Goal: Task Accomplishment & Management: Complete application form

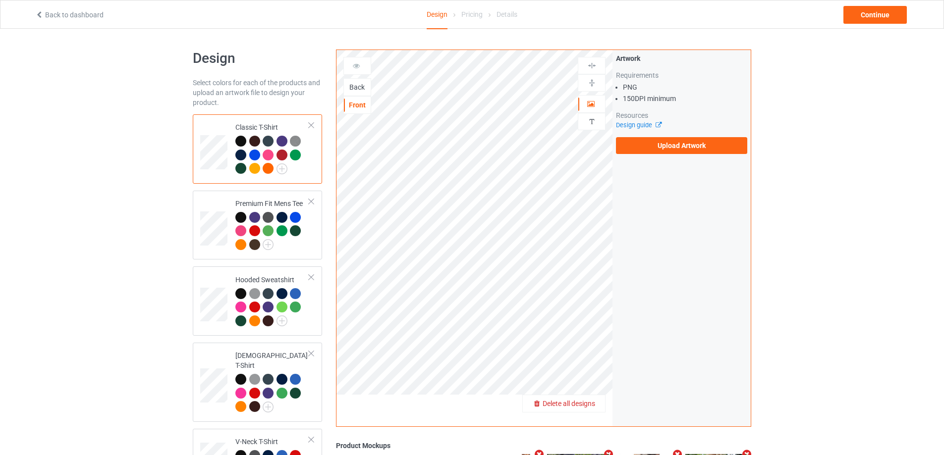
click at [590, 407] on span "Delete all designs" at bounding box center [568, 404] width 53 height 8
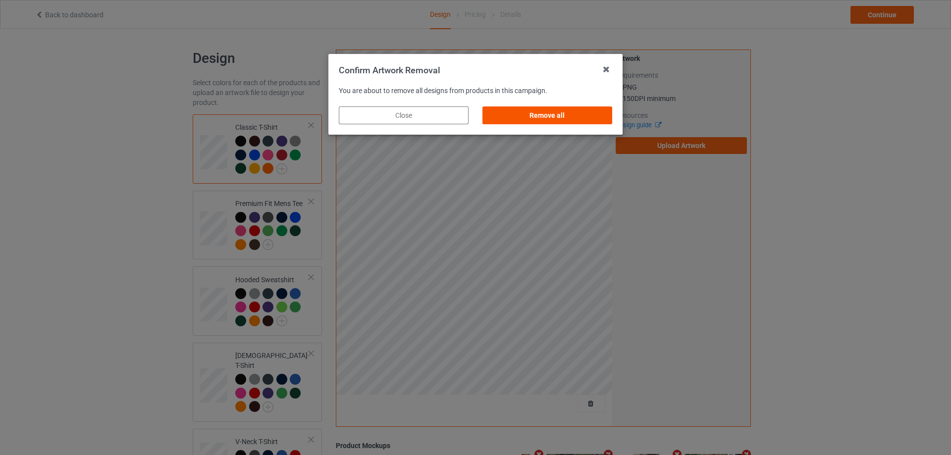
click at [547, 118] on div "Remove all" at bounding box center [547, 116] width 130 height 18
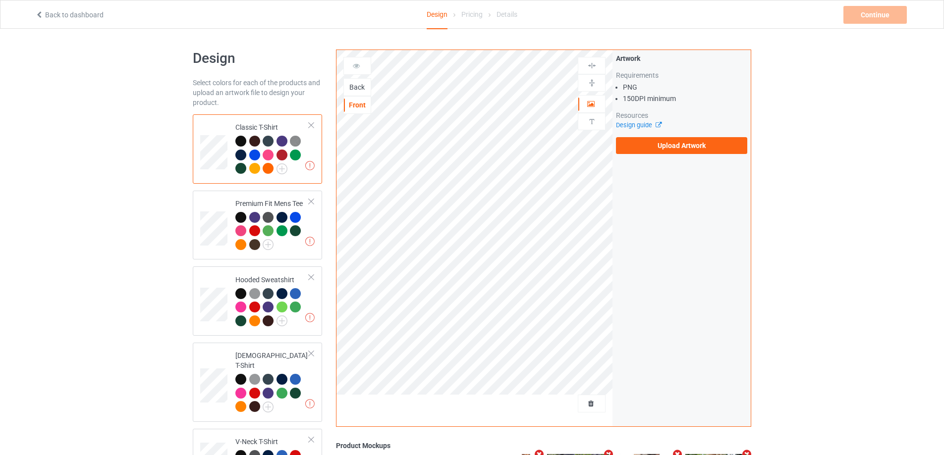
click at [356, 88] on div "Back" at bounding box center [357, 87] width 27 height 10
click at [690, 147] on label "Upload Artwork" at bounding box center [681, 145] width 131 height 17
click at [0, 0] on input "Upload Artwork" at bounding box center [0, 0] width 0 height 0
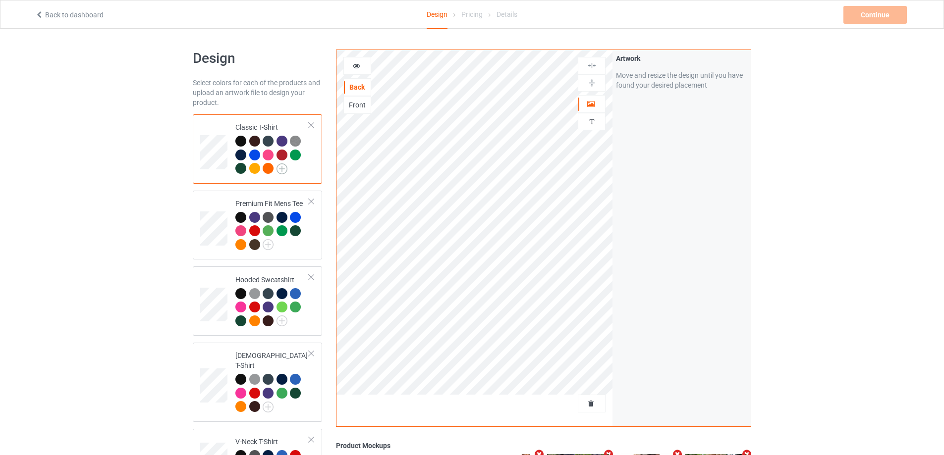
click at [282, 169] on img at bounding box center [281, 168] width 11 height 11
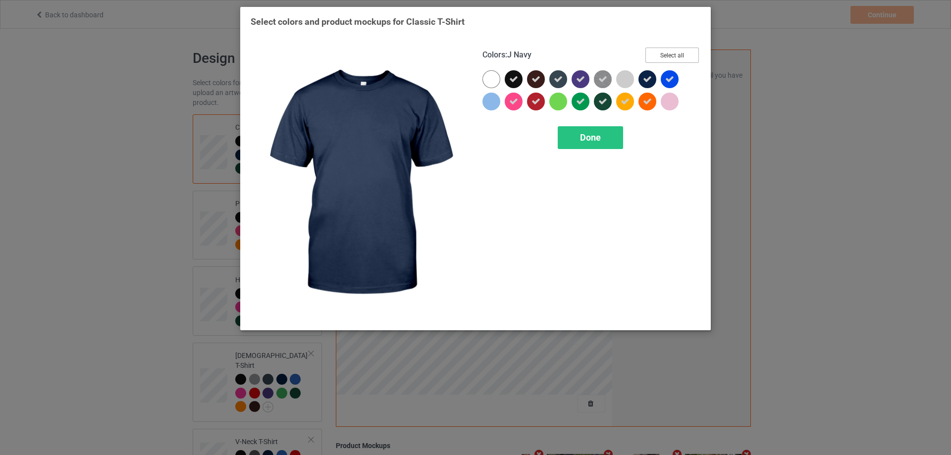
click at [661, 49] on button "Select all" at bounding box center [672, 55] width 54 height 15
click at [668, 52] on button "Reset to Default" at bounding box center [663, 55] width 72 height 15
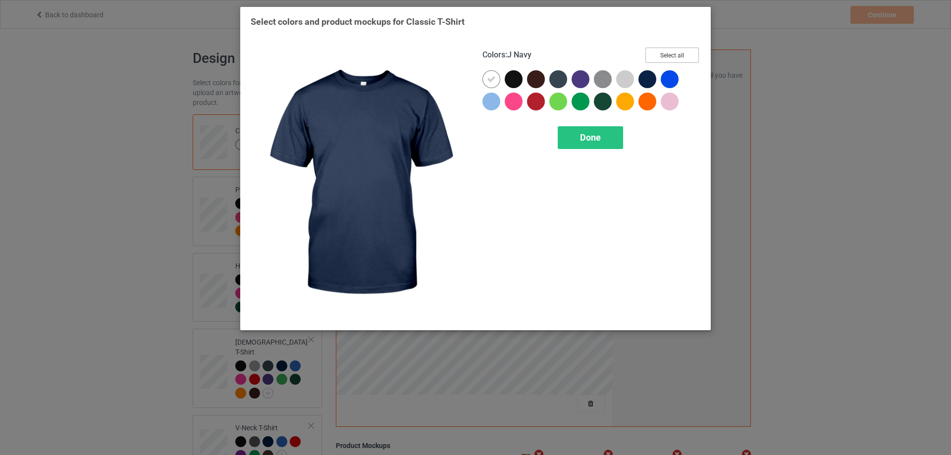
click at [668, 53] on button "Select all" at bounding box center [672, 55] width 54 height 15
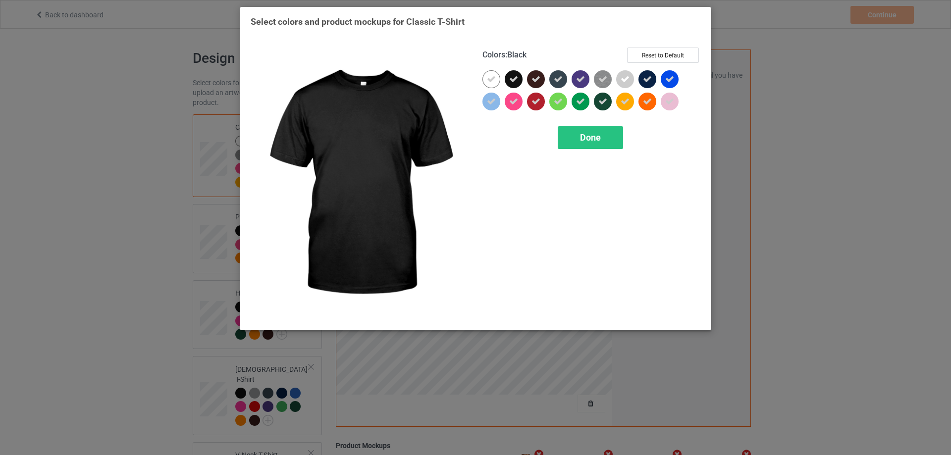
click at [511, 77] on icon at bounding box center [513, 79] width 9 height 9
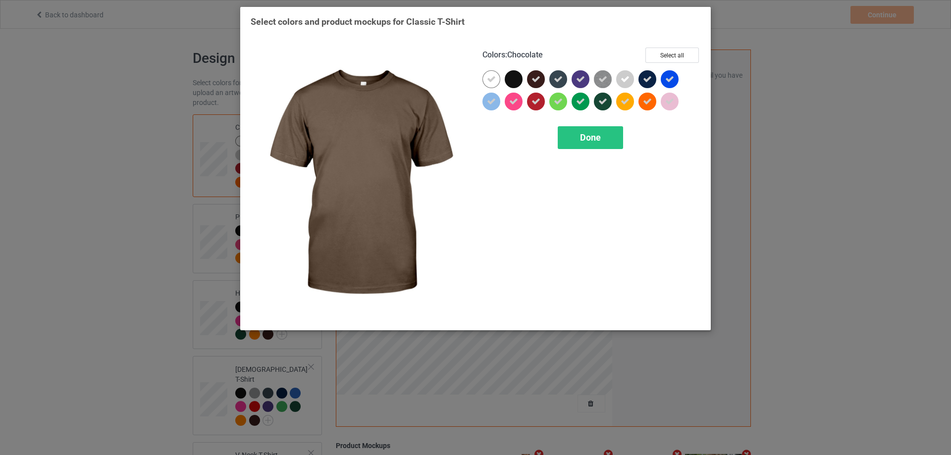
click at [535, 77] on icon at bounding box center [536, 79] width 9 height 9
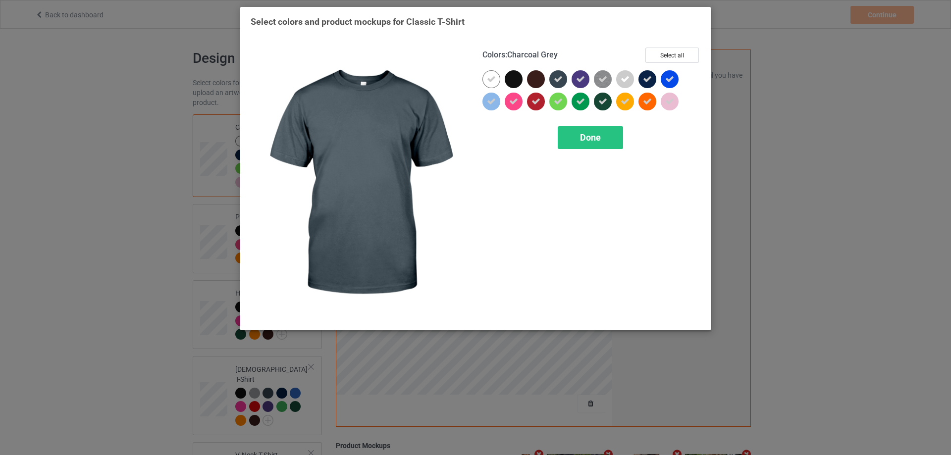
click at [559, 77] on icon at bounding box center [558, 79] width 9 height 9
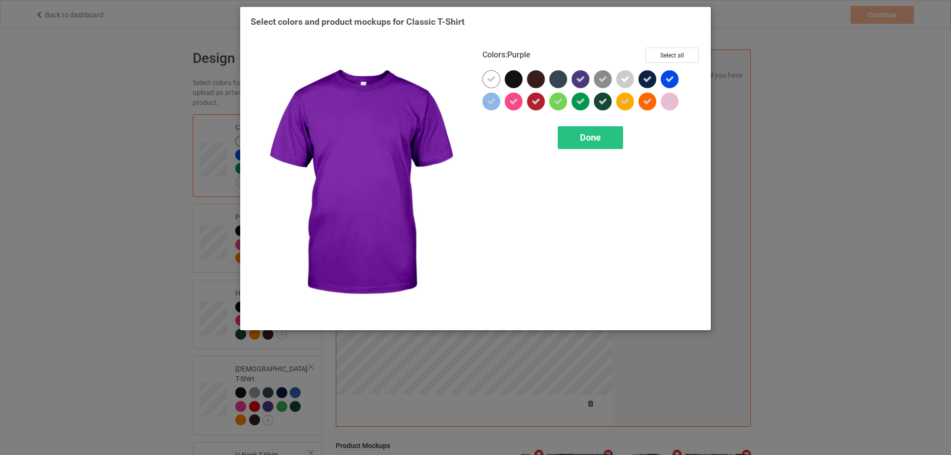
click at [579, 79] on icon at bounding box center [580, 79] width 9 height 9
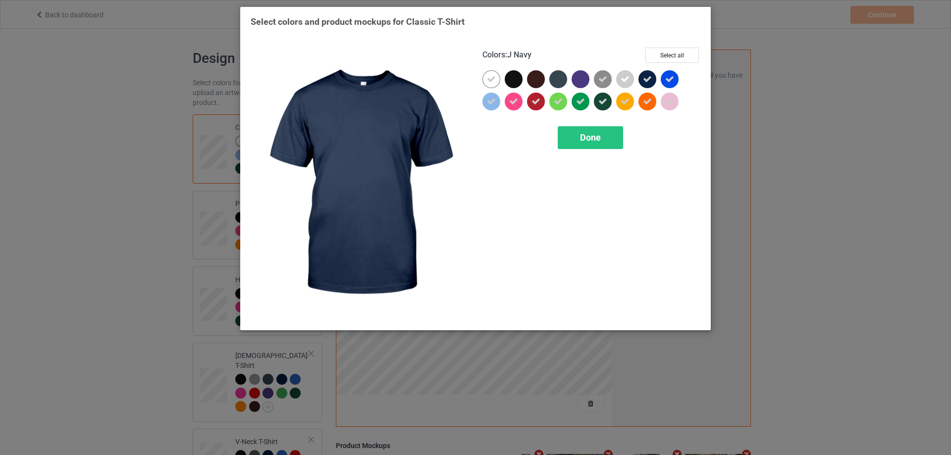
click at [652, 79] on div at bounding box center [648, 79] width 18 height 18
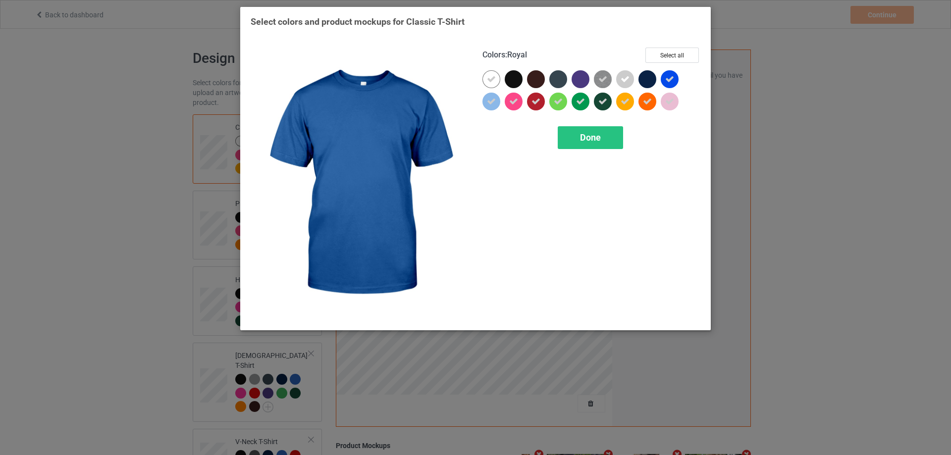
click at [670, 82] on icon at bounding box center [669, 79] width 9 height 9
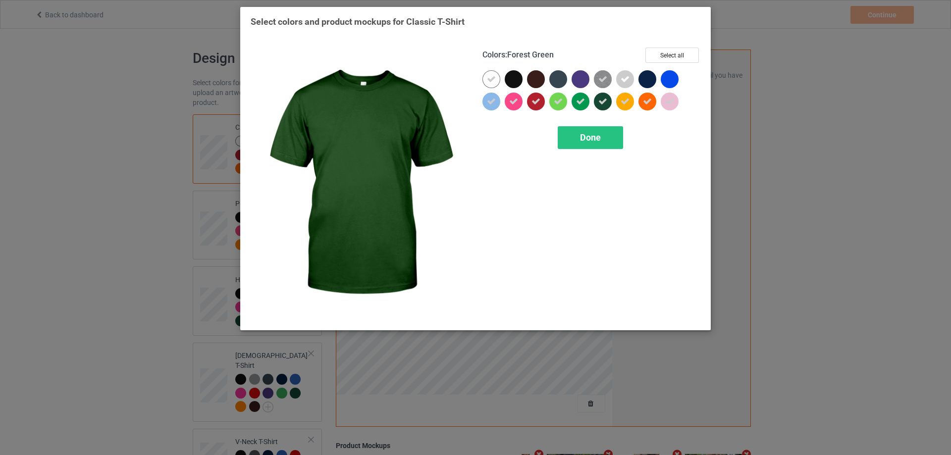
drag, startPoint x: 605, startPoint y: 102, endPoint x: 554, endPoint y: 109, distance: 51.1
click at [603, 103] on icon at bounding box center [602, 101] width 9 height 9
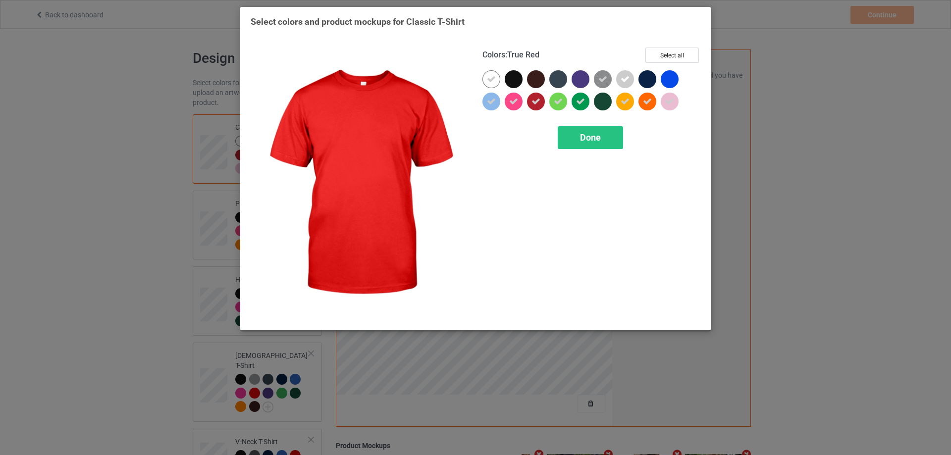
click at [541, 100] on div at bounding box center [536, 102] width 18 height 18
click at [588, 141] on span "Done" at bounding box center [590, 137] width 21 height 10
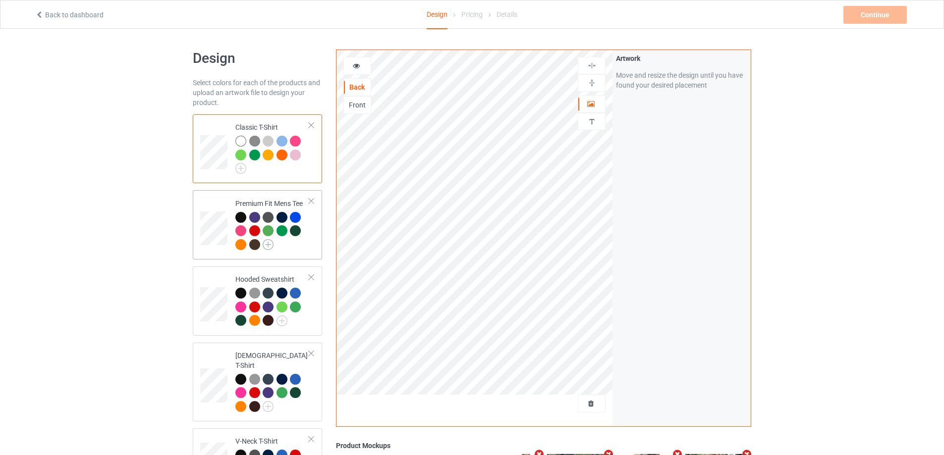
click at [269, 244] on img at bounding box center [268, 244] width 11 height 11
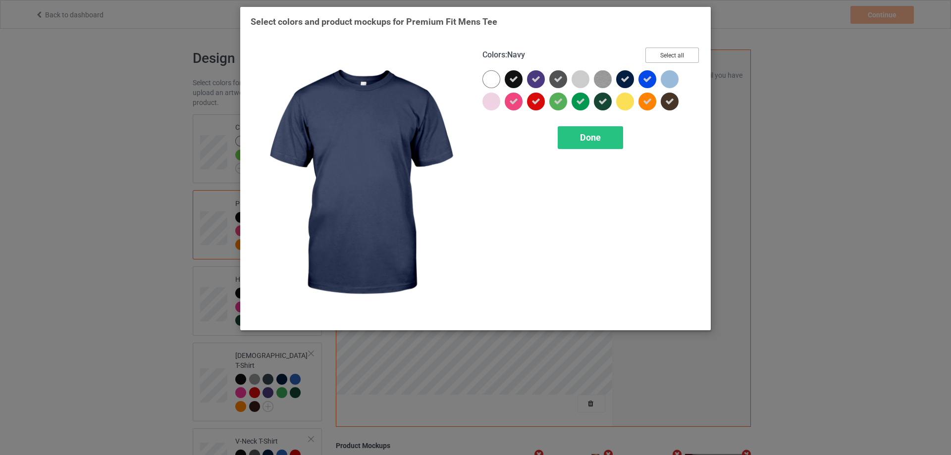
click at [664, 56] on button "Select all" at bounding box center [672, 55] width 54 height 15
click at [664, 56] on button "Reset to Default" at bounding box center [663, 55] width 72 height 15
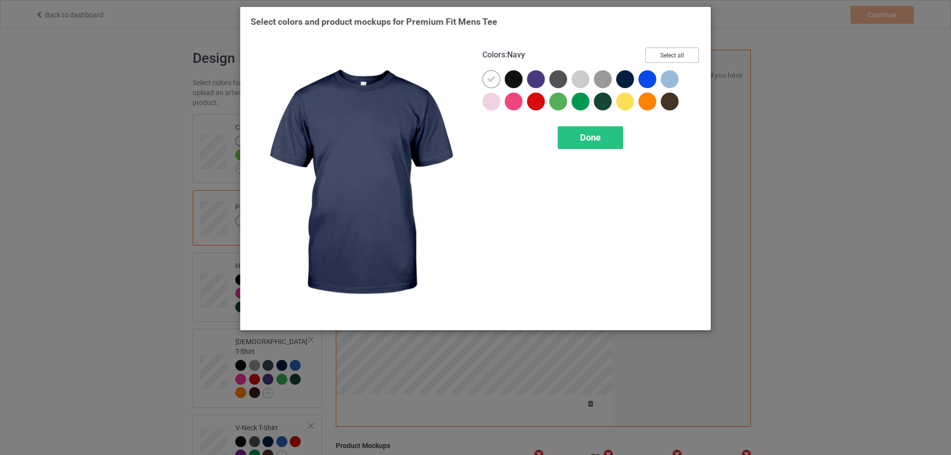
click at [664, 56] on button "Select all" at bounding box center [672, 55] width 54 height 15
click at [664, 56] on button "Reset to Default" at bounding box center [663, 55] width 72 height 15
click at [664, 56] on button "Select all" at bounding box center [672, 55] width 54 height 15
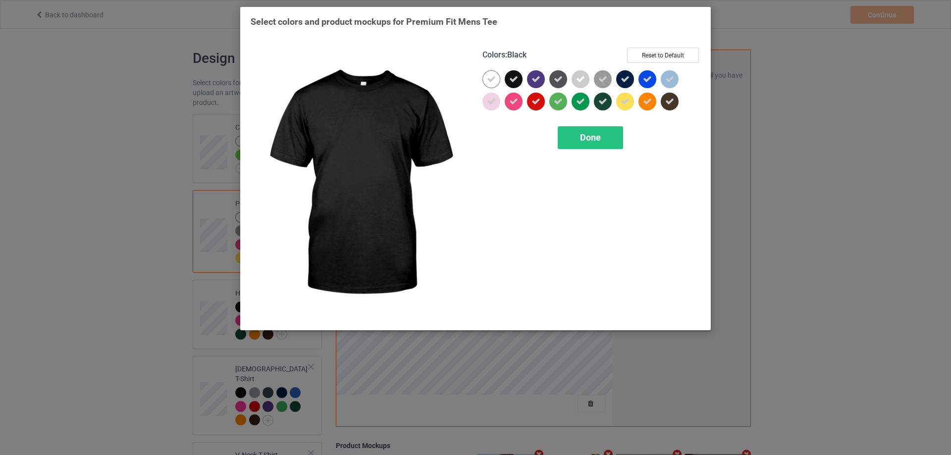
click at [513, 83] on icon at bounding box center [513, 79] width 9 height 9
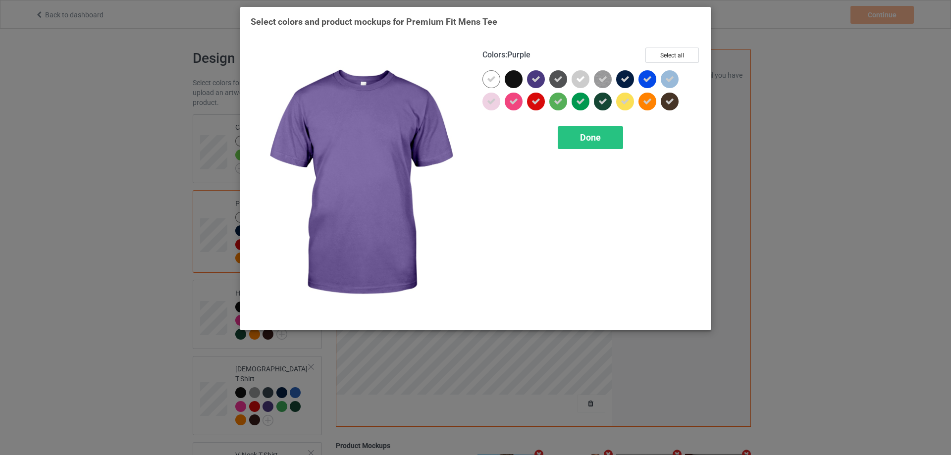
drag, startPoint x: 542, startPoint y: 80, endPoint x: 557, endPoint y: 80, distance: 14.9
click at [543, 80] on div at bounding box center [536, 79] width 18 height 18
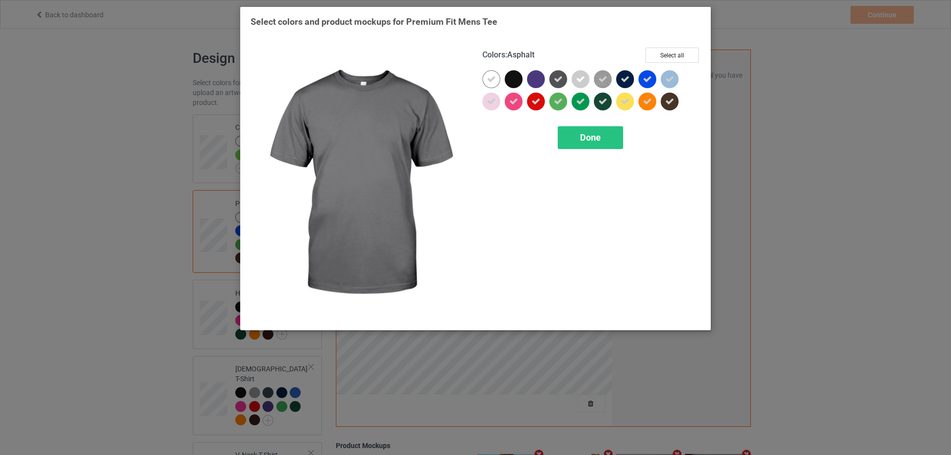
click at [561, 80] on icon at bounding box center [558, 79] width 9 height 9
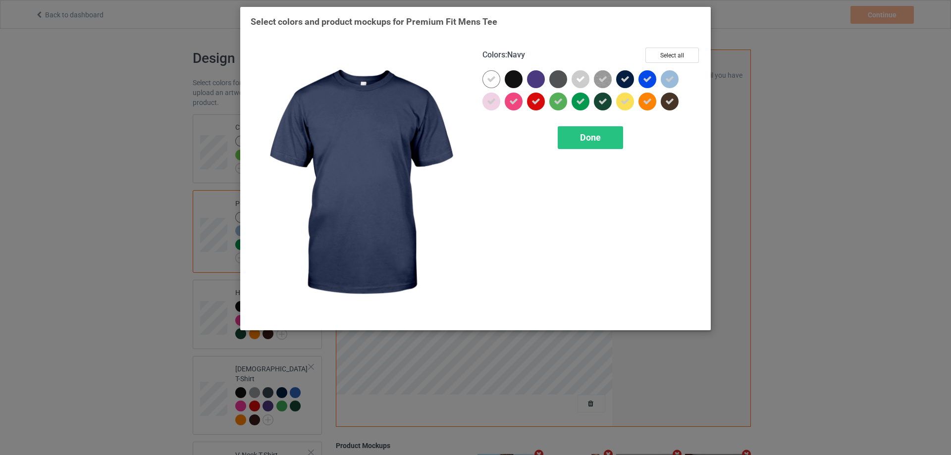
drag, startPoint x: 625, startPoint y: 80, endPoint x: 645, endPoint y: 80, distance: 19.8
click at [626, 80] on icon at bounding box center [625, 79] width 9 height 9
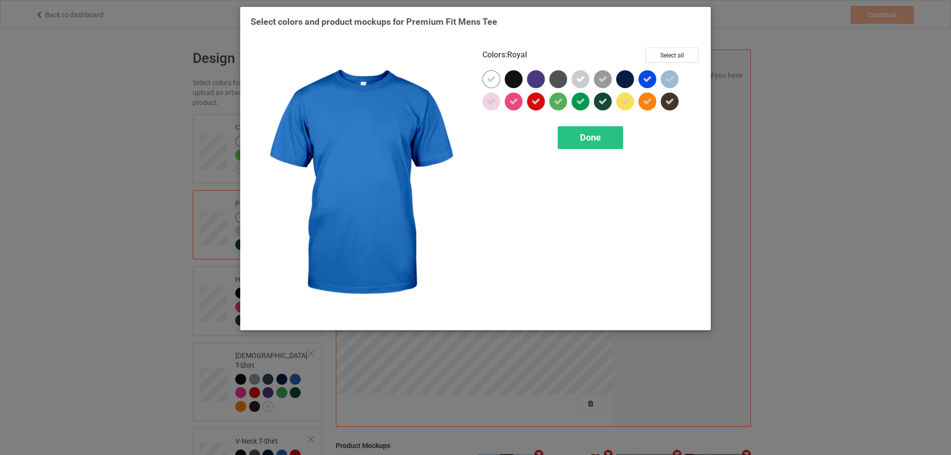
click at [645, 80] on icon at bounding box center [647, 79] width 9 height 9
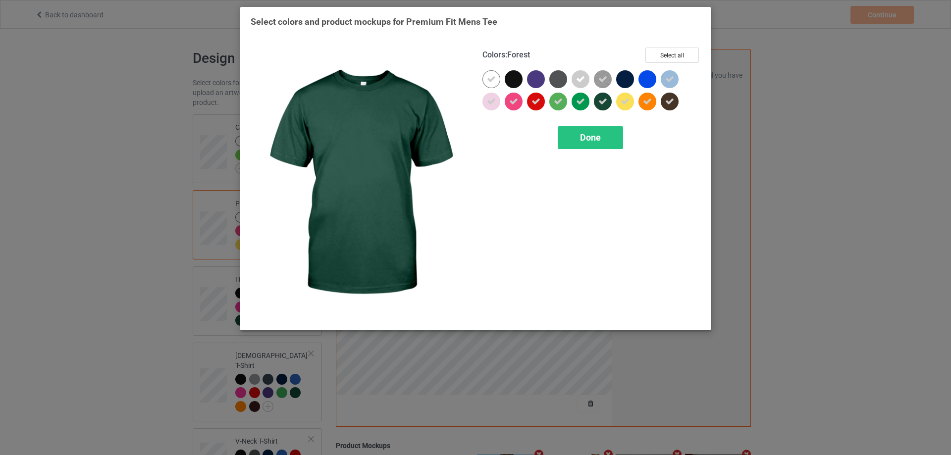
click at [597, 107] on div at bounding box center [603, 102] width 18 height 18
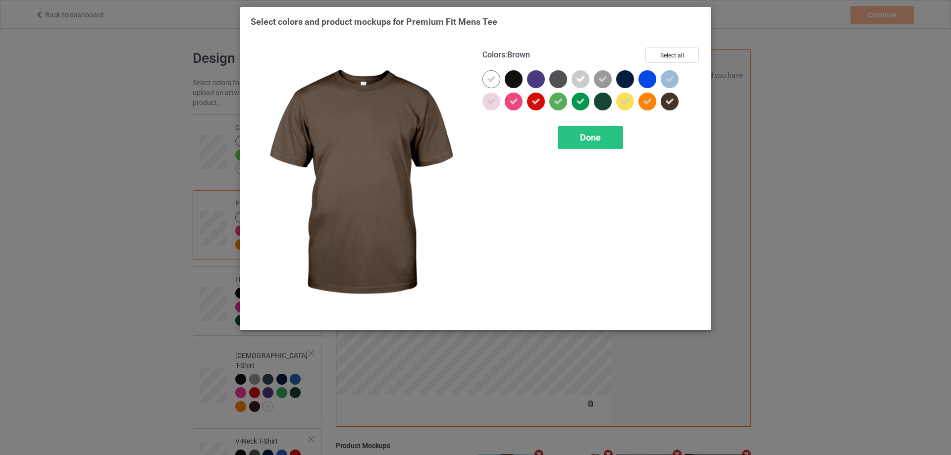
click at [674, 103] on div at bounding box center [670, 102] width 18 height 18
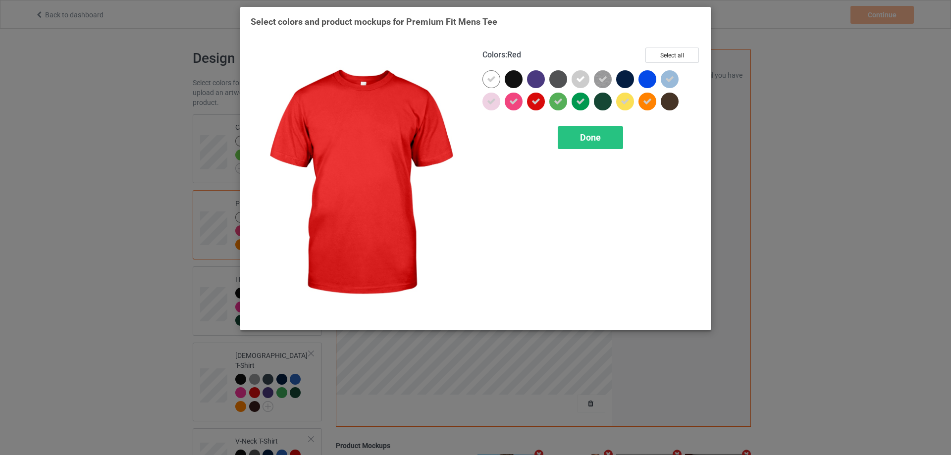
click at [538, 104] on icon at bounding box center [536, 101] width 9 height 9
click at [587, 138] on span "Done" at bounding box center [590, 137] width 21 height 10
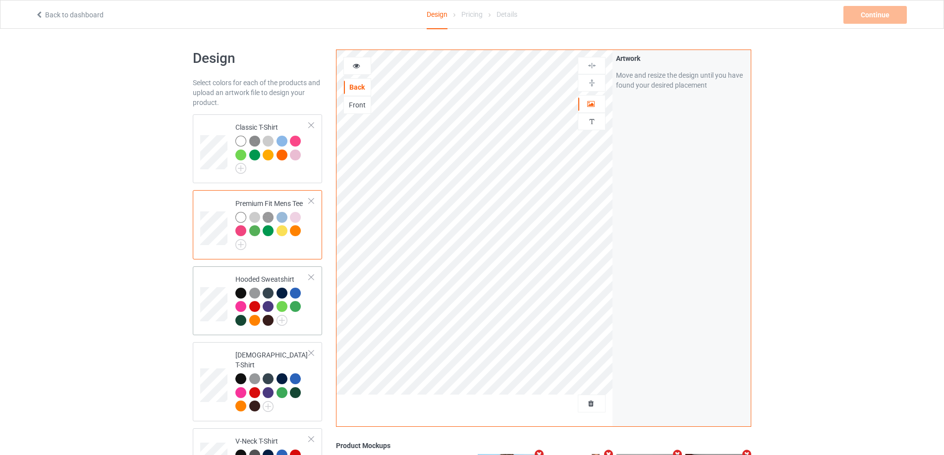
scroll to position [99, 0]
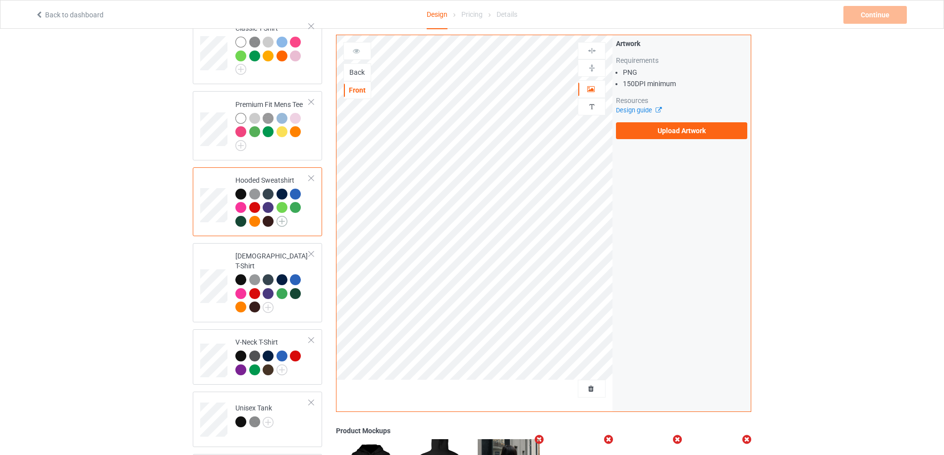
click at [284, 225] on img at bounding box center [281, 221] width 11 height 11
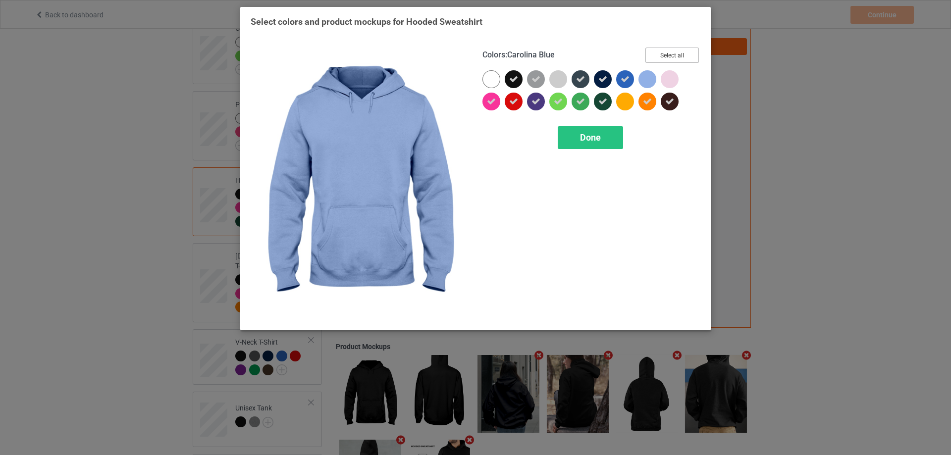
click at [670, 54] on button "Select all" at bounding box center [672, 55] width 54 height 15
click at [670, 54] on button "Reset to Default" at bounding box center [663, 55] width 72 height 15
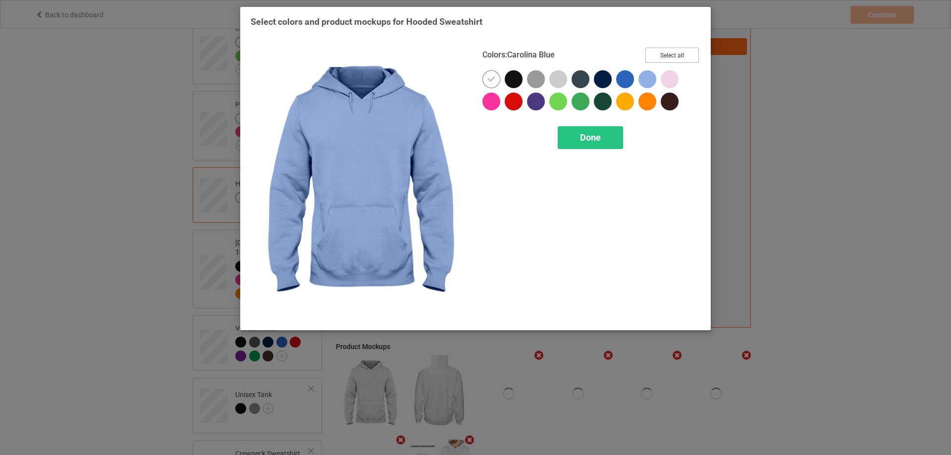
click at [670, 54] on button "Select all" at bounding box center [672, 55] width 54 height 15
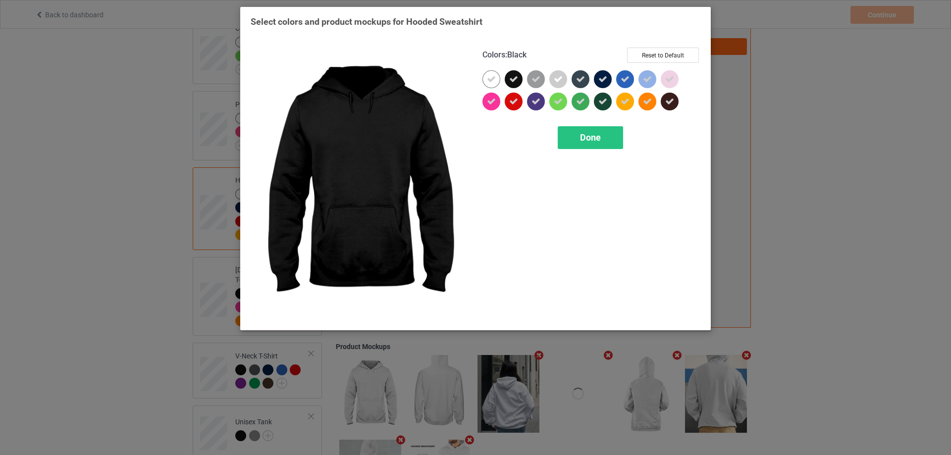
drag, startPoint x: 512, startPoint y: 81, endPoint x: 533, endPoint y: 99, distance: 27.8
click at [513, 81] on icon at bounding box center [513, 79] width 9 height 9
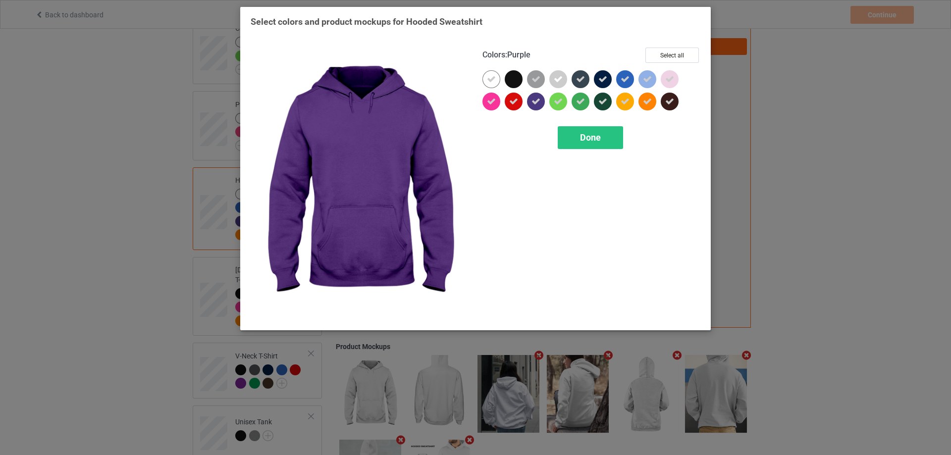
drag, startPoint x: 533, startPoint y: 99, endPoint x: 514, endPoint y: 105, distance: 19.7
click at [534, 100] on icon at bounding box center [536, 101] width 9 height 9
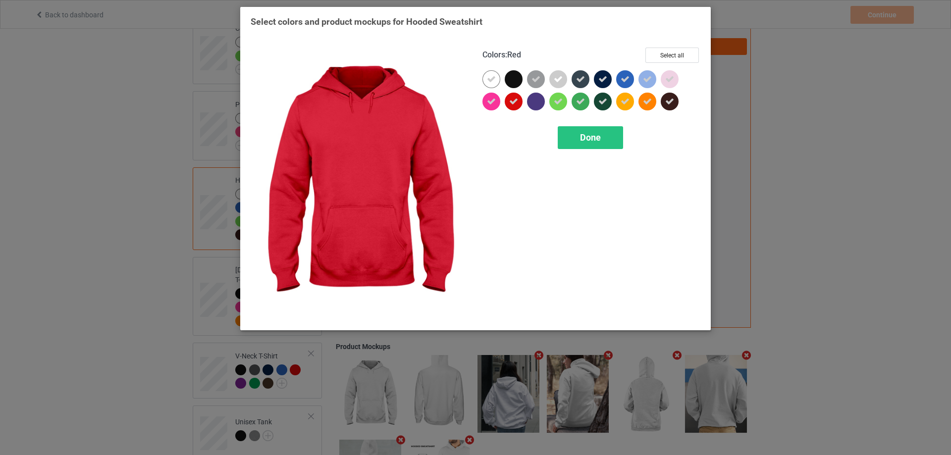
drag, startPoint x: 514, startPoint y: 105, endPoint x: 578, endPoint y: 86, distance: 66.0
click at [519, 104] on div at bounding box center [514, 102] width 18 height 18
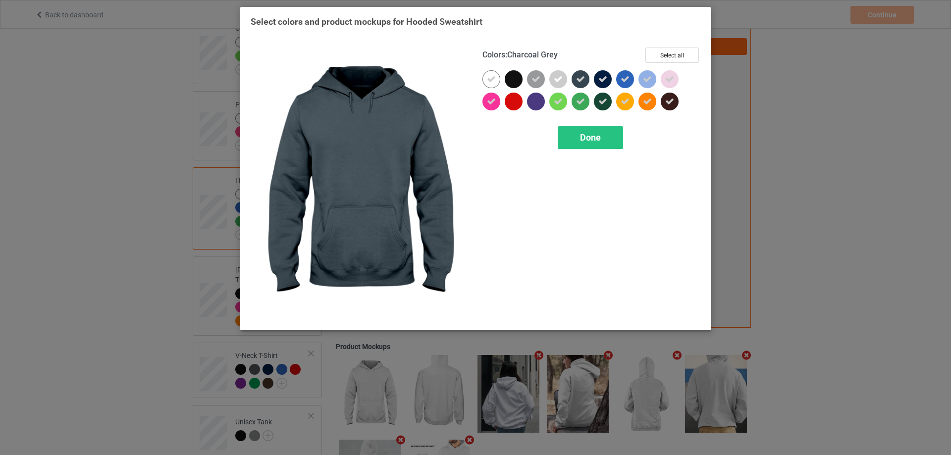
click at [581, 79] on icon at bounding box center [580, 79] width 9 height 9
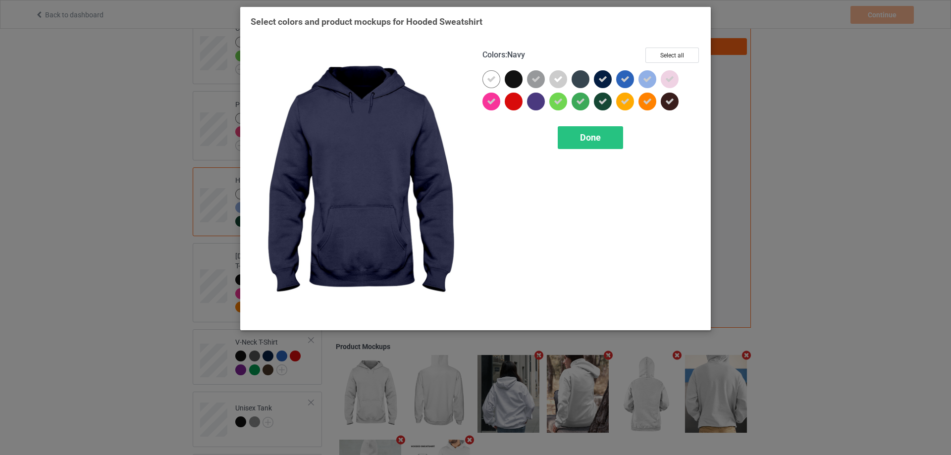
click at [608, 78] on div at bounding box center [603, 79] width 18 height 18
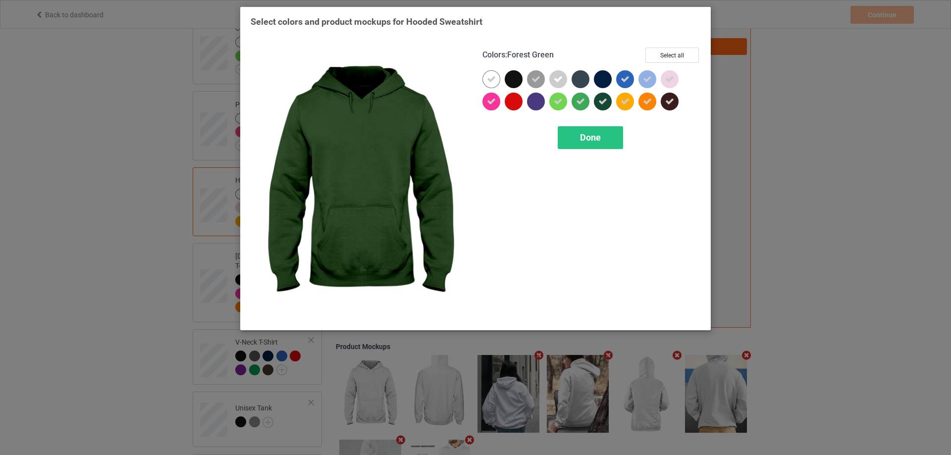
drag, startPoint x: 600, startPoint y: 100, endPoint x: 623, endPoint y: 77, distance: 32.6
click at [601, 100] on icon at bounding box center [602, 101] width 9 height 9
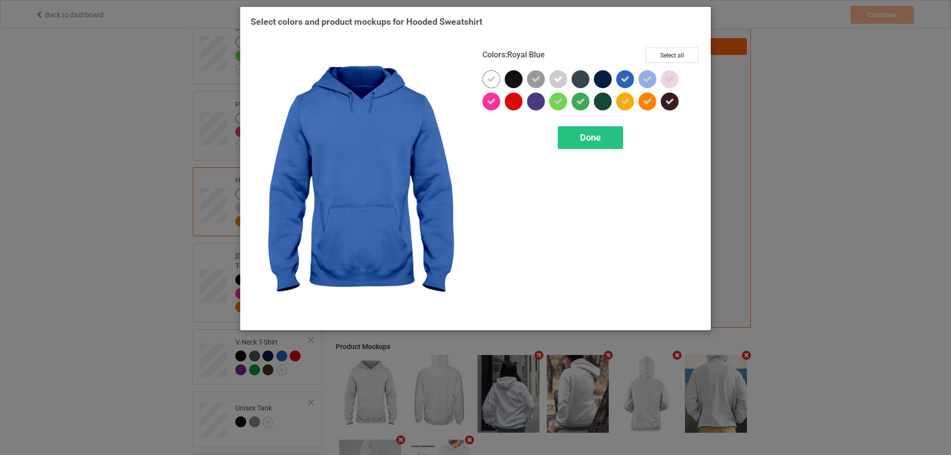
drag, startPoint x: 623, startPoint y: 77, endPoint x: 682, endPoint y: 108, distance: 66.7
click at [625, 79] on icon at bounding box center [625, 79] width 9 height 9
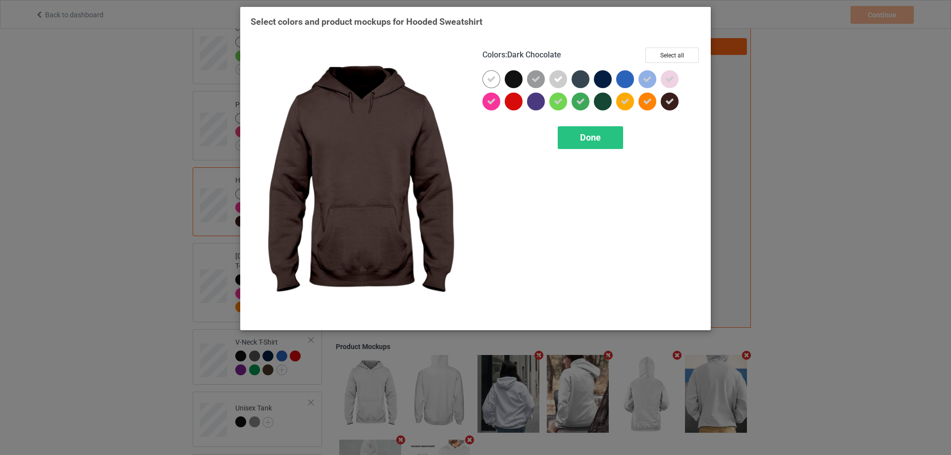
drag, startPoint x: 673, startPoint y: 103, endPoint x: 615, endPoint y: 130, distance: 64.0
click at [672, 103] on icon at bounding box center [669, 101] width 9 height 9
click at [600, 134] on div "Done" at bounding box center [590, 137] width 65 height 23
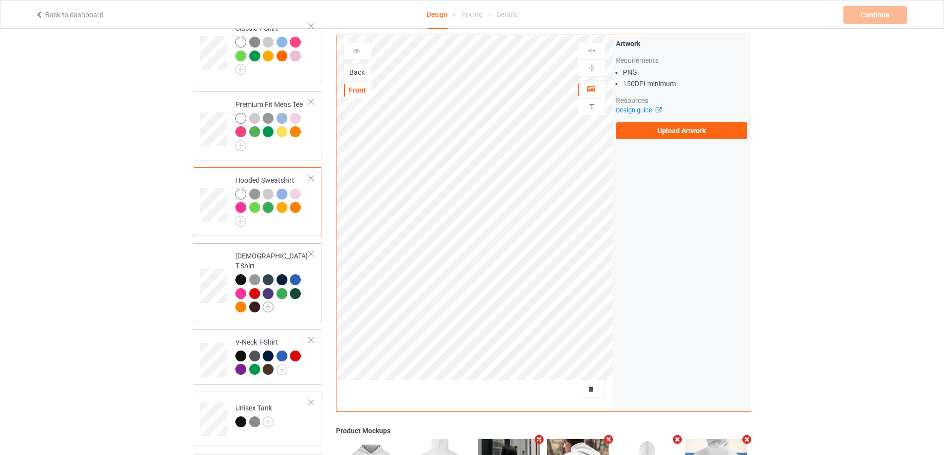
click at [268, 302] on img at bounding box center [268, 307] width 11 height 11
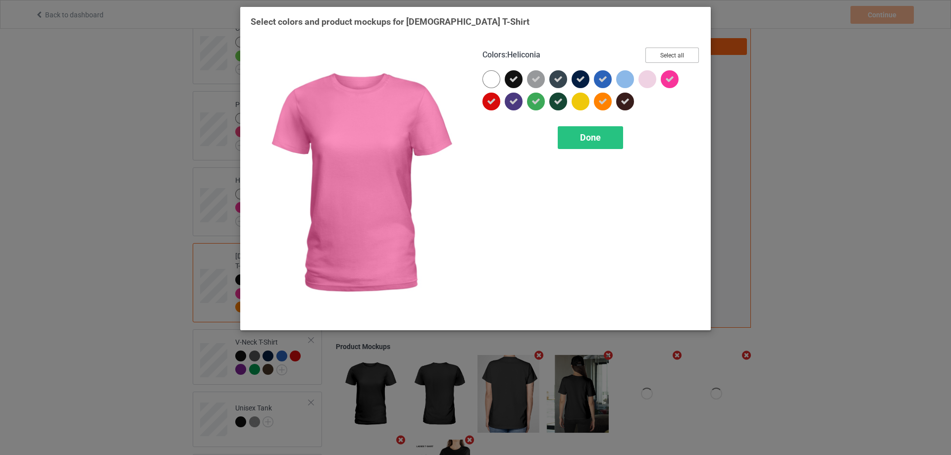
click at [673, 57] on button "Select all" at bounding box center [672, 55] width 54 height 15
click at [673, 57] on button "Reset to Default" at bounding box center [663, 55] width 72 height 15
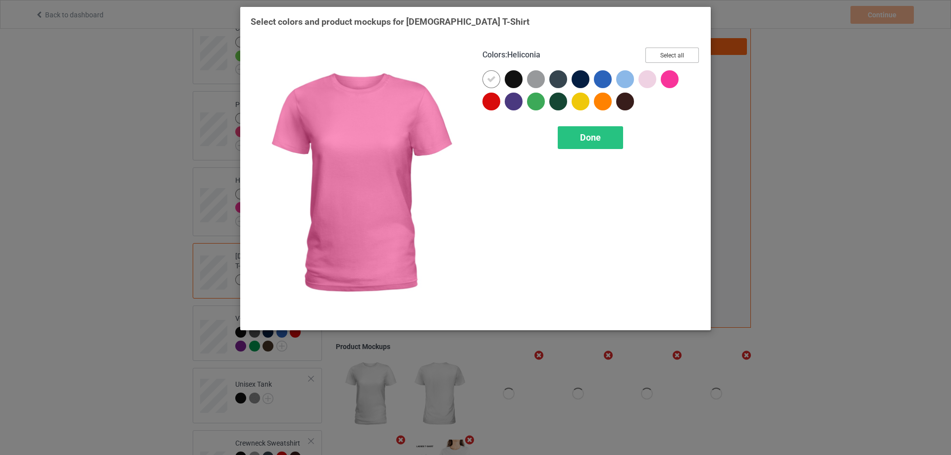
click at [673, 57] on button "Select all" at bounding box center [672, 55] width 54 height 15
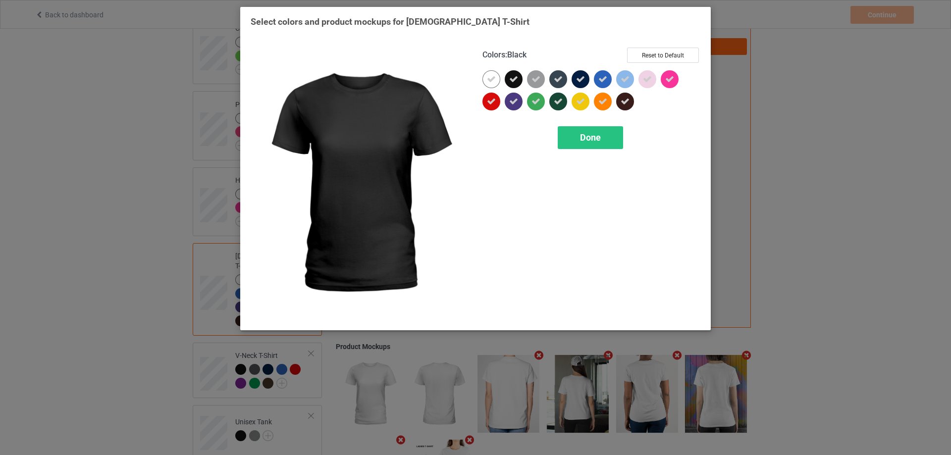
click at [511, 79] on icon at bounding box center [513, 79] width 9 height 9
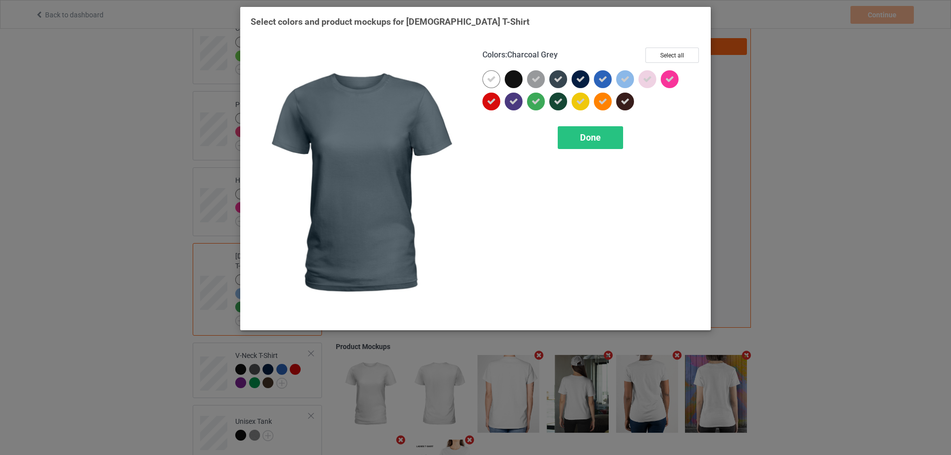
click at [557, 79] on icon at bounding box center [558, 79] width 9 height 9
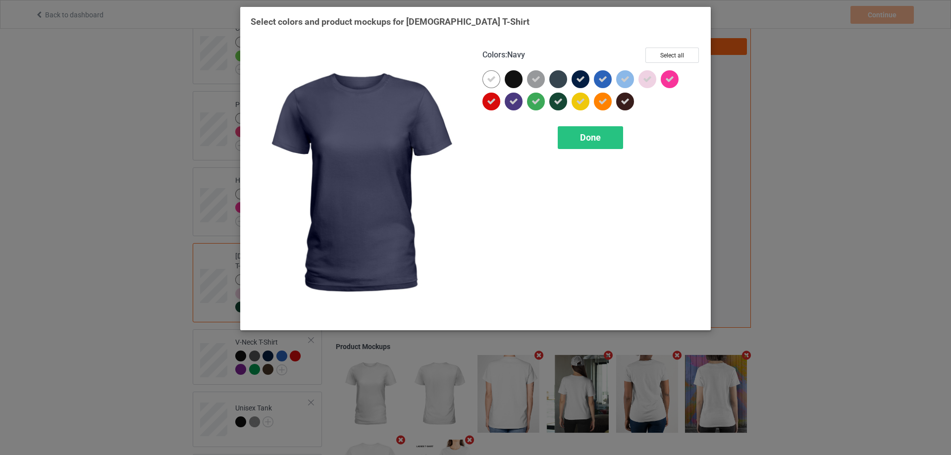
click at [576, 79] on icon at bounding box center [580, 79] width 9 height 9
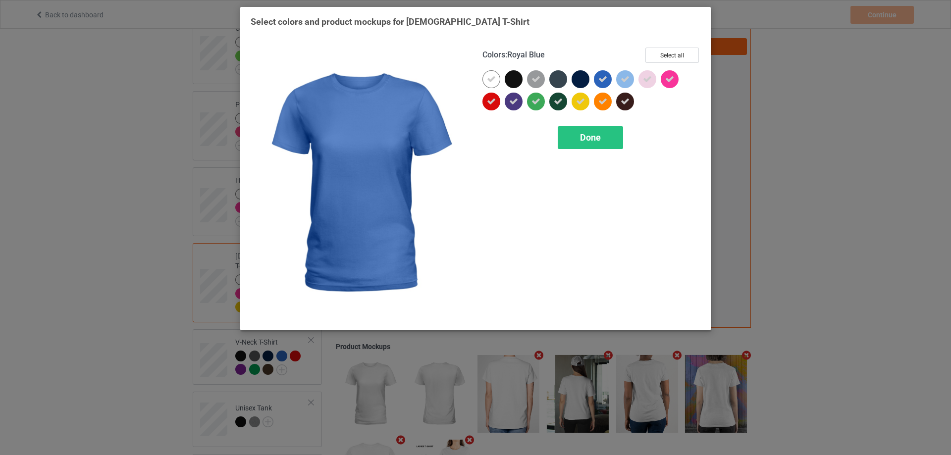
click at [597, 79] on div at bounding box center [603, 79] width 18 height 18
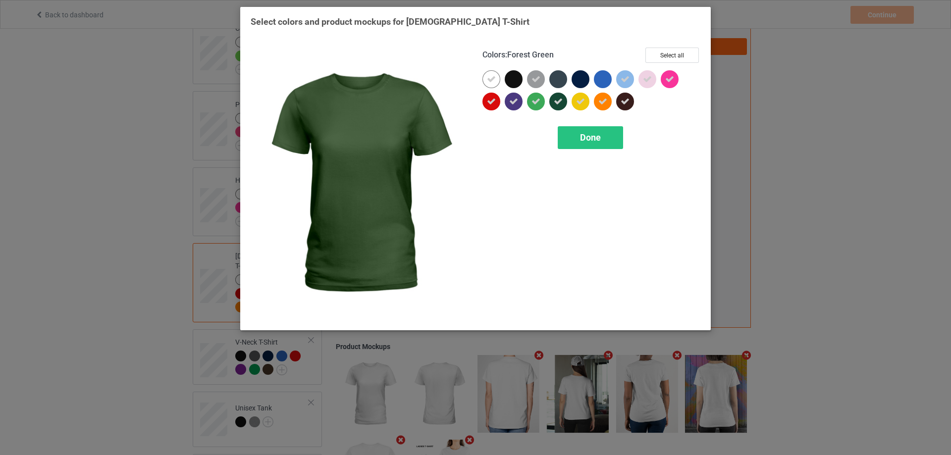
drag, startPoint x: 559, startPoint y: 103, endPoint x: 528, endPoint y: 108, distance: 31.8
click at [558, 103] on icon at bounding box center [558, 101] width 9 height 9
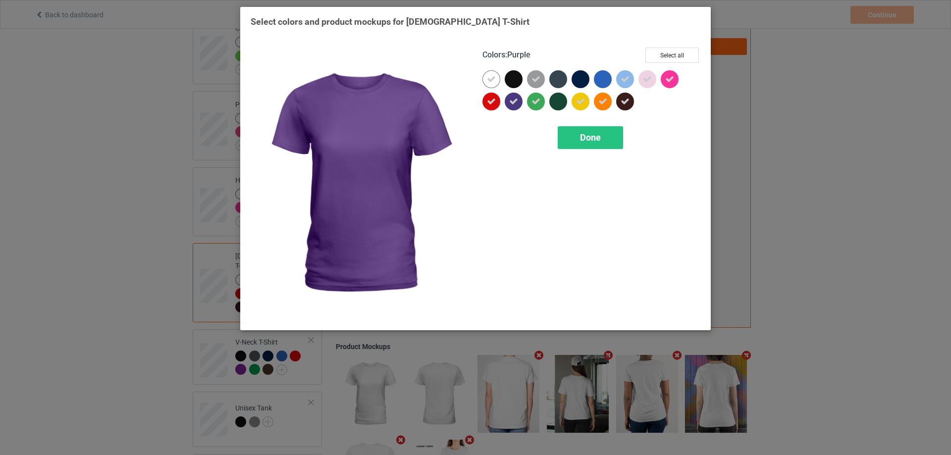
click at [515, 103] on icon at bounding box center [513, 101] width 9 height 9
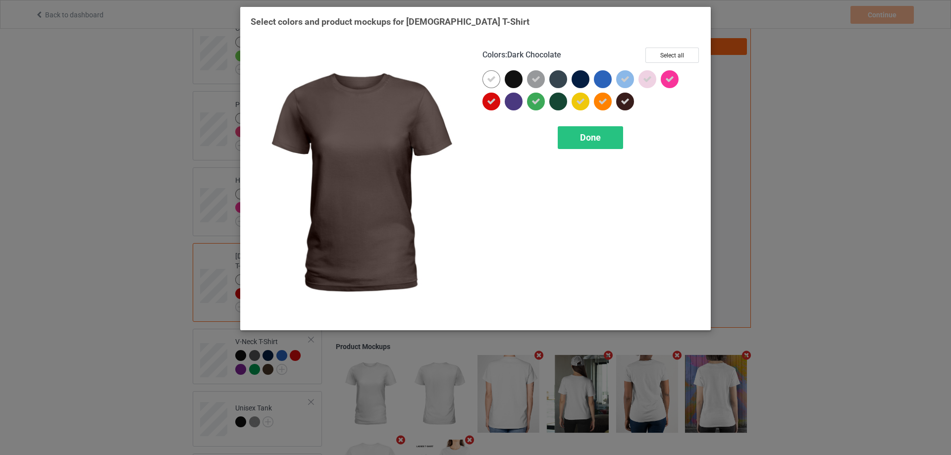
drag, startPoint x: 623, startPoint y: 100, endPoint x: 606, endPoint y: 124, distance: 30.0
click at [623, 102] on icon at bounding box center [625, 101] width 9 height 9
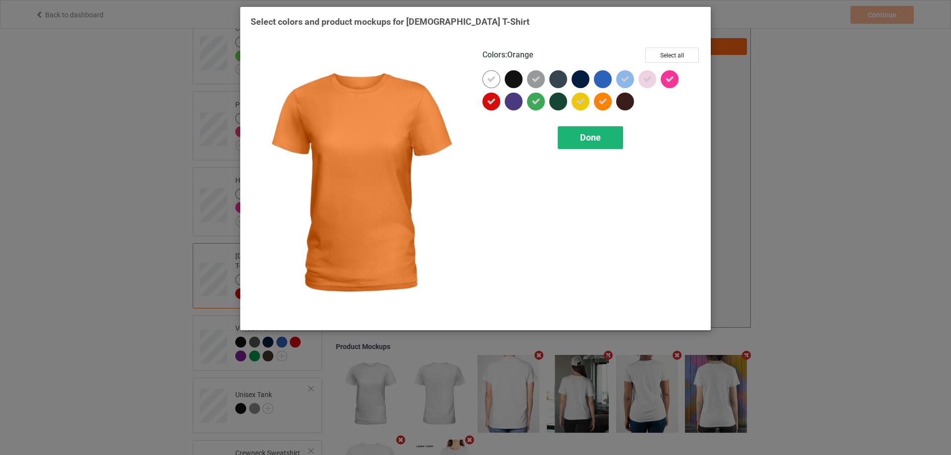
drag, startPoint x: 595, startPoint y: 140, endPoint x: 245, endPoint y: 280, distance: 376.8
click at [593, 141] on span "Done" at bounding box center [590, 137] width 21 height 10
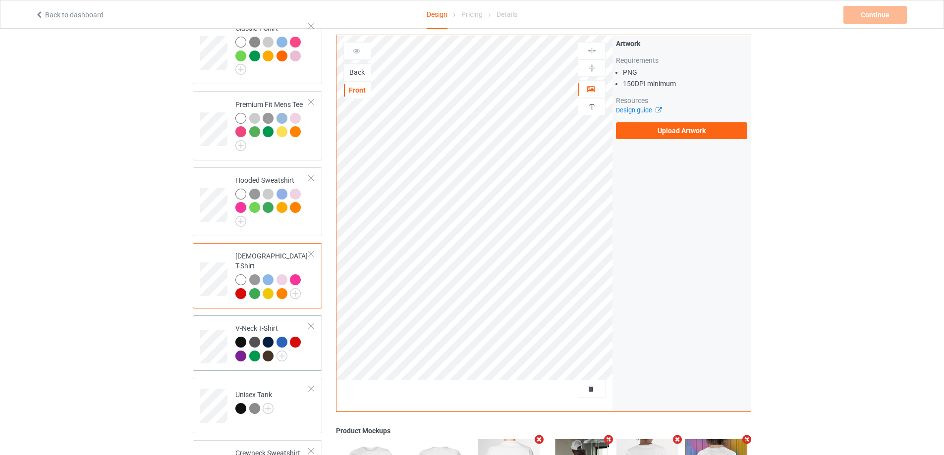
scroll to position [149, 0]
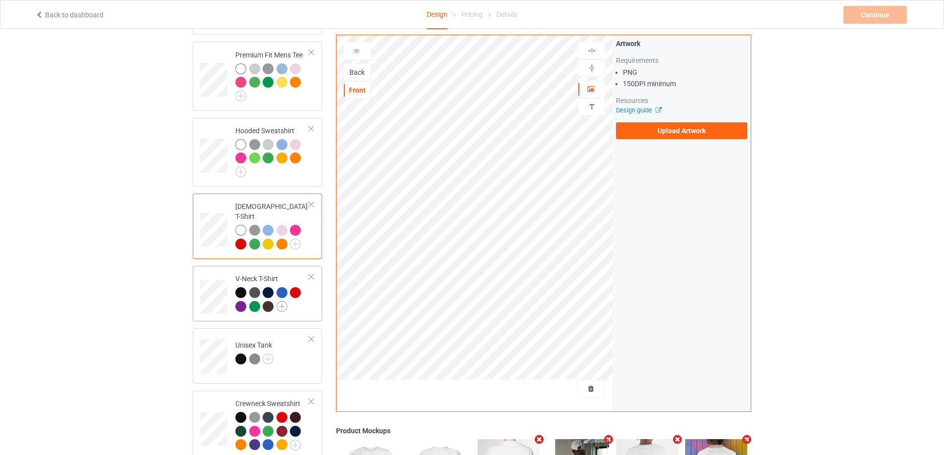
click at [279, 301] on img at bounding box center [281, 306] width 11 height 11
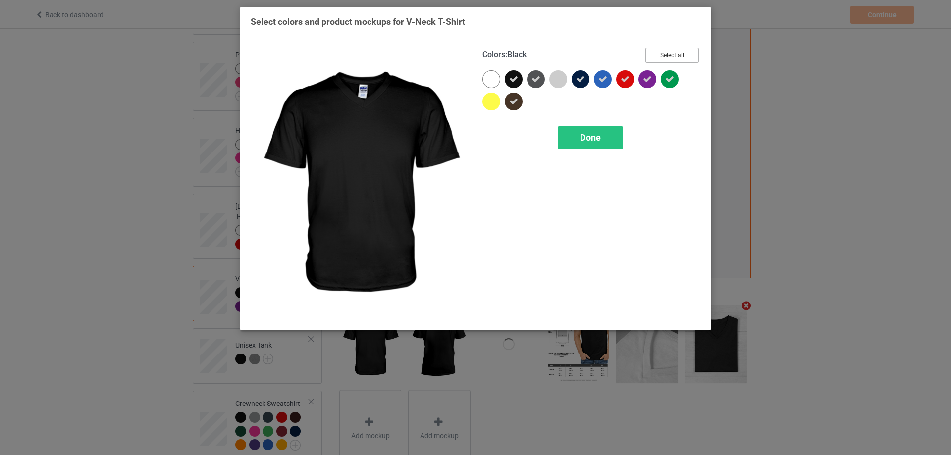
click at [674, 56] on button "Select all" at bounding box center [672, 55] width 54 height 15
click at [674, 56] on button "Reset to Default" at bounding box center [663, 55] width 72 height 15
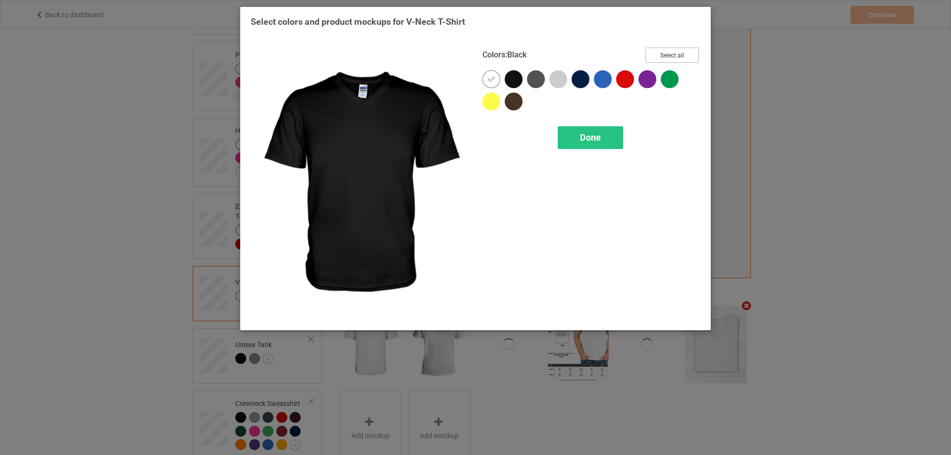
click at [674, 56] on button "Select all" at bounding box center [672, 55] width 54 height 15
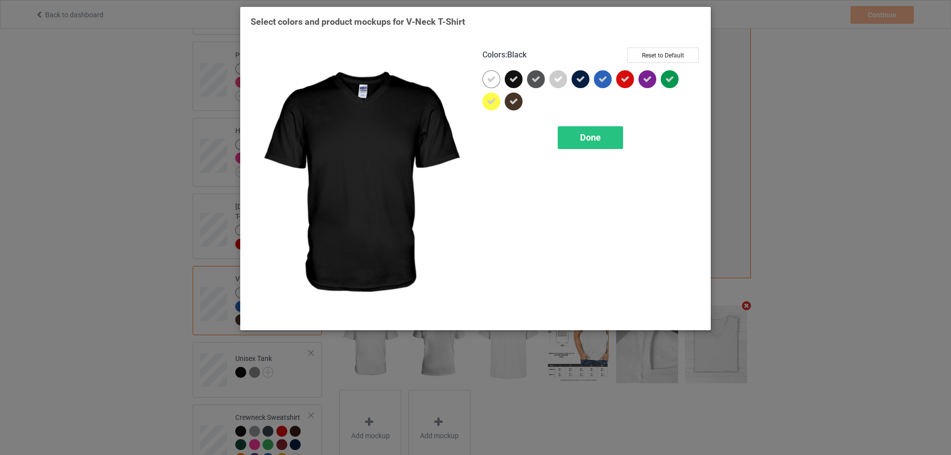
drag, startPoint x: 514, startPoint y: 83, endPoint x: 513, endPoint y: 92, distance: 9.5
click at [514, 85] on div at bounding box center [514, 79] width 18 height 18
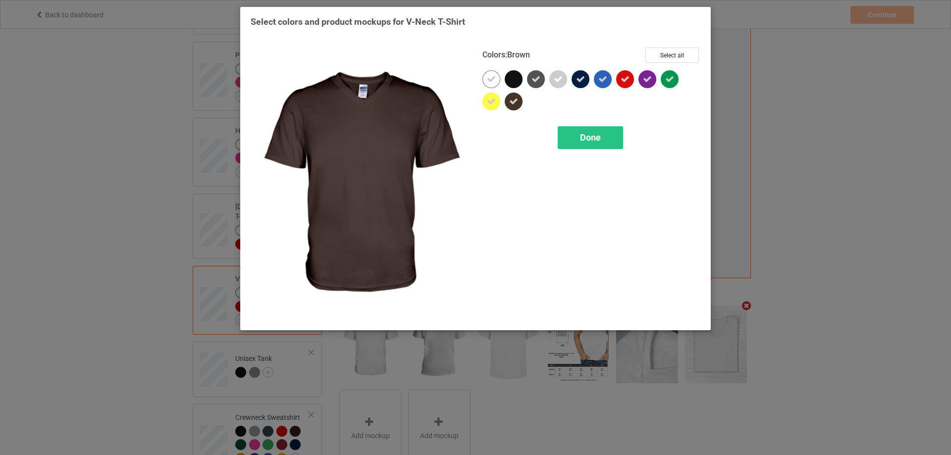
drag, startPoint x: 512, startPoint y: 107, endPoint x: 532, endPoint y: 84, distance: 30.2
click at [512, 107] on div at bounding box center [514, 102] width 18 height 18
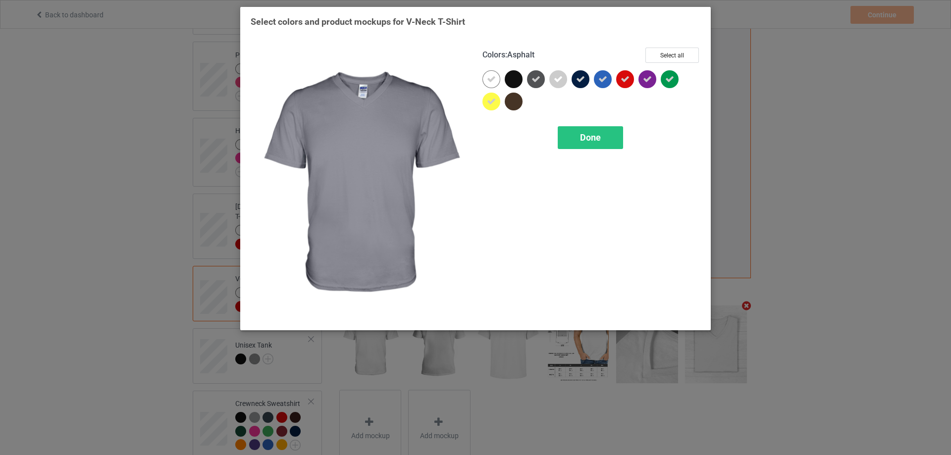
click at [533, 81] on icon at bounding box center [536, 79] width 9 height 9
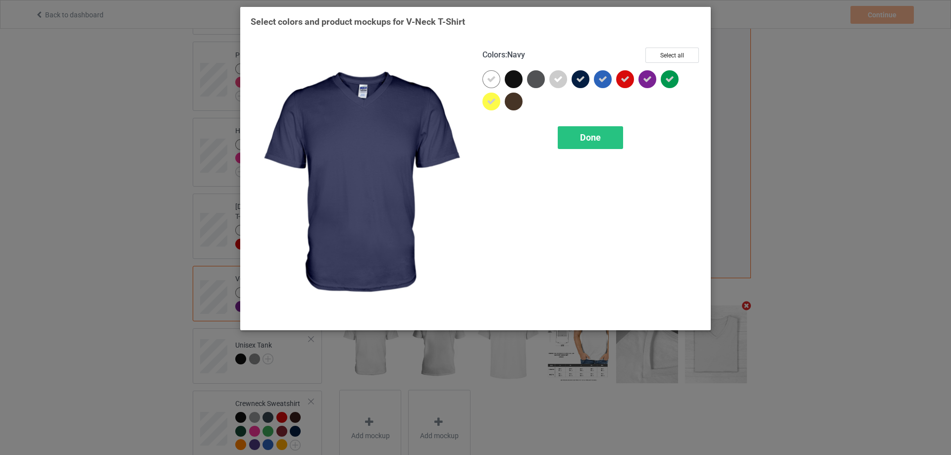
click at [587, 81] on div at bounding box center [581, 79] width 18 height 18
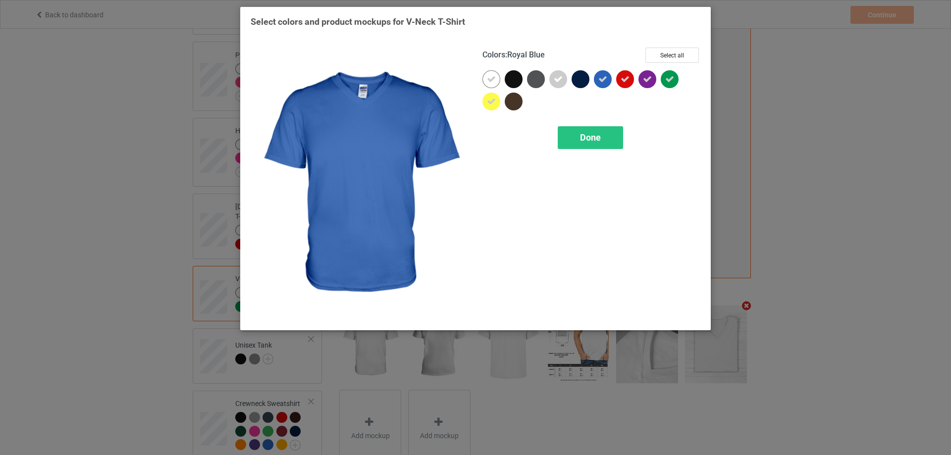
drag, startPoint x: 603, startPoint y: 81, endPoint x: 599, endPoint y: 115, distance: 34.9
click at [603, 81] on icon at bounding box center [602, 79] width 9 height 9
click at [599, 137] on span "Done" at bounding box center [590, 137] width 21 height 10
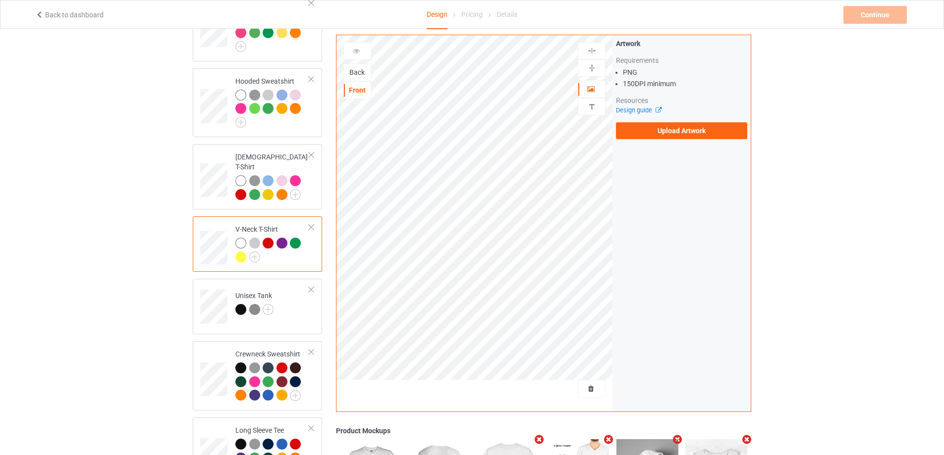
scroll to position [248, 0]
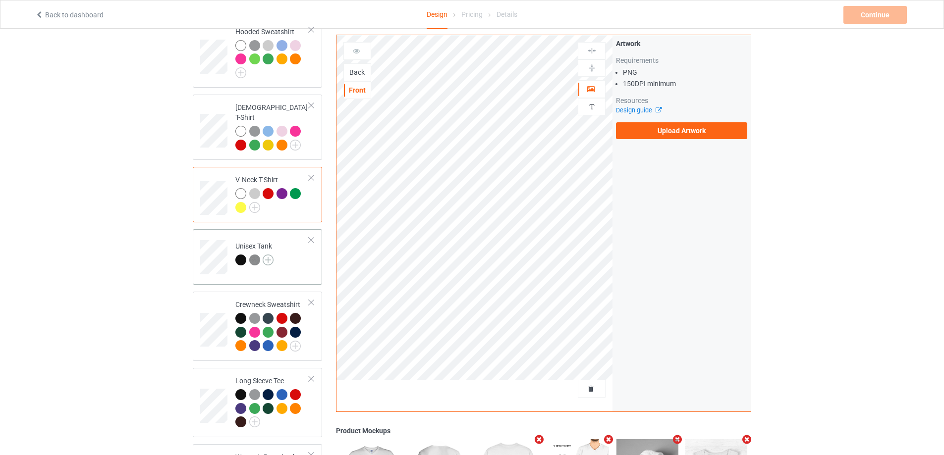
click at [267, 255] on img at bounding box center [268, 260] width 11 height 11
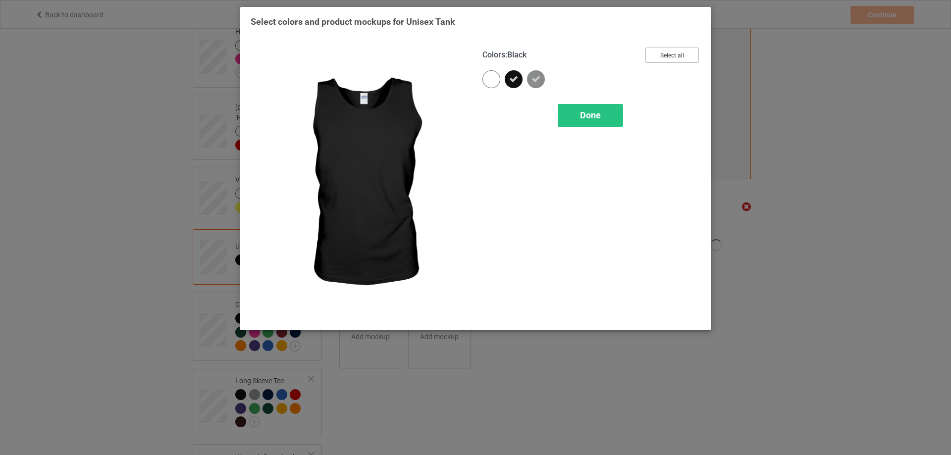
click at [667, 54] on button "Select all" at bounding box center [672, 55] width 54 height 15
click at [667, 54] on button "Reset to Default" at bounding box center [663, 55] width 72 height 15
click at [667, 54] on button "Select all" at bounding box center [672, 55] width 54 height 15
click at [515, 78] on icon at bounding box center [513, 79] width 9 height 9
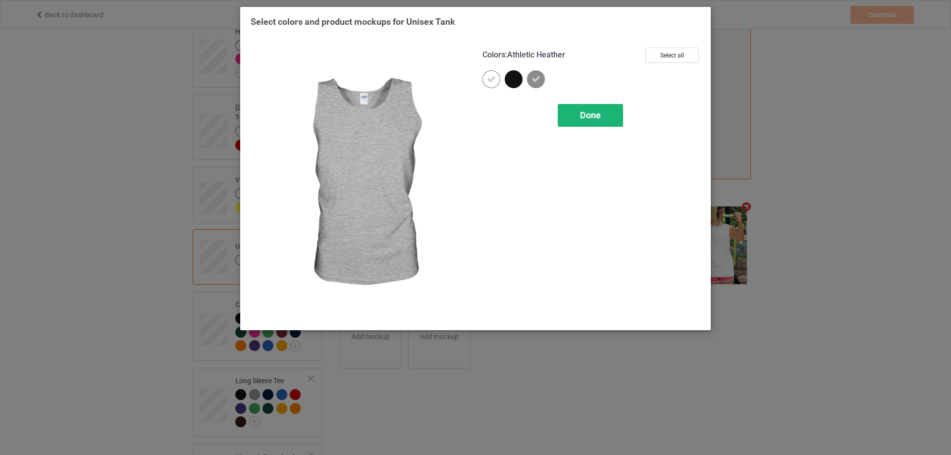
click at [586, 120] on span "Done" at bounding box center [590, 115] width 21 height 10
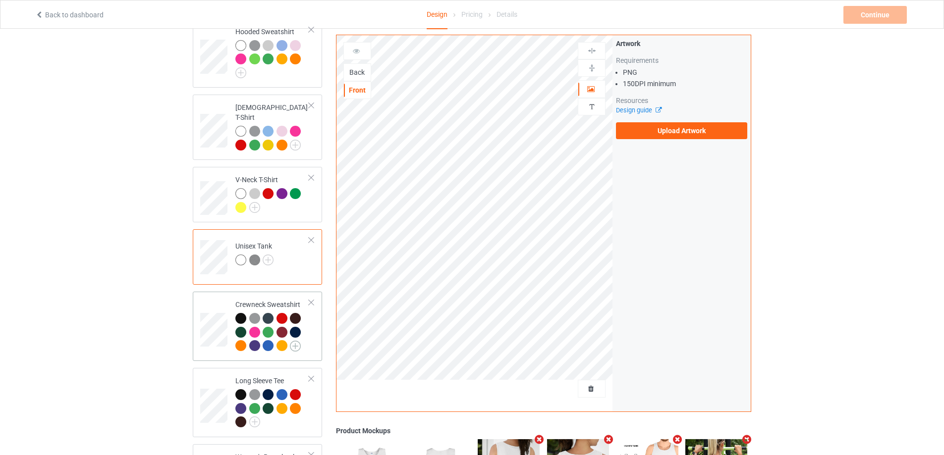
click at [294, 341] on img at bounding box center [295, 346] width 11 height 11
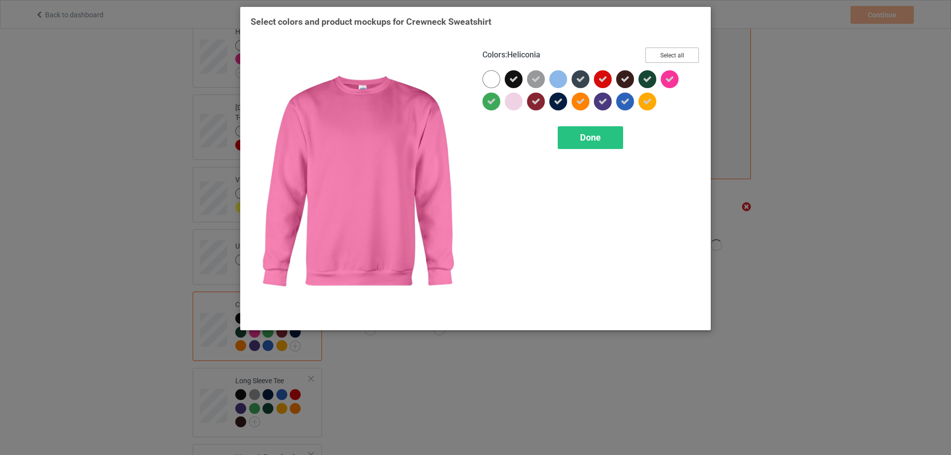
click at [672, 55] on button "Select all" at bounding box center [672, 55] width 54 height 15
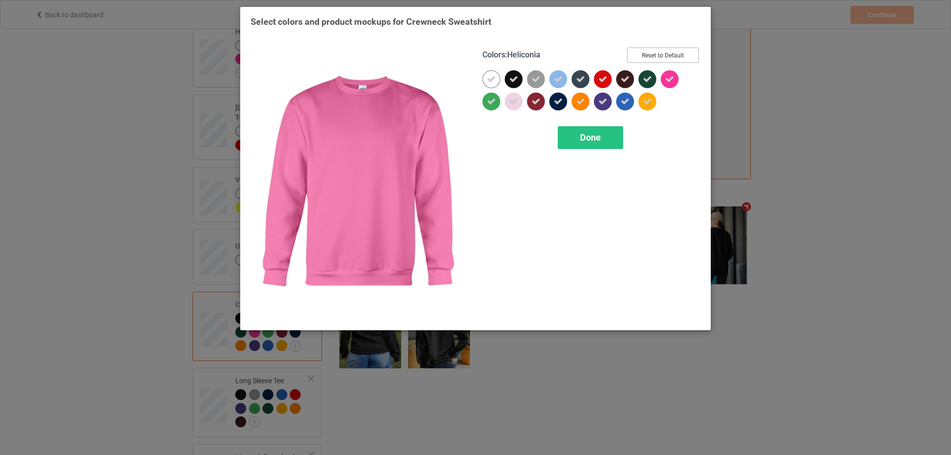
click at [672, 55] on button "Reset to Default" at bounding box center [663, 55] width 72 height 15
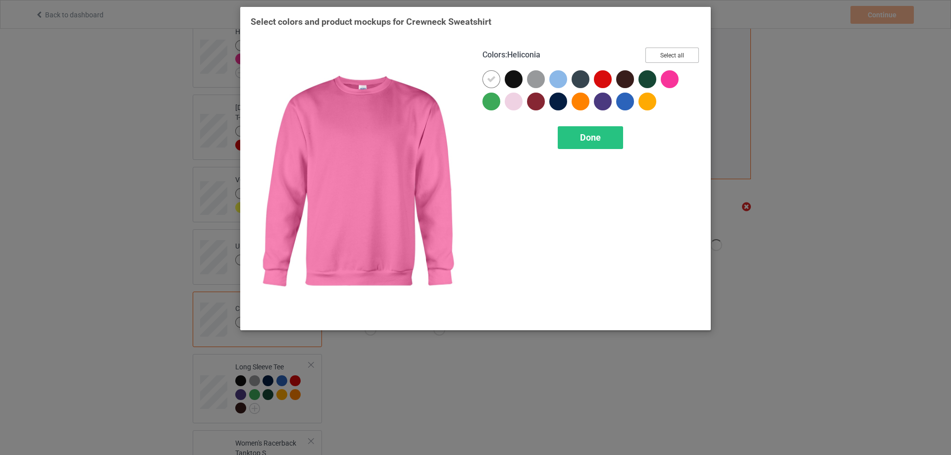
click at [672, 55] on button "Select all" at bounding box center [672, 55] width 54 height 15
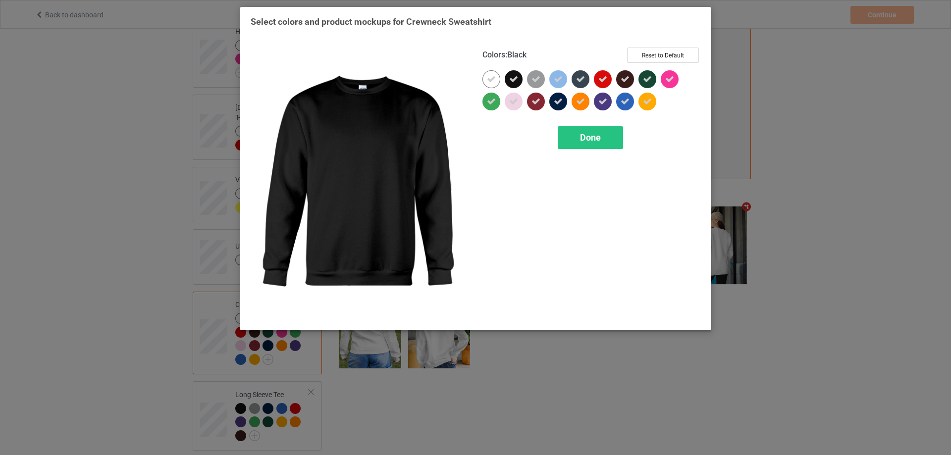
click at [510, 83] on icon at bounding box center [513, 79] width 9 height 9
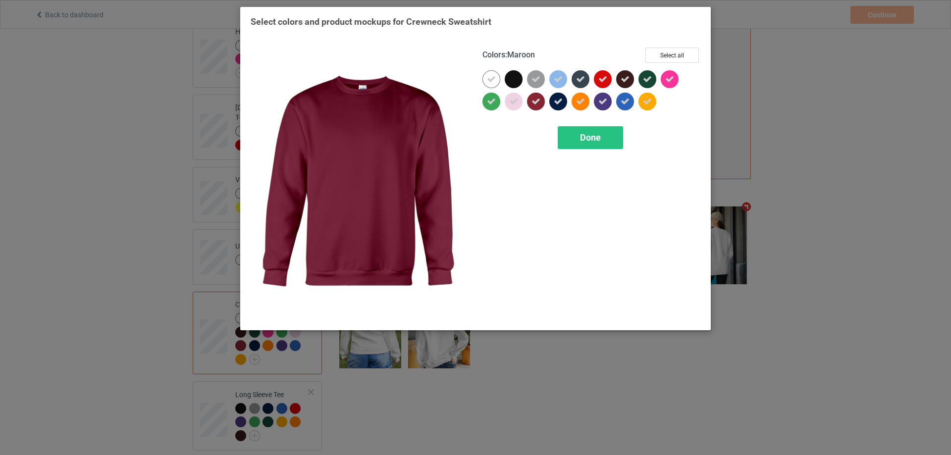
click at [537, 100] on icon at bounding box center [536, 101] width 9 height 9
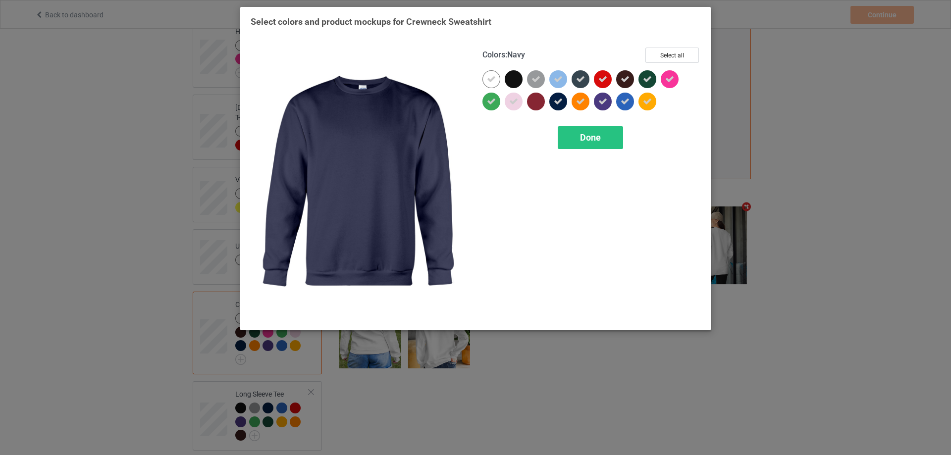
drag, startPoint x: 555, startPoint y: 102, endPoint x: 578, endPoint y: 74, distance: 35.5
click at [556, 102] on icon at bounding box center [558, 101] width 9 height 9
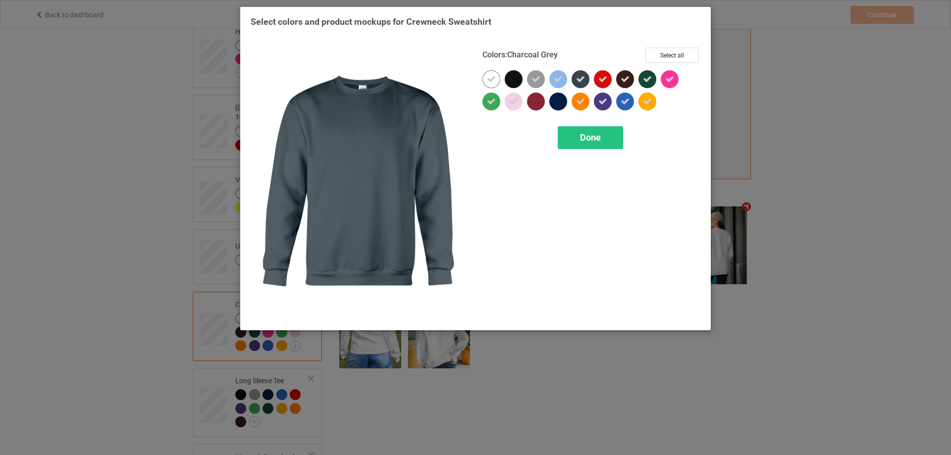
drag, startPoint x: 581, startPoint y: 72, endPoint x: 593, endPoint y: 92, distance: 23.4
click at [581, 74] on div at bounding box center [581, 79] width 18 height 18
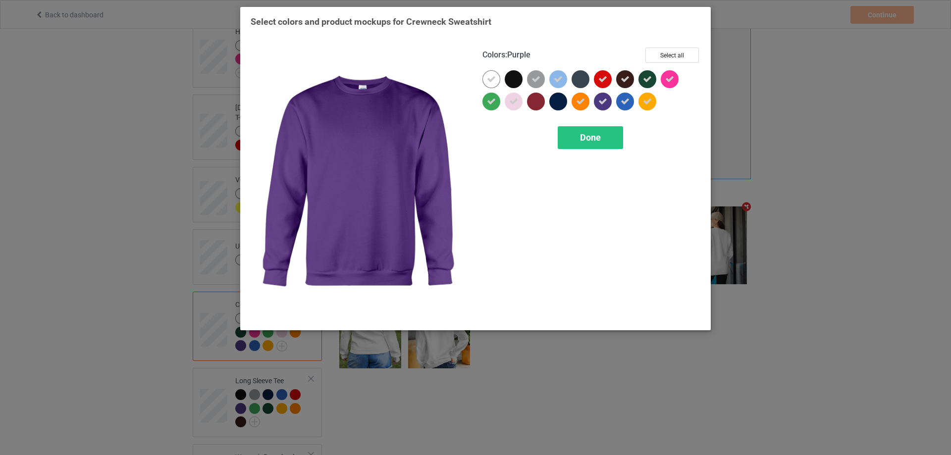
drag, startPoint x: 602, startPoint y: 103, endPoint x: 620, endPoint y: 82, distance: 27.8
click at [603, 103] on icon at bounding box center [602, 101] width 9 height 9
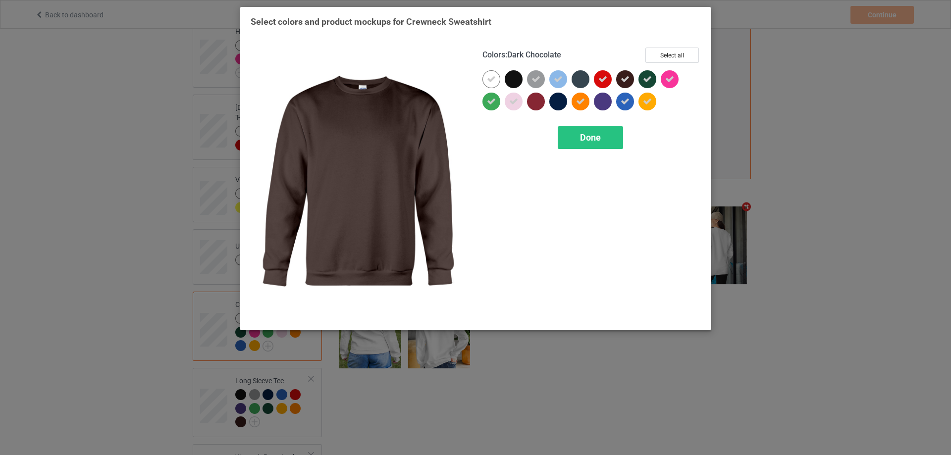
click at [621, 81] on icon at bounding box center [625, 79] width 9 height 9
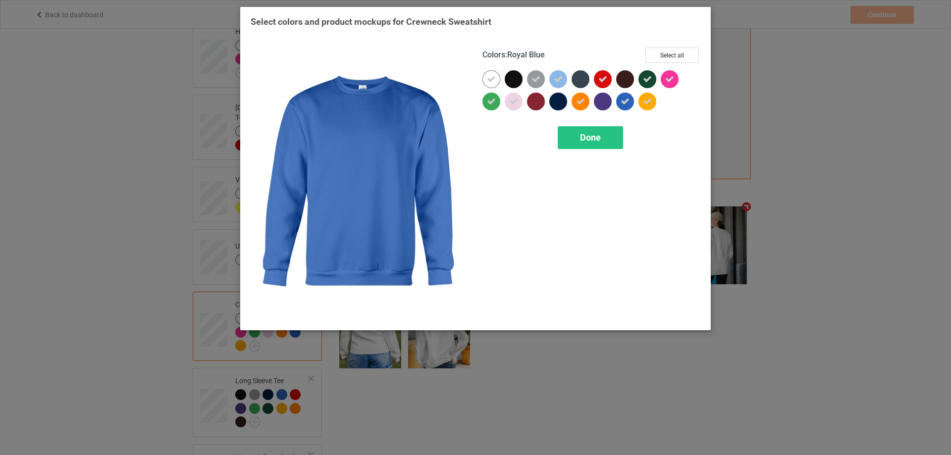
drag, startPoint x: 626, startPoint y: 100, endPoint x: 645, endPoint y: 75, distance: 31.1
click at [628, 98] on icon at bounding box center [625, 101] width 9 height 9
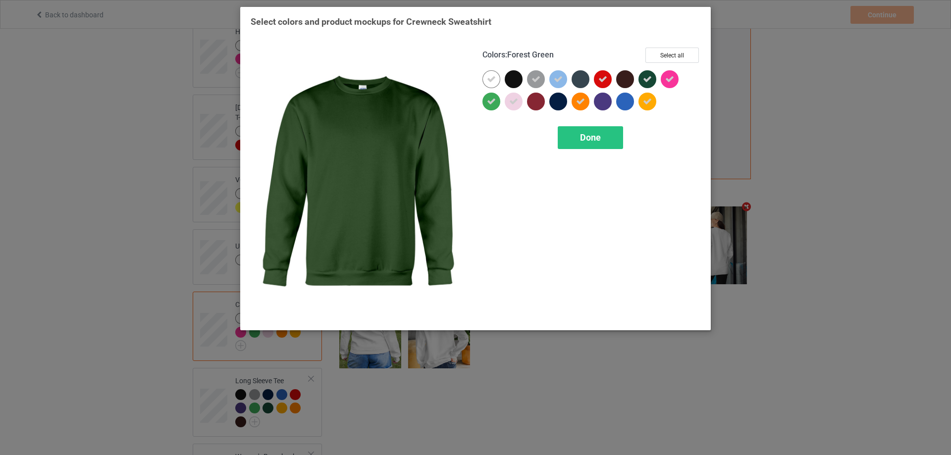
drag, startPoint x: 645, startPoint y: 75, endPoint x: 621, endPoint y: 117, distance: 48.2
click at [645, 76] on icon at bounding box center [647, 79] width 9 height 9
click at [602, 131] on div "Done" at bounding box center [590, 137] width 65 height 23
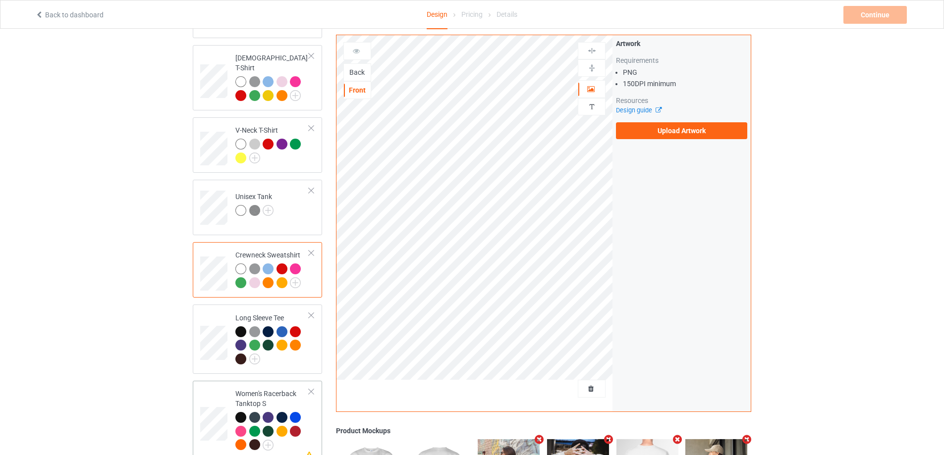
scroll to position [347, 0]
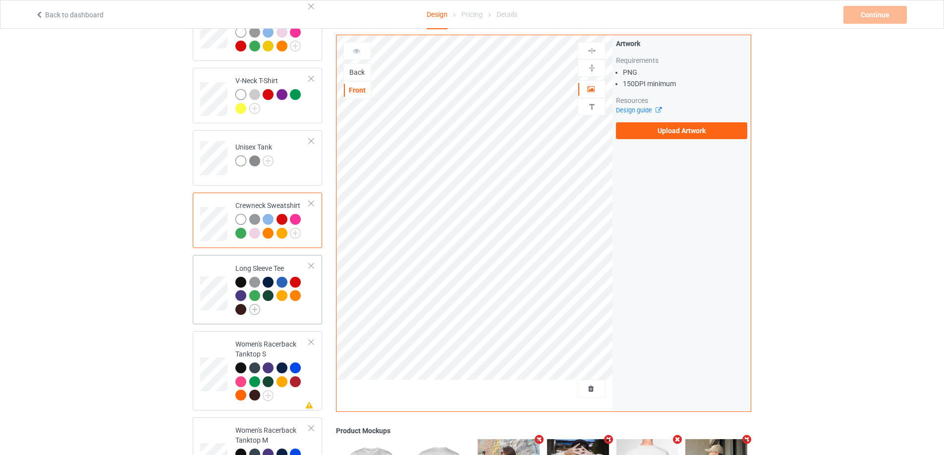
click at [255, 304] on img at bounding box center [254, 309] width 11 height 11
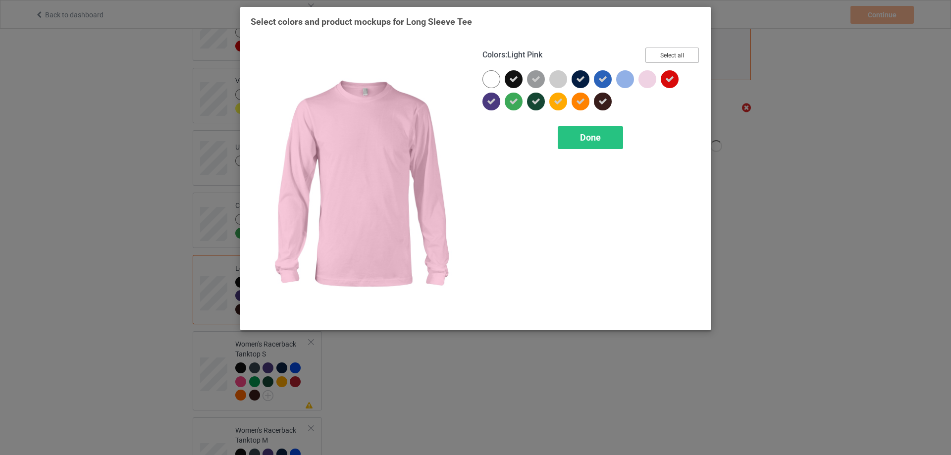
click at [670, 55] on button "Select all" at bounding box center [672, 55] width 54 height 15
click at [670, 55] on button "Reset to Default" at bounding box center [663, 55] width 72 height 15
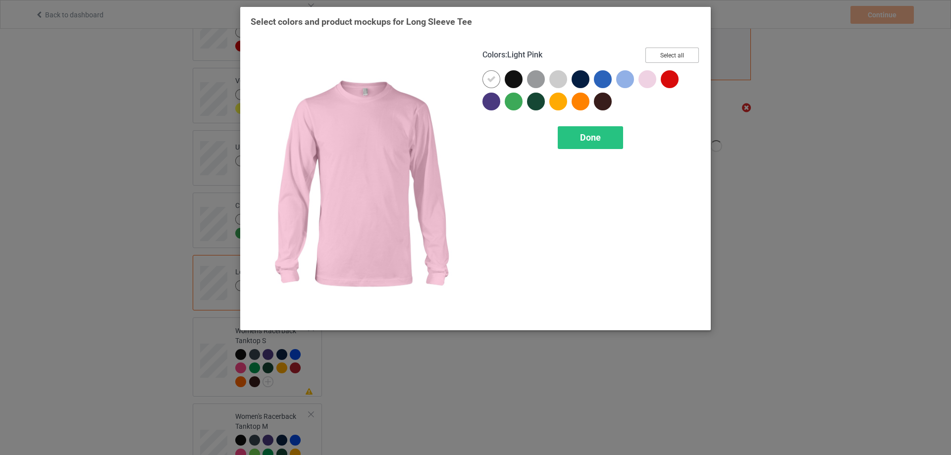
click at [670, 55] on button "Select all" at bounding box center [672, 55] width 54 height 15
click at [670, 55] on button "Reset to Default" at bounding box center [663, 55] width 72 height 15
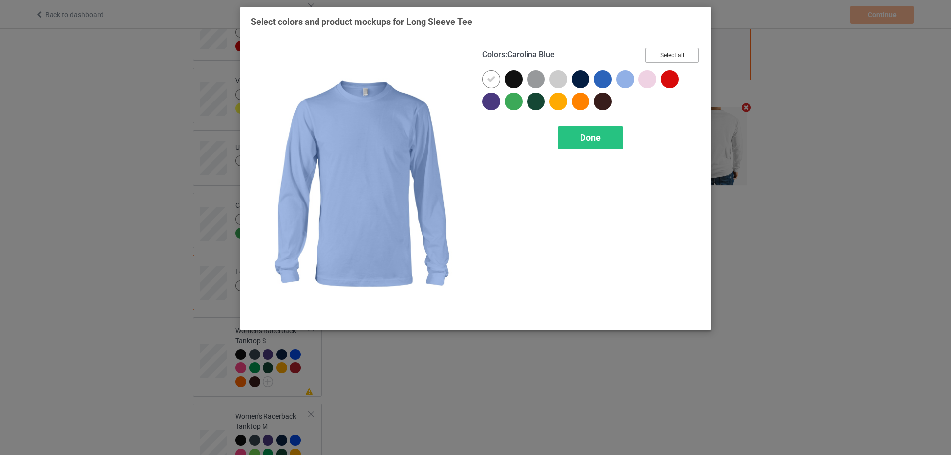
click at [667, 60] on button "Select all" at bounding box center [672, 55] width 54 height 15
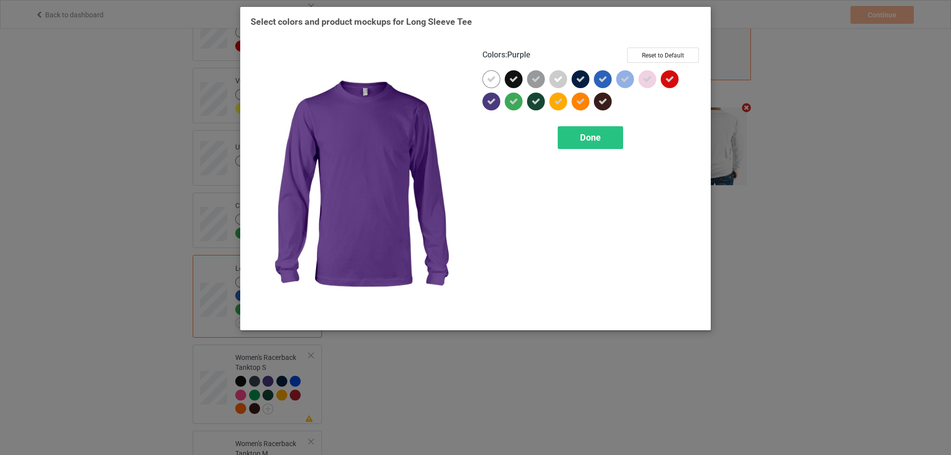
click at [486, 100] on div at bounding box center [491, 102] width 18 height 18
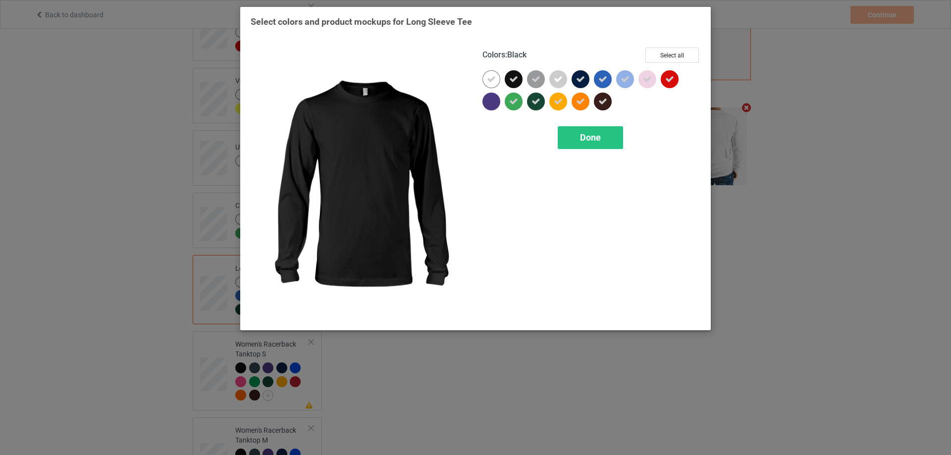
drag, startPoint x: 513, startPoint y: 81, endPoint x: 528, endPoint y: 98, distance: 22.5
click at [514, 85] on div at bounding box center [514, 79] width 18 height 18
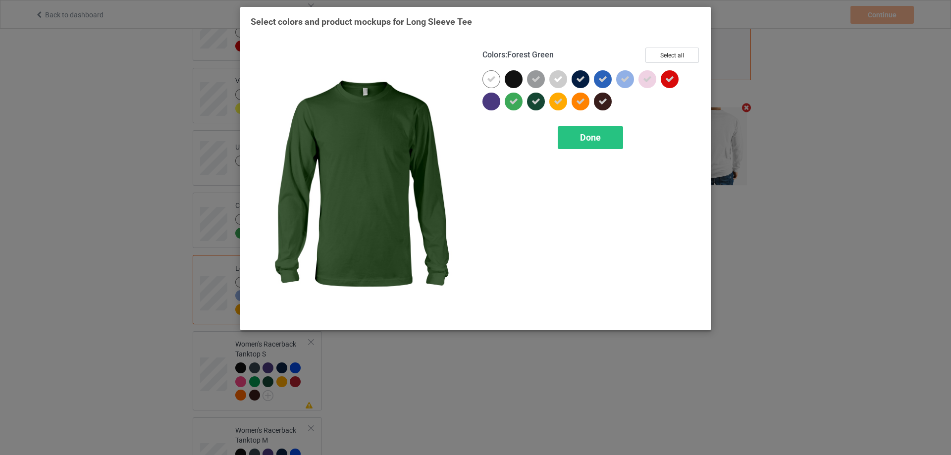
drag, startPoint x: 537, startPoint y: 101, endPoint x: 580, endPoint y: 84, distance: 45.5
click at [539, 101] on icon at bounding box center [536, 101] width 9 height 9
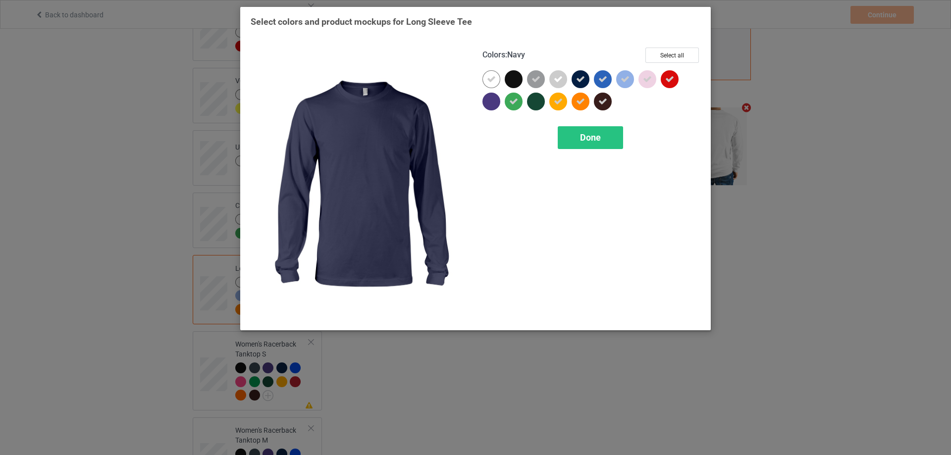
drag, startPoint x: 580, startPoint y: 83, endPoint x: 592, endPoint y: 96, distance: 17.5
click at [580, 83] on icon at bounding box center [580, 79] width 9 height 9
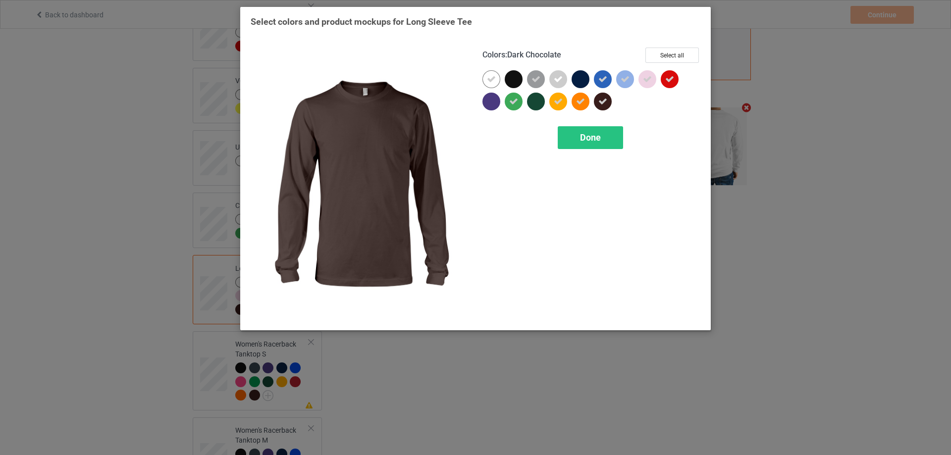
click at [602, 102] on icon at bounding box center [602, 101] width 9 height 9
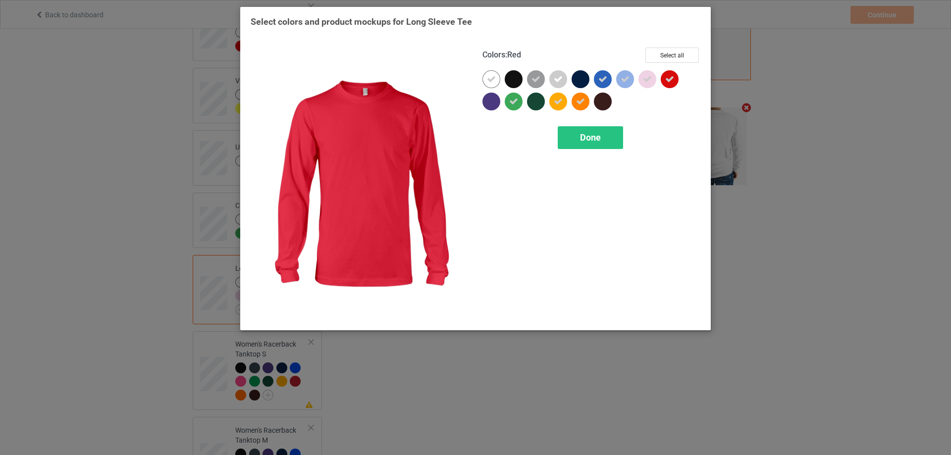
drag, startPoint x: 668, startPoint y: 82, endPoint x: 632, endPoint y: 90, distance: 37.0
click at [668, 83] on icon at bounding box center [669, 79] width 9 height 9
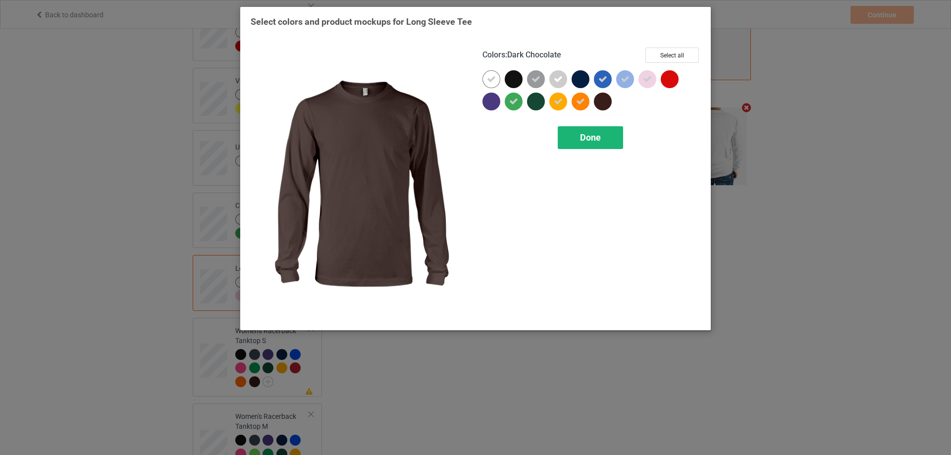
click at [594, 139] on span "Done" at bounding box center [590, 137] width 21 height 10
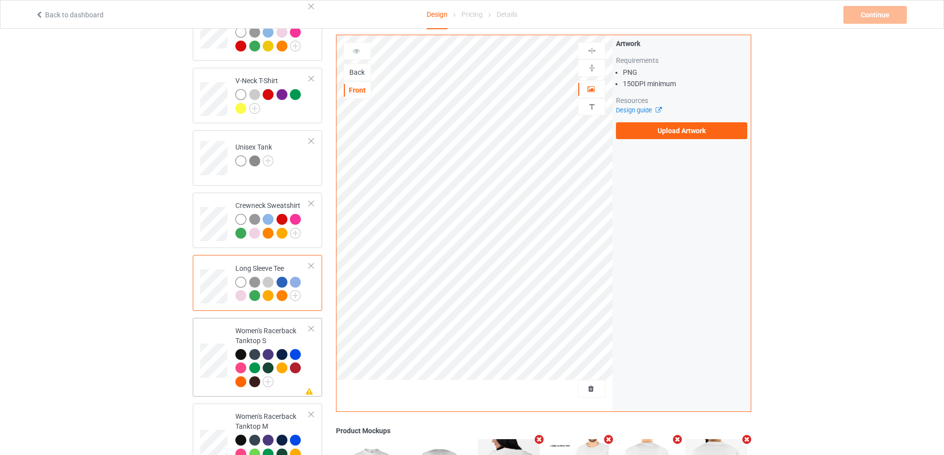
scroll to position [396, 0]
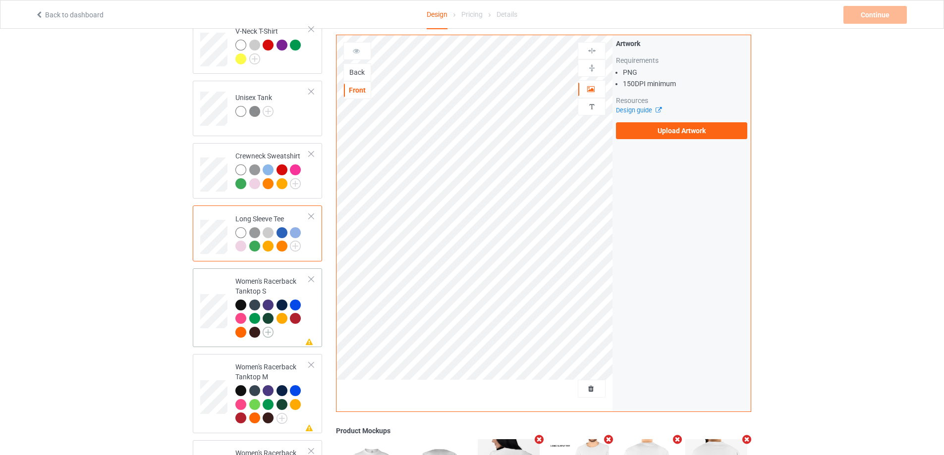
click at [267, 327] on img at bounding box center [268, 332] width 11 height 11
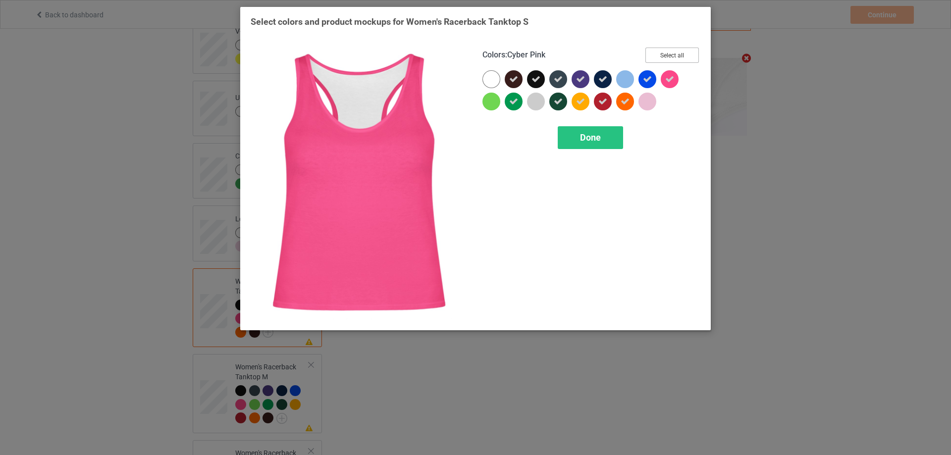
click at [672, 54] on button "Select all" at bounding box center [672, 55] width 54 height 15
click at [672, 54] on button "Reset to Default" at bounding box center [663, 55] width 72 height 15
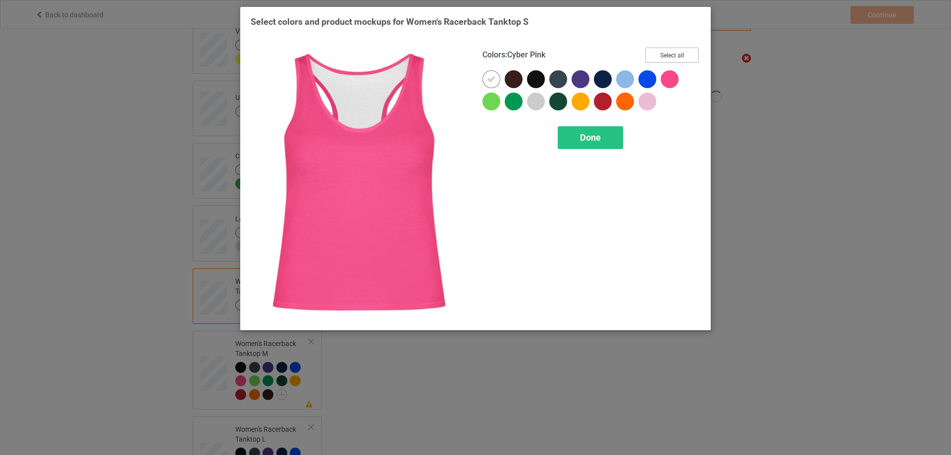
click at [672, 54] on button "Select all" at bounding box center [672, 55] width 54 height 15
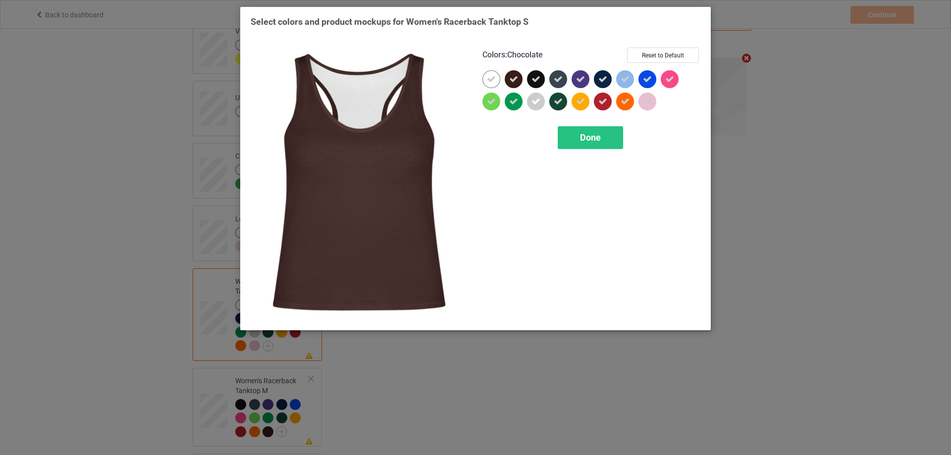
click at [515, 80] on icon at bounding box center [513, 79] width 9 height 9
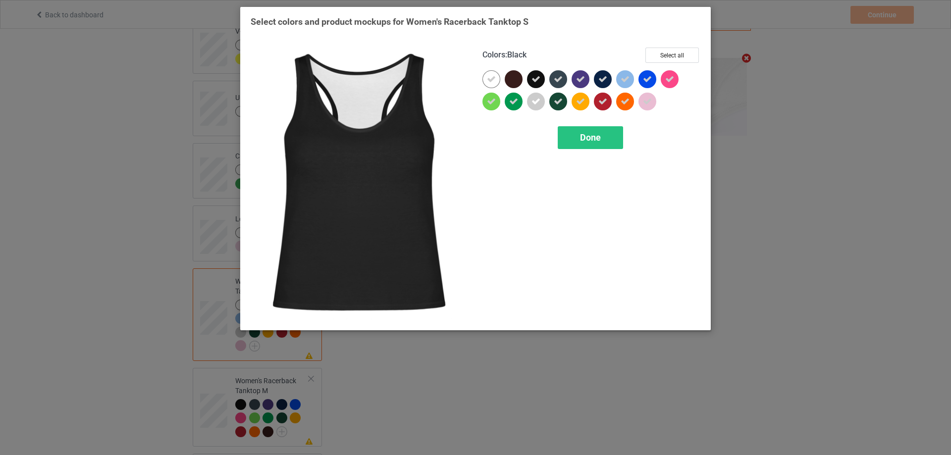
drag, startPoint x: 534, startPoint y: 80, endPoint x: 552, endPoint y: 79, distance: 18.4
click at [535, 80] on icon at bounding box center [536, 79] width 9 height 9
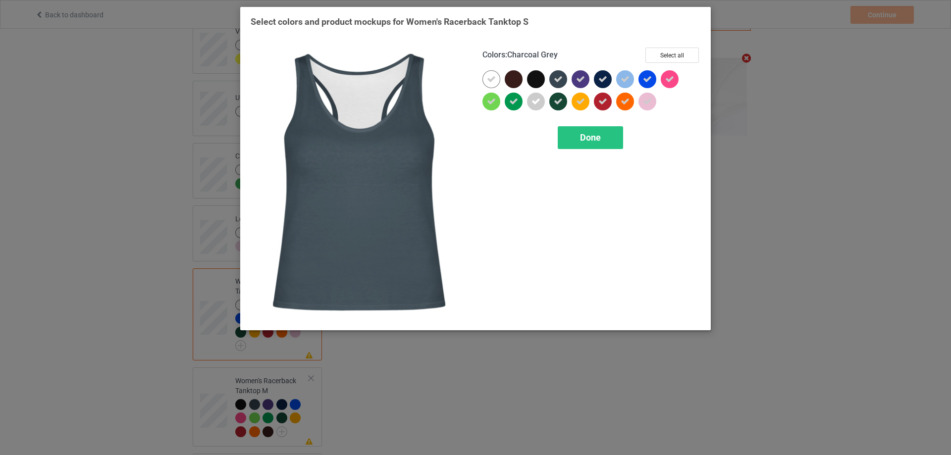
click at [556, 78] on icon at bounding box center [558, 79] width 9 height 9
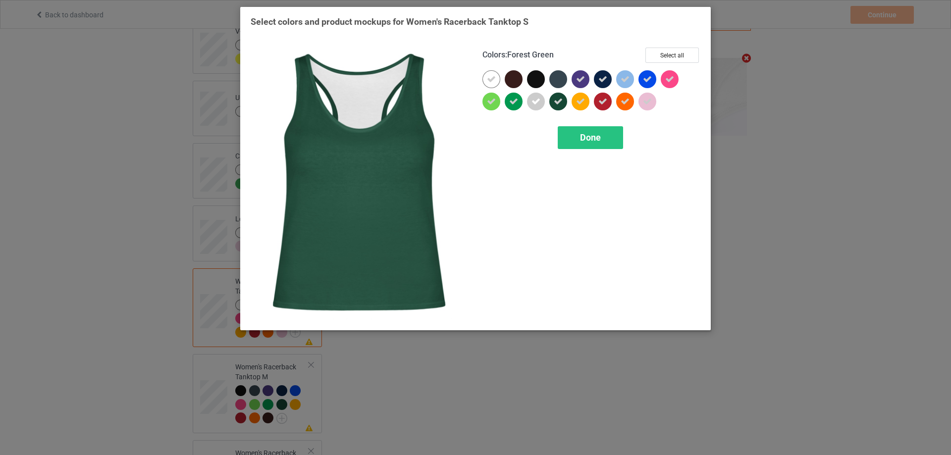
click at [560, 100] on icon at bounding box center [558, 101] width 9 height 9
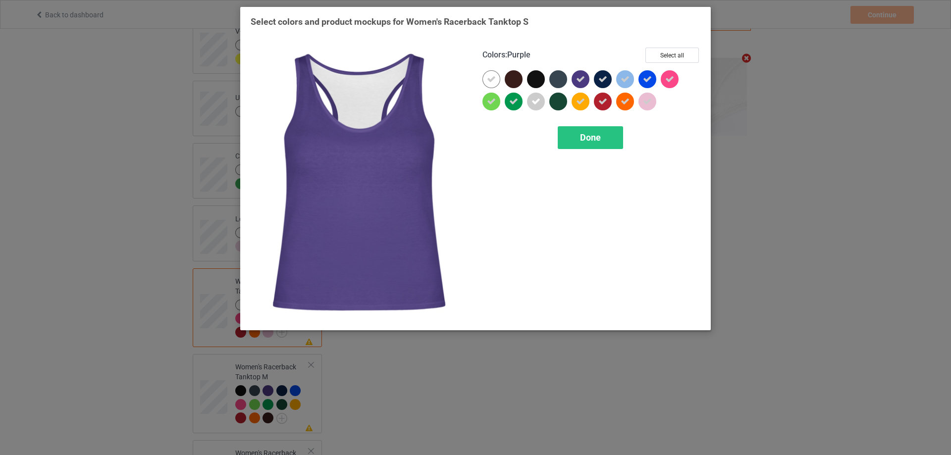
click at [581, 79] on icon at bounding box center [580, 79] width 9 height 9
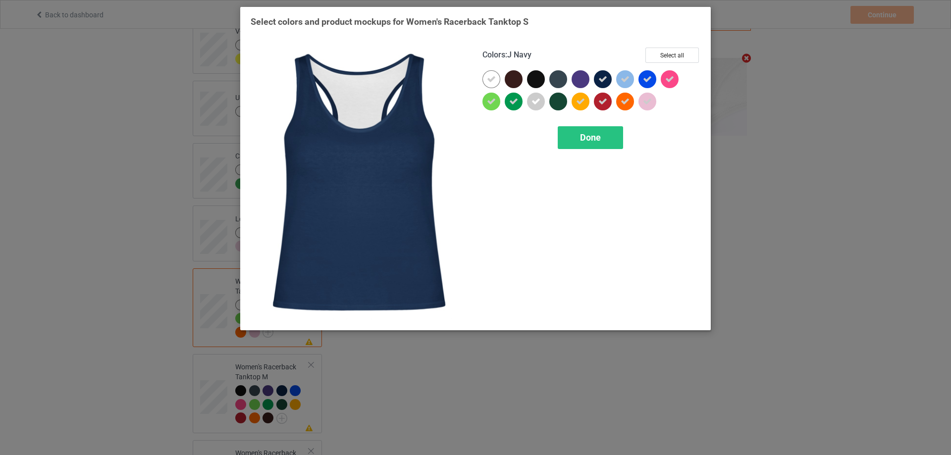
drag, startPoint x: 600, startPoint y: 80, endPoint x: 601, endPoint y: 105, distance: 25.3
click at [600, 81] on icon at bounding box center [602, 79] width 9 height 9
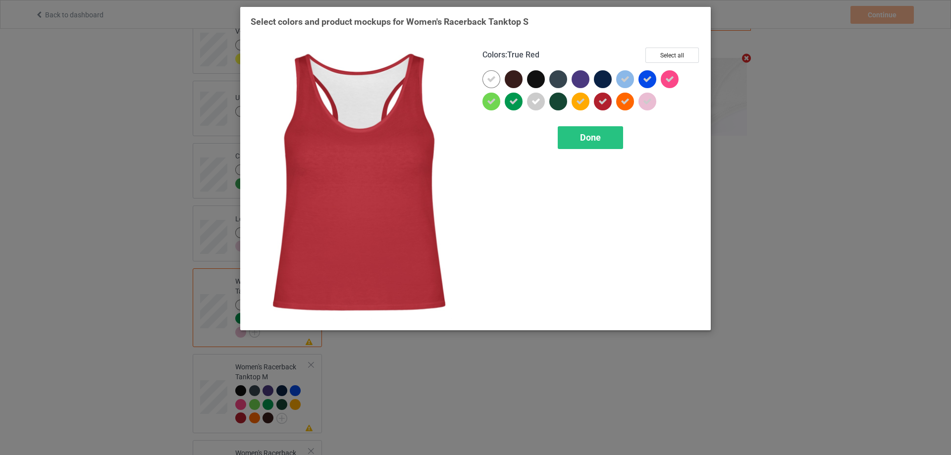
click at [601, 105] on icon at bounding box center [602, 101] width 9 height 9
click at [600, 139] on span "Done" at bounding box center [590, 137] width 21 height 10
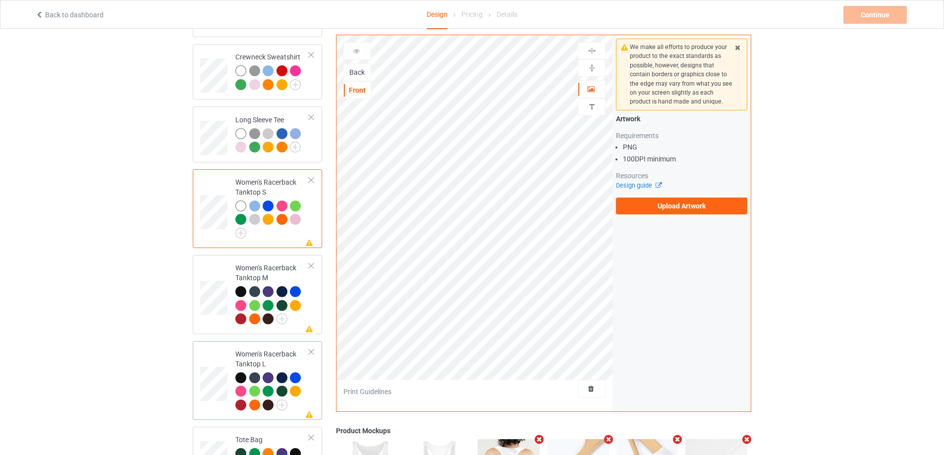
scroll to position [545, 0]
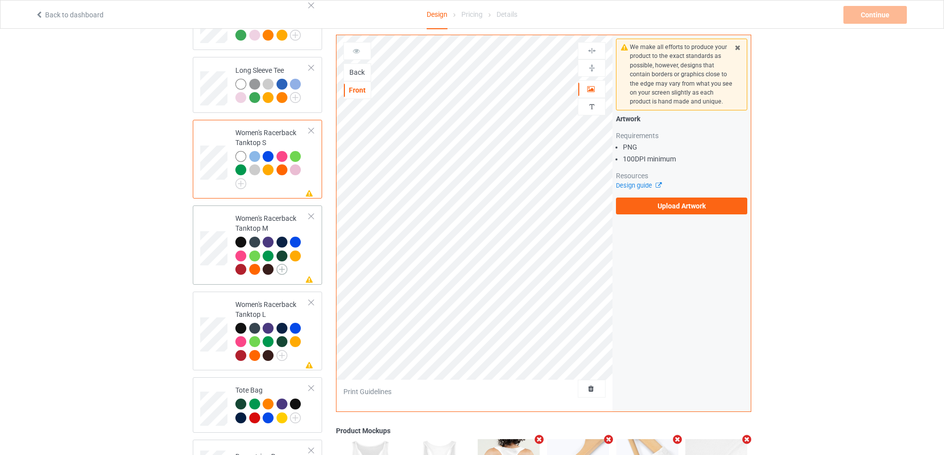
click at [281, 265] on img at bounding box center [281, 269] width 11 height 11
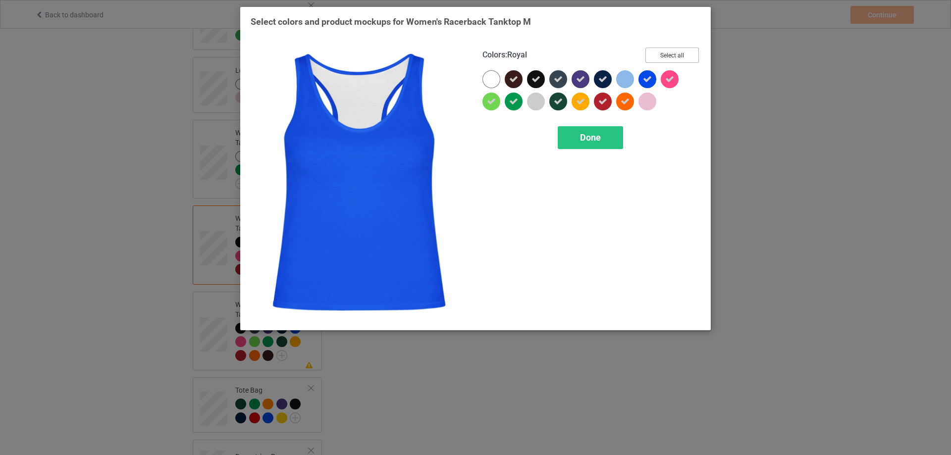
click at [676, 57] on button "Select all" at bounding box center [672, 55] width 54 height 15
click at [677, 58] on button "Reset to Default" at bounding box center [663, 55] width 72 height 15
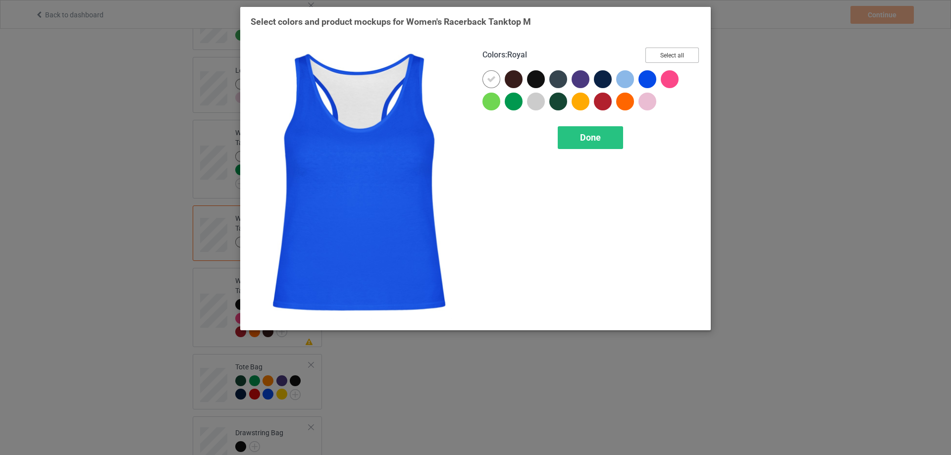
click at [677, 58] on button "Select all" at bounding box center [672, 55] width 54 height 15
click at [677, 58] on button "Reset to Default" at bounding box center [663, 55] width 72 height 15
click at [677, 58] on button "Select all" at bounding box center [672, 55] width 54 height 15
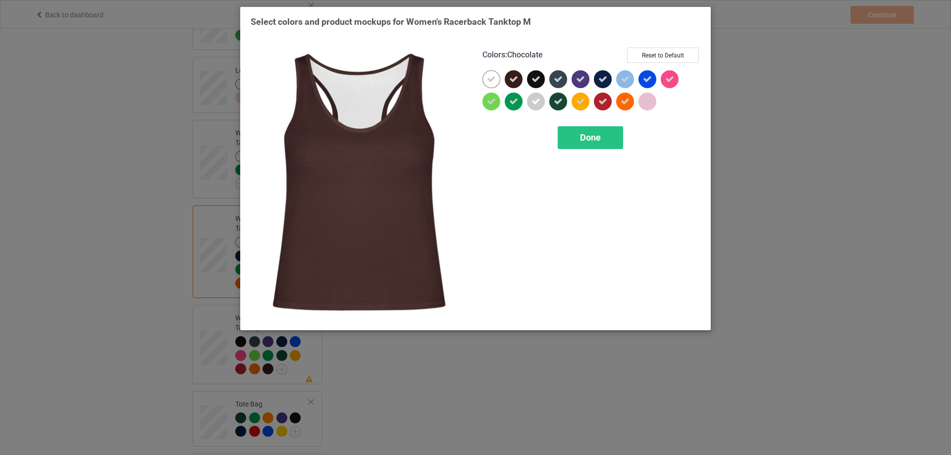
click at [514, 81] on icon at bounding box center [513, 79] width 9 height 9
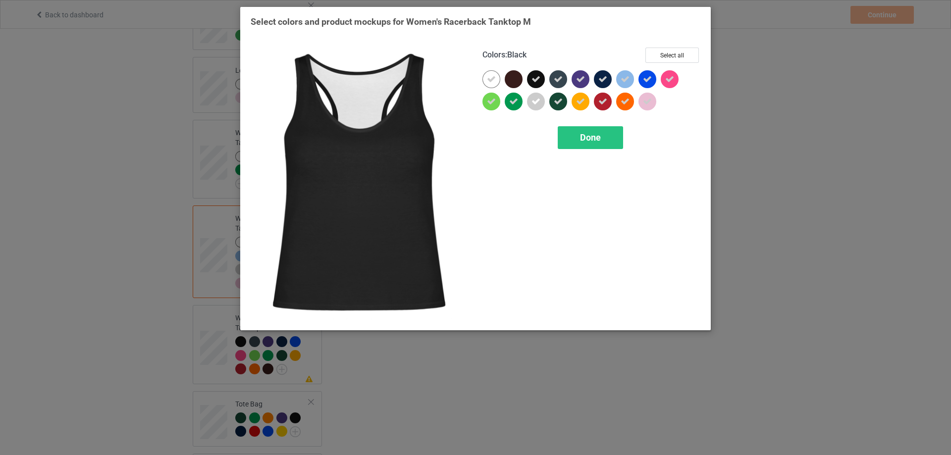
click at [541, 79] on div at bounding box center [536, 79] width 18 height 18
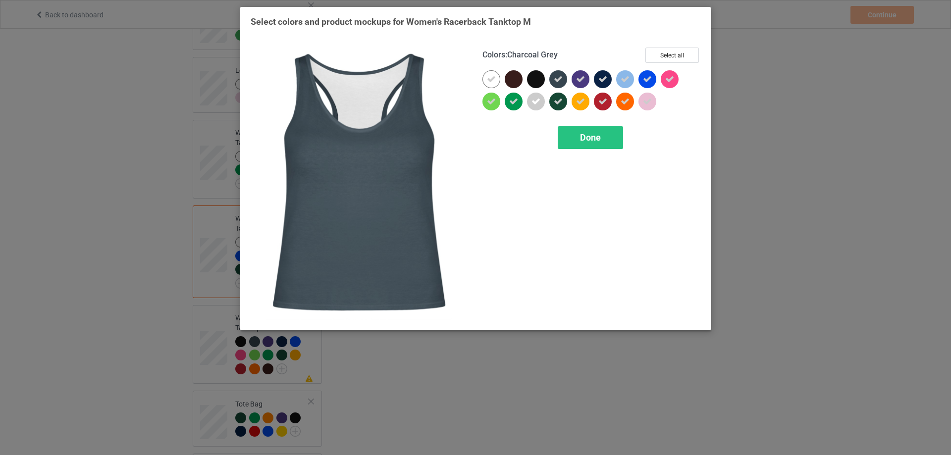
drag, startPoint x: 560, startPoint y: 78, endPoint x: 560, endPoint y: 95, distance: 16.8
click at [561, 79] on icon at bounding box center [558, 79] width 9 height 9
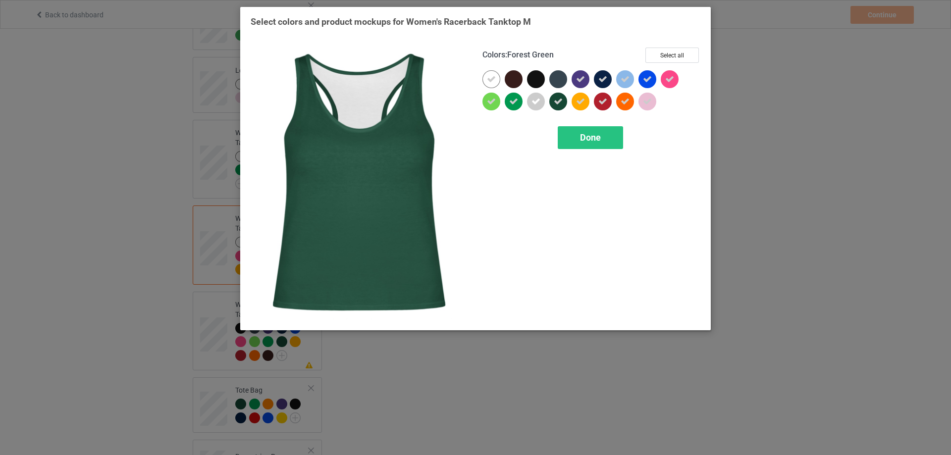
click at [560, 95] on div at bounding box center [558, 102] width 18 height 18
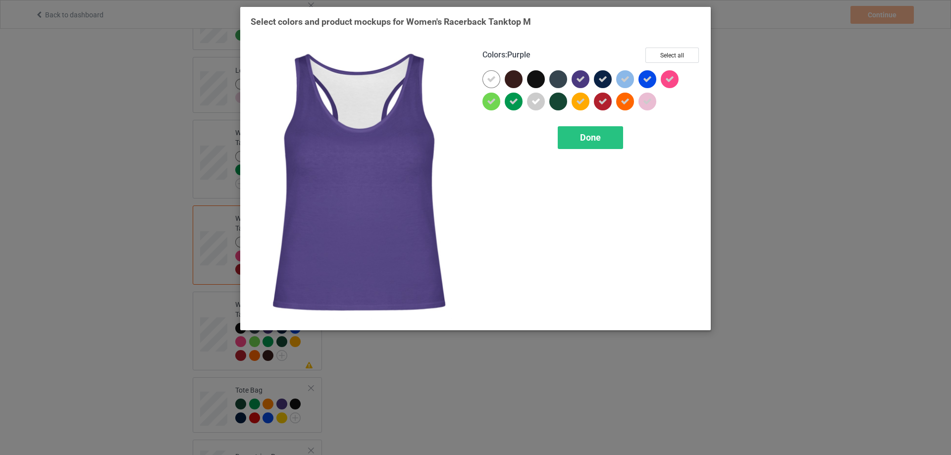
click at [575, 73] on div at bounding box center [581, 79] width 18 height 18
click at [602, 77] on icon at bounding box center [602, 79] width 9 height 9
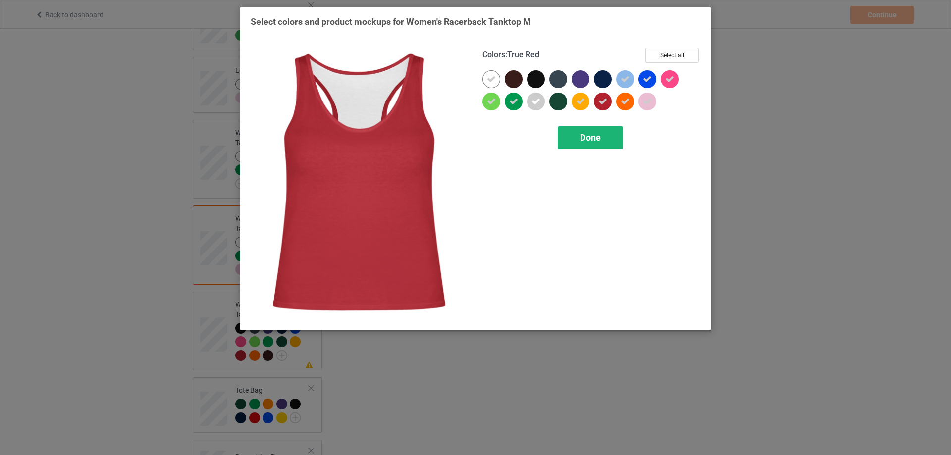
drag, startPoint x: 602, startPoint y: 98, endPoint x: 618, endPoint y: 147, distance: 52.2
click at [602, 104] on div at bounding box center [603, 102] width 18 height 18
click at [605, 137] on div "Done" at bounding box center [590, 137] width 65 height 23
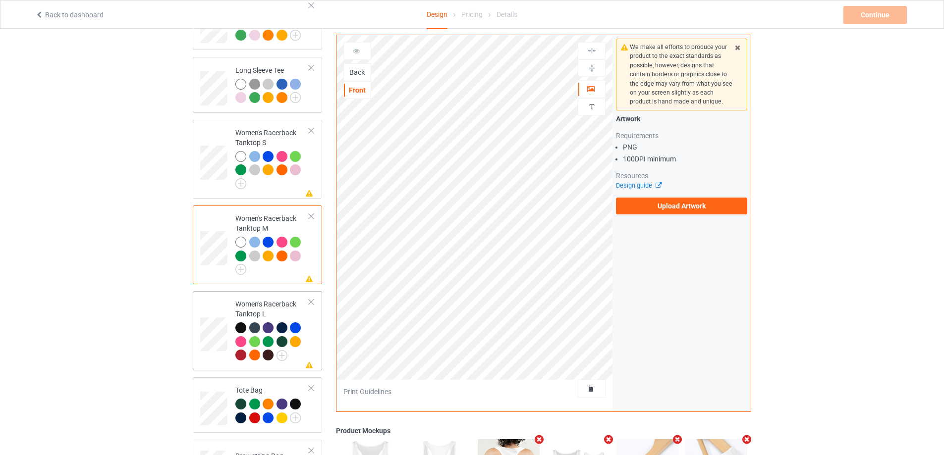
scroll to position [644, 0]
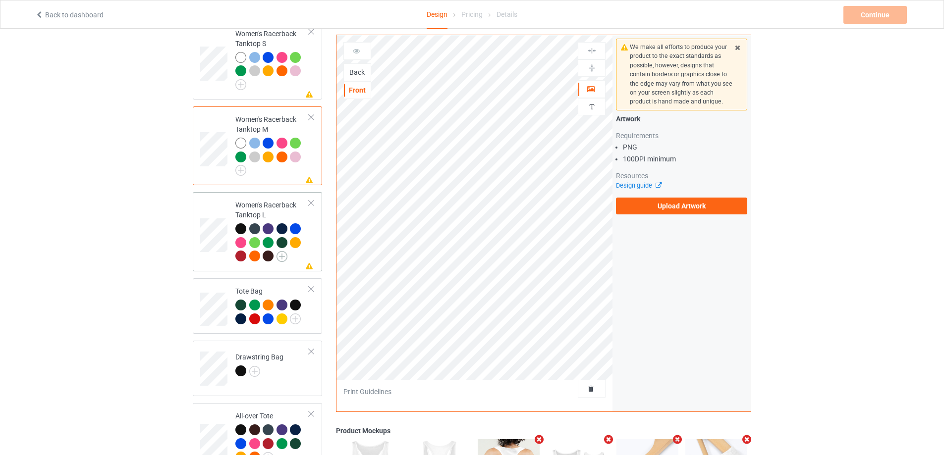
click at [281, 252] on img at bounding box center [281, 256] width 11 height 11
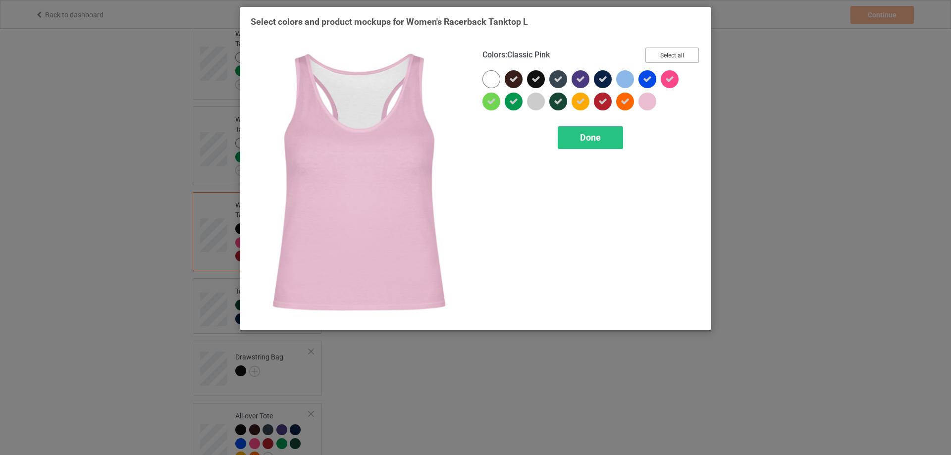
click at [685, 54] on button "Select all" at bounding box center [672, 55] width 54 height 15
click at [685, 54] on button "Reset to Default" at bounding box center [663, 55] width 72 height 15
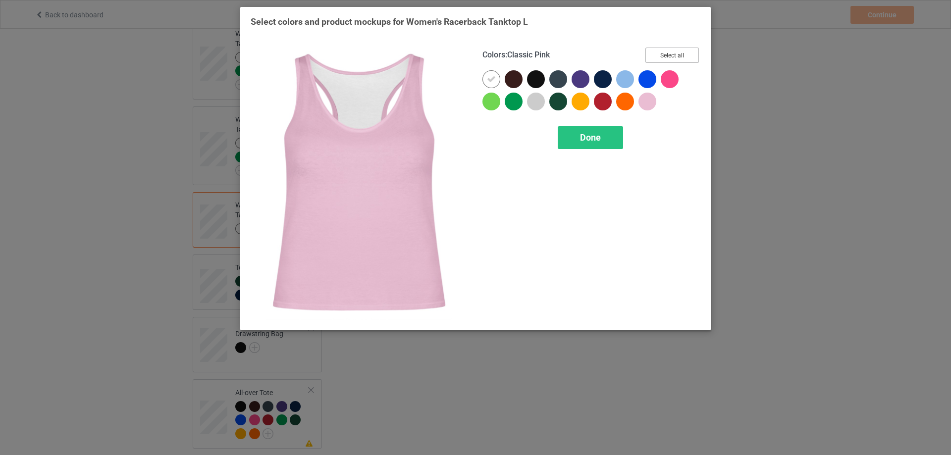
click at [685, 54] on button "Select all" at bounding box center [672, 55] width 54 height 15
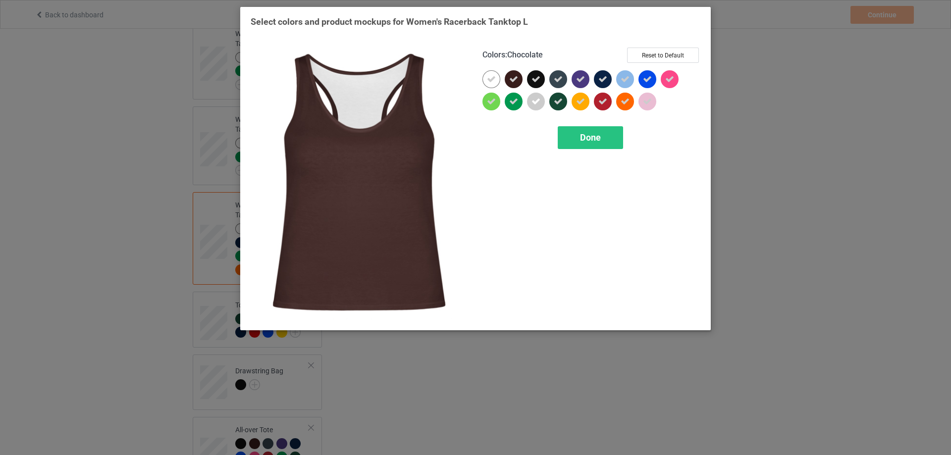
drag, startPoint x: 510, startPoint y: 75, endPoint x: 535, endPoint y: 82, distance: 26.2
click at [511, 76] on icon at bounding box center [513, 79] width 9 height 9
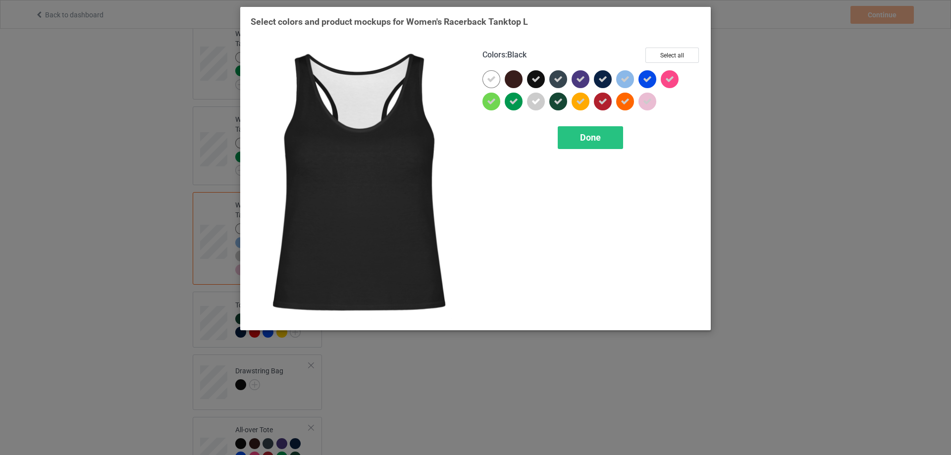
click at [536, 82] on icon at bounding box center [536, 79] width 9 height 9
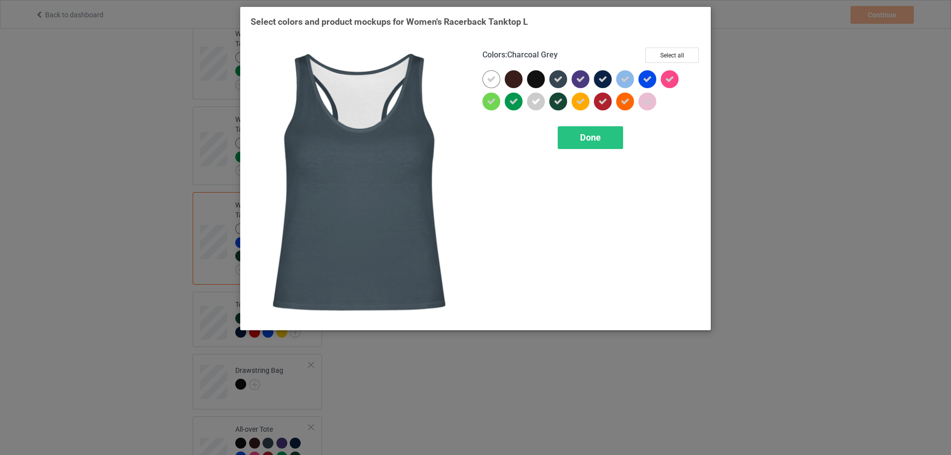
drag, startPoint x: 558, startPoint y: 78, endPoint x: 560, endPoint y: 88, distance: 9.6
click at [559, 82] on icon at bounding box center [558, 79] width 9 height 9
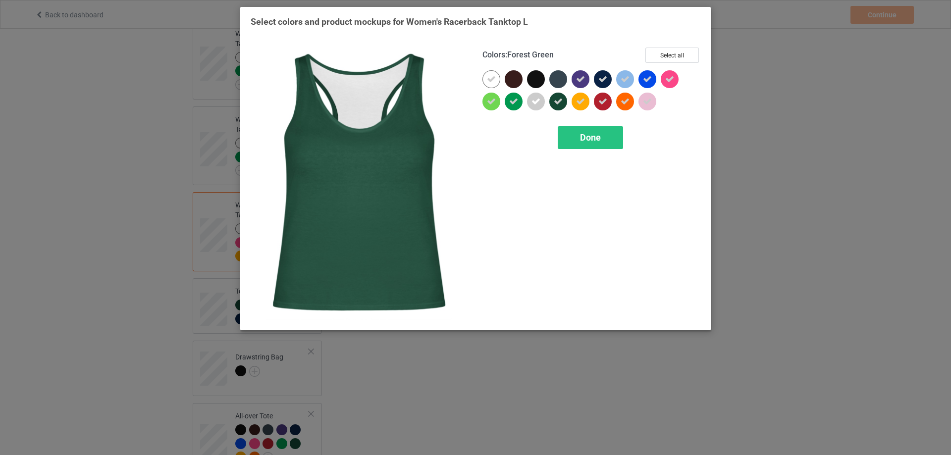
drag, startPoint x: 563, startPoint y: 103, endPoint x: 578, endPoint y: 83, distance: 25.2
click at [564, 103] on div at bounding box center [558, 102] width 18 height 18
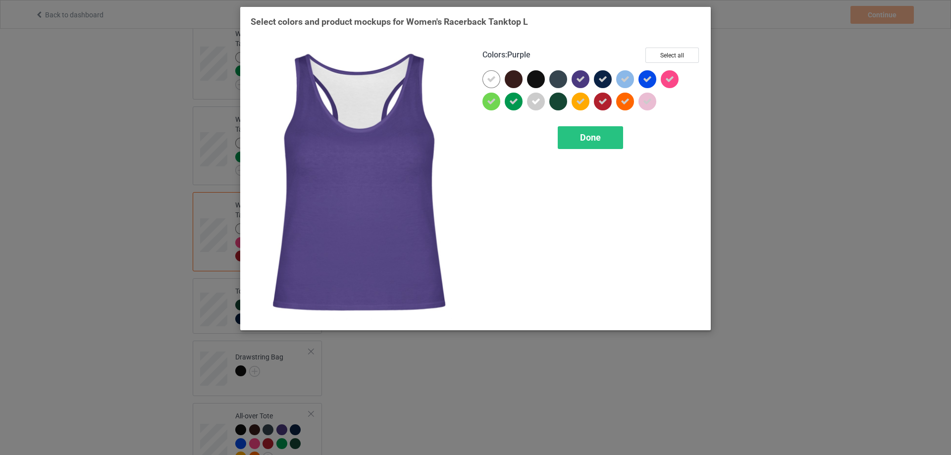
click at [580, 79] on icon at bounding box center [580, 79] width 9 height 9
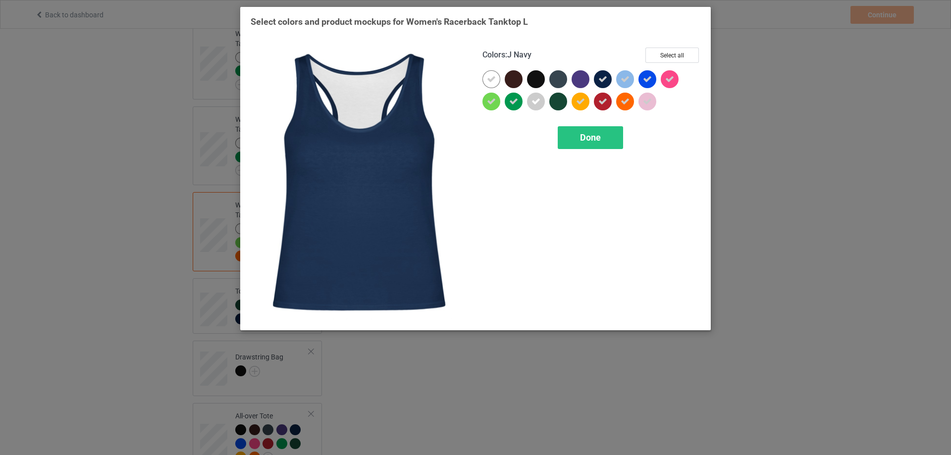
drag, startPoint x: 604, startPoint y: 79, endPoint x: 603, endPoint y: 101, distance: 21.8
click at [605, 85] on div at bounding box center [603, 79] width 18 height 18
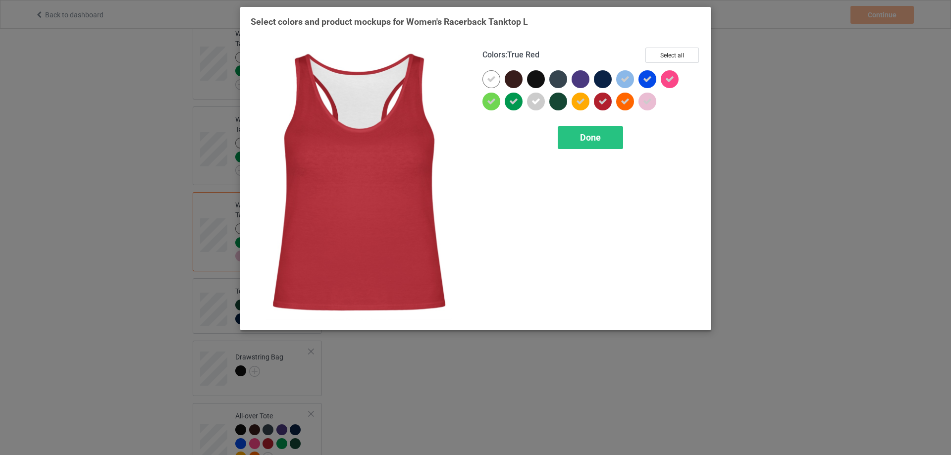
click at [603, 103] on icon at bounding box center [602, 101] width 9 height 9
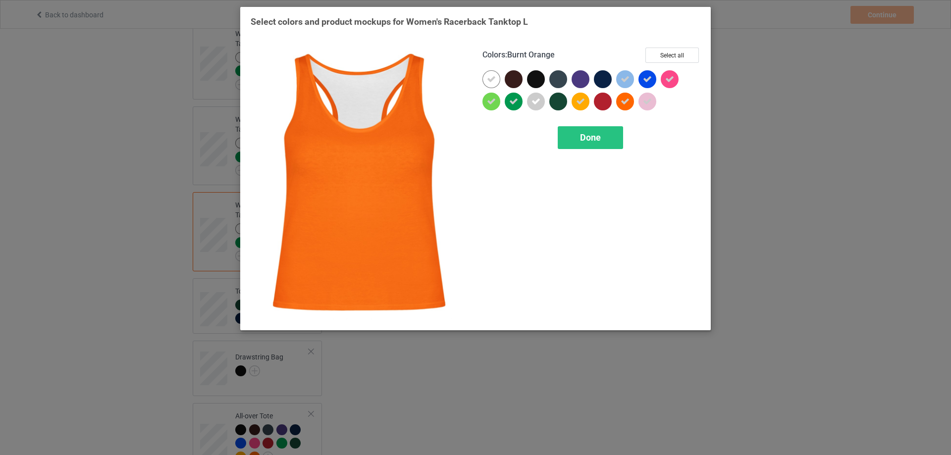
click at [610, 153] on div "Colors : Burnt Orange Select all Done" at bounding box center [592, 184] width 232 height 286
click at [604, 134] on div "Done" at bounding box center [590, 137] width 65 height 23
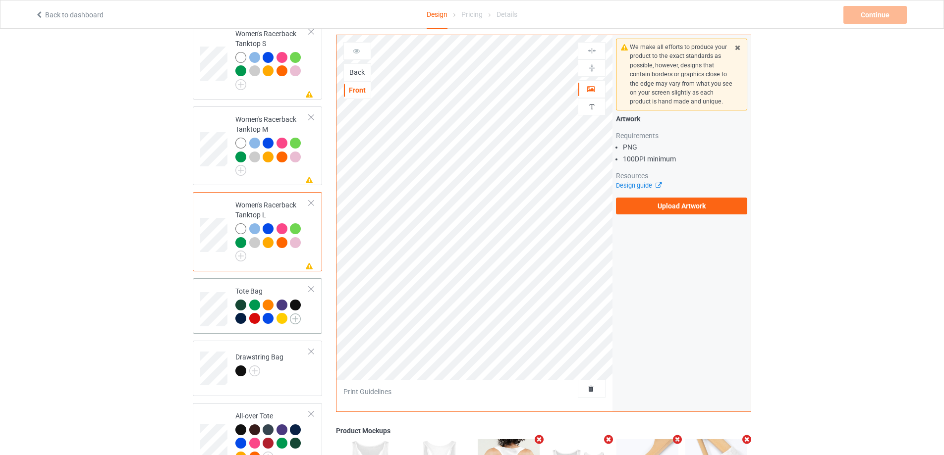
click at [295, 316] on img at bounding box center [295, 319] width 11 height 11
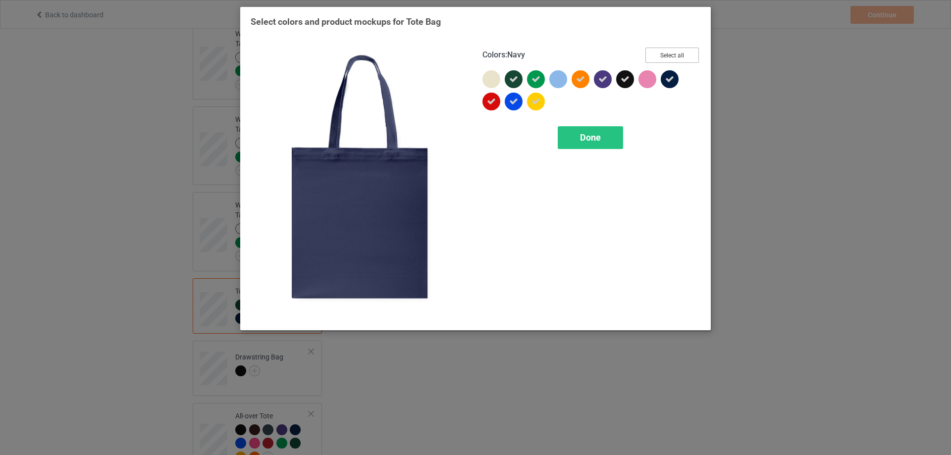
click at [673, 54] on button "Select all" at bounding box center [672, 55] width 54 height 15
click at [673, 54] on button "Reset to Default" at bounding box center [663, 55] width 72 height 15
click at [673, 54] on button "Select all" at bounding box center [672, 55] width 54 height 15
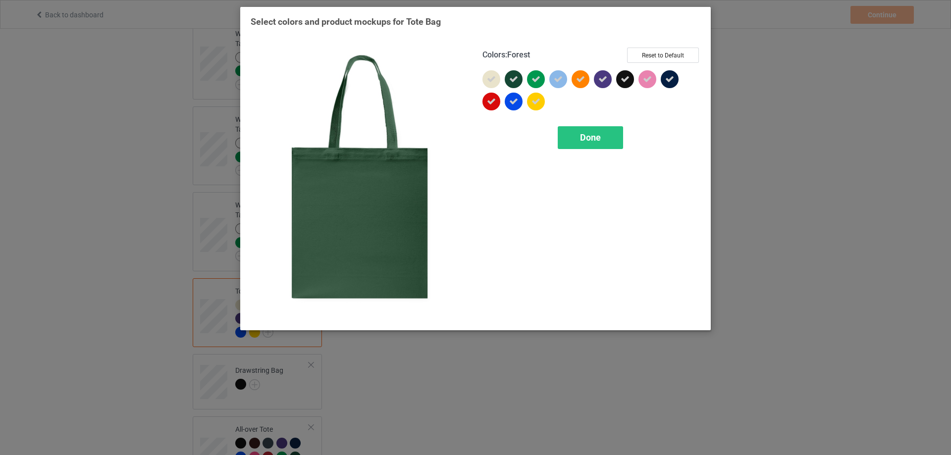
click at [521, 75] on div at bounding box center [514, 79] width 18 height 18
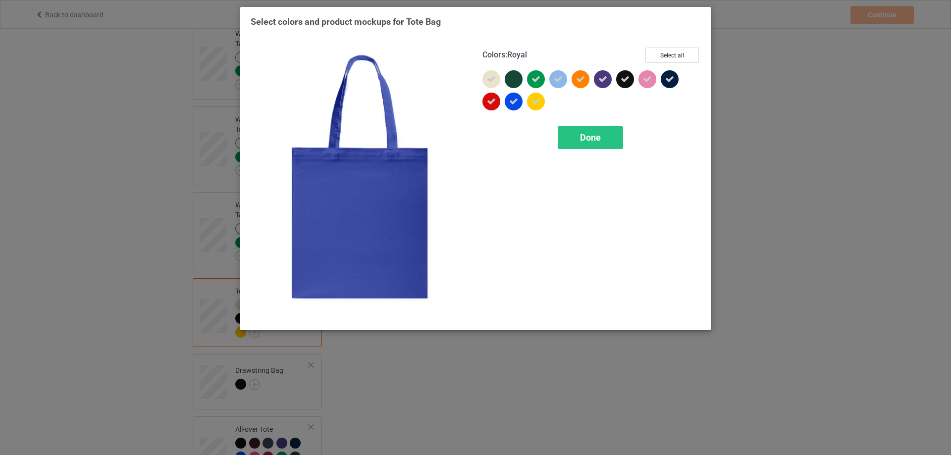
drag, startPoint x: 515, startPoint y: 96, endPoint x: 515, endPoint y: 104, distance: 7.4
click at [515, 98] on div at bounding box center [514, 102] width 18 height 18
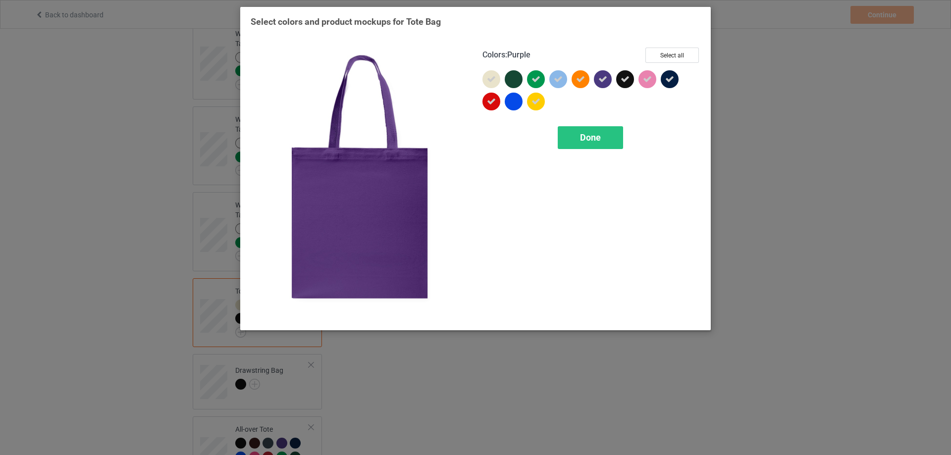
click at [604, 82] on icon at bounding box center [602, 79] width 9 height 9
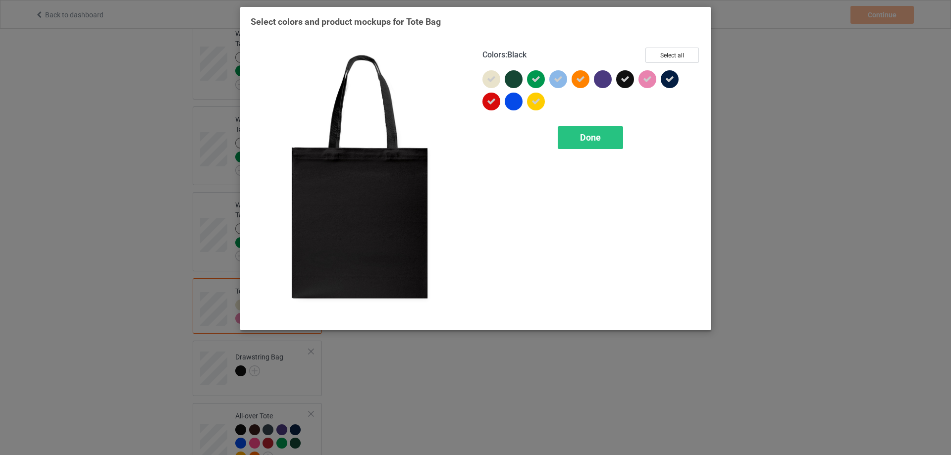
drag, startPoint x: 625, startPoint y: 80, endPoint x: 667, endPoint y: 80, distance: 42.1
click at [626, 80] on icon at bounding box center [625, 79] width 9 height 9
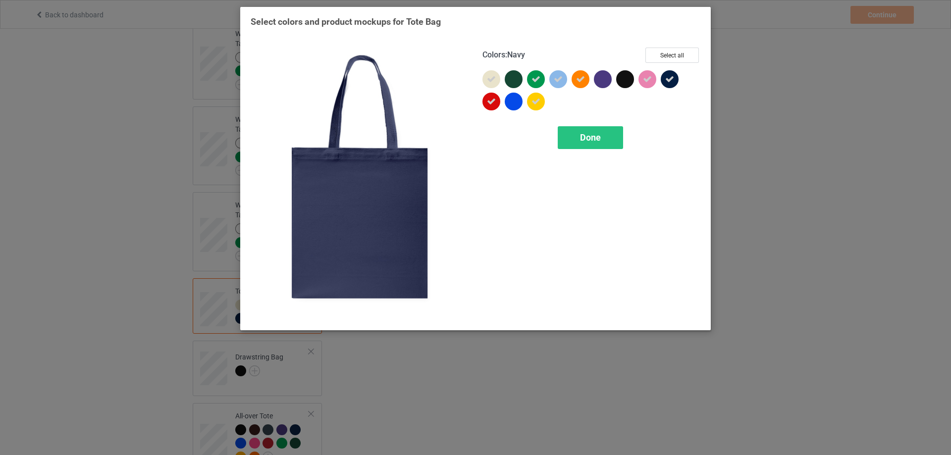
click at [669, 80] on icon at bounding box center [669, 79] width 9 height 9
click at [589, 138] on span "Done" at bounding box center [590, 137] width 21 height 10
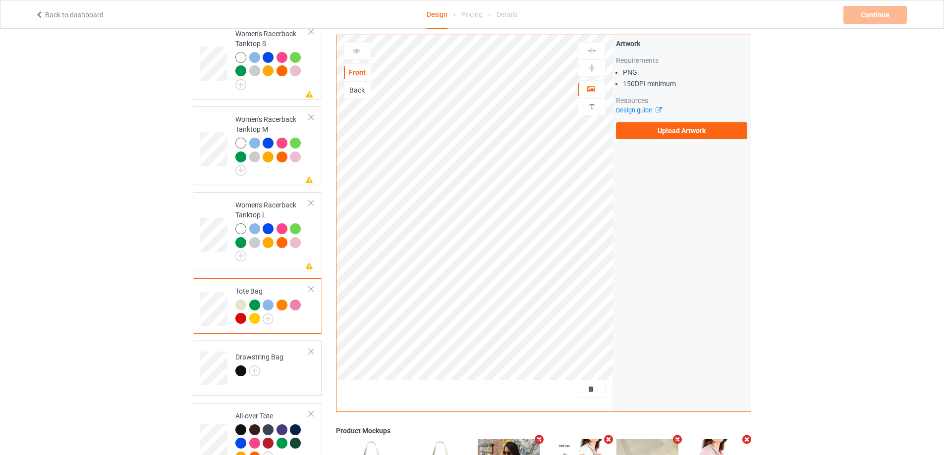
scroll to position [743, 0]
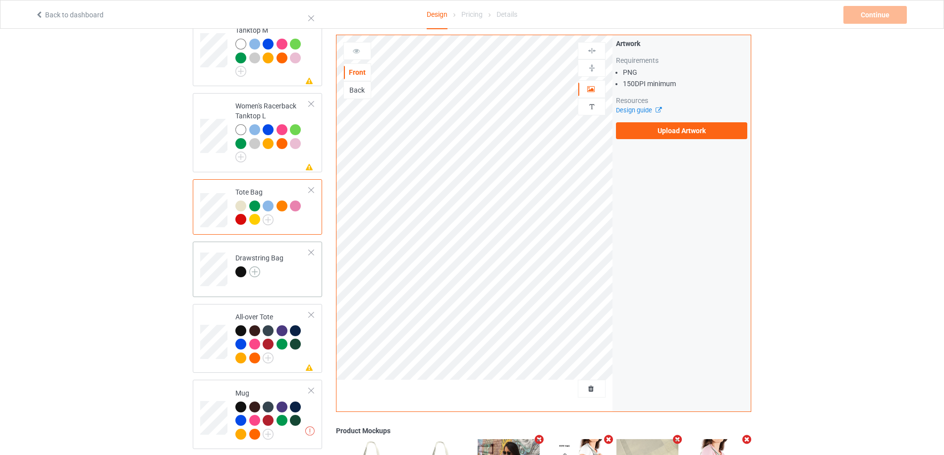
click at [254, 269] on img at bounding box center [254, 272] width 11 height 11
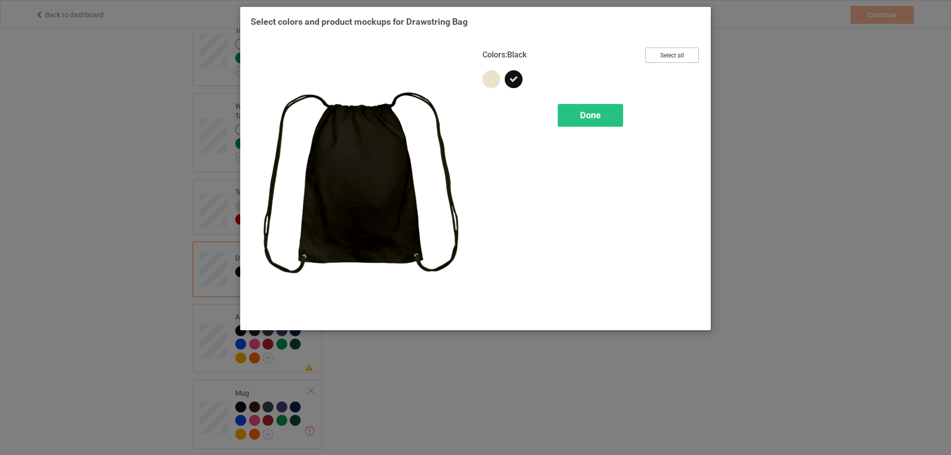
click at [669, 54] on button "Select all" at bounding box center [672, 55] width 54 height 15
click at [514, 78] on icon at bounding box center [513, 79] width 9 height 9
click at [605, 120] on div "Done" at bounding box center [590, 115] width 65 height 23
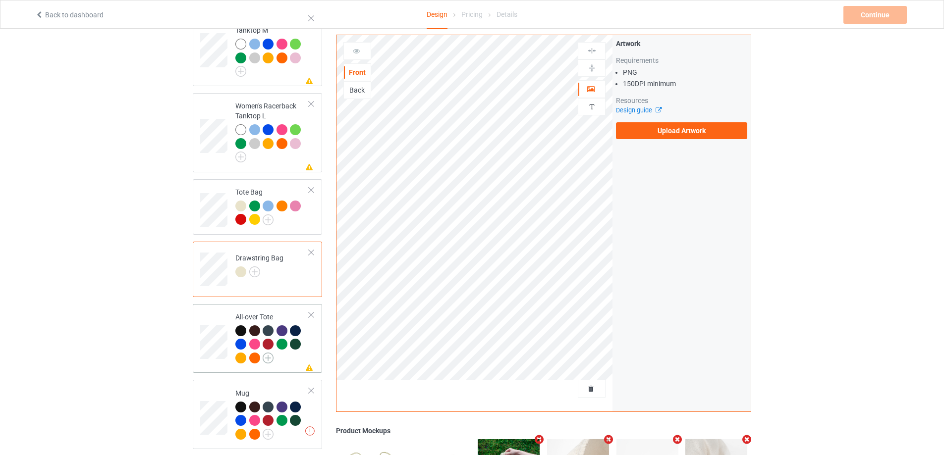
click at [267, 354] on img at bounding box center [268, 358] width 11 height 11
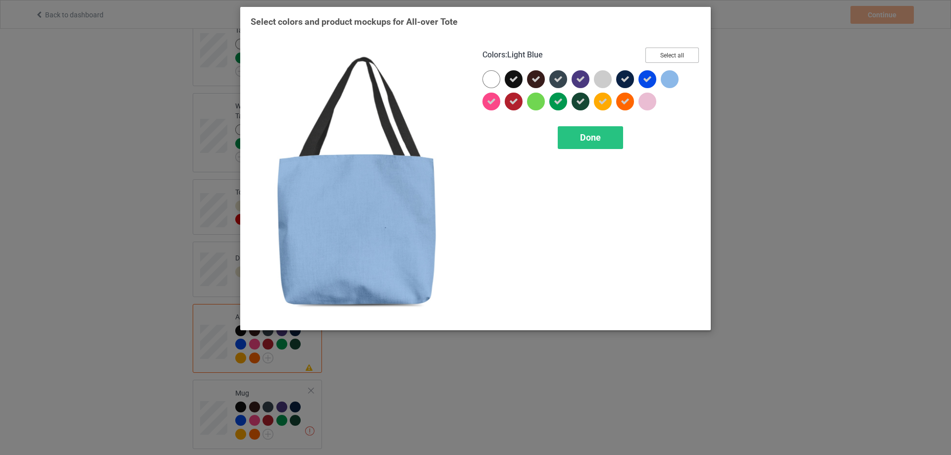
click at [666, 54] on button "Select all" at bounding box center [672, 55] width 54 height 15
click at [666, 54] on button "Reset to Default" at bounding box center [663, 55] width 72 height 15
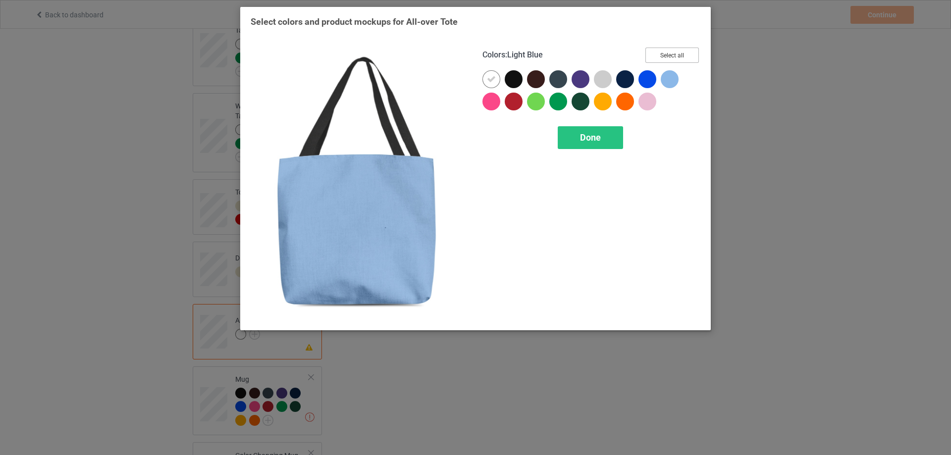
click at [666, 54] on button "Select all" at bounding box center [672, 55] width 54 height 15
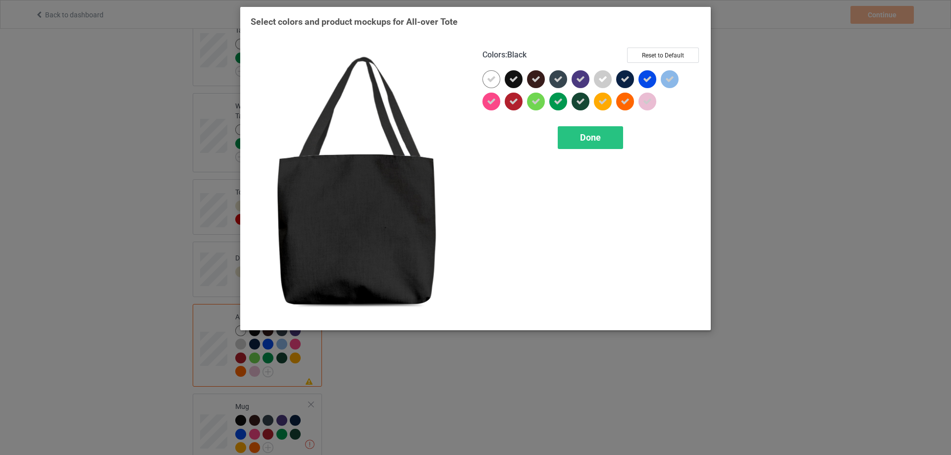
drag, startPoint x: 516, startPoint y: 78, endPoint x: 514, endPoint y: 99, distance: 21.4
click at [515, 82] on icon at bounding box center [513, 79] width 9 height 9
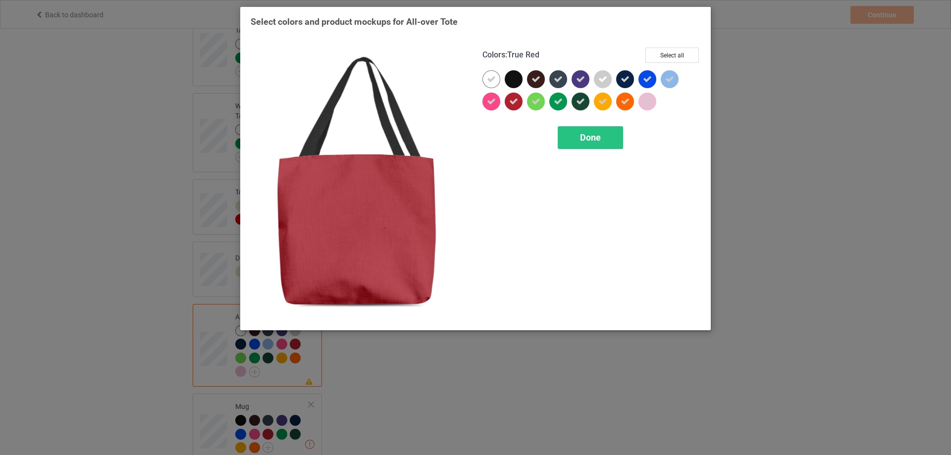
click at [514, 99] on icon at bounding box center [513, 101] width 9 height 9
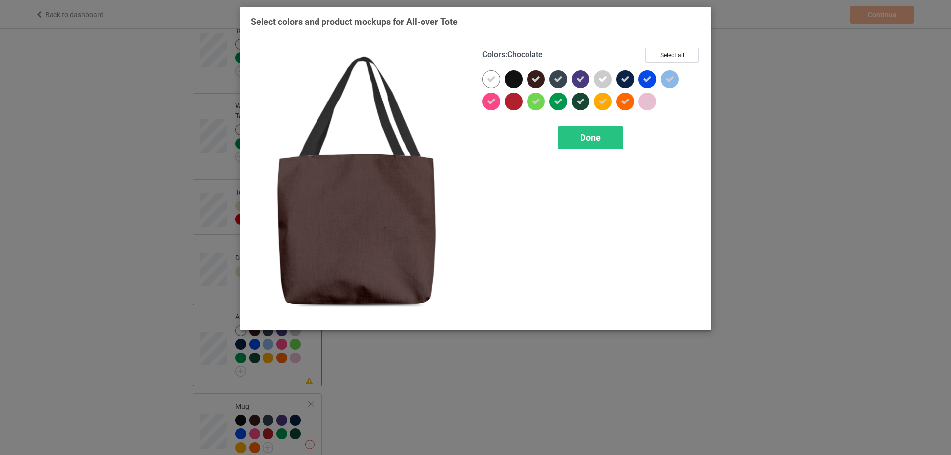
click at [539, 78] on icon at bounding box center [536, 79] width 9 height 9
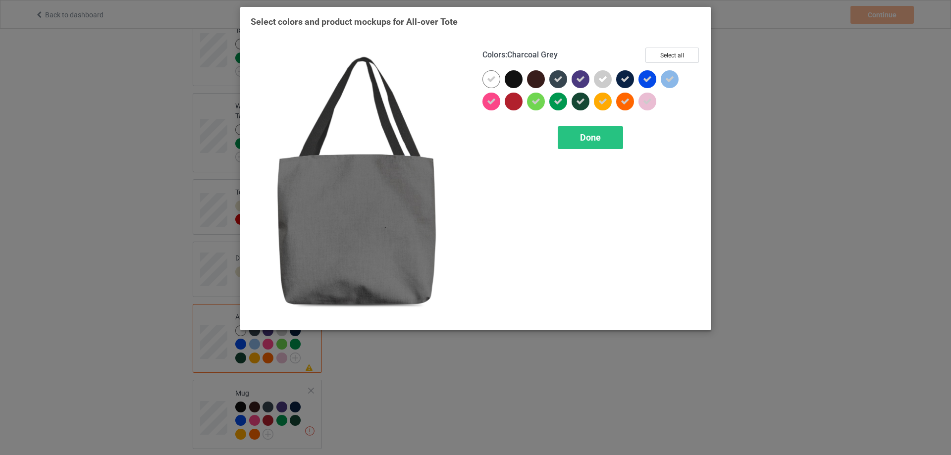
drag, startPoint x: 563, startPoint y: 78, endPoint x: 579, endPoint y: 78, distance: 16.3
click at [565, 78] on div at bounding box center [558, 79] width 18 height 18
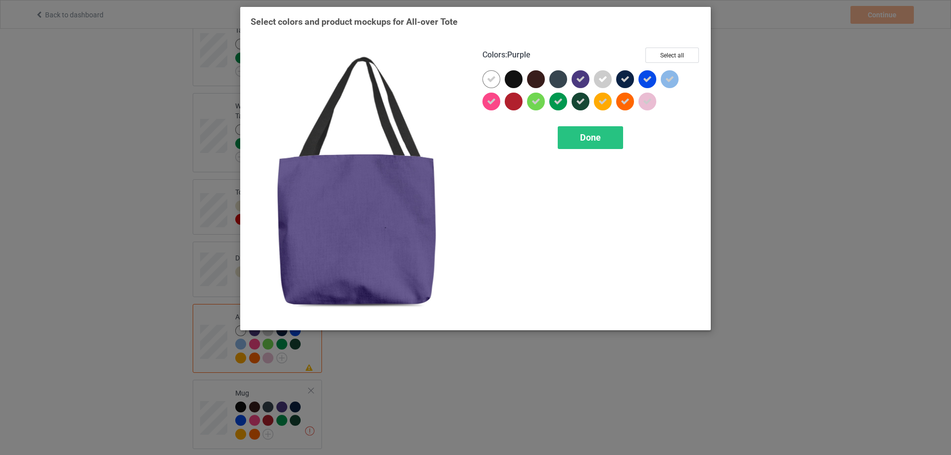
drag, startPoint x: 583, startPoint y: 78, endPoint x: 581, endPoint y: 100, distance: 21.8
click at [583, 85] on div at bounding box center [581, 79] width 18 height 18
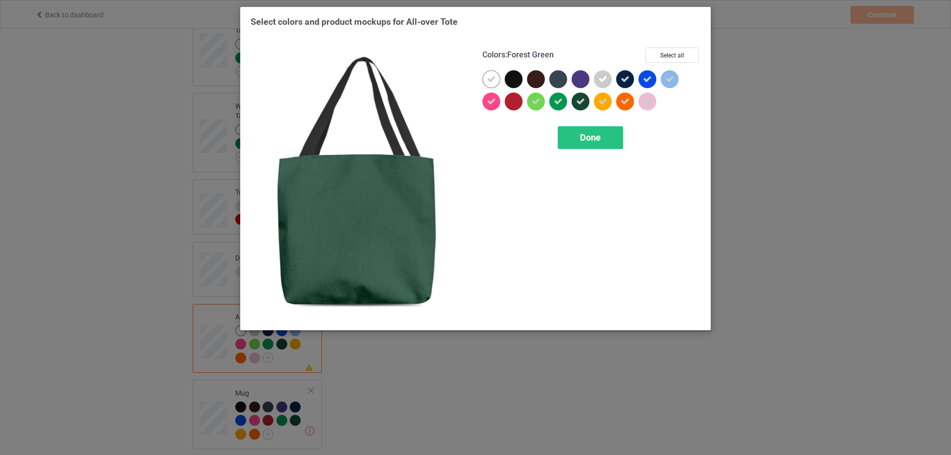
click at [581, 100] on icon at bounding box center [580, 101] width 9 height 9
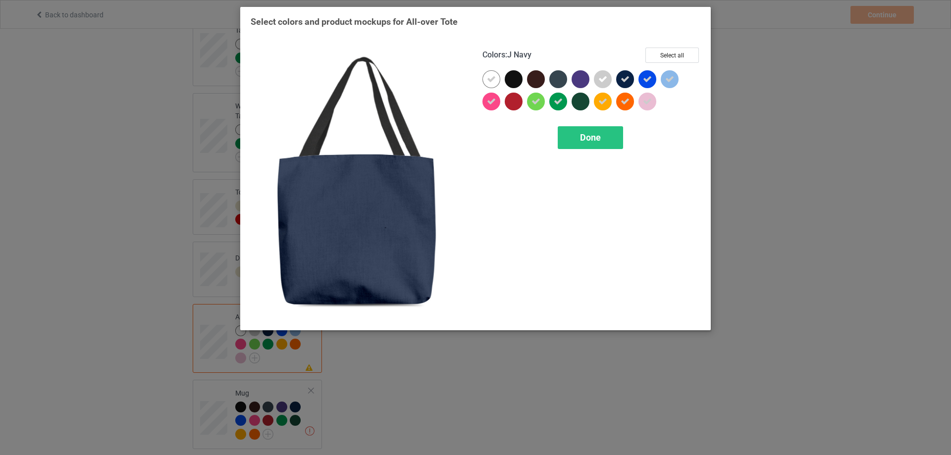
drag, startPoint x: 625, startPoint y: 80, endPoint x: 640, endPoint y: 78, distance: 15.0
click at [626, 80] on icon at bounding box center [625, 79] width 9 height 9
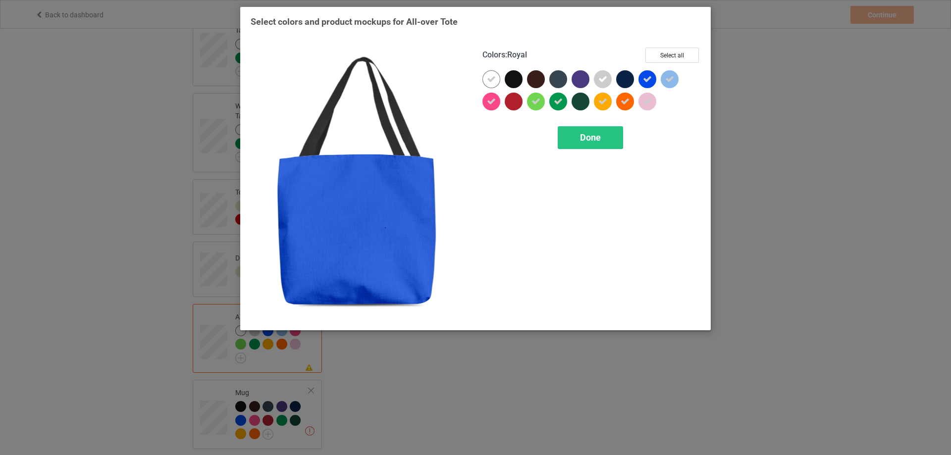
click at [642, 78] on div at bounding box center [648, 79] width 18 height 18
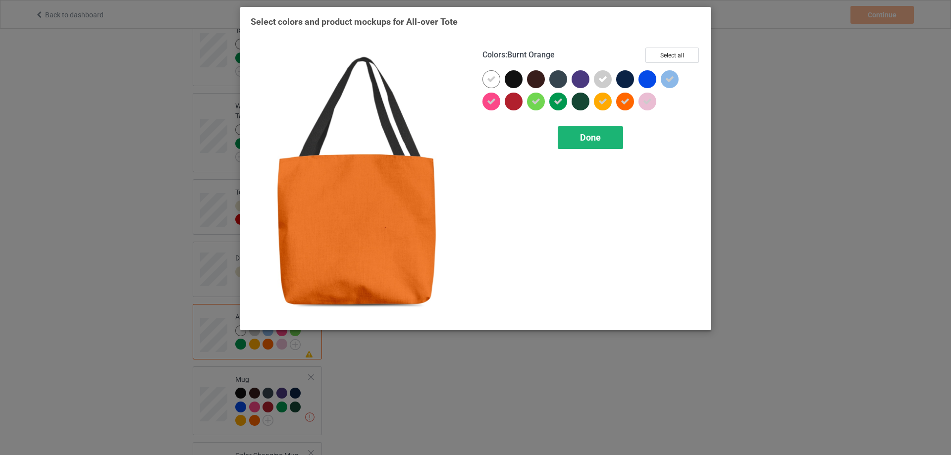
click at [596, 138] on span "Done" at bounding box center [590, 137] width 21 height 10
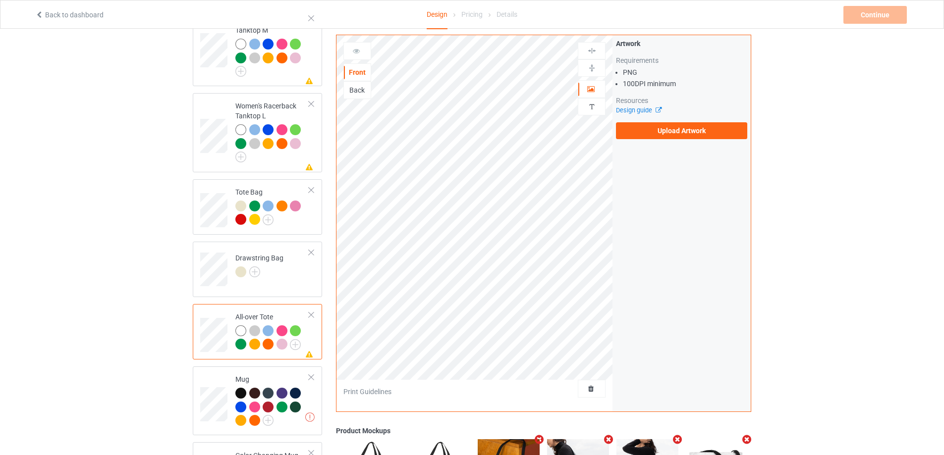
scroll to position [842, 0]
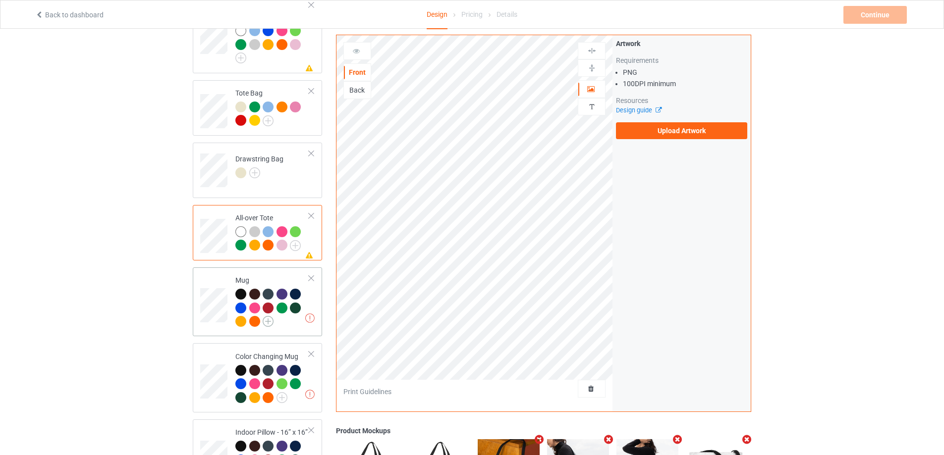
click at [268, 317] on img at bounding box center [268, 321] width 11 height 11
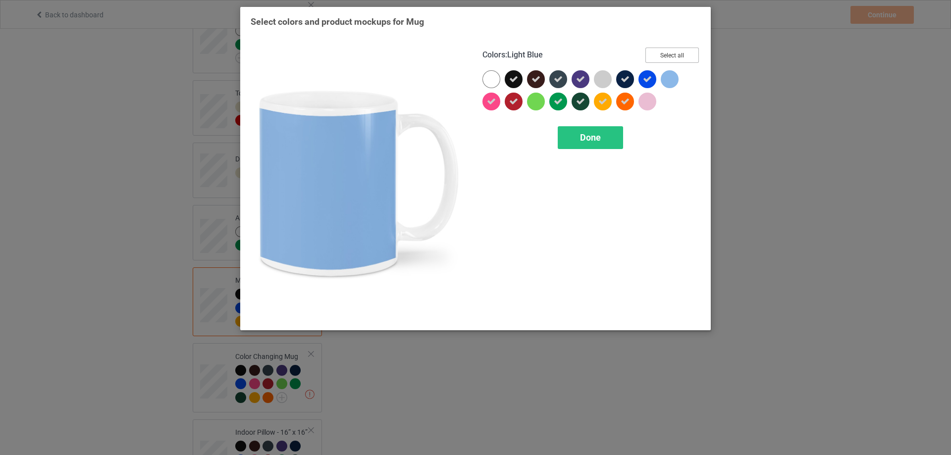
click at [678, 54] on button "Select all" at bounding box center [672, 55] width 54 height 15
click at [678, 54] on button "Reset to Default" at bounding box center [663, 55] width 72 height 15
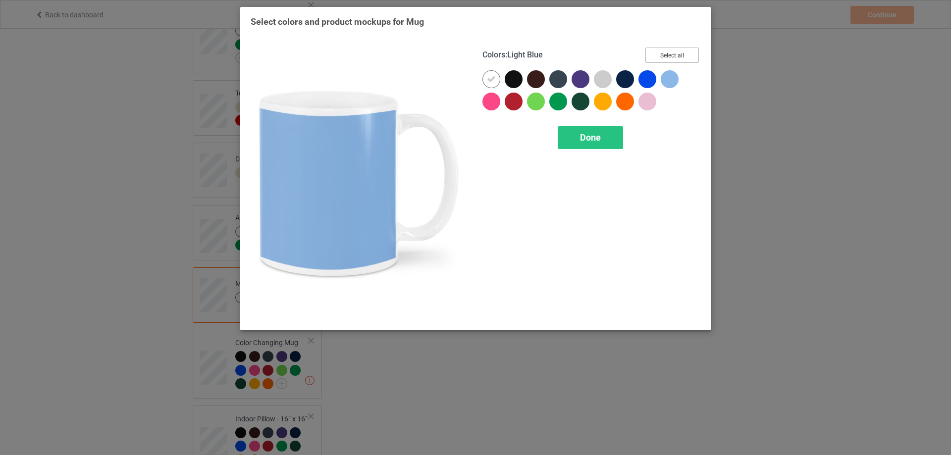
click at [678, 54] on button "Select all" at bounding box center [672, 55] width 54 height 15
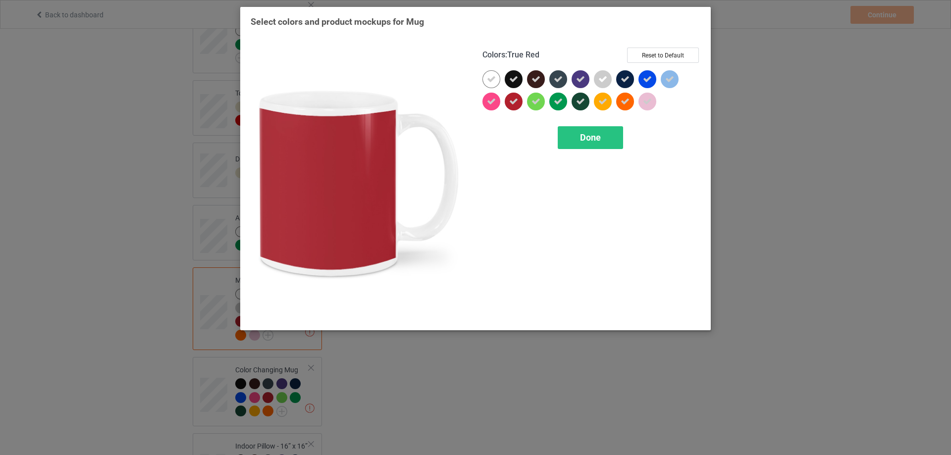
click at [516, 102] on icon at bounding box center [513, 101] width 9 height 9
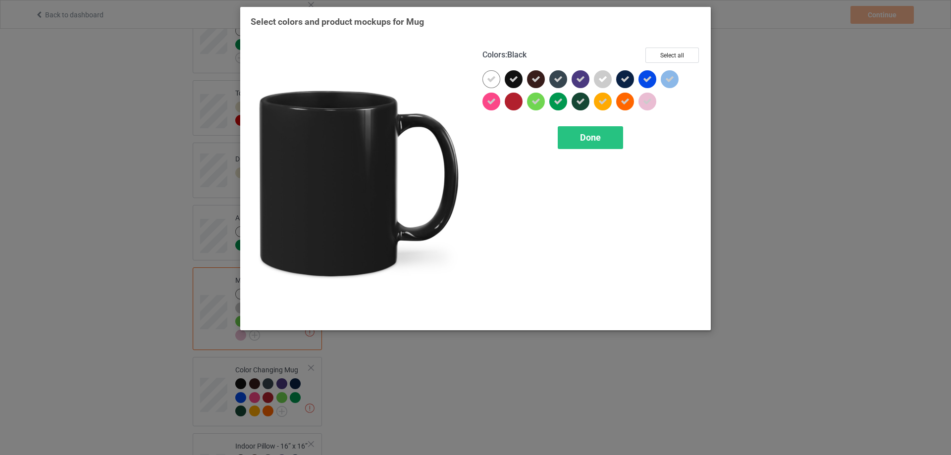
drag, startPoint x: 516, startPoint y: 79, endPoint x: 540, endPoint y: 80, distance: 23.8
click at [519, 79] on div at bounding box center [514, 79] width 18 height 18
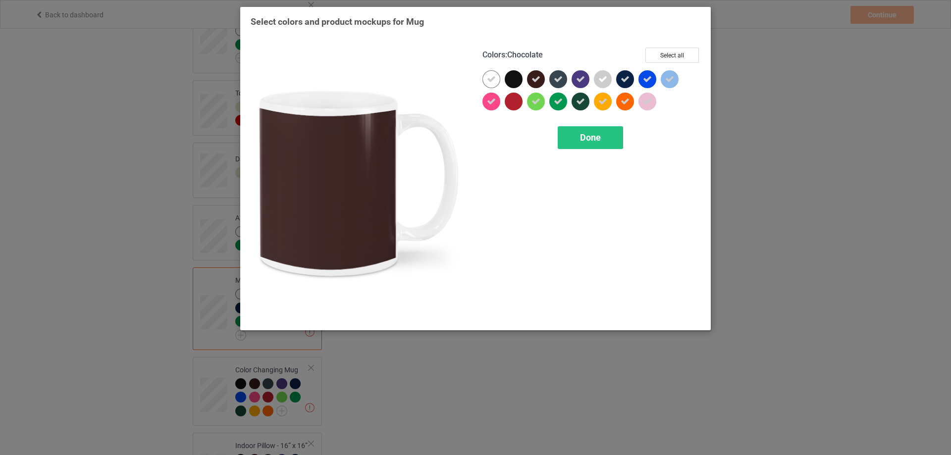
click at [540, 80] on icon at bounding box center [536, 79] width 9 height 9
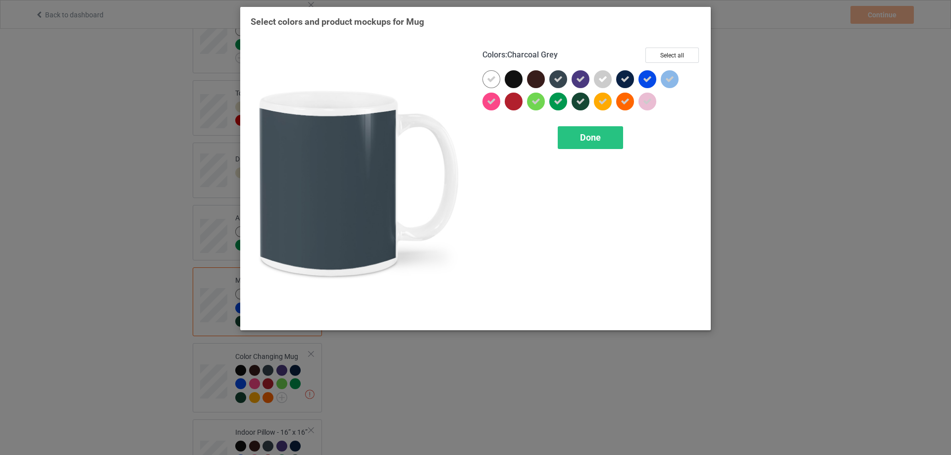
drag, startPoint x: 563, startPoint y: 80, endPoint x: 577, endPoint y: 80, distance: 13.4
click at [566, 80] on div at bounding box center [558, 79] width 18 height 18
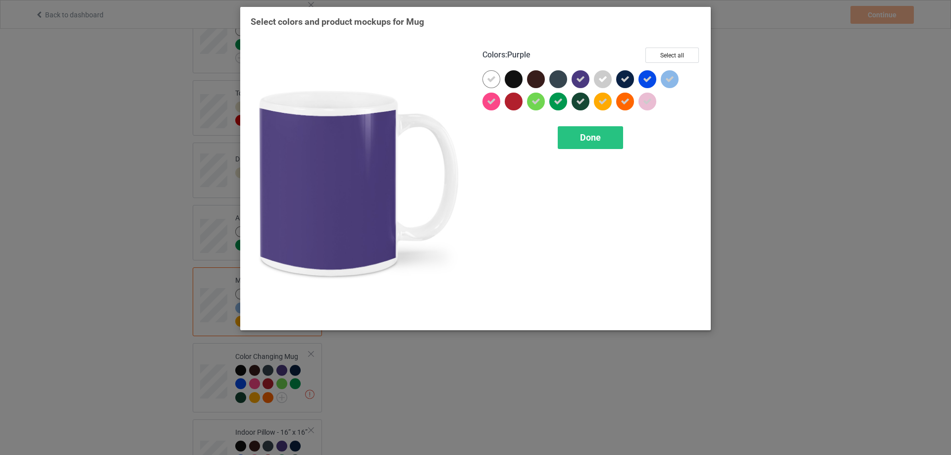
drag, startPoint x: 579, startPoint y: 80, endPoint x: 580, endPoint y: 97, distance: 17.4
click at [579, 82] on icon at bounding box center [580, 79] width 9 height 9
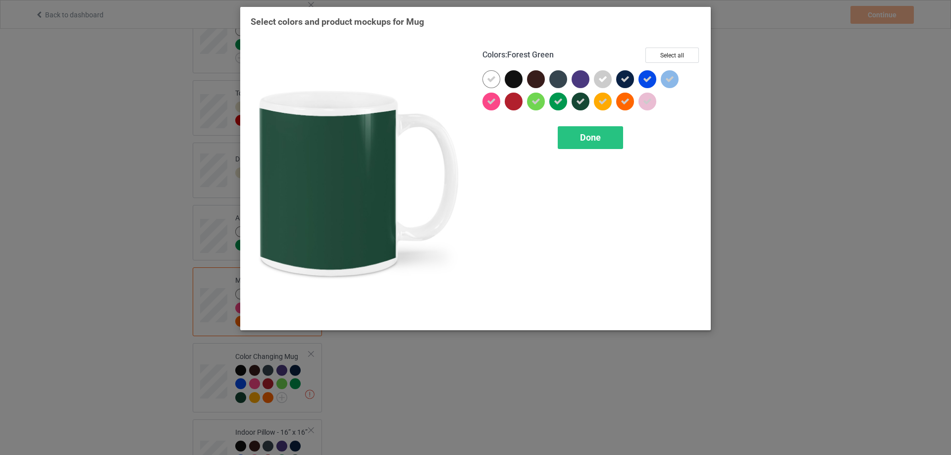
click at [582, 100] on icon at bounding box center [580, 101] width 9 height 9
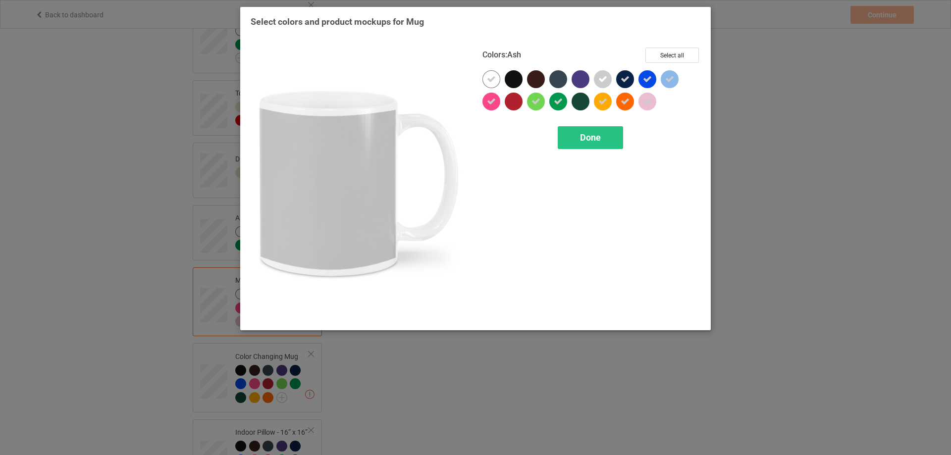
click at [623, 80] on icon at bounding box center [625, 79] width 9 height 9
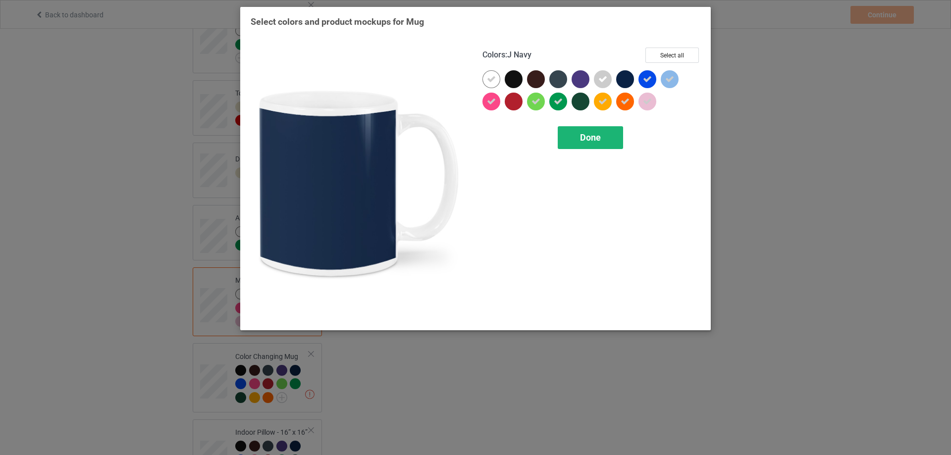
click at [597, 139] on span "Done" at bounding box center [590, 137] width 21 height 10
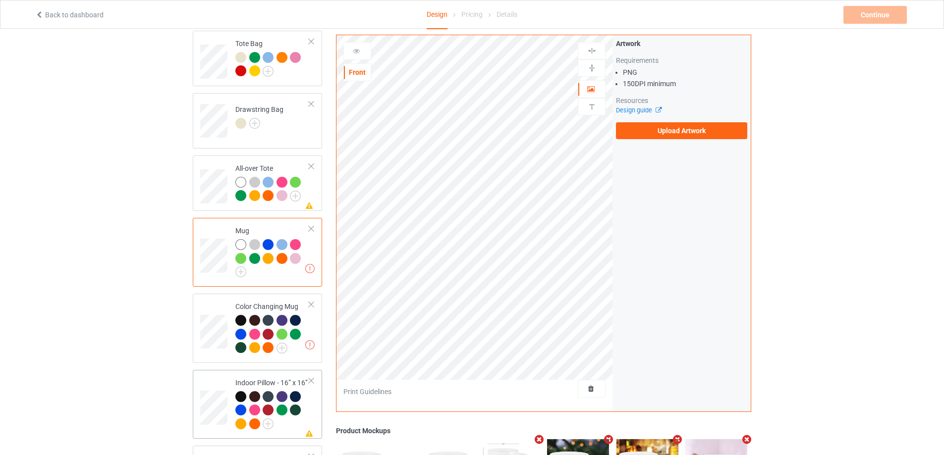
scroll to position [941, 0]
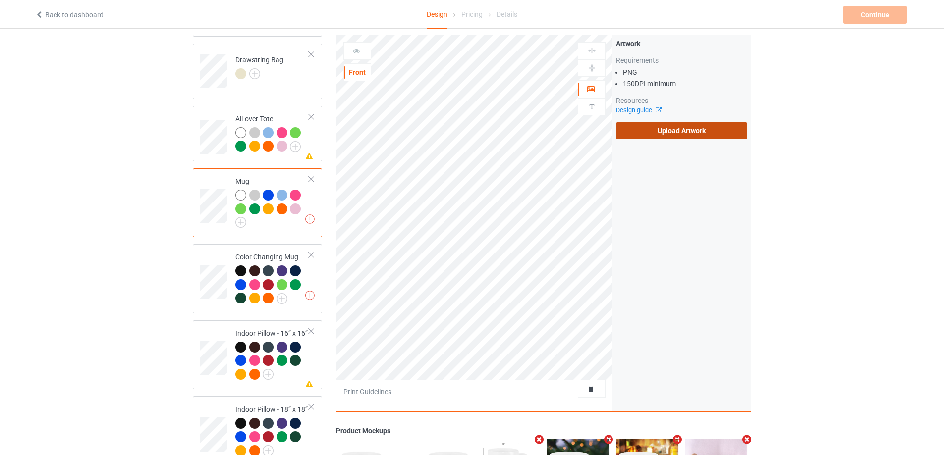
click at [660, 130] on label "Upload Artwork" at bounding box center [681, 130] width 131 height 17
click at [0, 0] on input "Upload Artwork" at bounding box center [0, 0] width 0 height 0
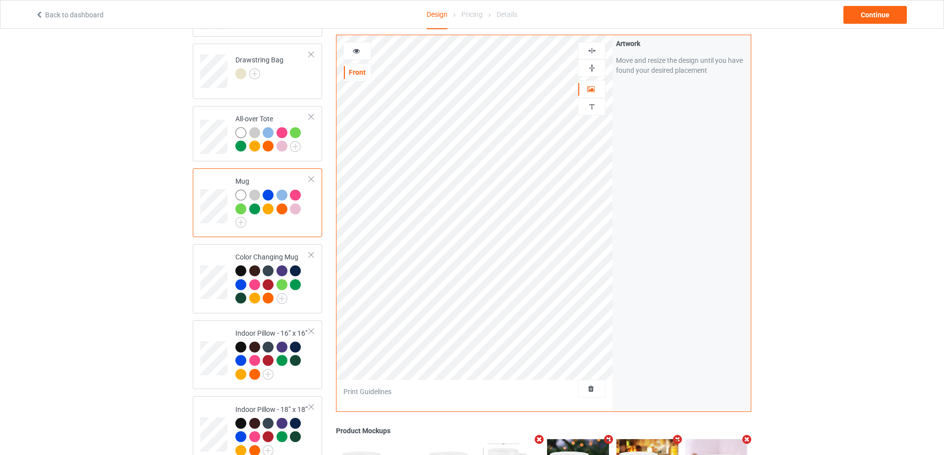
click at [592, 65] on img at bounding box center [591, 67] width 9 height 9
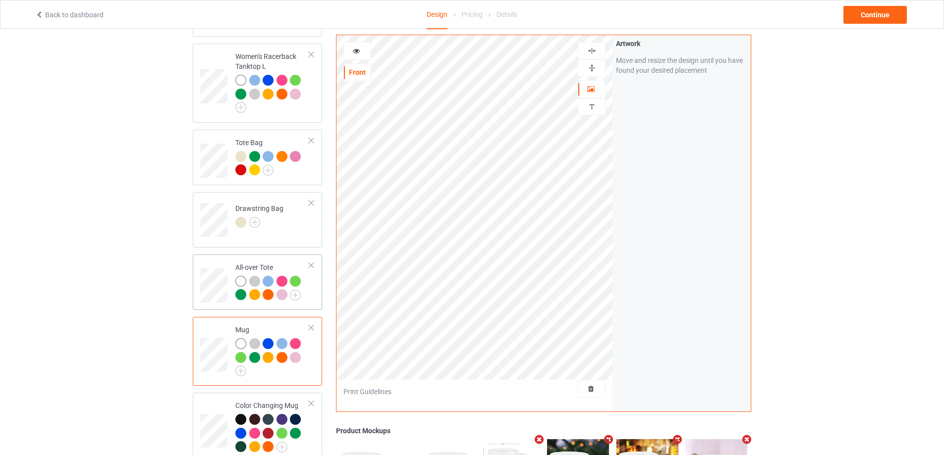
scroll to position [694, 0]
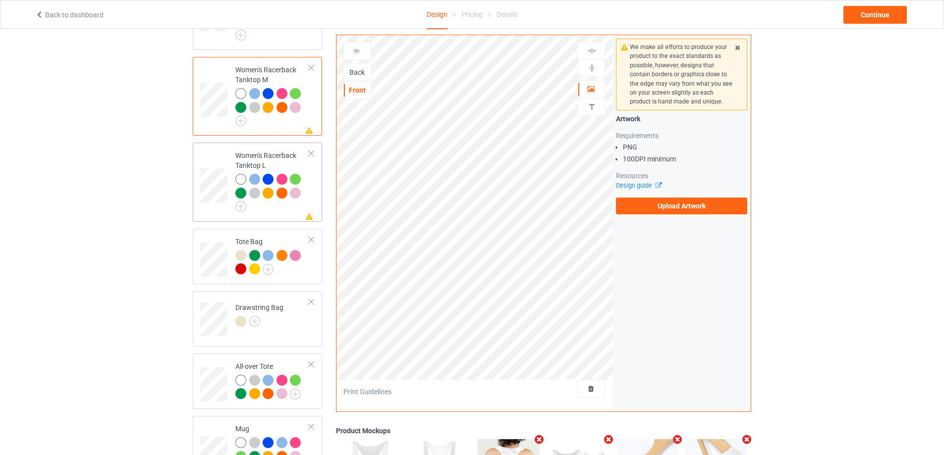
scroll to position [594, 0]
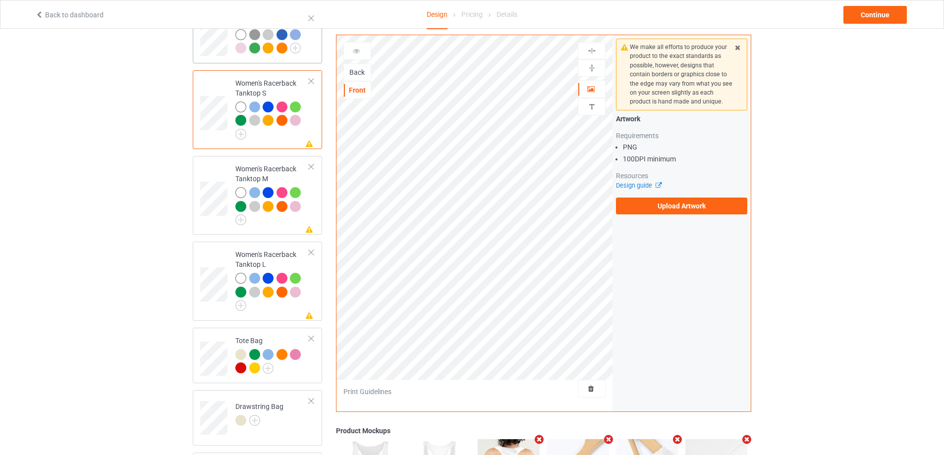
scroll to position [446, 0]
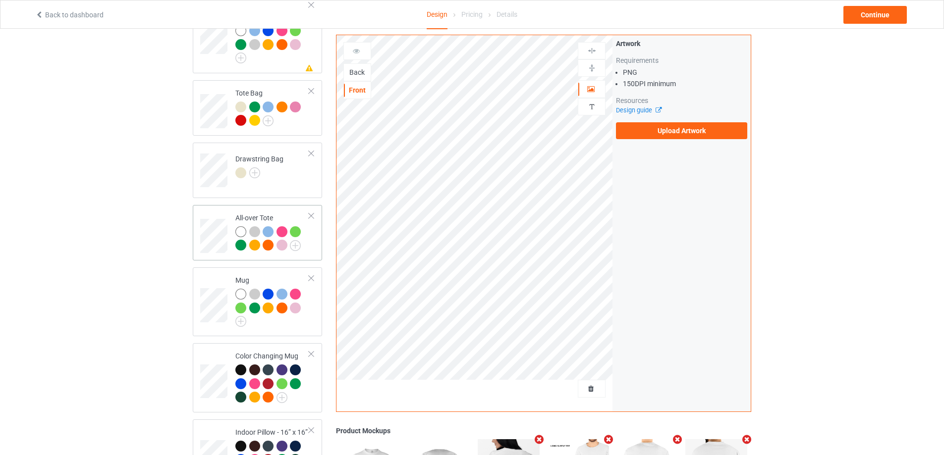
scroll to position [892, 0]
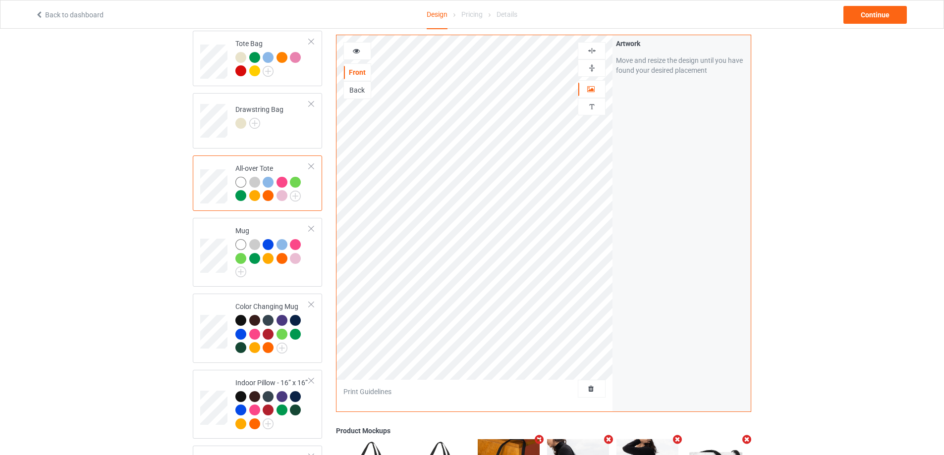
click at [586, 45] on div at bounding box center [592, 50] width 28 height 17
click at [593, 49] on img at bounding box center [591, 50] width 9 height 9
click at [593, 65] on img at bounding box center [591, 67] width 9 height 9
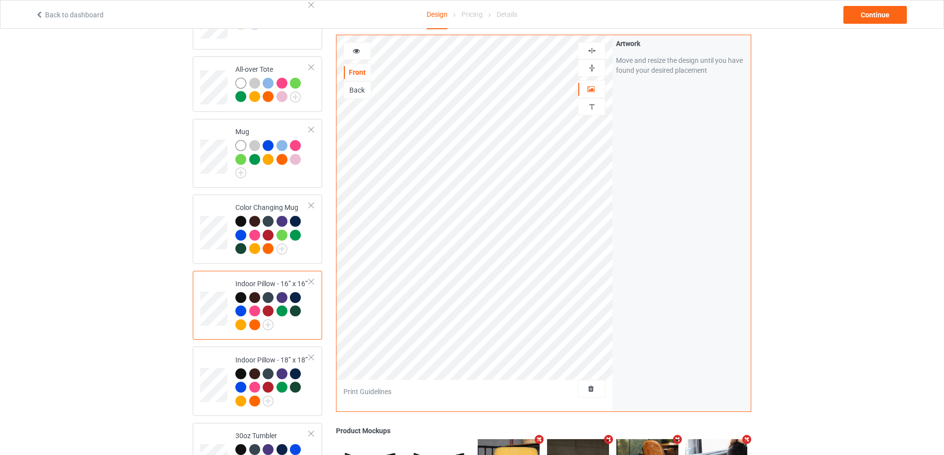
drag, startPoint x: 594, startPoint y: 50, endPoint x: 593, endPoint y: 68, distance: 17.9
click at [594, 52] on img at bounding box center [591, 50] width 9 height 9
click at [593, 68] on img at bounding box center [591, 67] width 9 height 9
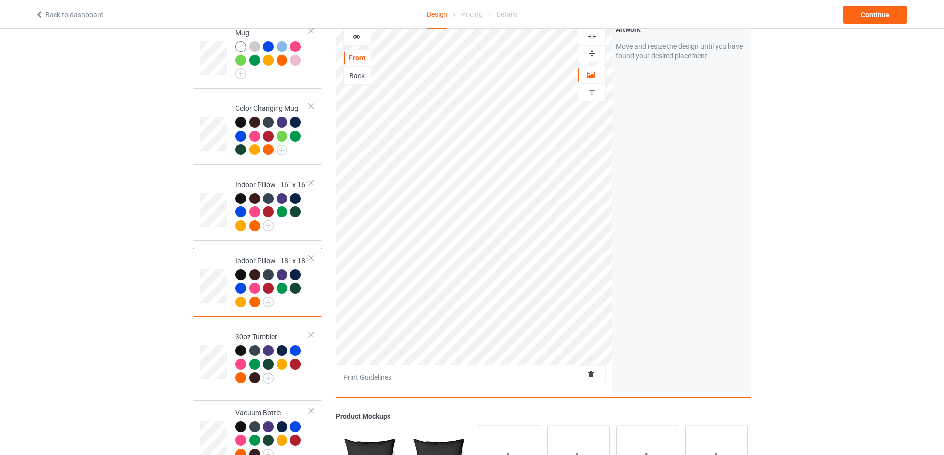
click at [593, 36] on img at bounding box center [591, 36] width 9 height 9
click at [594, 55] on img at bounding box center [591, 53] width 9 height 9
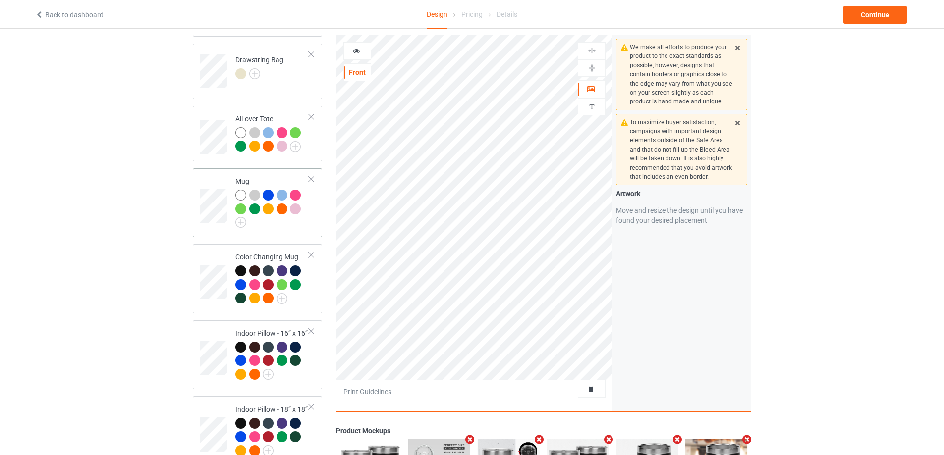
scroll to position [991, 0]
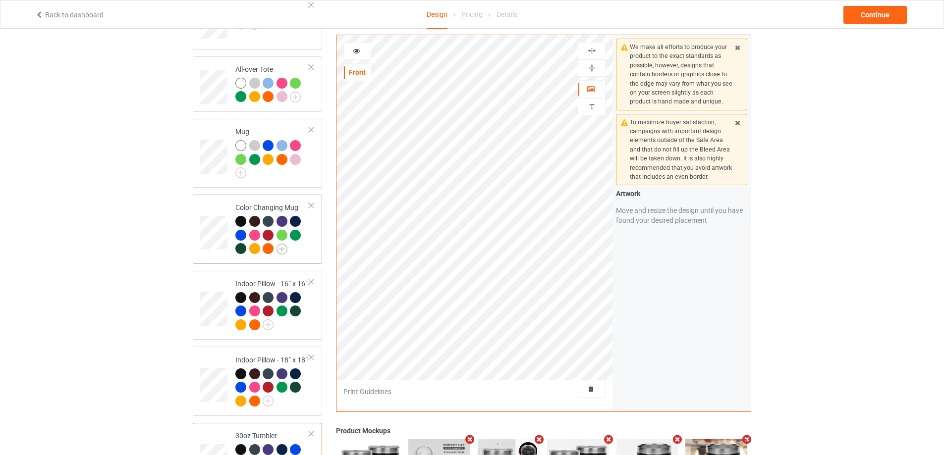
click at [282, 249] on img at bounding box center [281, 249] width 11 height 11
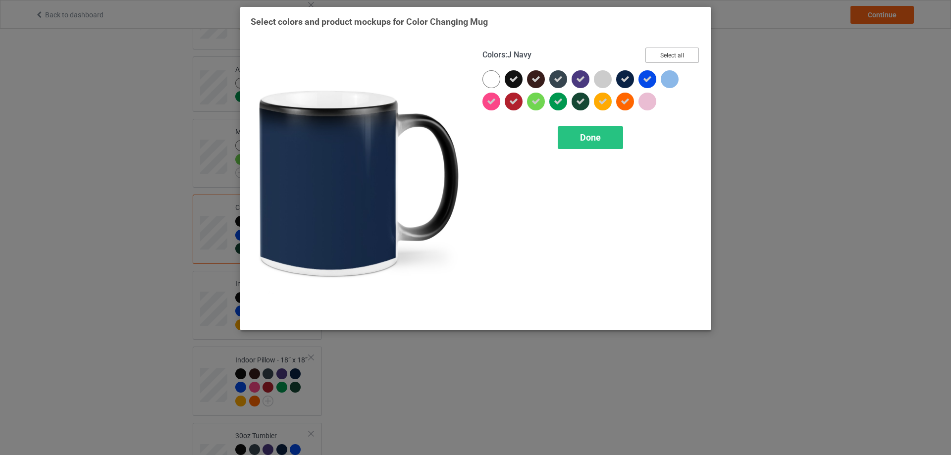
click at [661, 53] on button "Select all" at bounding box center [672, 55] width 54 height 15
click at [661, 53] on button "Reset to Default" at bounding box center [663, 55] width 72 height 15
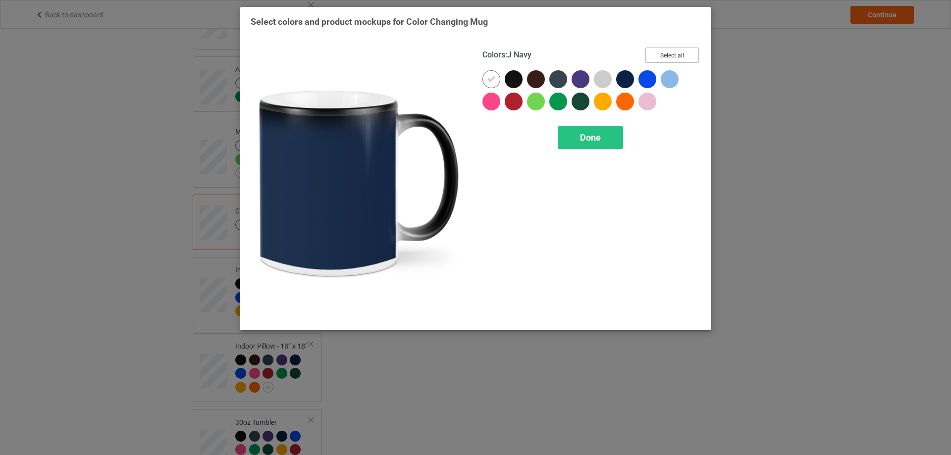
click at [661, 53] on button "Select all" at bounding box center [672, 55] width 54 height 15
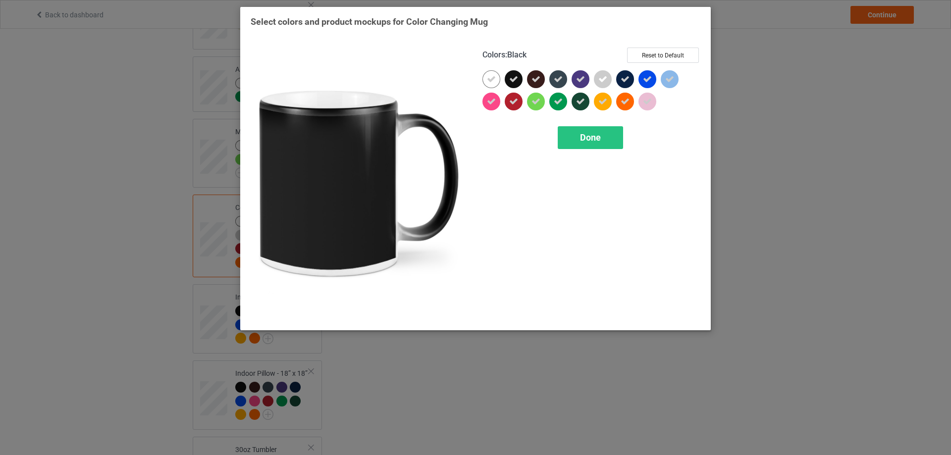
drag, startPoint x: 514, startPoint y: 77, endPoint x: 511, endPoint y: 99, distance: 21.5
click at [511, 86] on div at bounding box center [514, 79] width 18 height 18
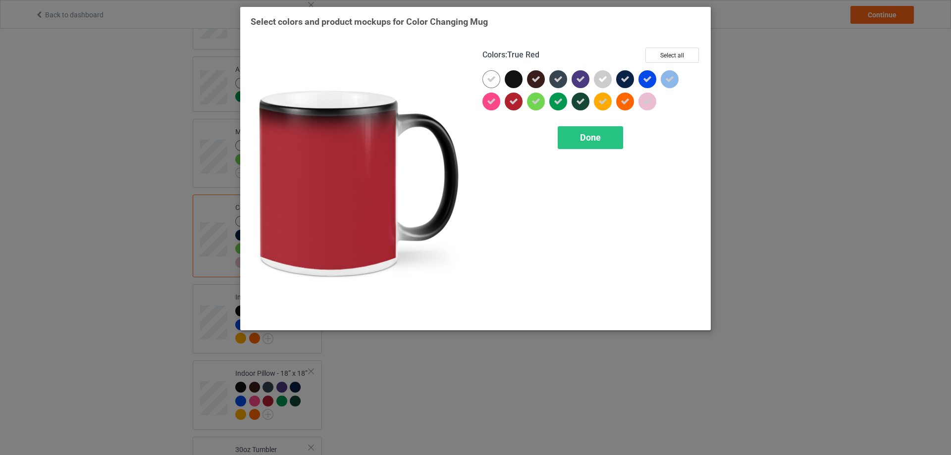
click at [511, 99] on icon at bounding box center [513, 101] width 9 height 9
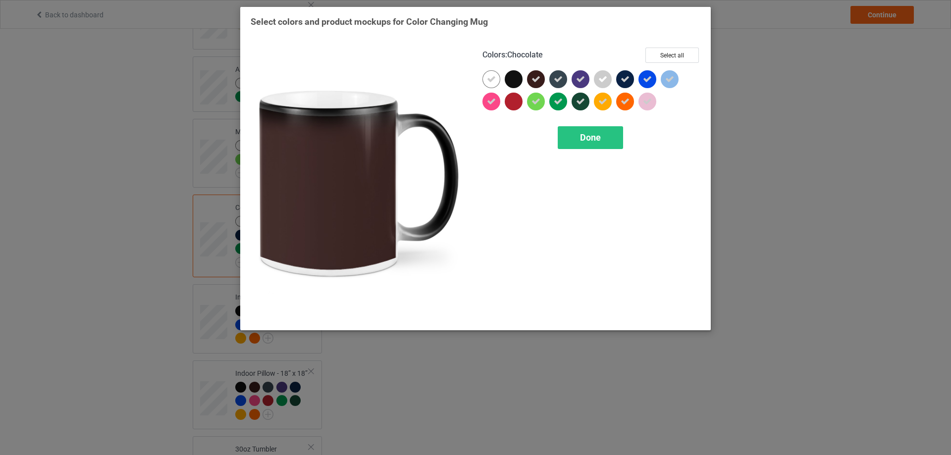
click at [533, 78] on icon at bounding box center [536, 79] width 9 height 9
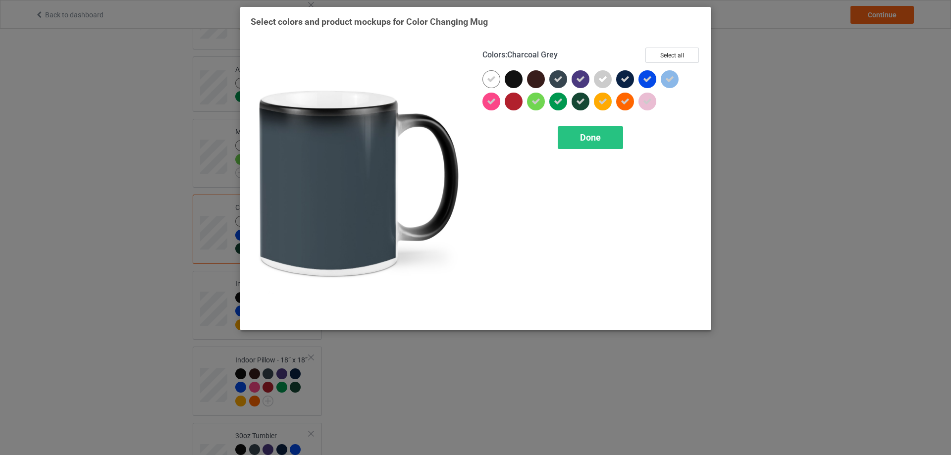
click at [554, 78] on div at bounding box center [558, 79] width 18 height 18
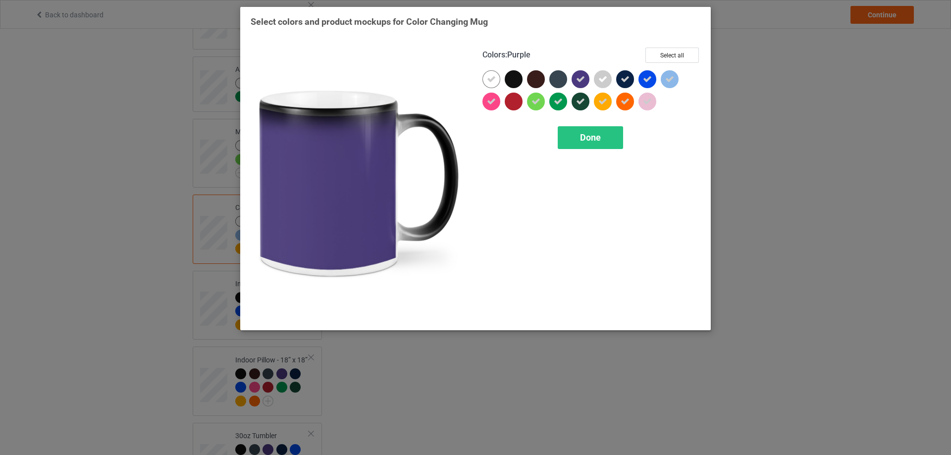
drag, startPoint x: 580, startPoint y: 81, endPoint x: 577, endPoint y: 98, distance: 17.6
click at [580, 83] on icon at bounding box center [580, 79] width 9 height 9
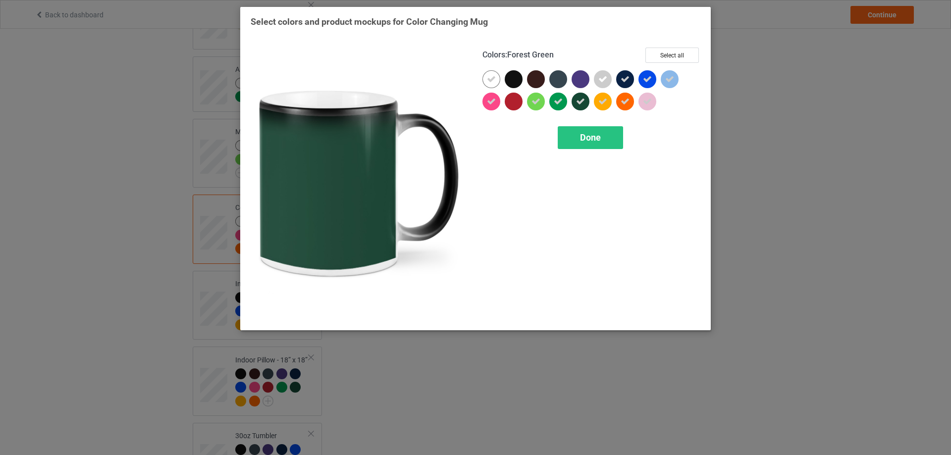
click at [577, 99] on icon at bounding box center [580, 101] width 9 height 9
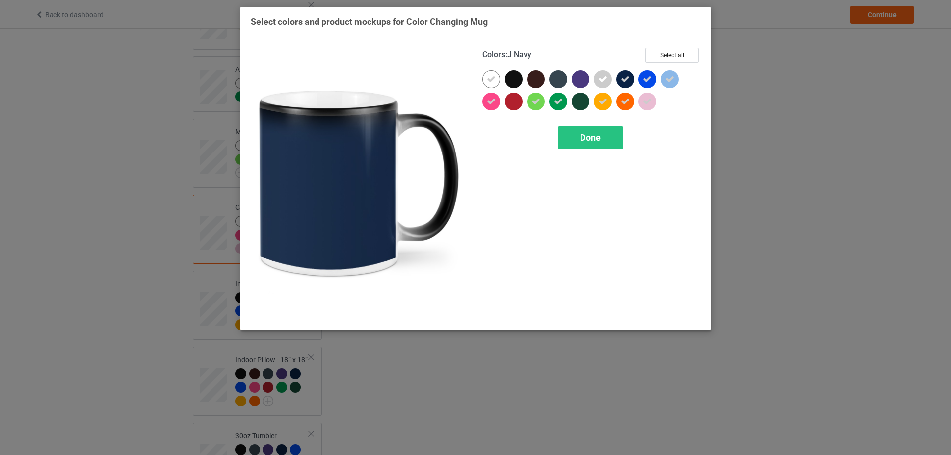
click at [623, 79] on icon at bounding box center [625, 79] width 9 height 9
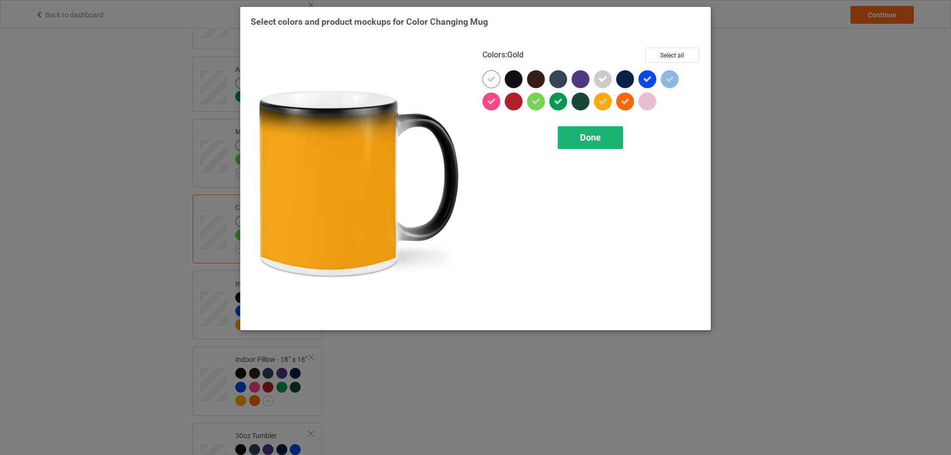
click at [605, 134] on div "Done" at bounding box center [590, 137] width 65 height 23
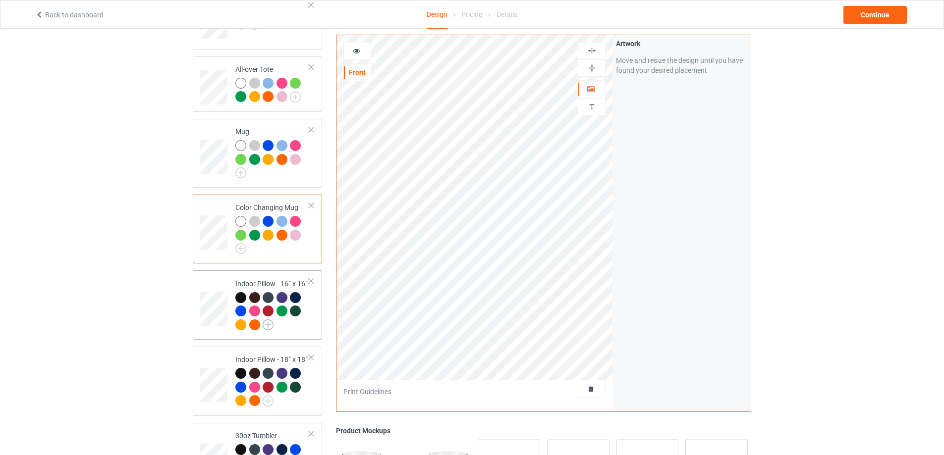
click at [268, 320] on img at bounding box center [268, 325] width 11 height 11
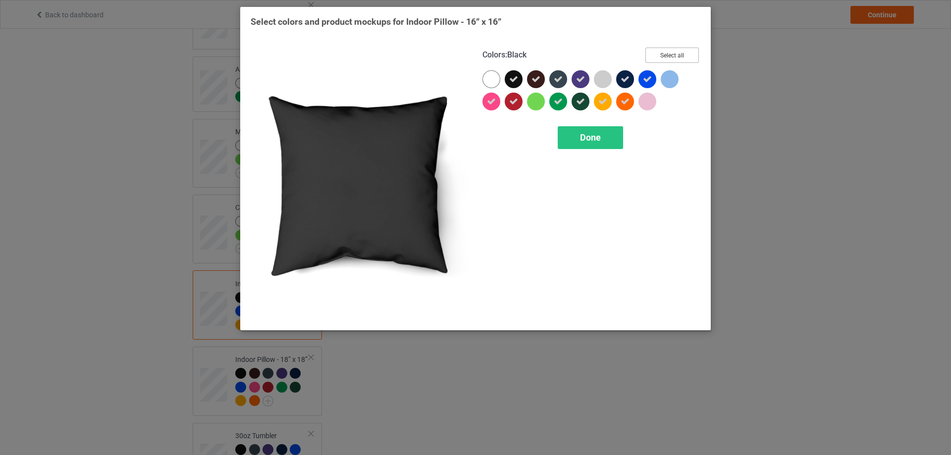
click at [670, 53] on button "Select all" at bounding box center [672, 55] width 54 height 15
click at [670, 53] on button "Reset to Default" at bounding box center [663, 55] width 72 height 15
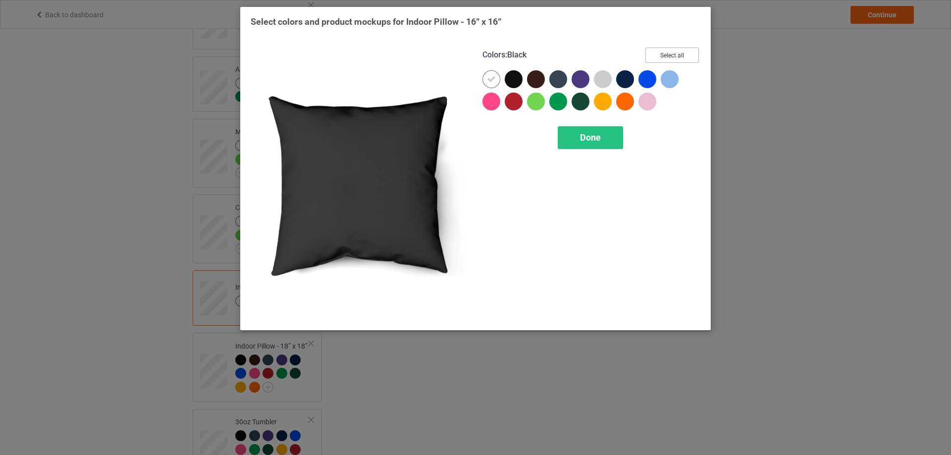
click at [669, 53] on button "Select all" at bounding box center [672, 55] width 54 height 15
click at [669, 53] on button "Reset to Default" at bounding box center [663, 55] width 72 height 15
click at [669, 53] on button "Select all" at bounding box center [672, 55] width 54 height 15
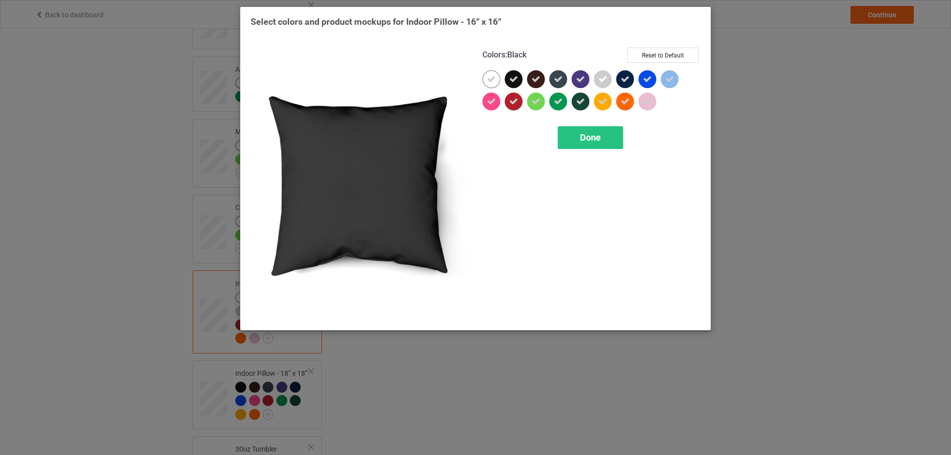
drag, startPoint x: 519, startPoint y: 78, endPoint x: 514, endPoint y: 96, distance: 19.0
click at [519, 78] on div at bounding box center [514, 79] width 18 height 18
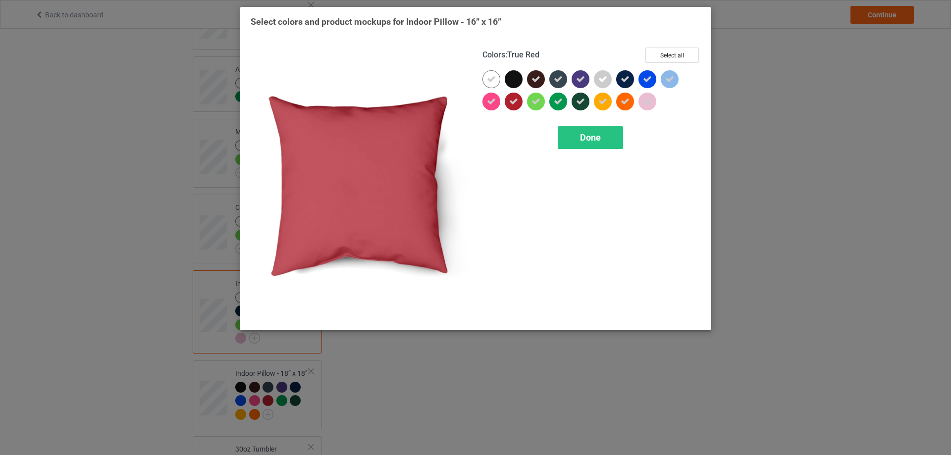
click at [513, 101] on icon at bounding box center [513, 101] width 9 height 9
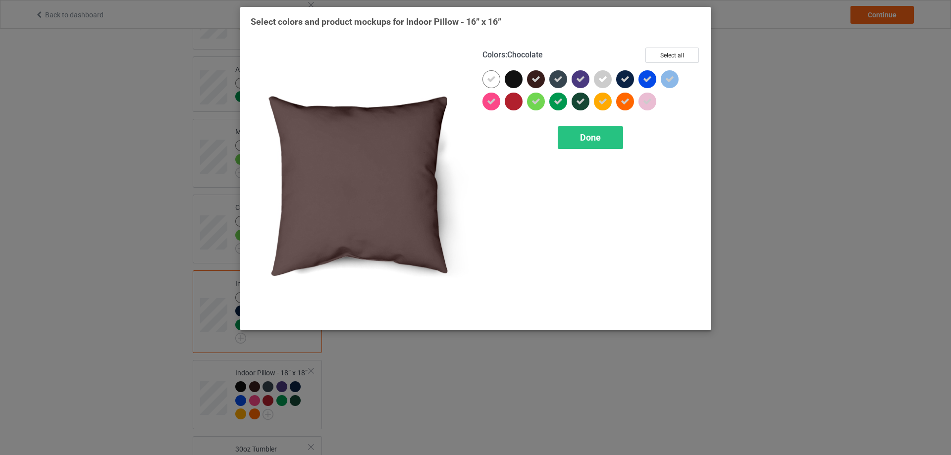
click at [533, 80] on icon at bounding box center [536, 79] width 9 height 9
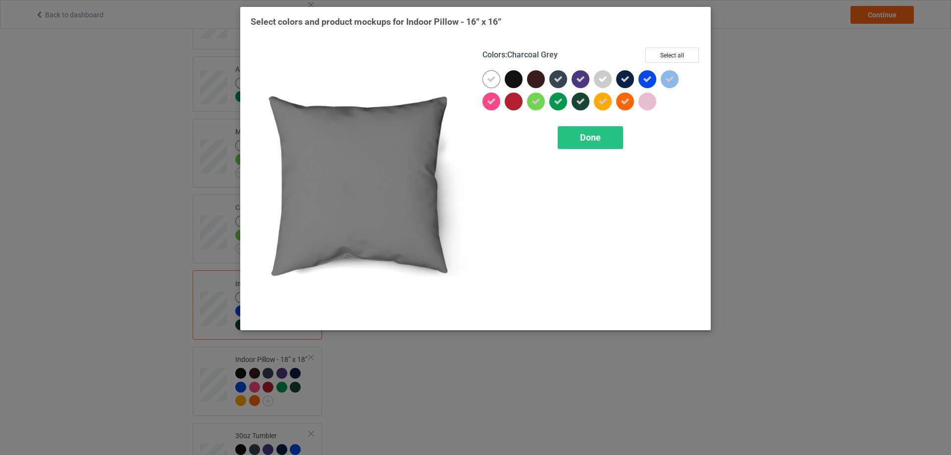
click at [560, 79] on icon at bounding box center [558, 79] width 9 height 9
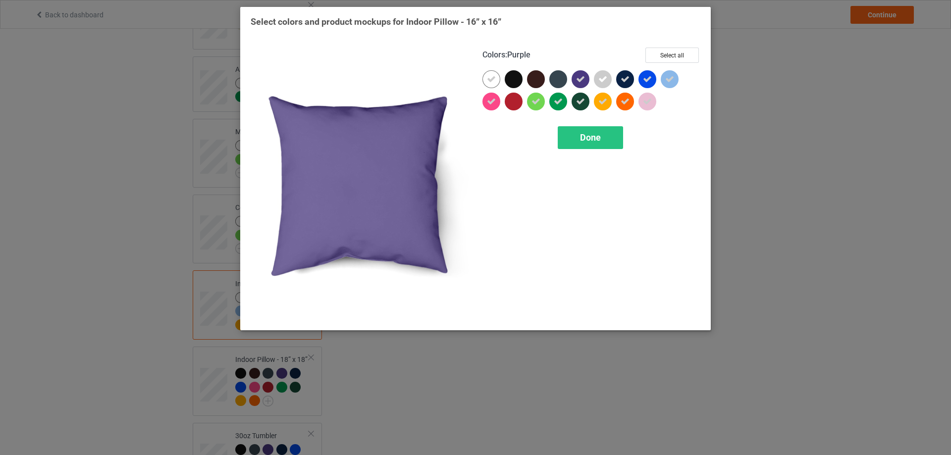
click at [582, 78] on icon at bounding box center [580, 79] width 9 height 9
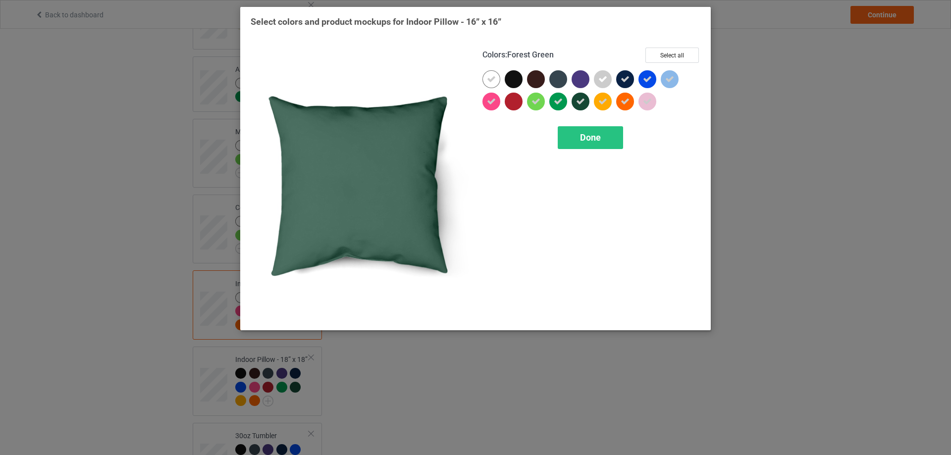
click at [580, 98] on icon at bounding box center [580, 101] width 9 height 9
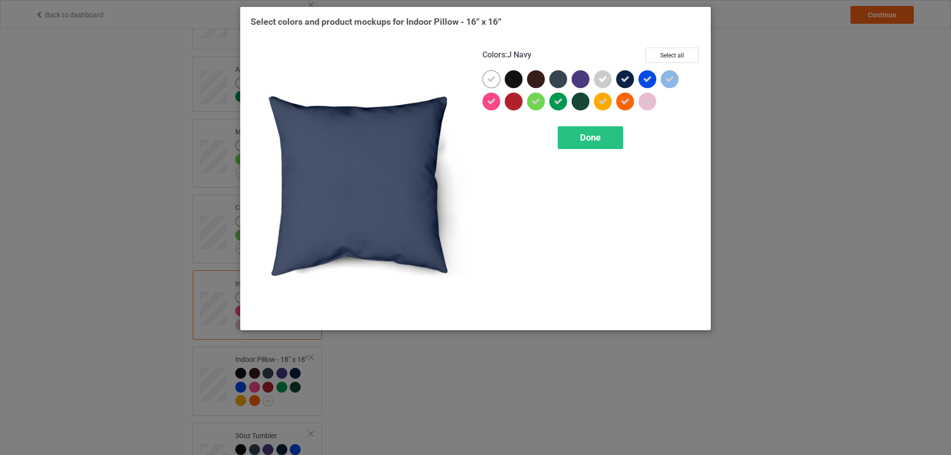
click at [625, 78] on icon at bounding box center [625, 79] width 9 height 9
click at [609, 140] on div "Done" at bounding box center [590, 137] width 65 height 23
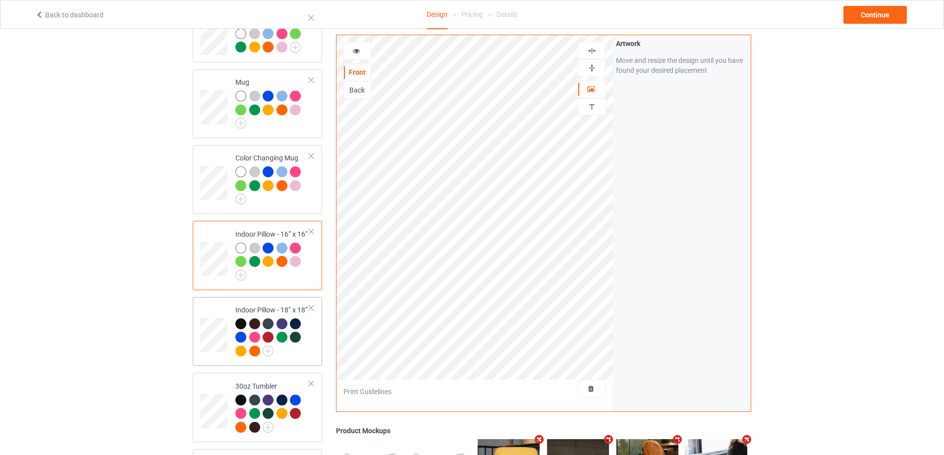
scroll to position [1090, 0]
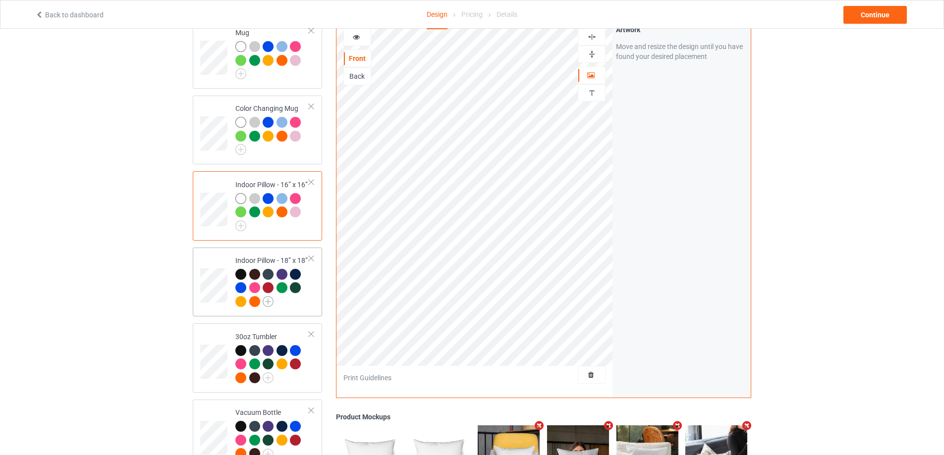
click at [267, 302] on img at bounding box center [268, 301] width 11 height 11
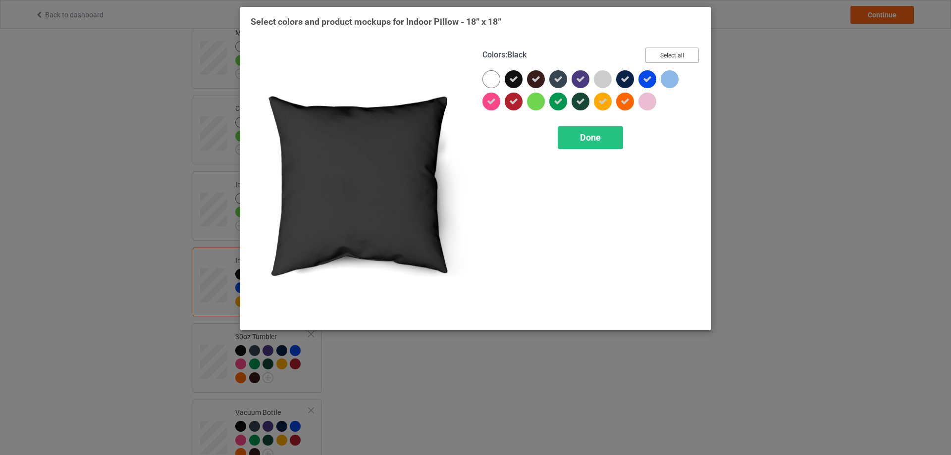
click at [671, 55] on button "Select all" at bounding box center [672, 55] width 54 height 15
click at [671, 55] on button "Reset to Default" at bounding box center [663, 55] width 72 height 15
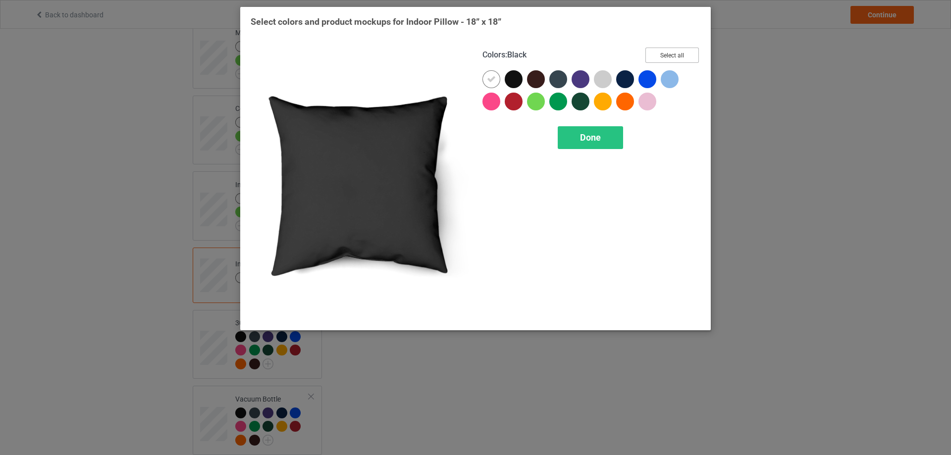
click at [671, 55] on button "Select all" at bounding box center [672, 55] width 54 height 15
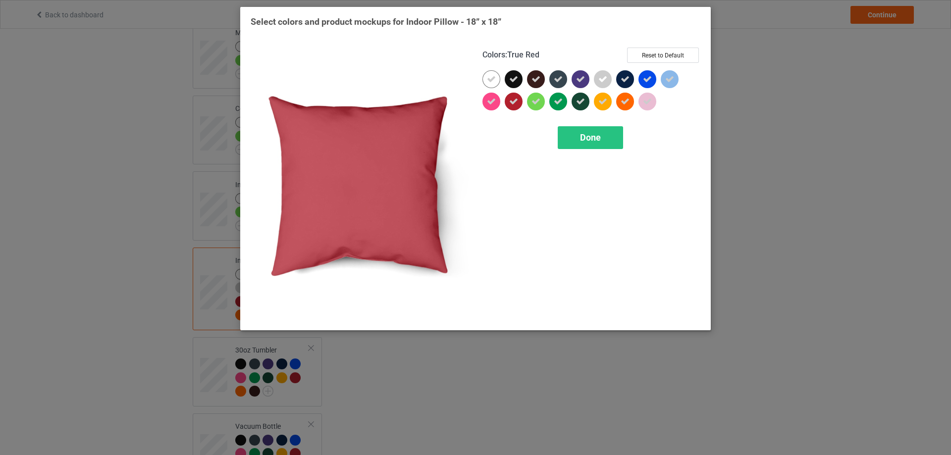
click at [509, 102] on icon at bounding box center [513, 101] width 9 height 9
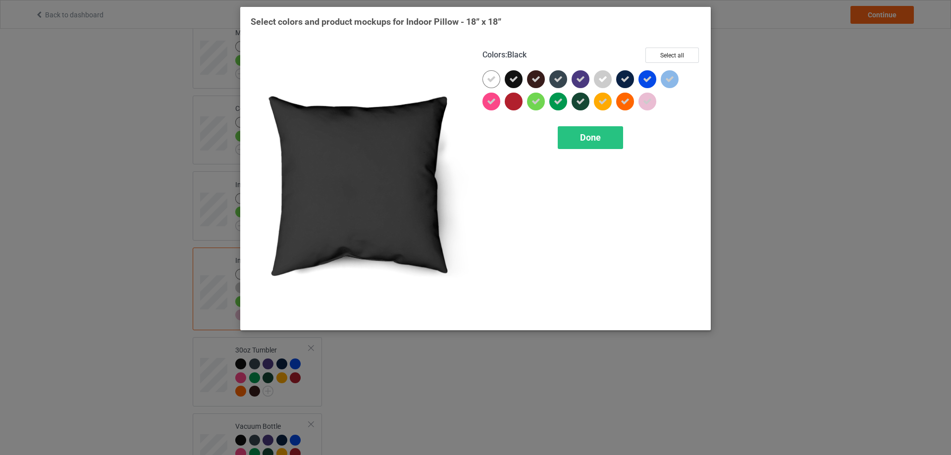
click at [516, 75] on icon at bounding box center [513, 79] width 9 height 9
click at [538, 75] on icon at bounding box center [536, 79] width 9 height 9
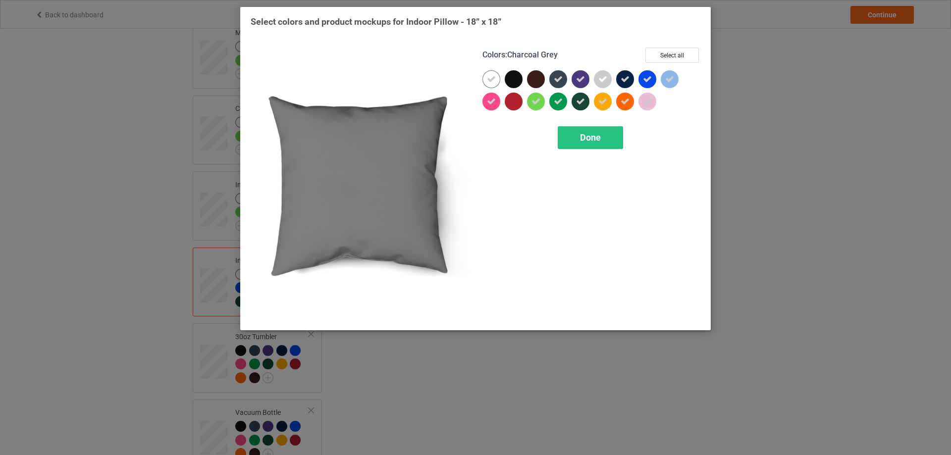
drag, startPoint x: 562, startPoint y: 78, endPoint x: 580, endPoint y: 78, distance: 17.8
click at [562, 78] on icon at bounding box center [558, 79] width 9 height 9
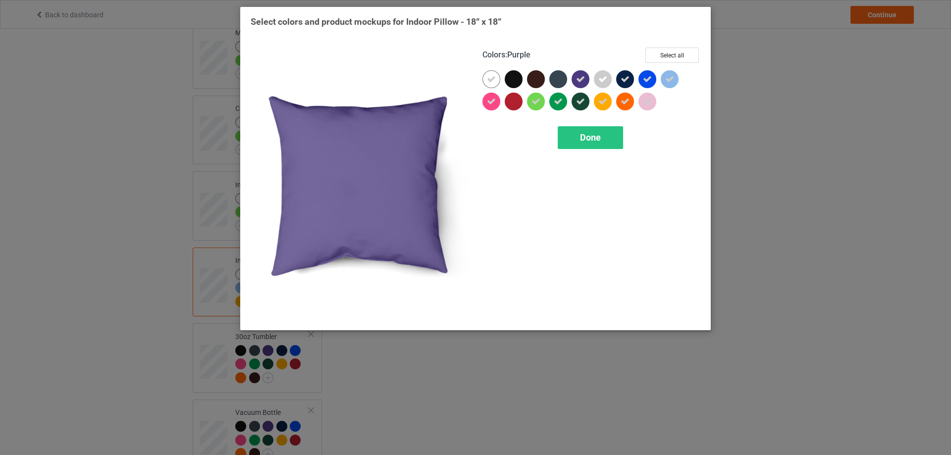
drag, startPoint x: 580, startPoint y: 78, endPoint x: 580, endPoint y: 97, distance: 18.3
click at [580, 80] on icon at bounding box center [580, 79] width 9 height 9
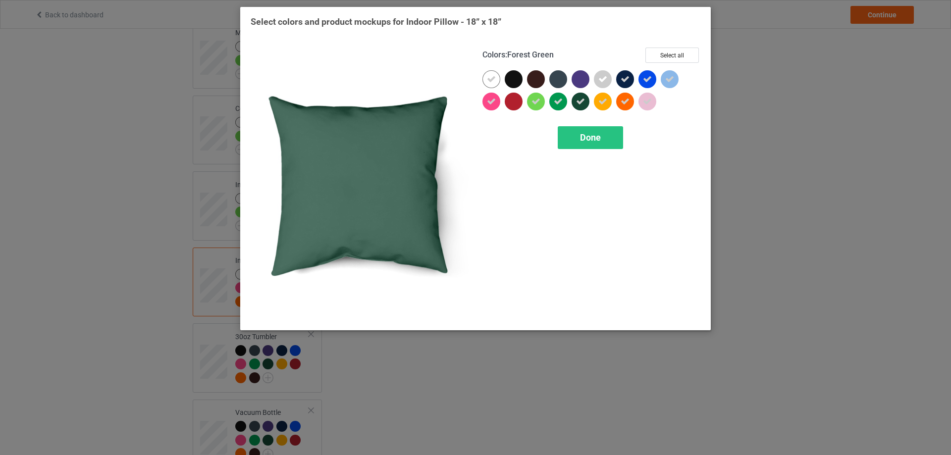
click at [580, 97] on icon at bounding box center [580, 101] width 9 height 9
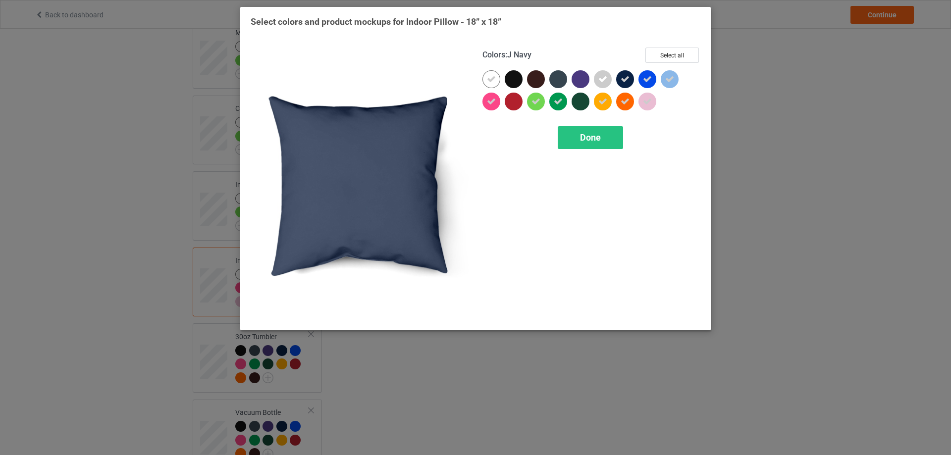
click at [626, 76] on icon at bounding box center [625, 79] width 9 height 9
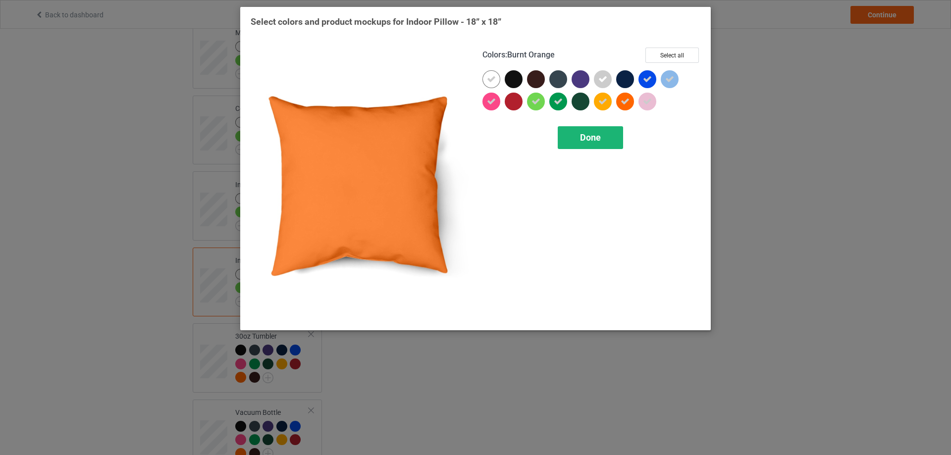
click at [598, 140] on span "Done" at bounding box center [590, 137] width 21 height 10
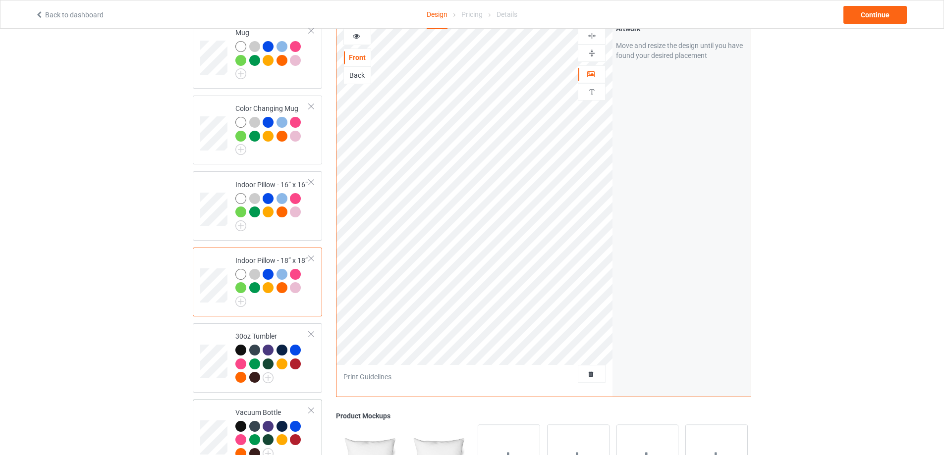
scroll to position [1189, 0]
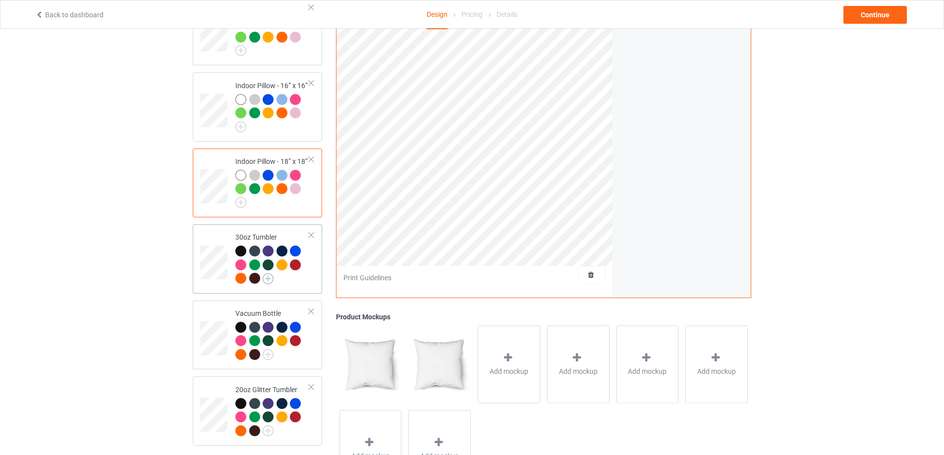
click at [268, 277] on img at bounding box center [268, 278] width 11 height 11
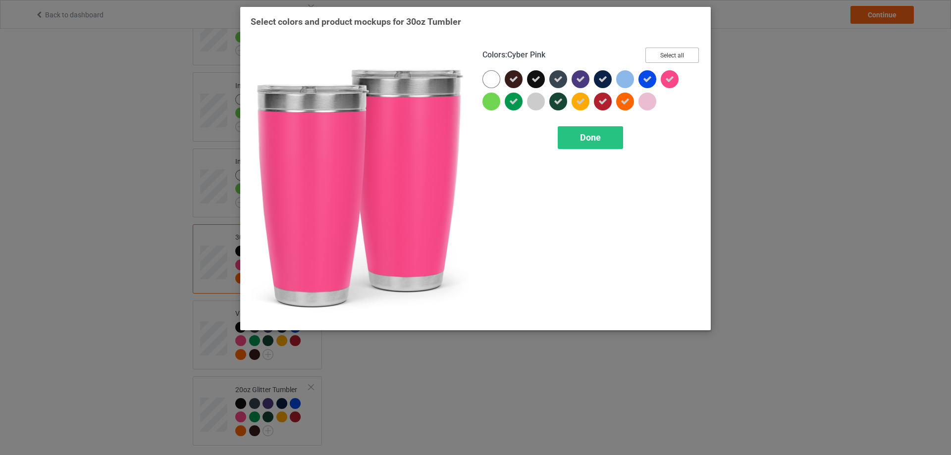
click at [675, 57] on button "Select all" at bounding box center [672, 55] width 54 height 15
click at [675, 57] on button "Reset to Default" at bounding box center [663, 55] width 72 height 15
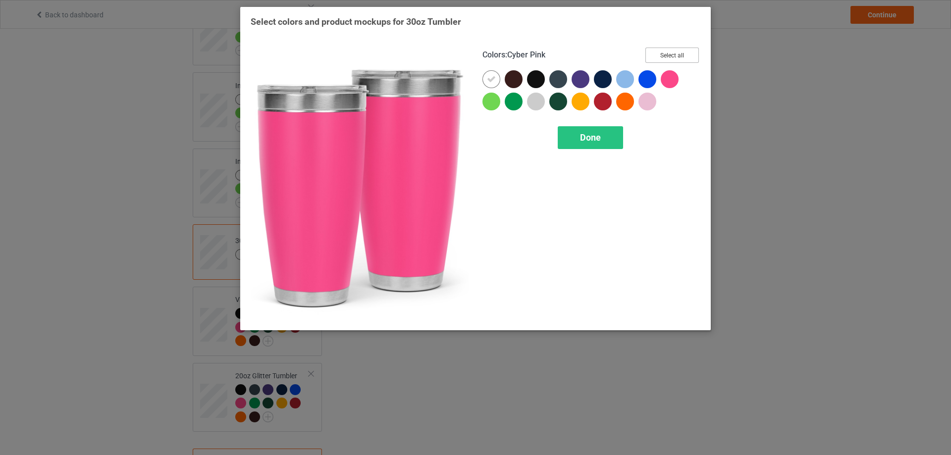
click at [675, 57] on button "Select all" at bounding box center [672, 55] width 54 height 15
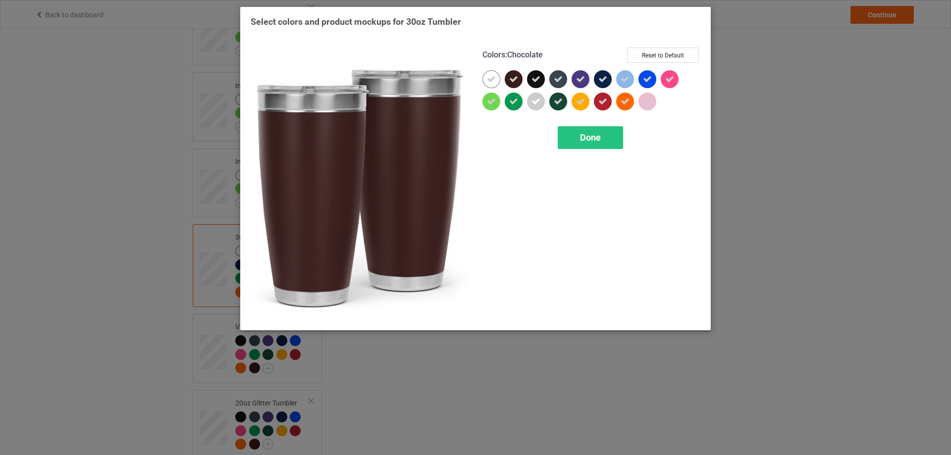
click at [516, 81] on icon at bounding box center [513, 79] width 9 height 9
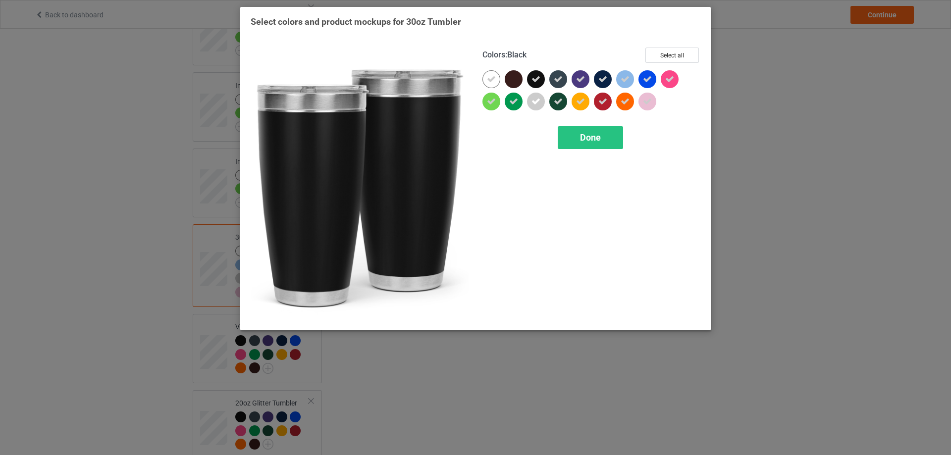
click at [536, 79] on icon at bounding box center [536, 79] width 9 height 9
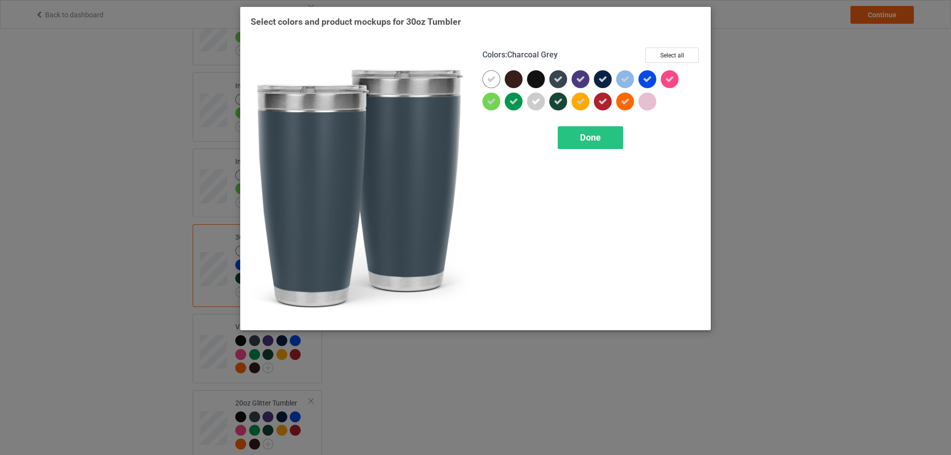
drag, startPoint x: 554, startPoint y: 79, endPoint x: 559, endPoint y: 99, distance: 21.0
click at [555, 79] on icon at bounding box center [558, 79] width 9 height 9
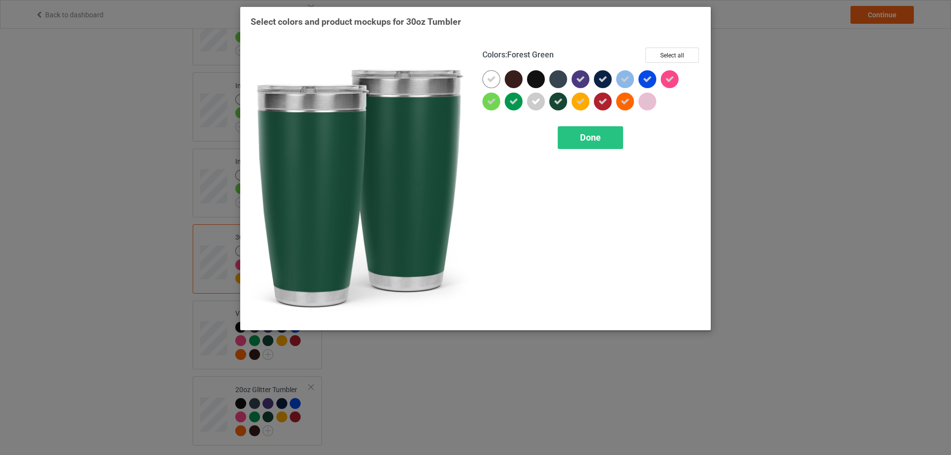
drag, startPoint x: 560, startPoint y: 102, endPoint x: 570, endPoint y: 83, distance: 21.9
click at [561, 101] on icon at bounding box center [558, 101] width 9 height 9
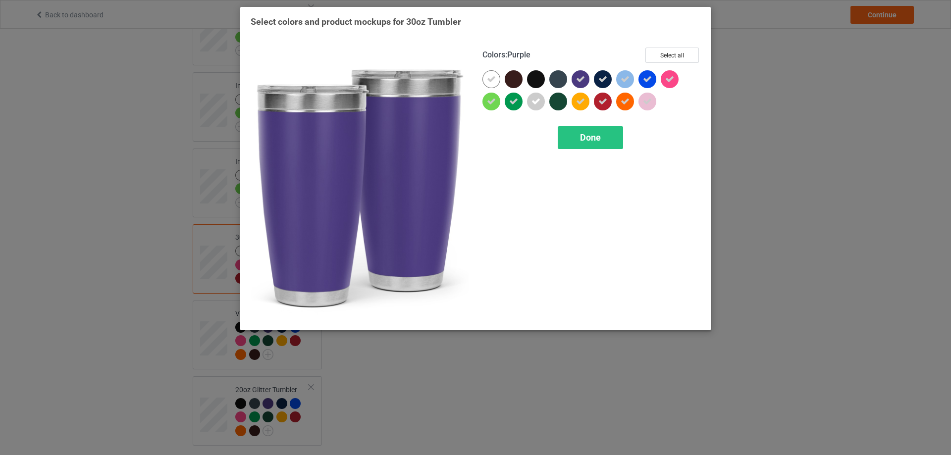
click at [576, 80] on div at bounding box center [581, 79] width 18 height 18
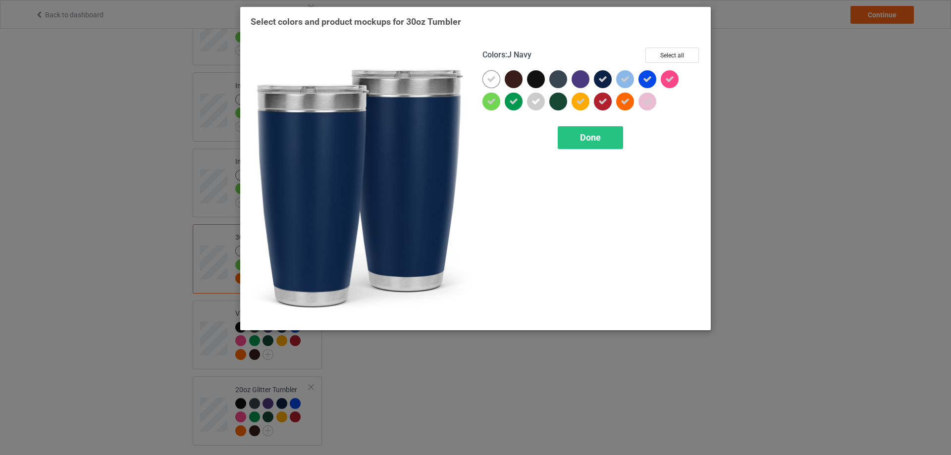
drag, startPoint x: 602, startPoint y: 78, endPoint x: 602, endPoint y: 100, distance: 21.8
click at [602, 82] on icon at bounding box center [602, 79] width 9 height 9
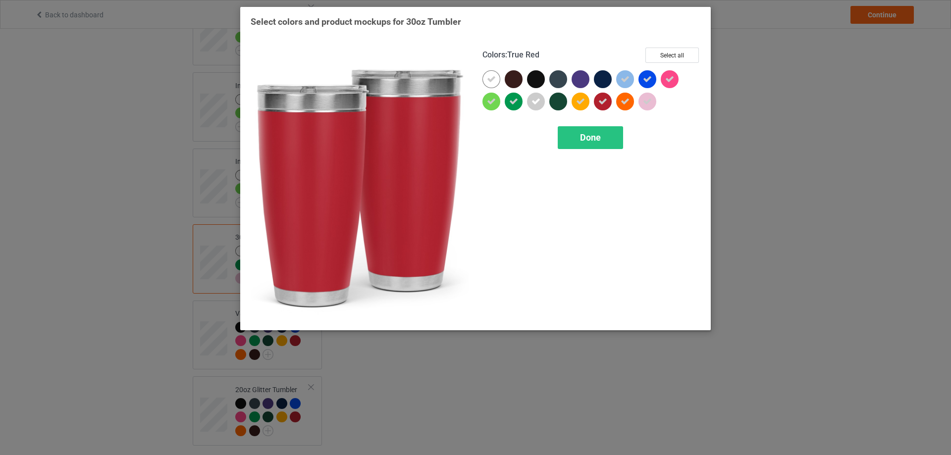
drag, startPoint x: 602, startPoint y: 100, endPoint x: 646, endPoint y: 80, distance: 48.3
click at [604, 101] on icon at bounding box center [602, 101] width 9 height 9
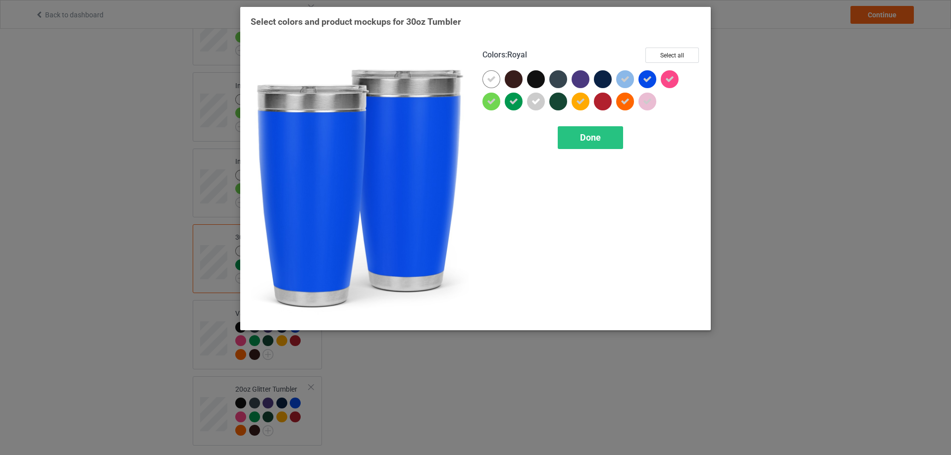
drag, startPoint x: 648, startPoint y: 79, endPoint x: 618, endPoint y: 123, distance: 53.4
click at [646, 82] on icon at bounding box center [647, 79] width 9 height 9
click at [596, 143] on span "Done" at bounding box center [590, 137] width 21 height 10
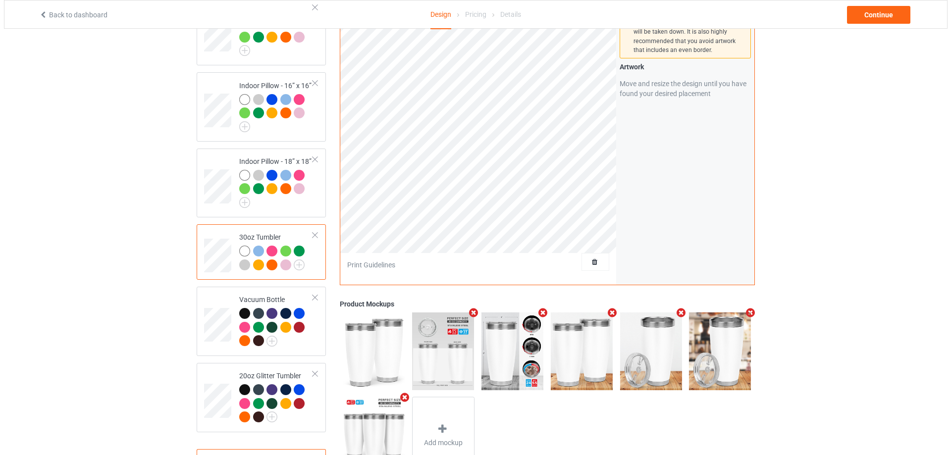
scroll to position [1232, 0]
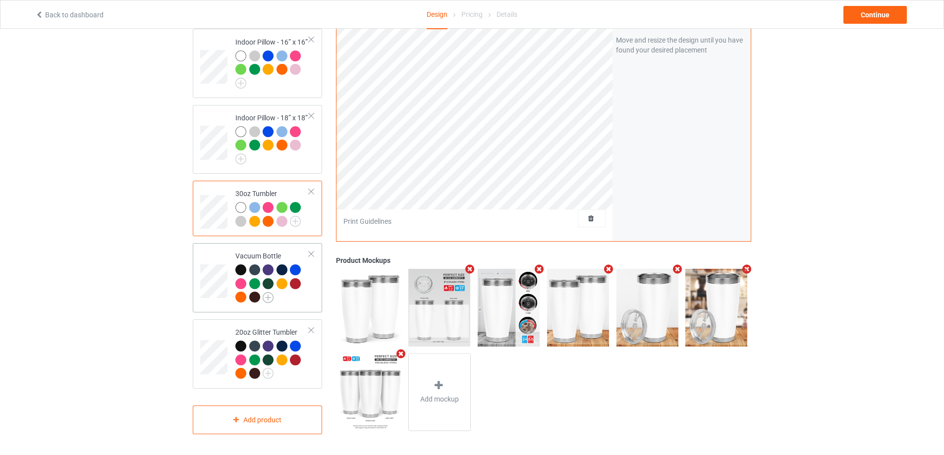
click at [268, 294] on img at bounding box center [268, 297] width 11 height 11
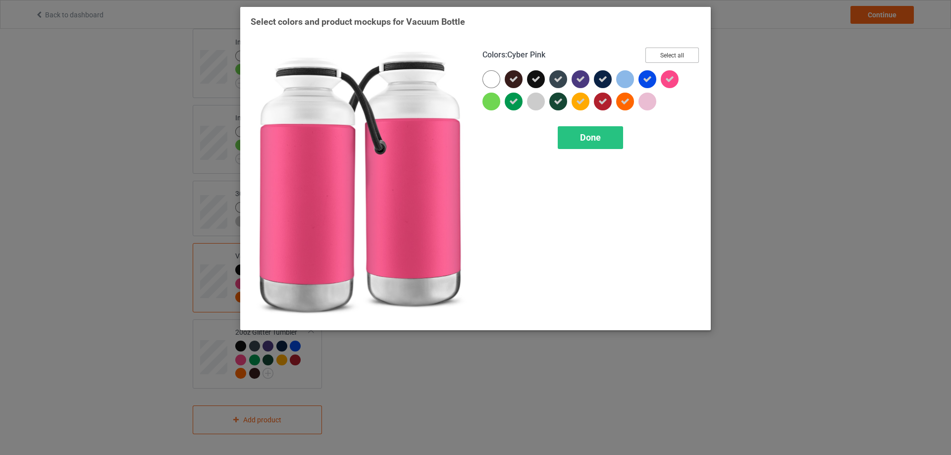
click at [680, 53] on button "Select all" at bounding box center [672, 55] width 54 height 15
click at [680, 53] on button "Reset to Default" at bounding box center [663, 55] width 72 height 15
click at [680, 53] on button "Select all" at bounding box center [672, 55] width 54 height 15
click at [680, 53] on button "Reset to Default" at bounding box center [663, 55] width 72 height 15
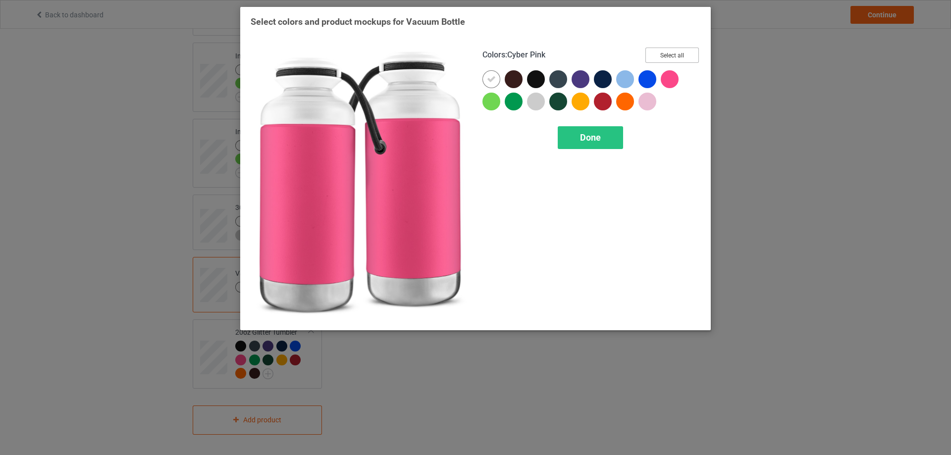
click at [680, 53] on button "Select all" at bounding box center [672, 55] width 54 height 15
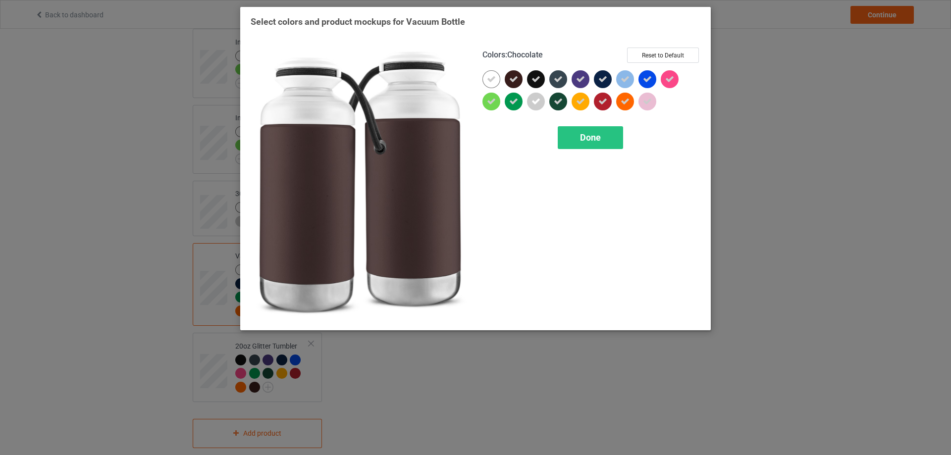
click at [519, 80] on div at bounding box center [514, 79] width 18 height 18
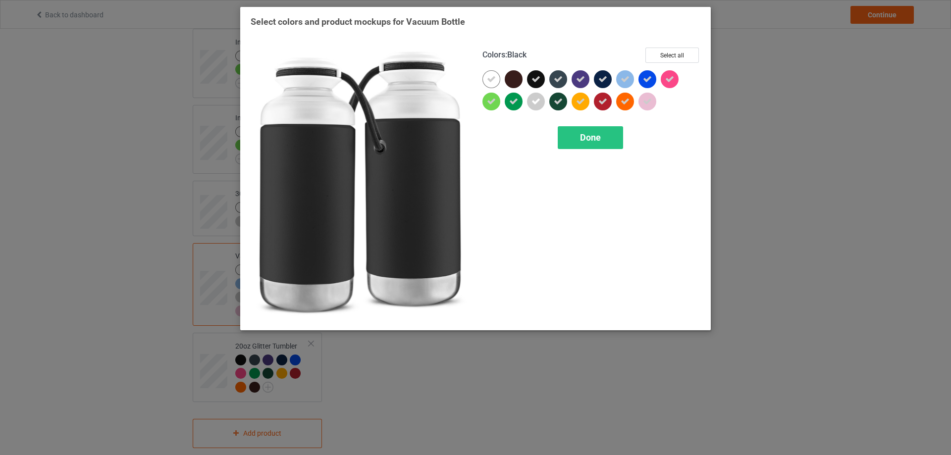
click at [540, 80] on div at bounding box center [536, 79] width 18 height 18
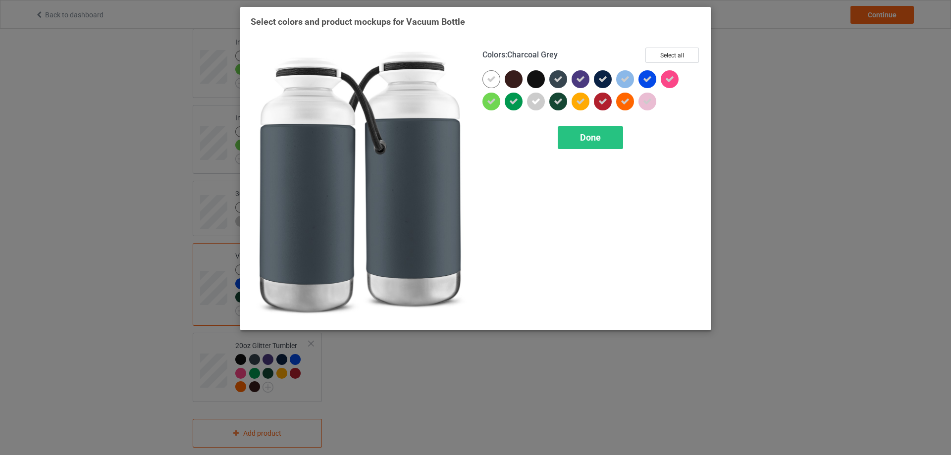
drag, startPoint x: 558, startPoint y: 79, endPoint x: 580, endPoint y: 79, distance: 21.3
click at [559, 79] on icon at bounding box center [558, 79] width 9 height 9
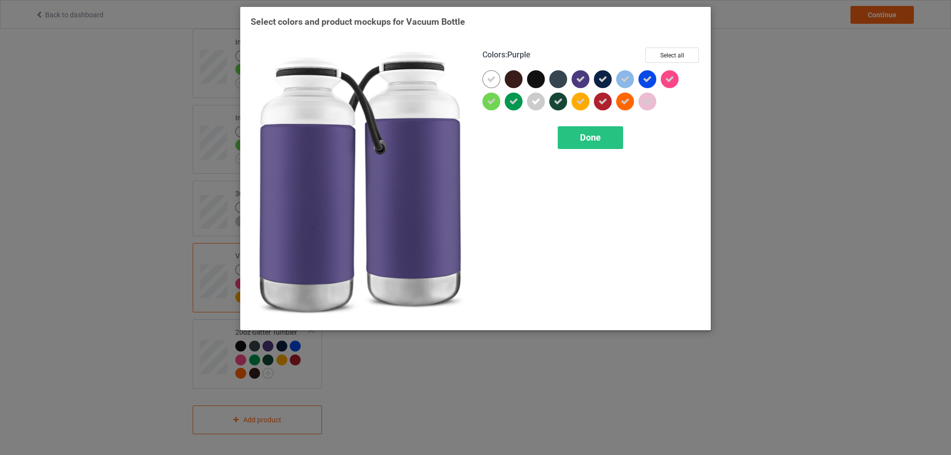
drag, startPoint x: 581, startPoint y: 79, endPoint x: 600, endPoint y: 82, distance: 19.5
click at [585, 80] on div at bounding box center [581, 79] width 18 height 18
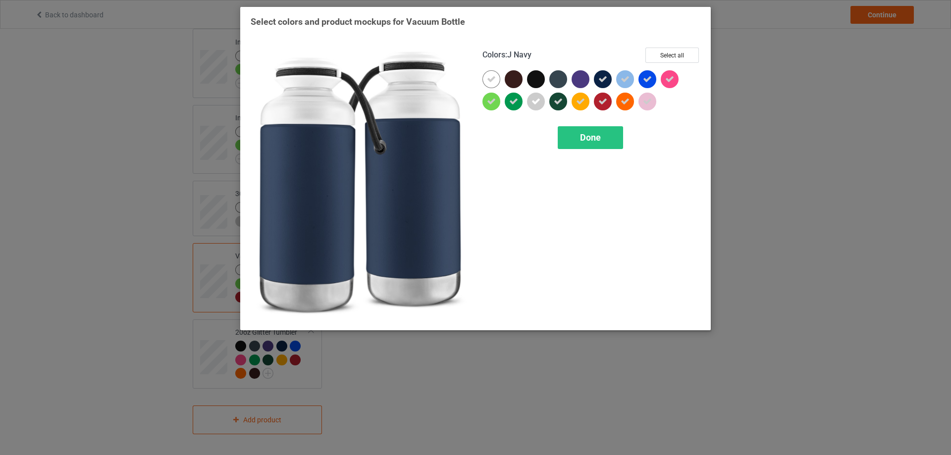
click at [604, 82] on icon at bounding box center [602, 79] width 9 height 9
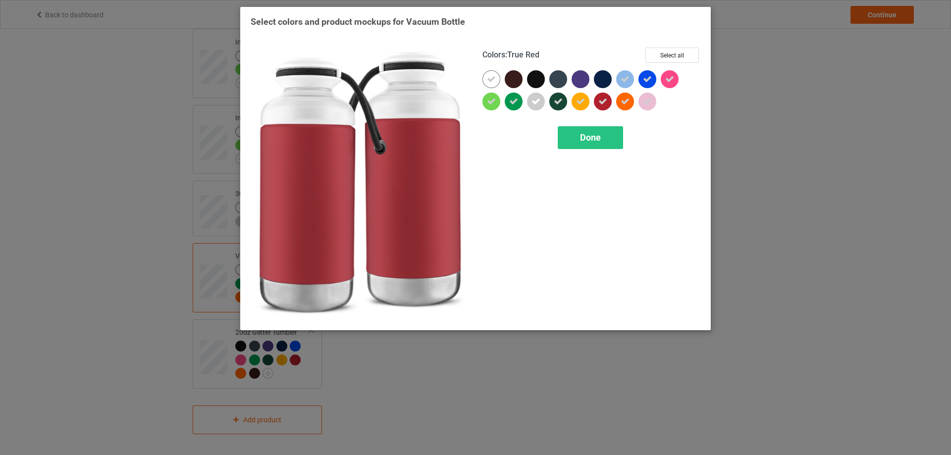
drag, startPoint x: 602, startPoint y: 102, endPoint x: 560, endPoint y: 105, distance: 42.2
click at [599, 103] on icon at bounding box center [602, 101] width 9 height 9
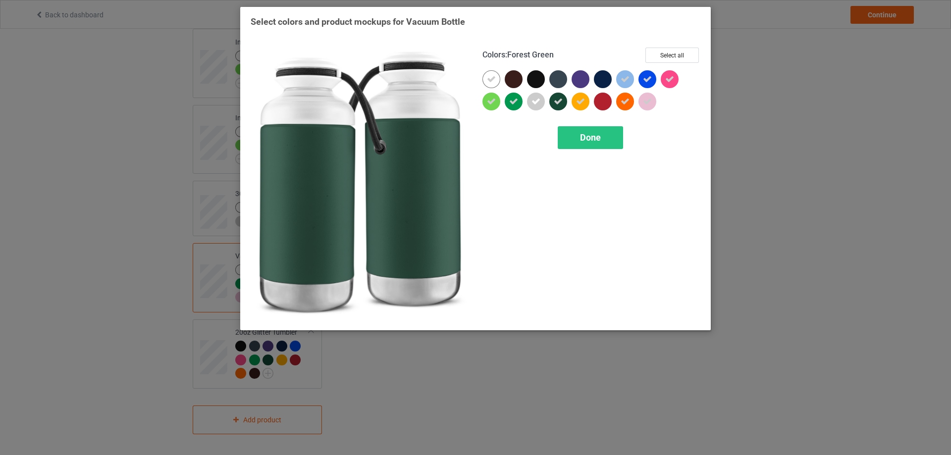
drag, startPoint x: 554, startPoint y: 103, endPoint x: 630, endPoint y: 87, distance: 76.8
click at [555, 103] on icon at bounding box center [558, 101] width 9 height 9
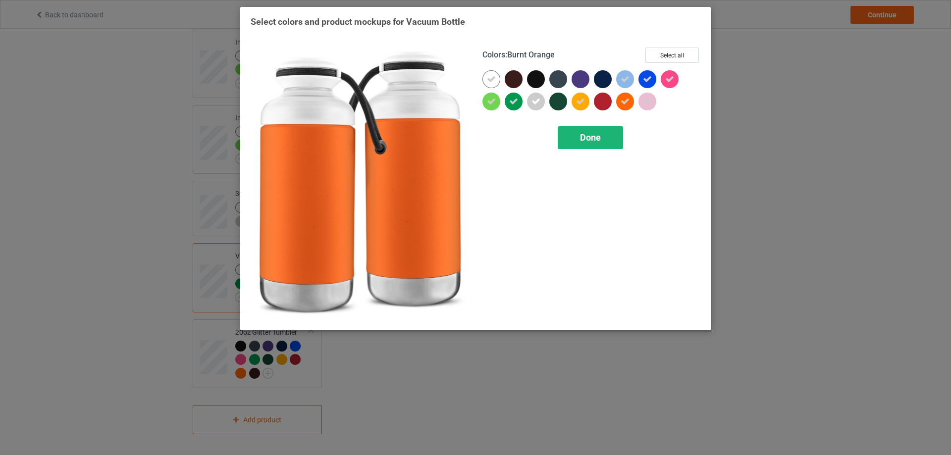
click at [600, 136] on span "Done" at bounding box center [590, 137] width 21 height 10
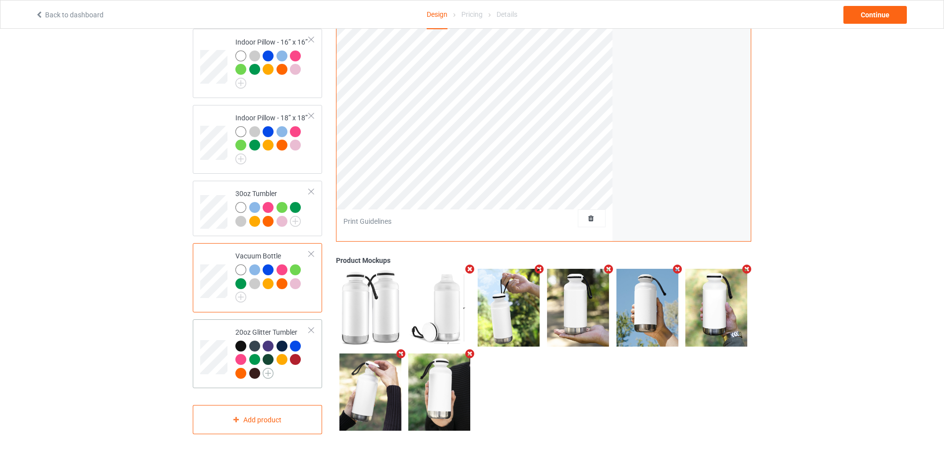
click at [268, 371] on img at bounding box center [268, 373] width 11 height 11
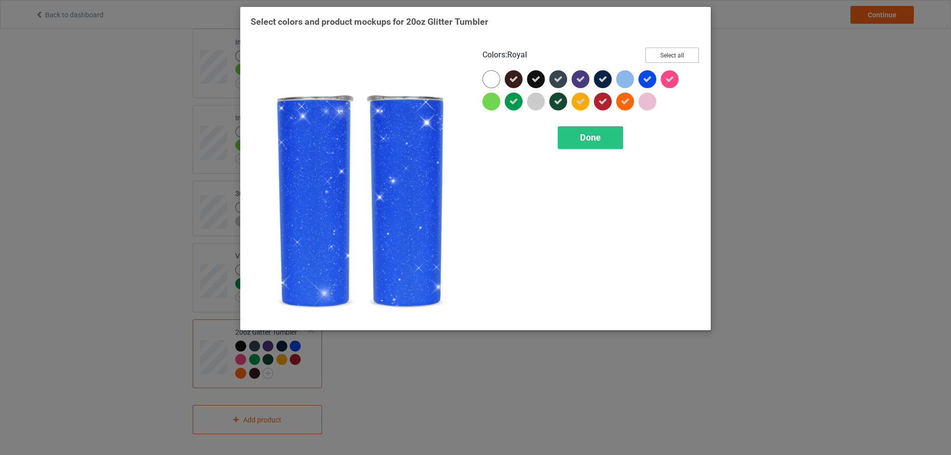
click at [668, 53] on button "Select all" at bounding box center [672, 55] width 54 height 15
click at [668, 53] on button "Reset to Default" at bounding box center [663, 55] width 72 height 15
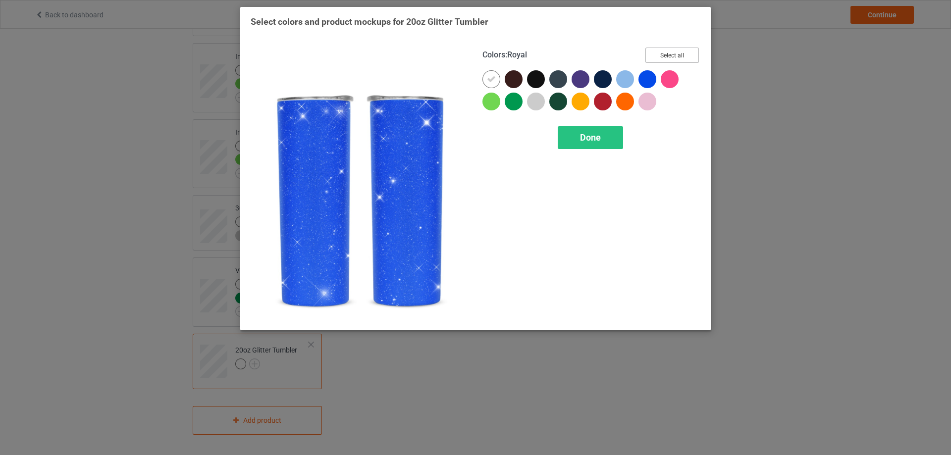
click at [668, 53] on button "Select all" at bounding box center [672, 55] width 54 height 15
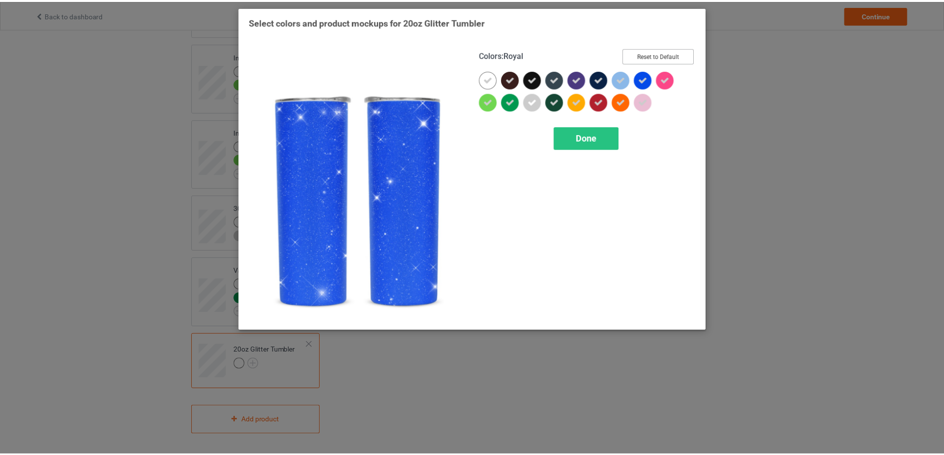
scroll to position [1232, 0]
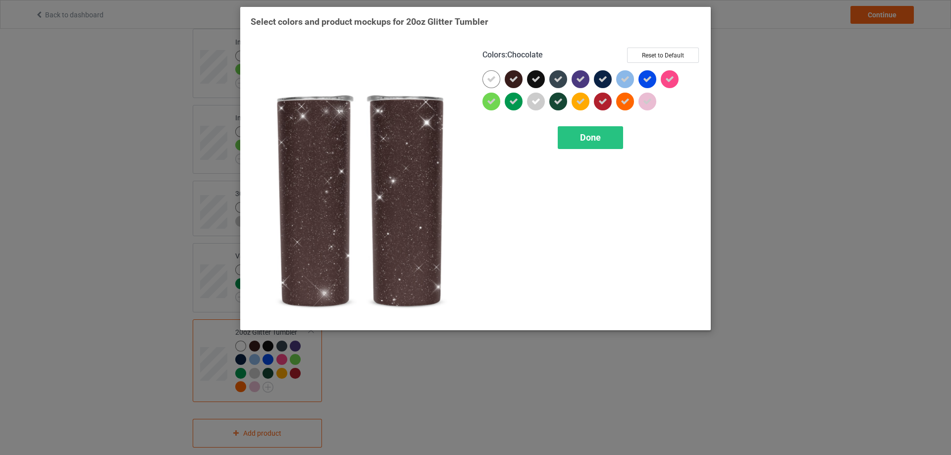
click at [511, 80] on icon at bounding box center [513, 79] width 9 height 9
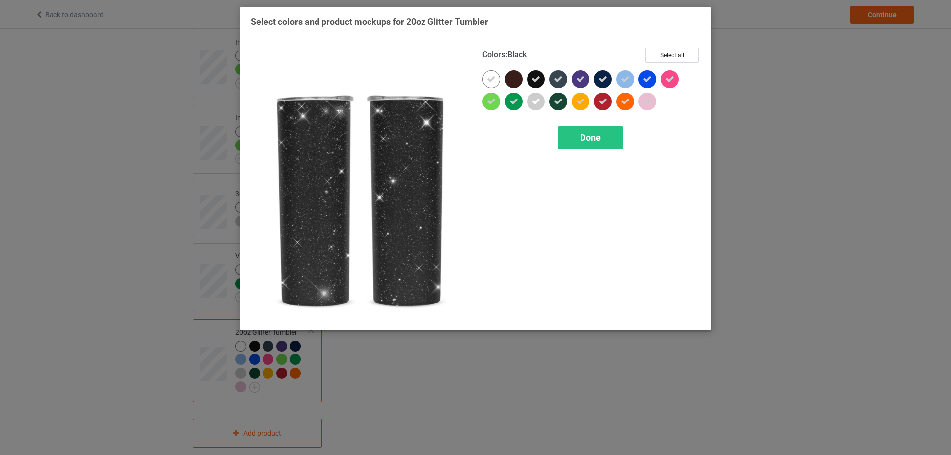
click at [536, 80] on icon at bounding box center [536, 79] width 9 height 9
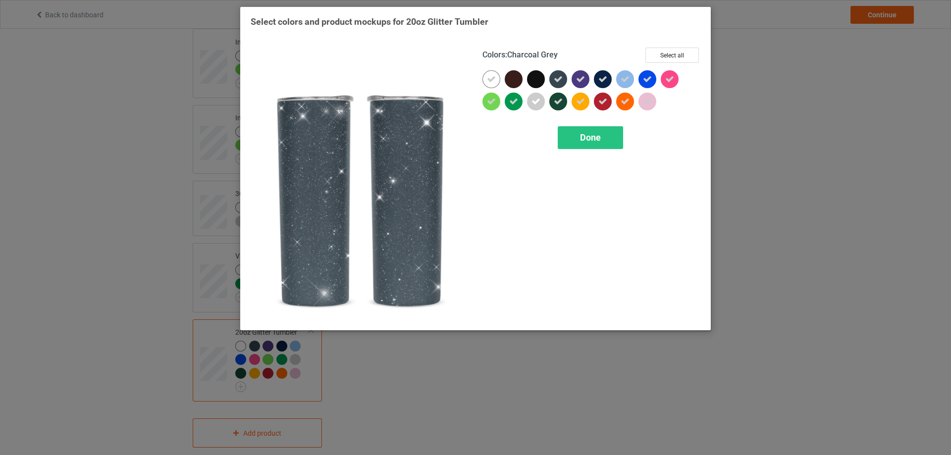
drag, startPoint x: 559, startPoint y: 80, endPoint x: 564, endPoint y: 98, distance: 18.2
click at [559, 80] on icon at bounding box center [558, 79] width 9 height 9
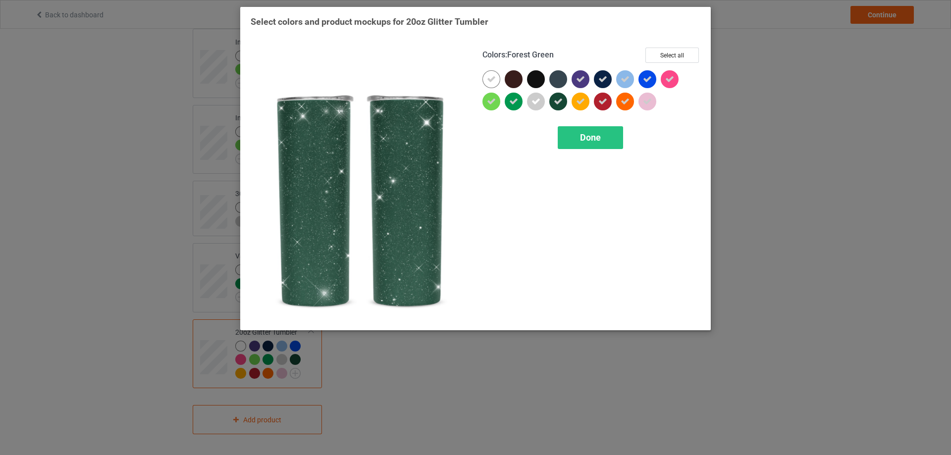
click at [562, 102] on icon at bounding box center [558, 101] width 9 height 9
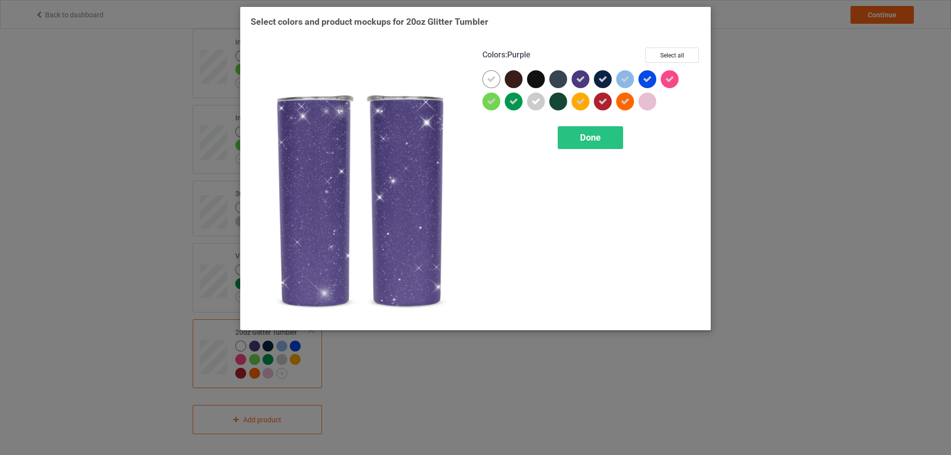
click at [578, 78] on icon at bounding box center [580, 79] width 9 height 9
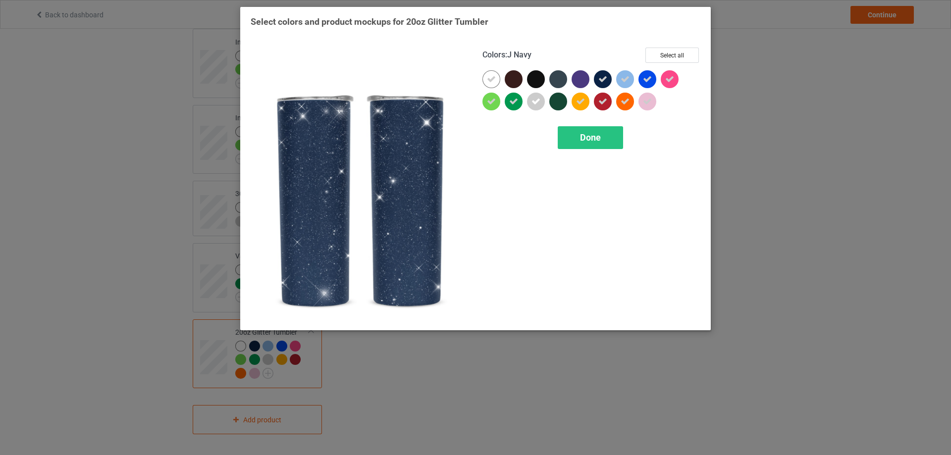
click at [603, 81] on icon at bounding box center [602, 79] width 9 height 9
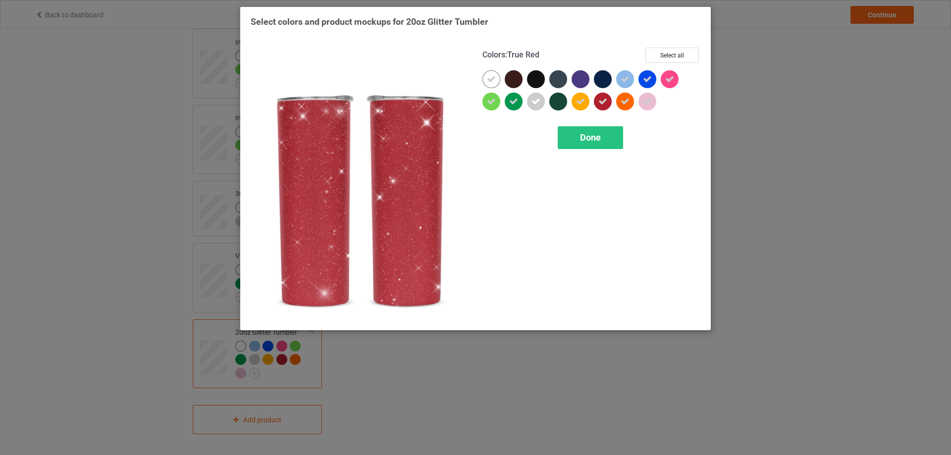
click at [600, 105] on icon at bounding box center [602, 101] width 9 height 9
click at [597, 139] on span "Done" at bounding box center [590, 137] width 21 height 10
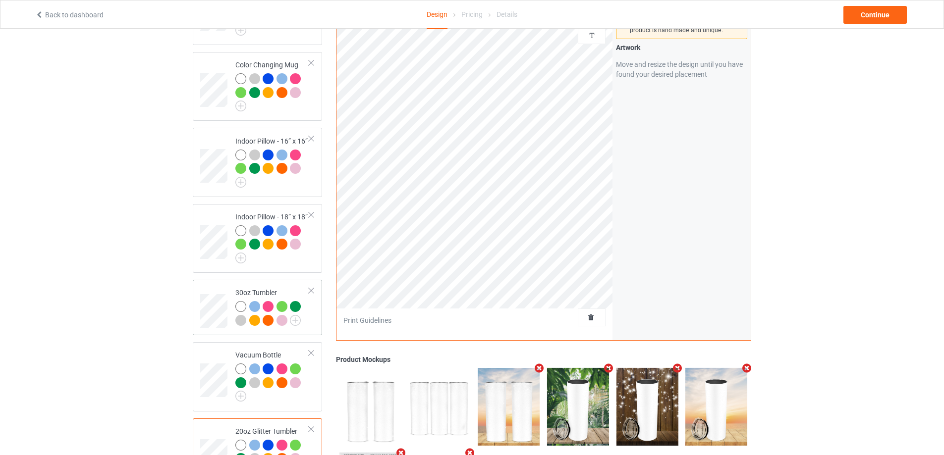
scroll to position [1183, 0]
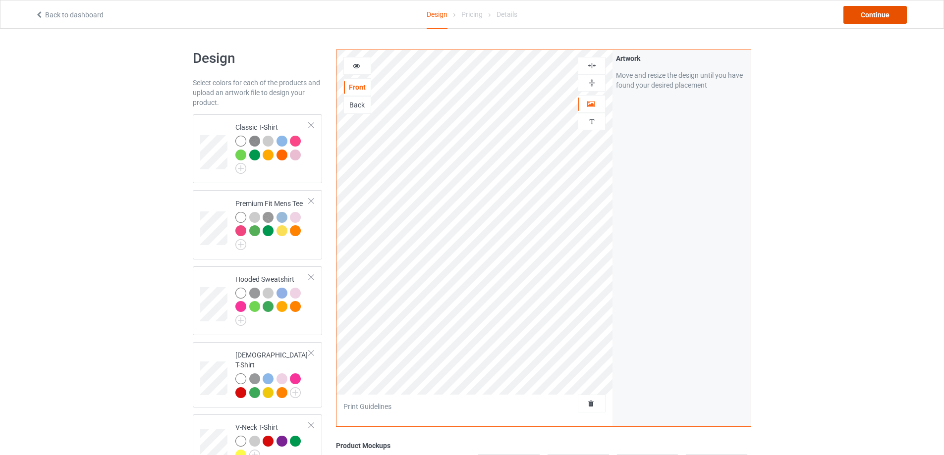
click at [876, 17] on div "Continue" at bounding box center [874, 15] width 63 height 18
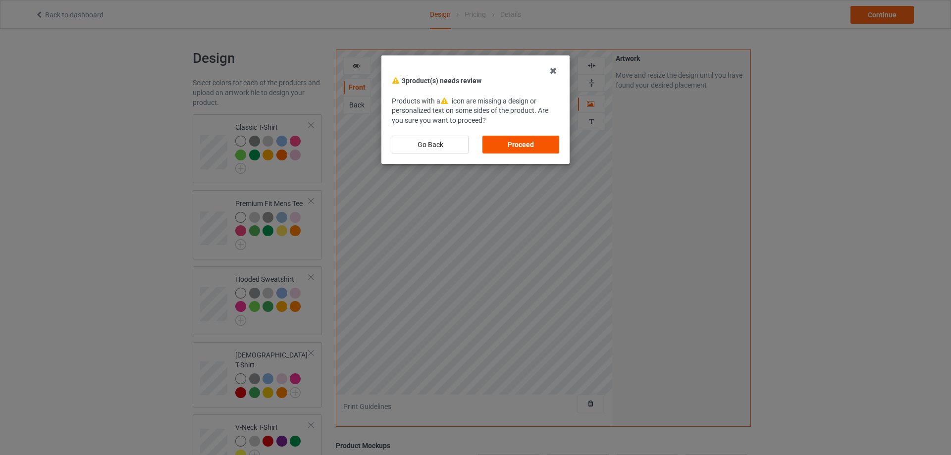
click at [530, 146] on div "Proceed" at bounding box center [520, 145] width 77 height 18
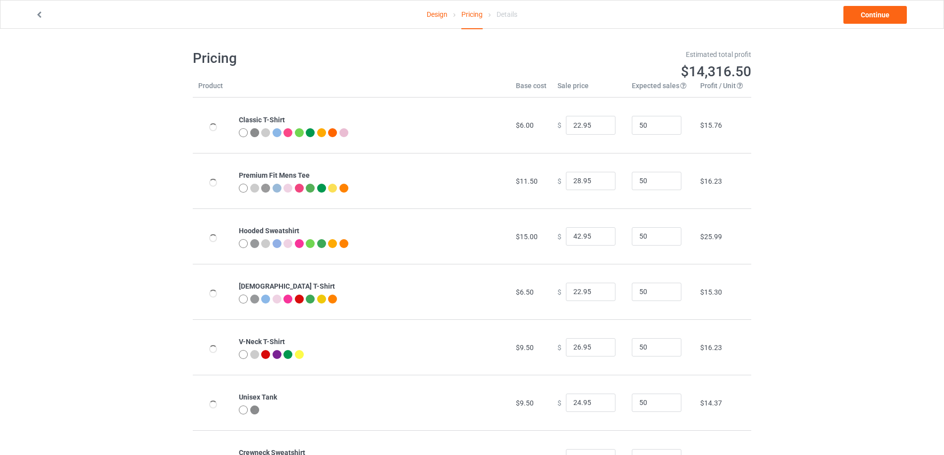
type input "23.95"
click at [599, 129] on input "21.95" at bounding box center [591, 125] width 50 height 19
click at [599, 129] on input "20.95" at bounding box center [591, 125] width 50 height 19
click at [599, 129] on input "19.95" at bounding box center [591, 125] width 50 height 19
click at [599, 129] on input "18.95" at bounding box center [591, 125] width 50 height 19
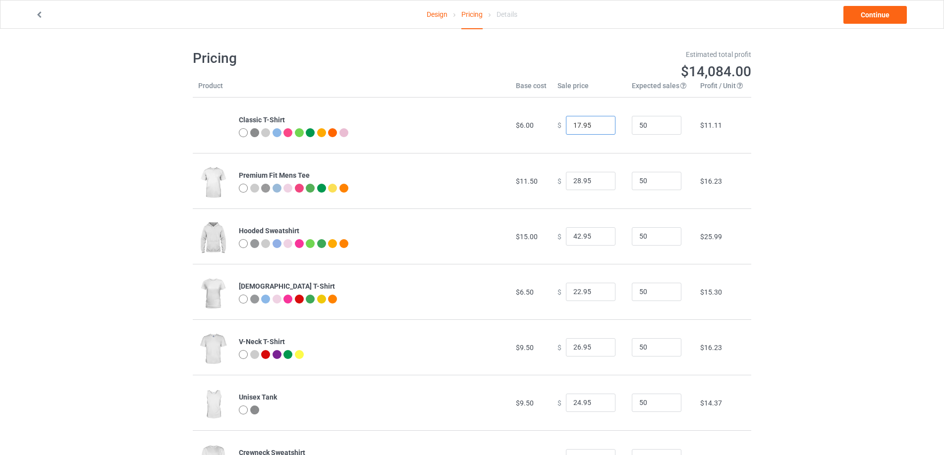
click at [599, 129] on input "17.95" at bounding box center [591, 125] width 50 height 19
type input "16.95"
click at [599, 129] on input "16.95" at bounding box center [591, 125] width 50 height 19
click at [599, 183] on input "27.95" at bounding box center [591, 181] width 50 height 19
click at [599, 183] on input "26.95" at bounding box center [591, 181] width 50 height 19
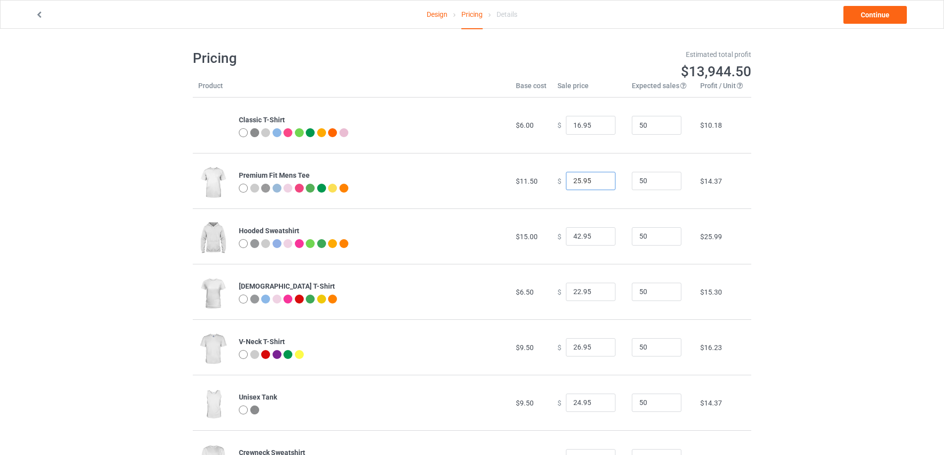
click at [599, 183] on input "25.95" at bounding box center [591, 181] width 50 height 19
click at [599, 183] on input "24.95" at bounding box center [591, 181] width 50 height 19
type input "23.95"
click at [599, 183] on input "23.95" at bounding box center [591, 181] width 50 height 19
click at [597, 240] on input "41.95" at bounding box center [591, 236] width 50 height 19
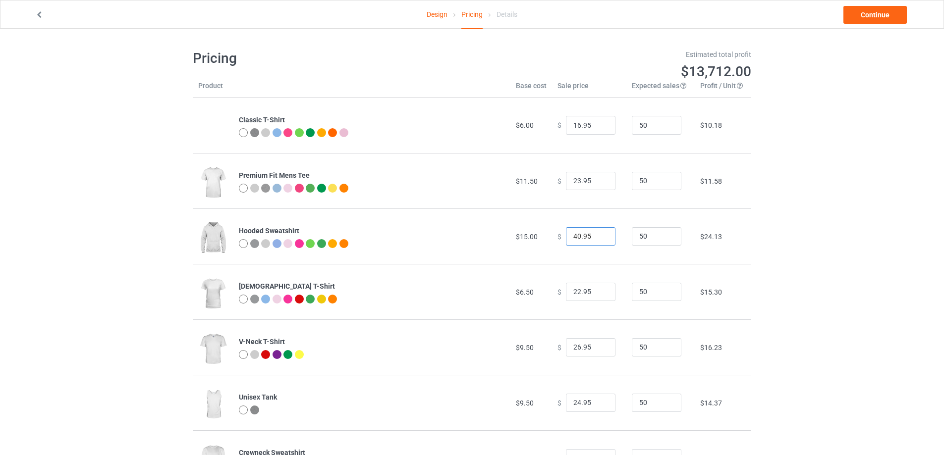
click at [597, 240] on input "40.95" at bounding box center [591, 236] width 50 height 19
click at [597, 240] on input "39.95" at bounding box center [591, 236] width 50 height 19
click at [597, 240] on input "38.95" at bounding box center [591, 236] width 50 height 19
click at [597, 240] on input "37.95" at bounding box center [591, 236] width 50 height 19
click at [597, 240] on input "36.95" at bounding box center [591, 236] width 50 height 19
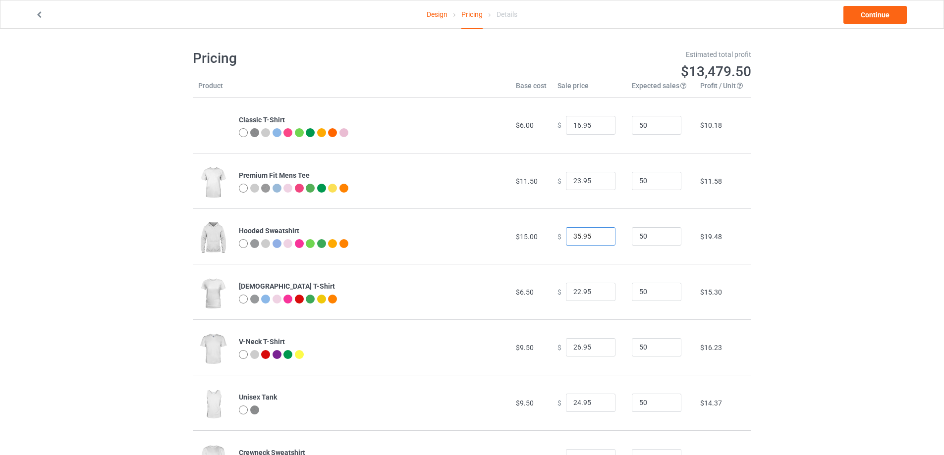
click at [597, 240] on input "35.95" at bounding box center [591, 236] width 50 height 19
click at [597, 240] on input "34.95" at bounding box center [591, 236] width 50 height 19
click at [597, 240] on input "33.95" at bounding box center [591, 236] width 50 height 19
click at [597, 240] on input "32.95" at bounding box center [591, 236] width 50 height 19
click at [597, 240] on input "31.95" at bounding box center [591, 236] width 50 height 19
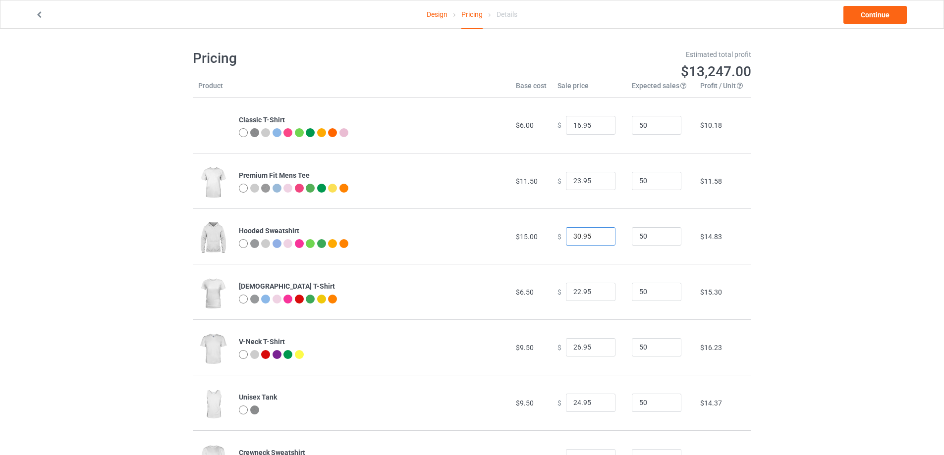
click at [597, 240] on input "30.95" at bounding box center [591, 236] width 50 height 19
click at [597, 240] on input "29.95" at bounding box center [591, 236] width 50 height 19
click at [597, 240] on input "28.95" at bounding box center [591, 236] width 50 height 19
click at [597, 240] on input "27.95" at bounding box center [591, 236] width 50 height 19
type input "26.95"
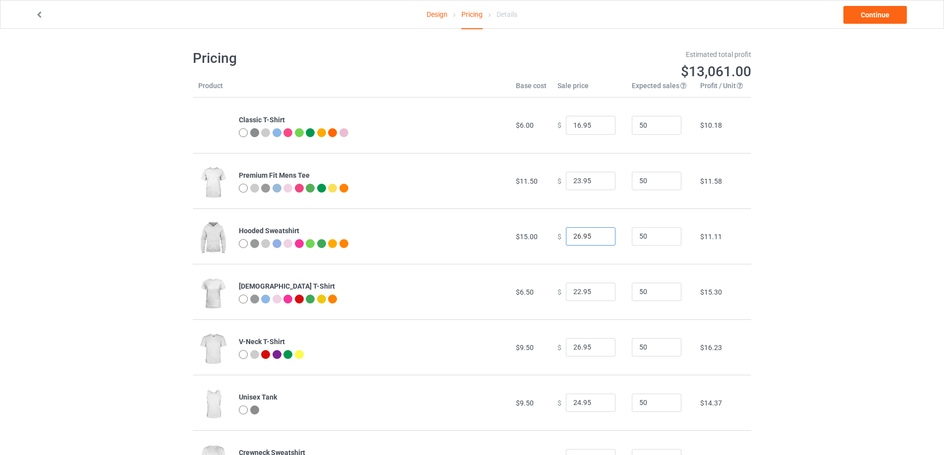
click at [597, 240] on input "26.95" at bounding box center [591, 236] width 50 height 19
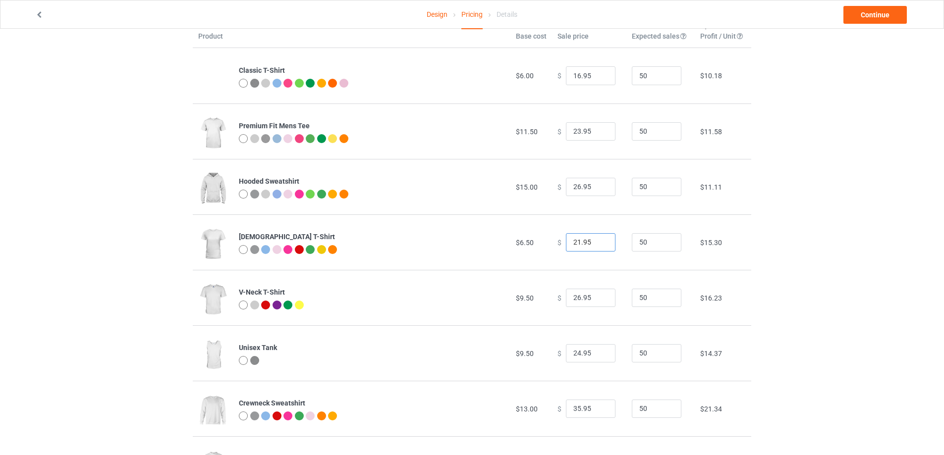
click at [598, 246] on input "21.95" at bounding box center [591, 242] width 50 height 19
click at [598, 246] on input "20.95" at bounding box center [591, 242] width 50 height 19
click at [598, 246] on input "19.95" at bounding box center [591, 242] width 50 height 19
type input "18.95"
click at [598, 246] on input "18.95" at bounding box center [591, 242] width 50 height 19
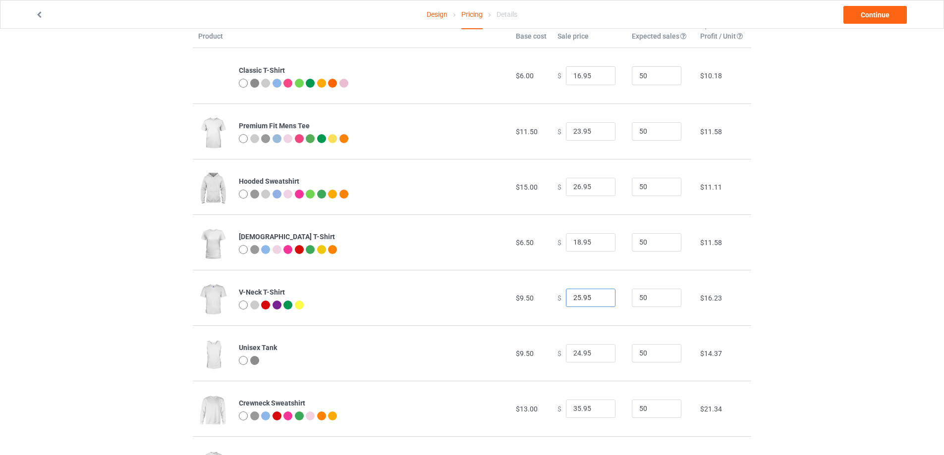
click at [597, 301] on input "25.95" at bounding box center [591, 298] width 50 height 19
click at [597, 301] on input "24.95" at bounding box center [591, 298] width 50 height 19
click at [597, 301] on input "23.95" at bounding box center [591, 298] width 50 height 19
click at [597, 301] on input "22.95" at bounding box center [591, 298] width 50 height 19
type input "21.95"
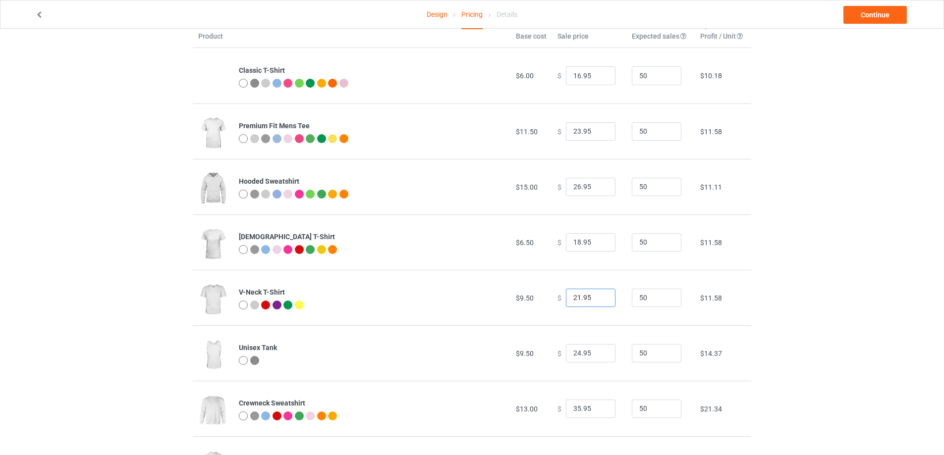
click at [597, 301] on input "21.95" at bounding box center [591, 298] width 50 height 19
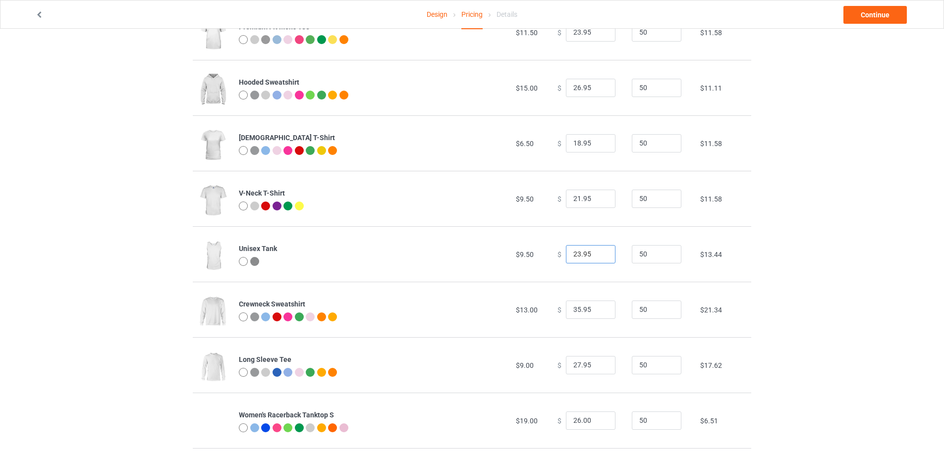
click at [598, 258] on input "23.95" at bounding box center [591, 254] width 50 height 19
click at [598, 258] on input "22.95" at bounding box center [591, 254] width 50 height 19
type input "21.95"
click at [598, 258] on input "21.95" at bounding box center [591, 254] width 50 height 19
click at [598, 313] on input "28.95" at bounding box center [591, 310] width 50 height 19
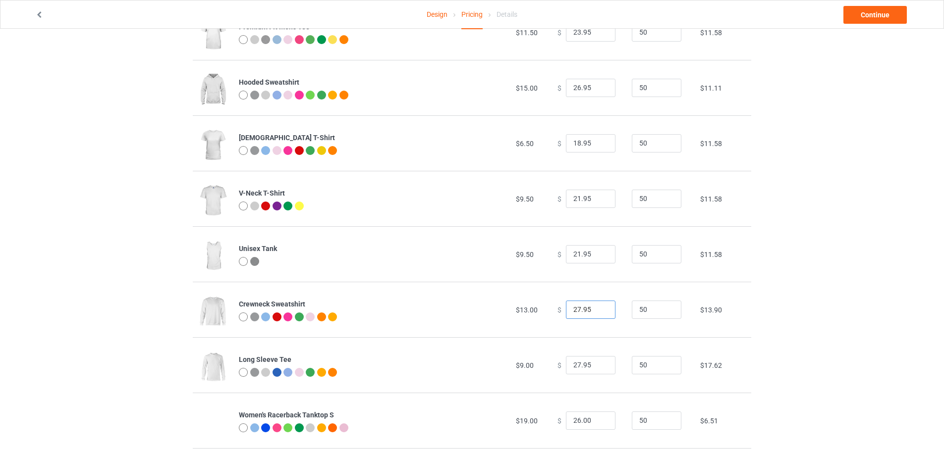
click at [599, 313] on input "27.95" at bounding box center [591, 310] width 50 height 19
click at [599, 313] on input "26.95" at bounding box center [591, 310] width 50 height 19
click at [599, 313] on input "25.95" at bounding box center [591, 310] width 50 height 19
type input "24.95"
click at [597, 312] on input "24.95" at bounding box center [591, 310] width 50 height 19
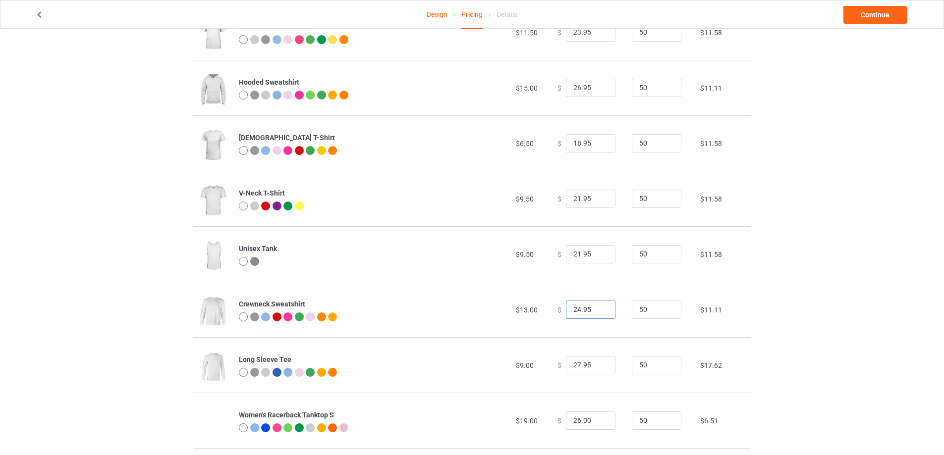
scroll to position [248, 0]
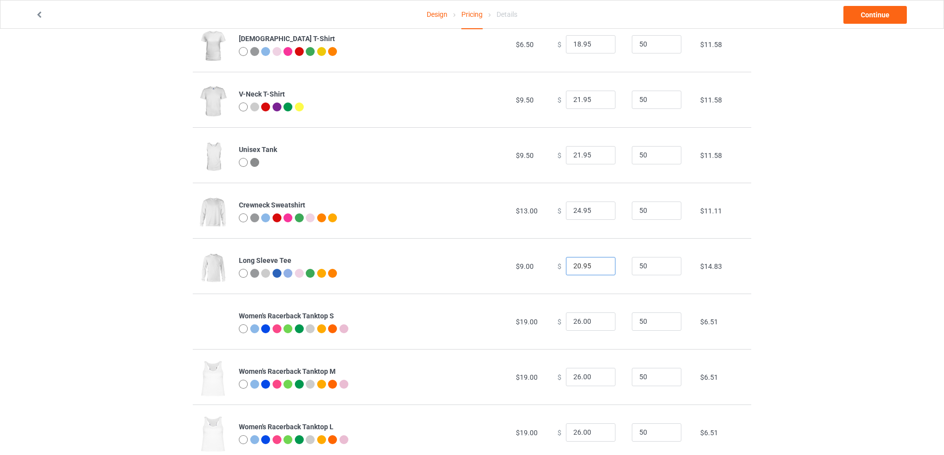
type input "20.95"
click at [598, 269] on input "20.95" at bounding box center [591, 266] width 50 height 19
click at [596, 320] on input "27" at bounding box center [591, 322] width 50 height 19
click at [597, 320] on input "28" at bounding box center [591, 322] width 50 height 19
click at [597, 320] on input "29" at bounding box center [591, 322] width 50 height 19
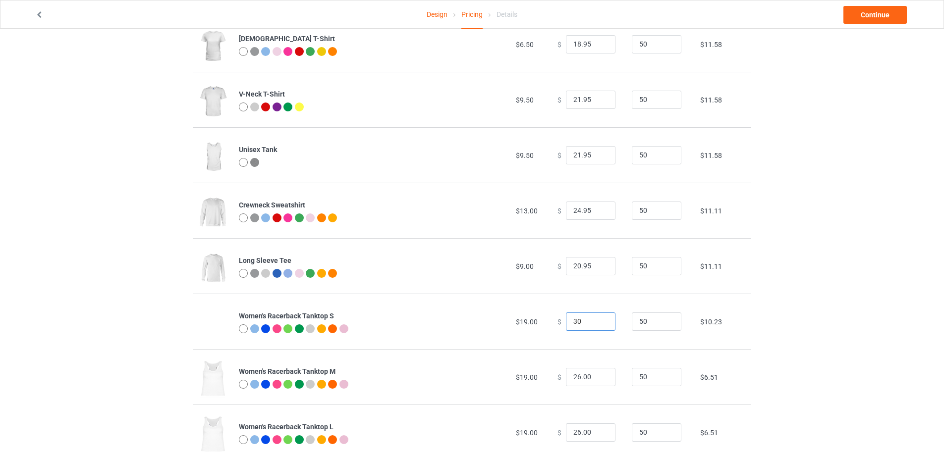
click at [597, 320] on input "30" at bounding box center [591, 322] width 50 height 19
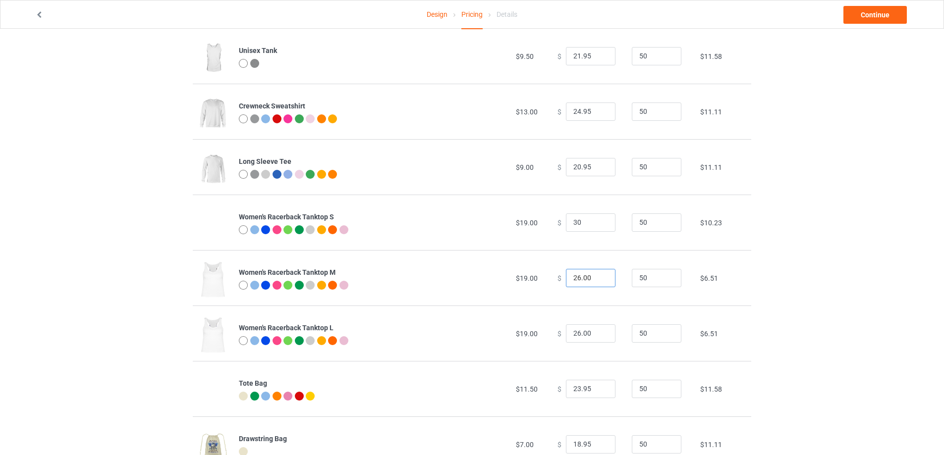
type input "30.00"
click at [598, 278] on input "27" at bounding box center [591, 278] width 50 height 19
click at [598, 278] on input "28" at bounding box center [591, 278] width 50 height 19
click at [598, 278] on input "29" at bounding box center [591, 278] width 50 height 19
click at [598, 278] on input "30" at bounding box center [591, 278] width 50 height 19
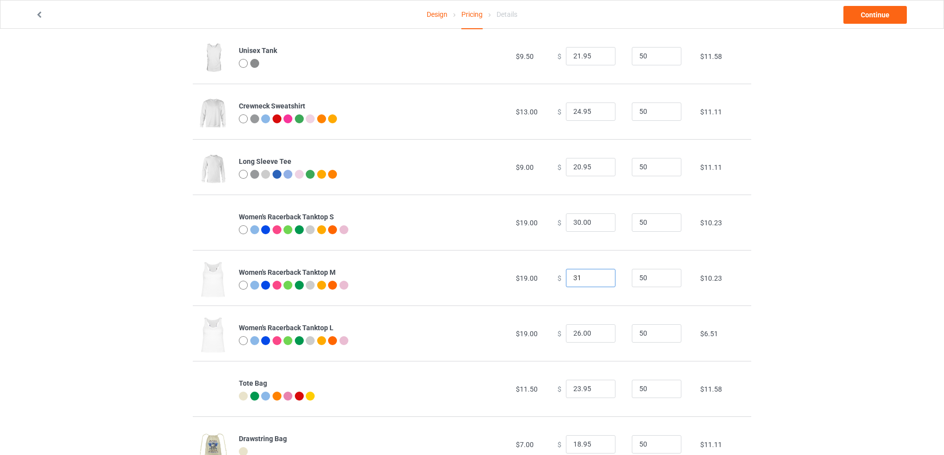
click at [598, 278] on input "31" at bounding box center [591, 278] width 50 height 19
type input "31.00"
click at [600, 331] on input "27" at bounding box center [591, 333] width 50 height 19
click at [600, 331] on input "28" at bounding box center [591, 333] width 50 height 19
click at [600, 331] on input "29" at bounding box center [591, 333] width 50 height 19
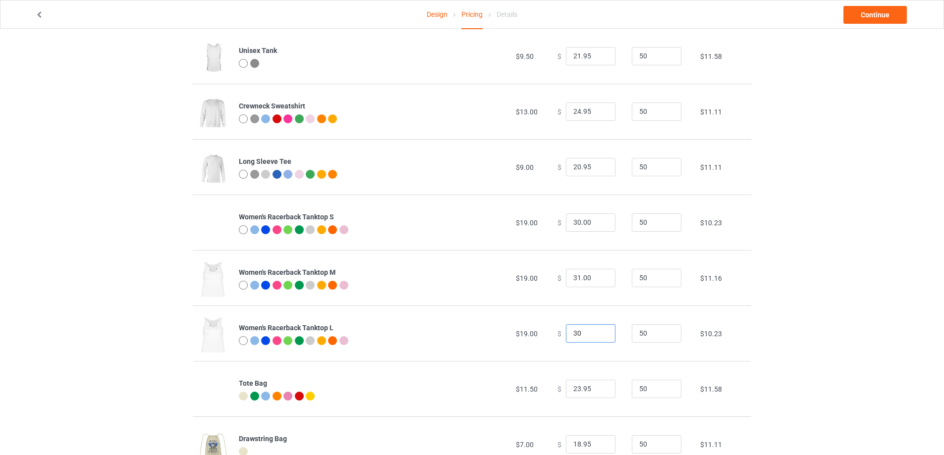
click at [600, 331] on input "30" at bounding box center [591, 333] width 50 height 19
click at [600, 331] on input "31" at bounding box center [591, 333] width 50 height 19
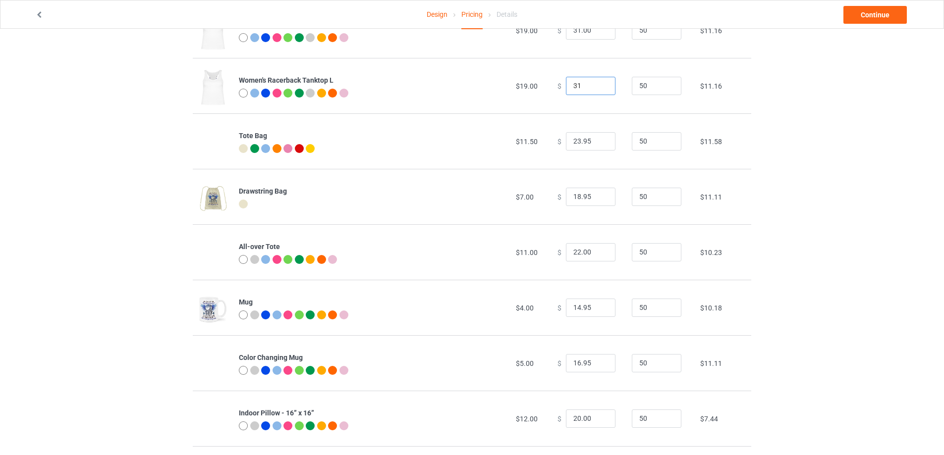
scroll to position [644, 0]
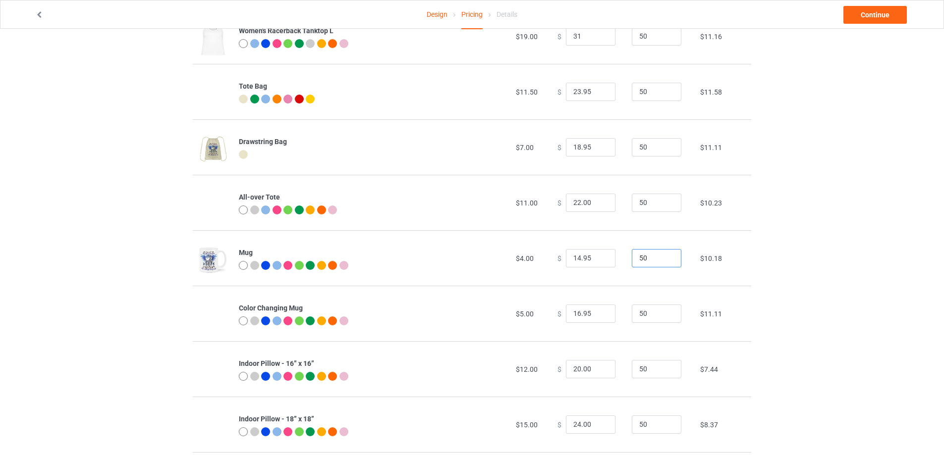
type input "31.00"
click at [665, 257] on input "51" at bounding box center [657, 258] width 50 height 19
type input "50"
click at [664, 259] on input "50" at bounding box center [657, 258] width 50 height 19
type input "15.95"
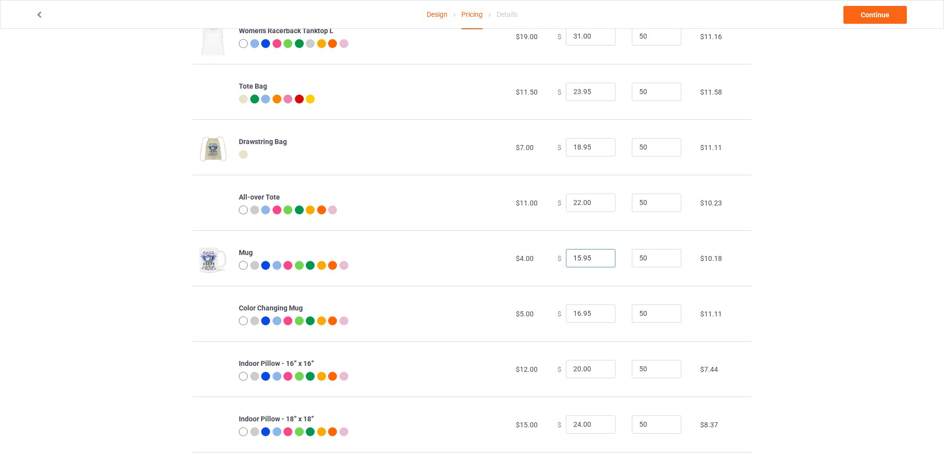
click at [598, 257] on input "15.95" at bounding box center [591, 258] width 50 height 19
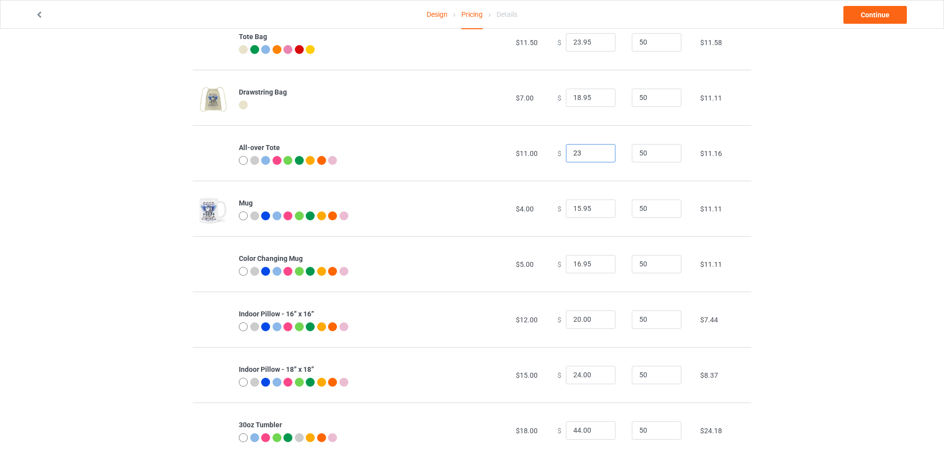
click at [600, 150] on input "23" at bounding box center [591, 153] width 50 height 19
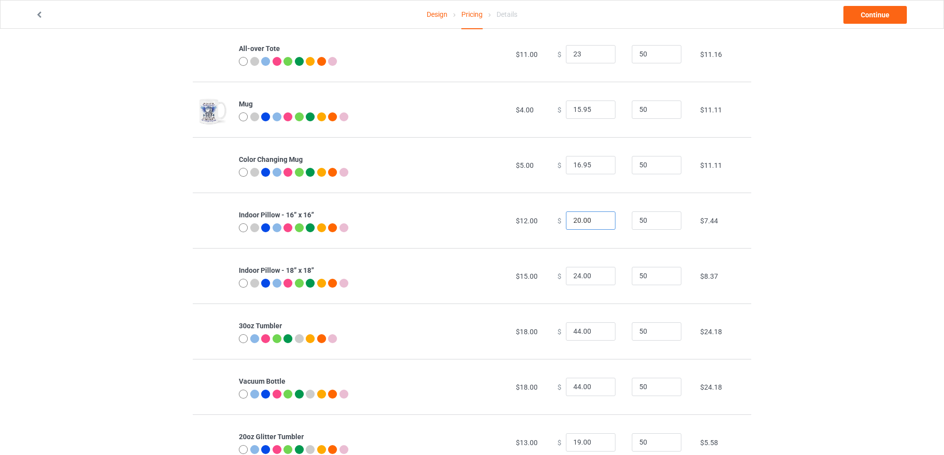
type input "23.00"
click at [599, 219] on input "21" at bounding box center [591, 221] width 50 height 19
click at [599, 219] on input "22" at bounding box center [591, 221] width 50 height 19
click at [599, 219] on input "23" at bounding box center [591, 221] width 50 height 19
click at [599, 219] on input "24" at bounding box center [591, 221] width 50 height 19
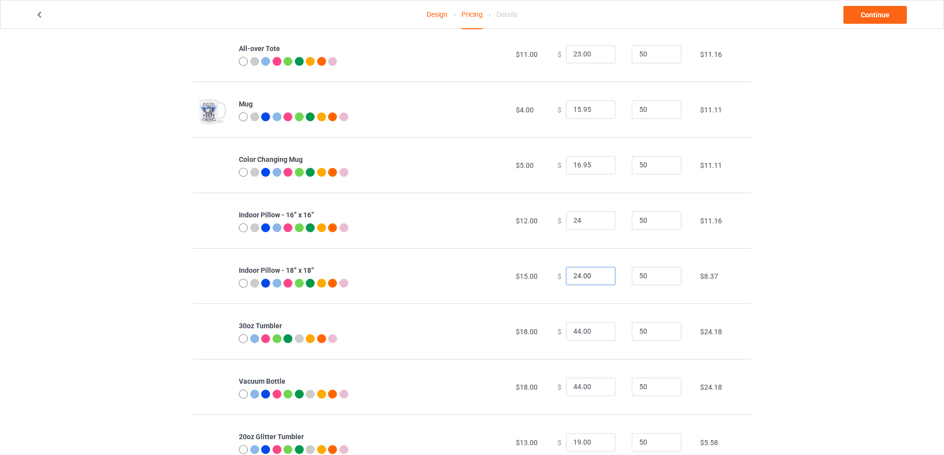
type input "24.00"
click at [597, 273] on input "25" at bounding box center [591, 276] width 50 height 19
click at [597, 273] on input "26" at bounding box center [591, 276] width 50 height 19
click at [597, 273] on input "27" at bounding box center [591, 276] width 50 height 19
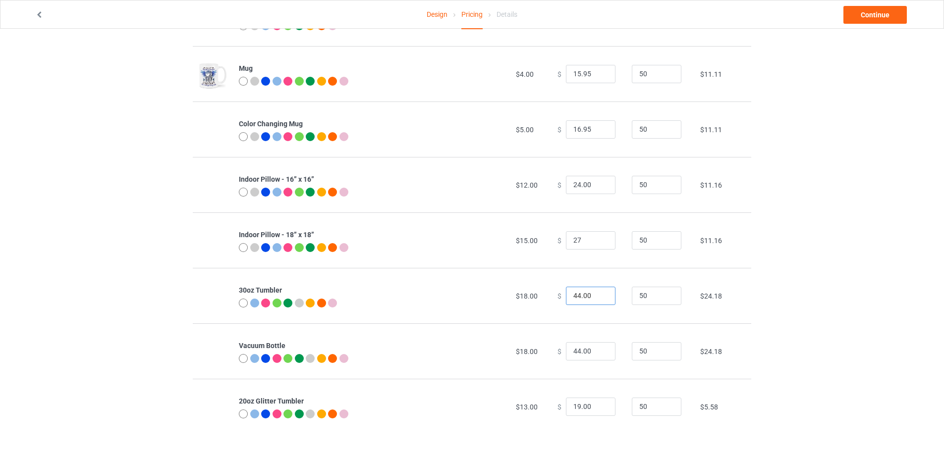
type input "27.00"
click at [599, 298] on input "43" at bounding box center [591, 296] width 50 height 19
click at [599, 298] on input "38" at bounding box center [591, 296] width 50 height 19
click at [599, 298] on input "37" at bounding box center [591, 296] width 50 height 19
click at [599, 298] on input "36" at bounding box center [591, 296] width 50 height 19
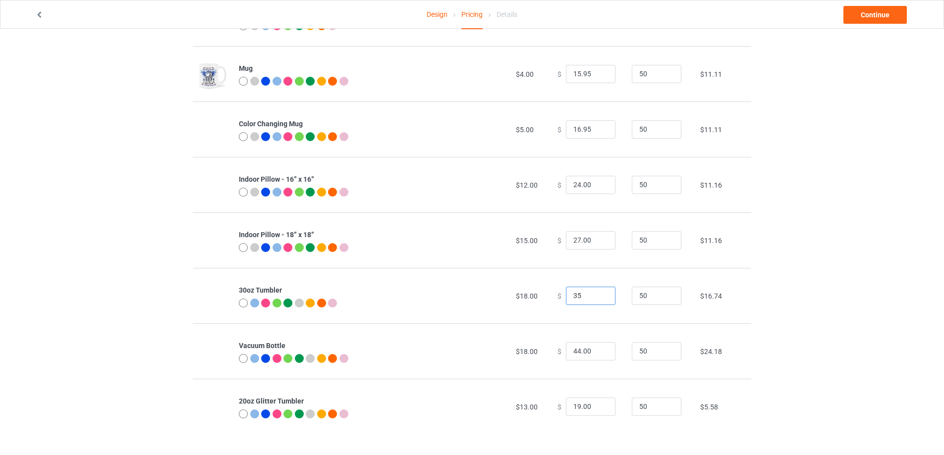
click at [599, 298] on input "35" at bounding box center [591, 296] width 50 height 19
click at [599, 298] on input "34" at bounding box center [591, 296] width 50 height 19
click at [599, 298] on input "33" at bounding box center [591, 296] width 50 height 19
click at [599, 298] on input "32" at bounding box center [591, 296] width 50 height 19
click at [599, 298] on input "31" at bounding box center [591, 296] width 50 height 19
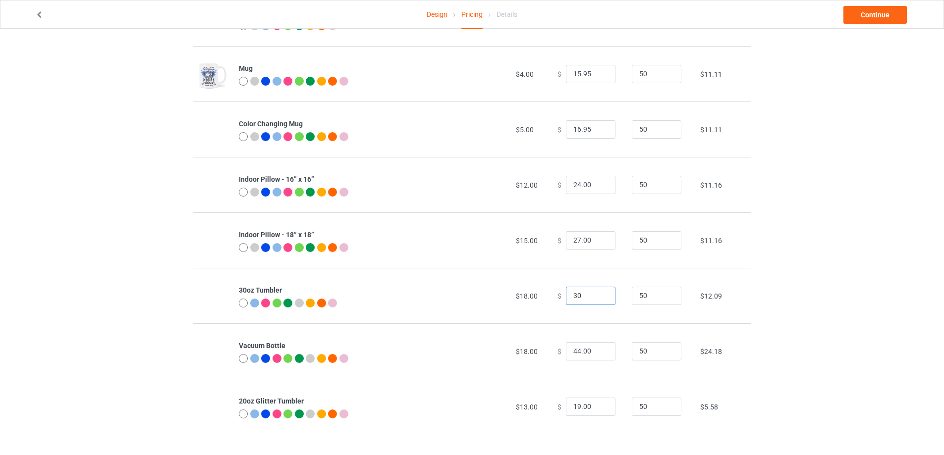
click at [599, 298] on input "30" at bounding box center [591, 296] width 50 height 19
type input "30.00"
click at [597, 351] on input "45" at bounding box center [591, 351] width 50 height 19
click at [599, 354] on input "44" at bounding box center [591, 351] width 50 height 19
click at [599, 354] on input "43" at bounding box center [591, 351] width 50 height 19
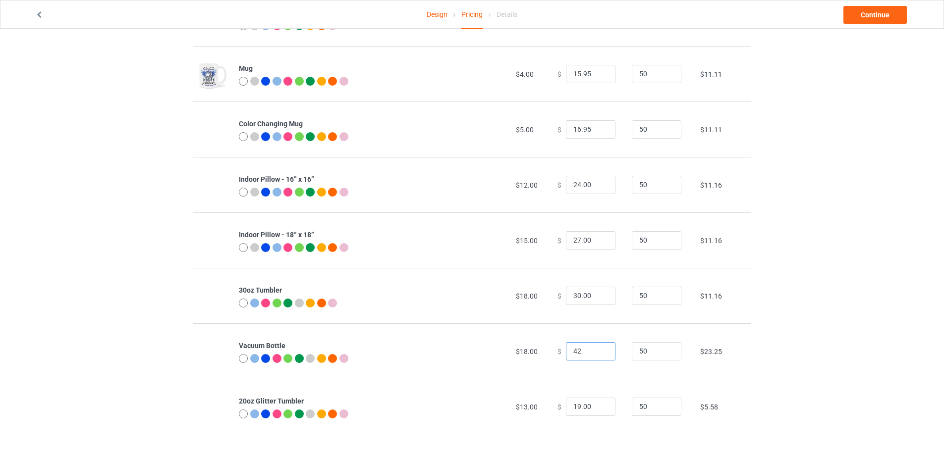
click at [599, 354] on input "42" at bounding box center [591, 351] width 50 height 19
click at [599, 354] on input "41" at bounding box center [591, 351] width 50 height 19
click at [599, 354] on input "40" at bounding box center [591, 351] width 50 height 19
click at [599, 354] on input "39" at bounding box center [591, 351] width 50 height 19
click at [599, 354] on input "38" at bounding box center [591, 351] width 50 height 19
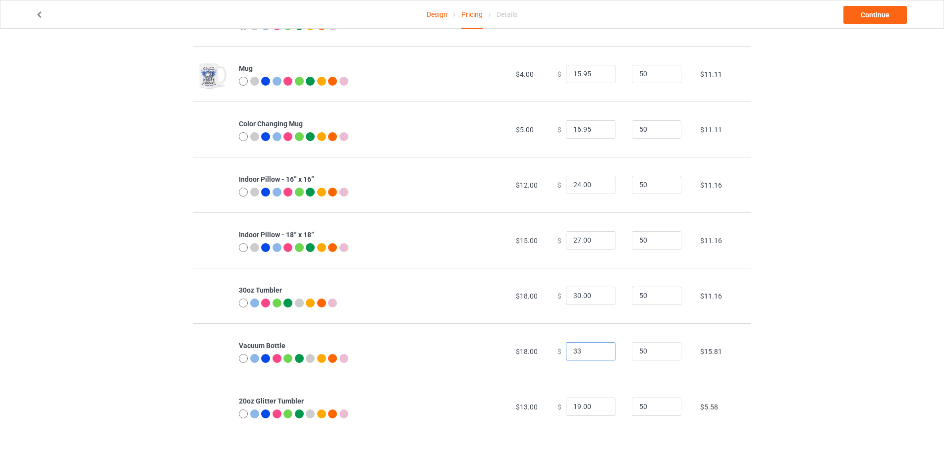
click at [599, 354] on input "33" at bounding box center [591, 351] width 50 height 19
click at [599, 354] on input "32" at bounding box center [591, 351] width 50 height 19
click at [599, 354] on input "31" at bounding box center [591, 351] width 50 height 19
click at [599, 354] on input "30" at bounding box center [591, 351] width 50 height 19
type input "30.00"
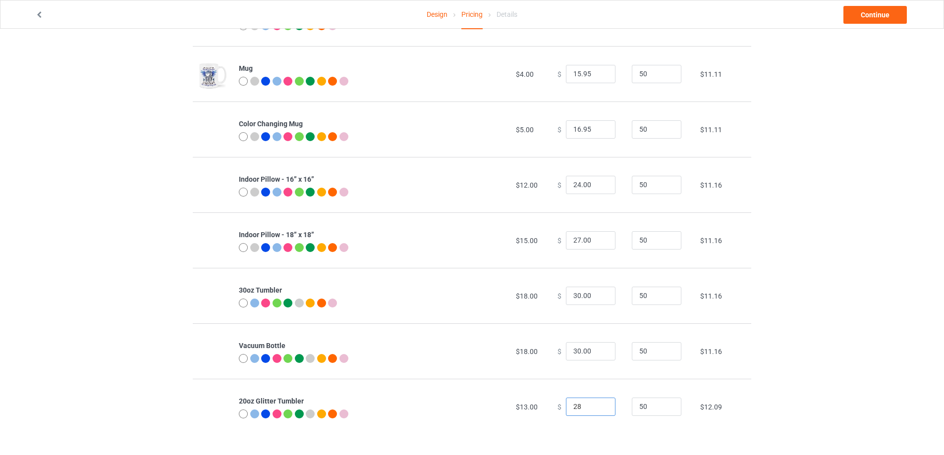
click at [598, 405] on input "28" at bounding box center [591, 407] width 50 height 19
click at [598, 410] on input "27" at bounding box center [591, 407] width 50 height 19
click at [598, 410] on input "26" at bounding box center [591, 407] width 50 height 19
click at [598, 410] on input "25" at bounding box center [591, 407] width 50 height 19
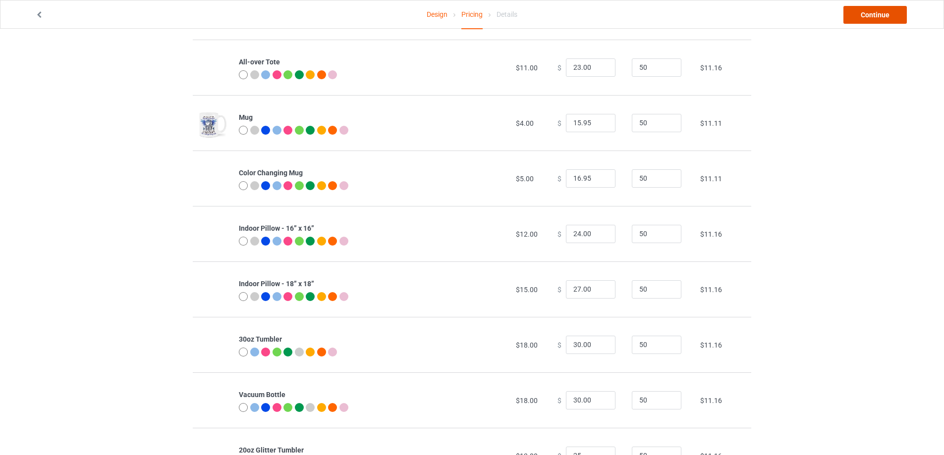
type input "25.00"
click at [886, 16] on link "Continue" at bounding box center [874, 15] width 63 height 18
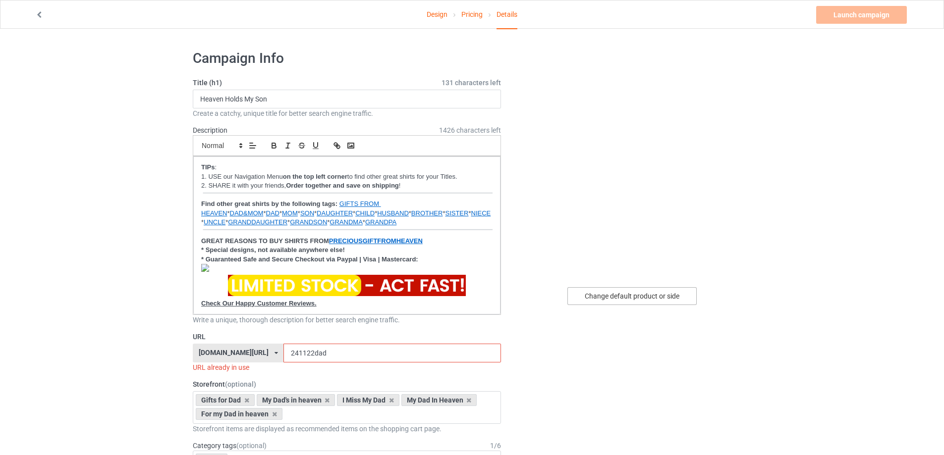
click at [650, 299] on div "Change default product or side" at bounding box center [631, 296] width 129 height 18
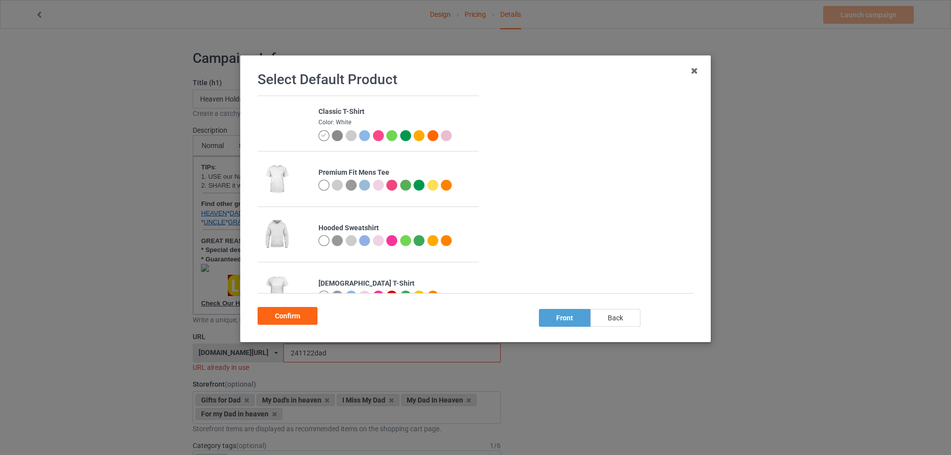
click at [613, 324] on div "back" at bounding box center [615, 318] width 50 height 18
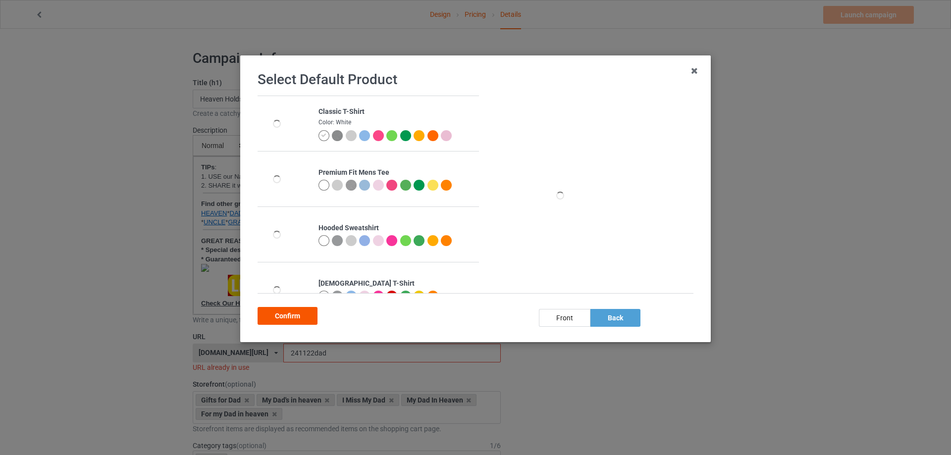
click at [297, 319] on div "Confirm" at bounding box center [288, 316] width 60 height 18
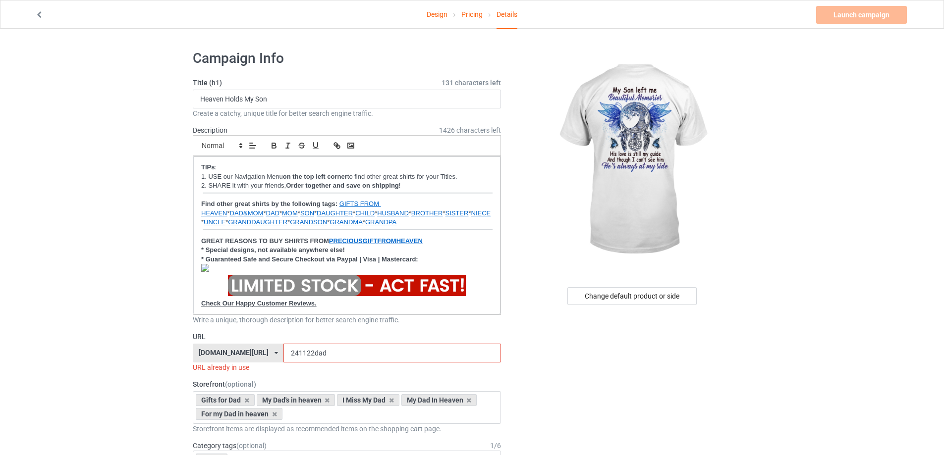
drag, startPoint x: 357, startPoint y: 354, endPoint x: 300, endPoint y: 356, distance: 57.5
click at [300, 356] on div "preciousgiftfromheaven.com/ ellytee.com/ elytee.com/ familyismytreasure.com/ fe…" at bounding box center [347, 353] width 308 height 19
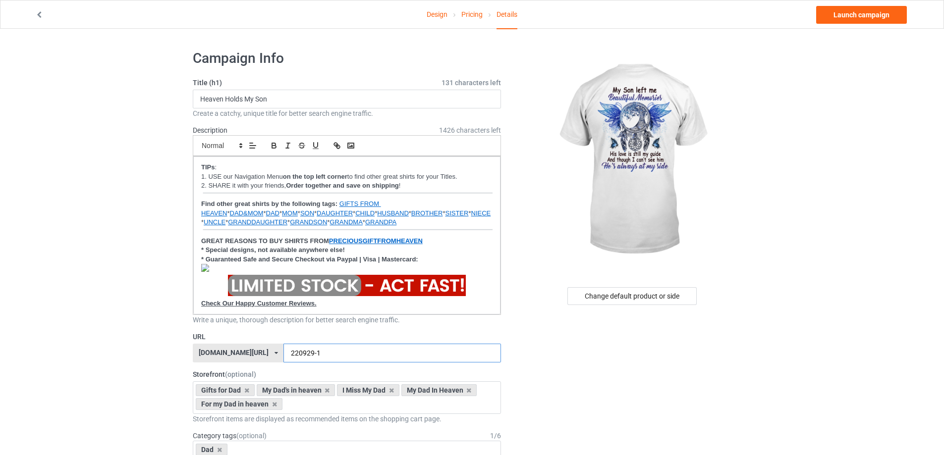
type input "220929-1"
drag, startPoint x: 280, startPoint y: 99, endPoint x: 105, endPoint y: 103, distance: 175.9
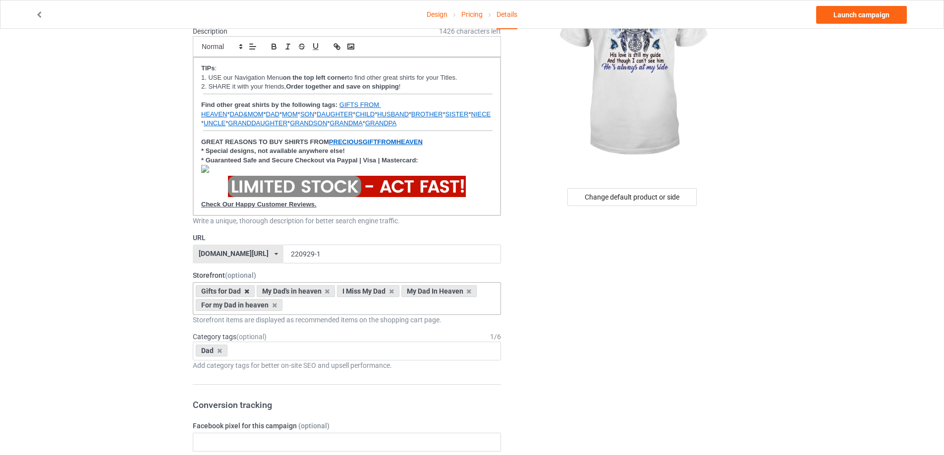
type input "My Son left me beautiful memories"
click at [247, 292] on icon at bounding box center [246, 291] width 5 height 6
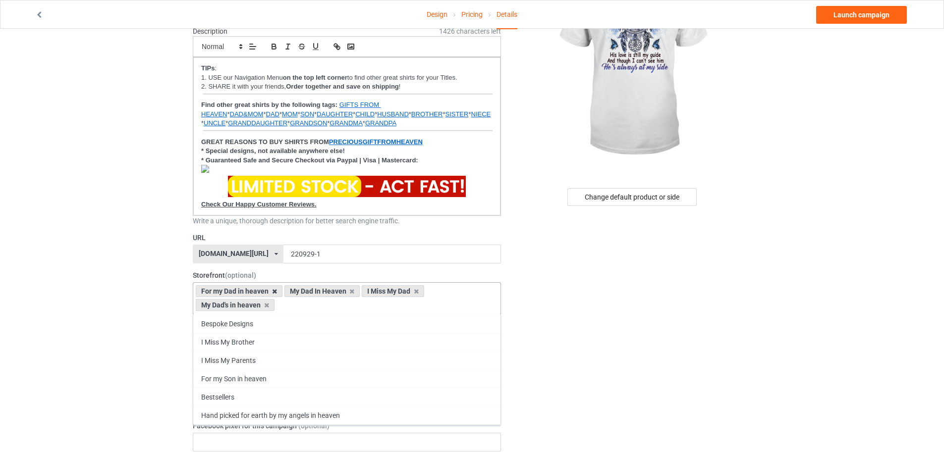
click at [272, 292] on icon at bounding box center [274, 291] width 5 height 6
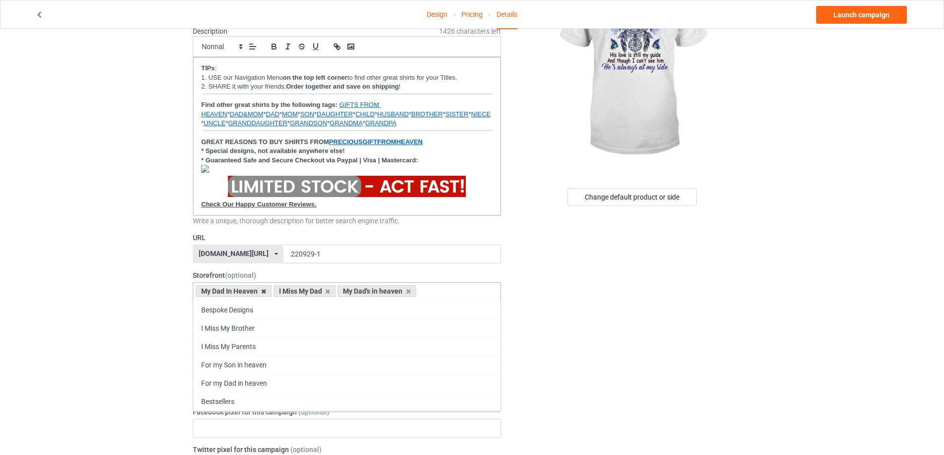
click at [264, 292] on icon at bounding box center [263, 291] width 5 height 6
click at [251, 292] on icon at bounding box center [250, 291] width 5 height 6
click at [267, 292] on icon at bounding box center [266, 291] width 5 height 6
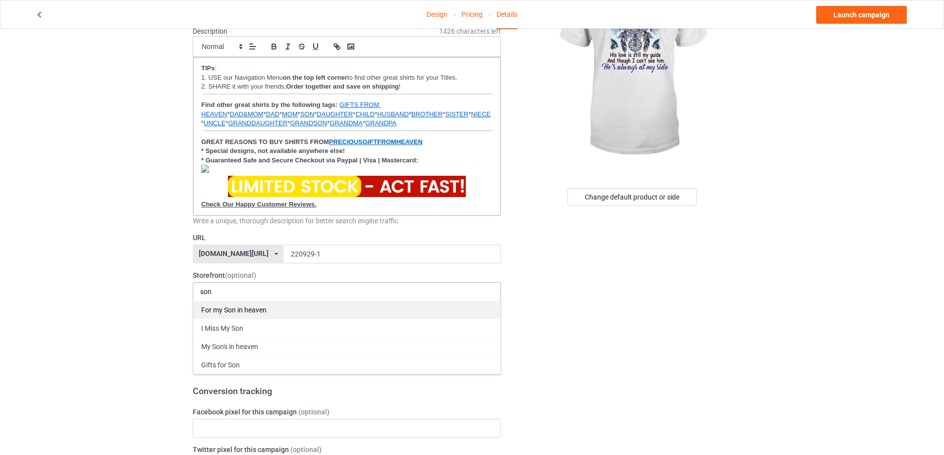
type input "son"
click at [258, 308] on div "For my Son in heaven" at bounding box center [346, 310] width 307 height 18
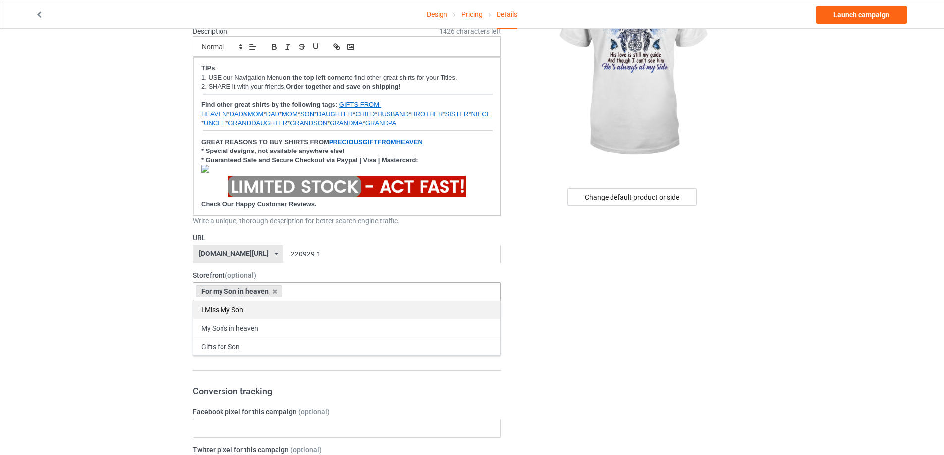
click at [258, 312] on div "I Miss My Son" at bounding box center [346, 310] width 307 height 18
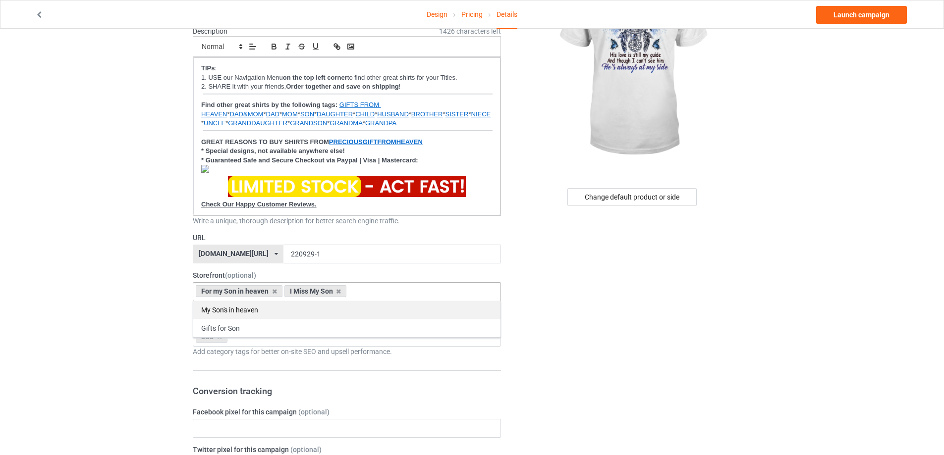
click at [258, 315] on div "My Son's in heaven" at bounding box center [346, 310] width 307 height 18
click at [257, 323] on span "(optional)" at bounding box center [251, 323] width 30 height 8
click at [459, 292] on div "For my Son in heaven I Miss My Son My Son's in heaven Gifts for Son 64030484e62…" at bounding box center [347, 291] width 308 height 19
click at [263, 311] on div "Gifts for Son" at bounding box center [346, 310] width 307 height 18
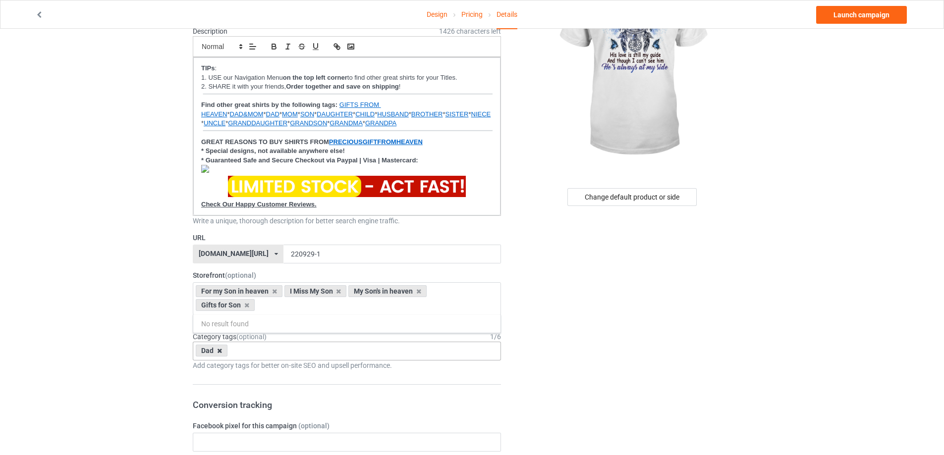
click at [218, 350] on icon at bounding box center [219, 351] width 5 height 6
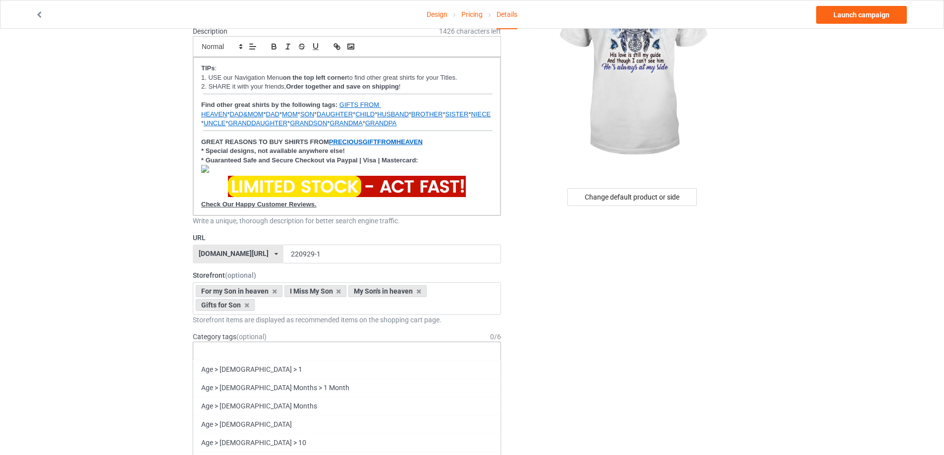
type input "d"
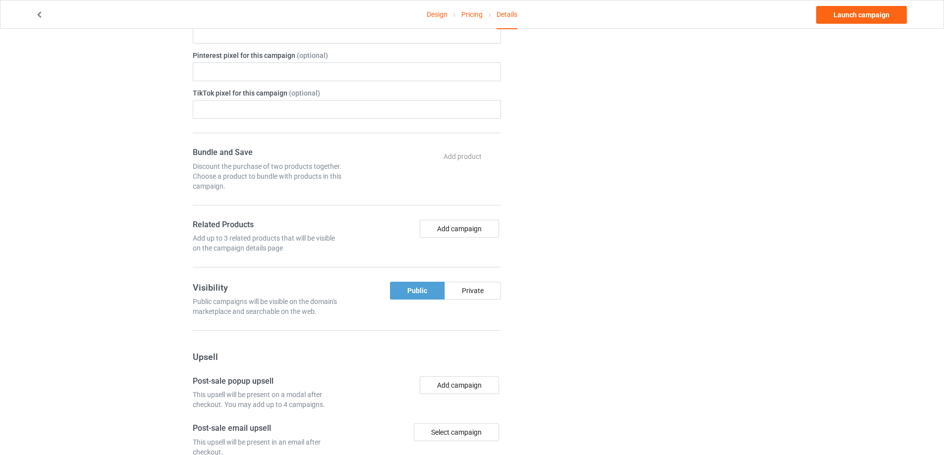
scroll to position [446, 0]
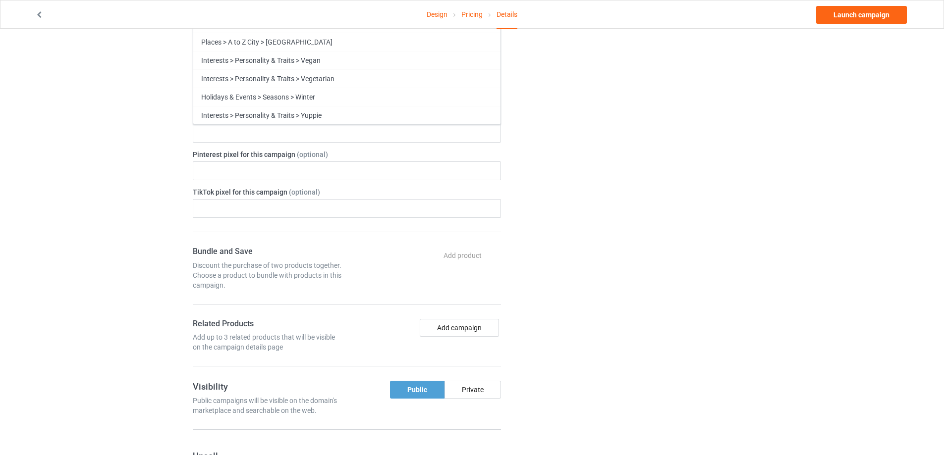
type input "son"
click at [205, 150] on div "Son" at bounding box center [346, 152] width 307 height 18
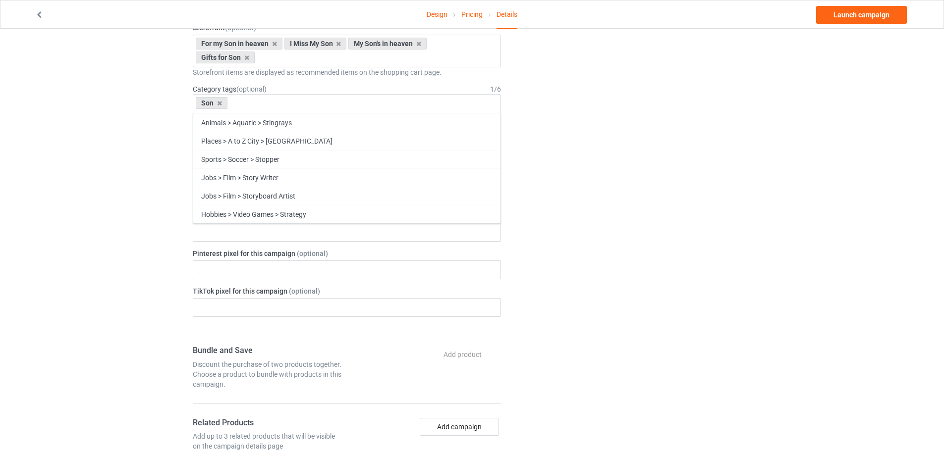
scroll to position [248, 0]
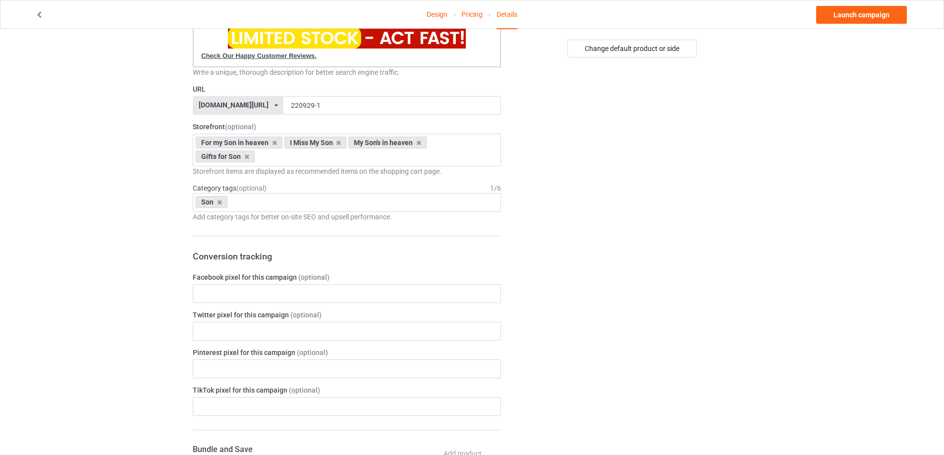
click at [670, 240] on div "Change default product or side" at bounding box center [633, 359] width 250 height 1129
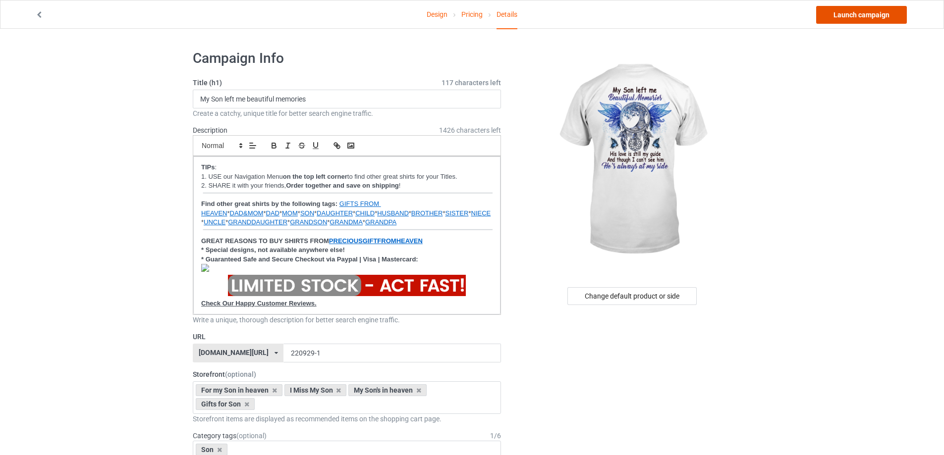
click at [882, 16] on link "Launch campaign" at bounding box center [861, 15] width 91 height 18
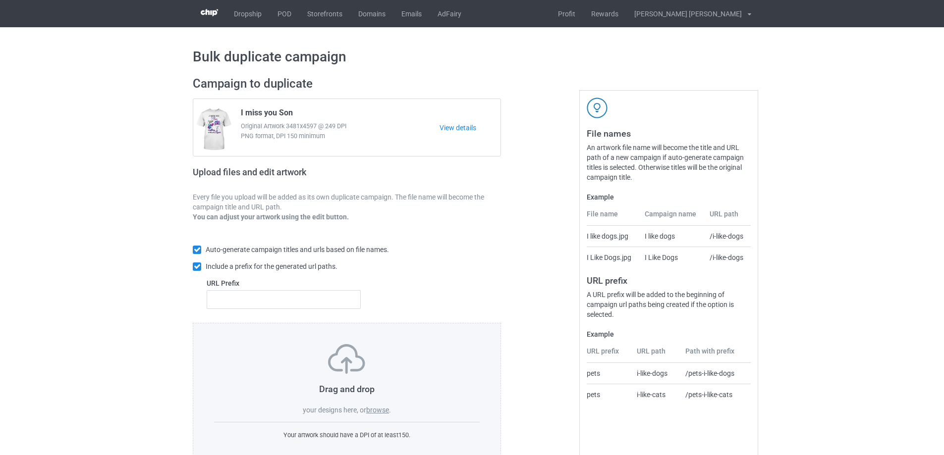
click at [379, 412] on label "browse" at bounding box center [377, 410] width 23 height 8
click at [0, 0] on input "browse" at bounding box center [0, 0] width 0 height 0
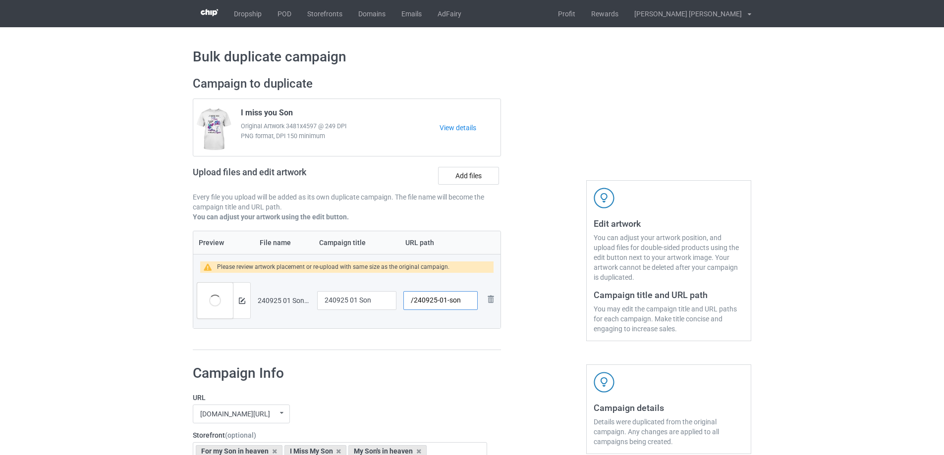
drag, startPoint x: 445, startPoint y: 302, endPoint x: 465, endPoint y: 302, distance: 19.8
click at [465, 302] on input "/240925-01-son" at bounding box center [440, 300] width 74 height 19
type input "/240925-01"
drag, startPoint x: 381, startPoint y: 301, endPoint x: 308, endPoint y: 309, distance: 74.2
click at [308, 309] on tr "Preview and edit artwork 240925 01 Son.png 240925 01 Son /240925-01 Remove file" at bounding box center [346, 300] width 307 height 55
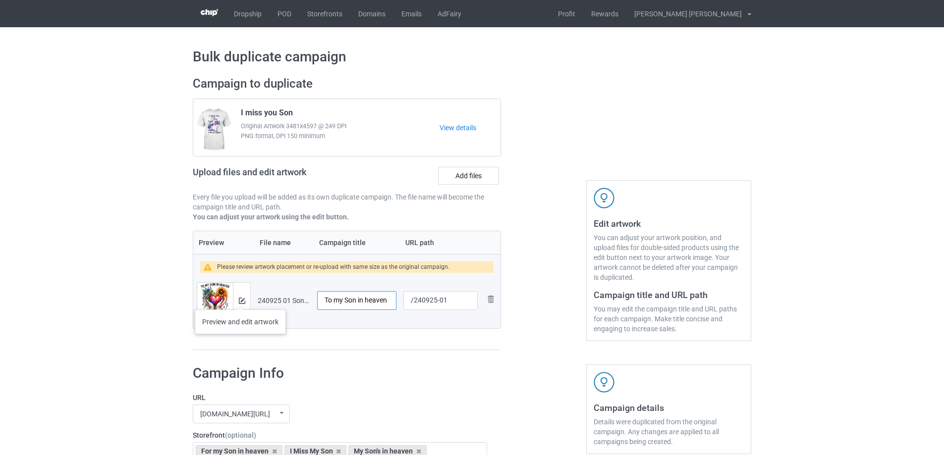
type input "To my Son in heaven"
click at [240, 300] on img at bounding box center [242, 301] width 6 height 6
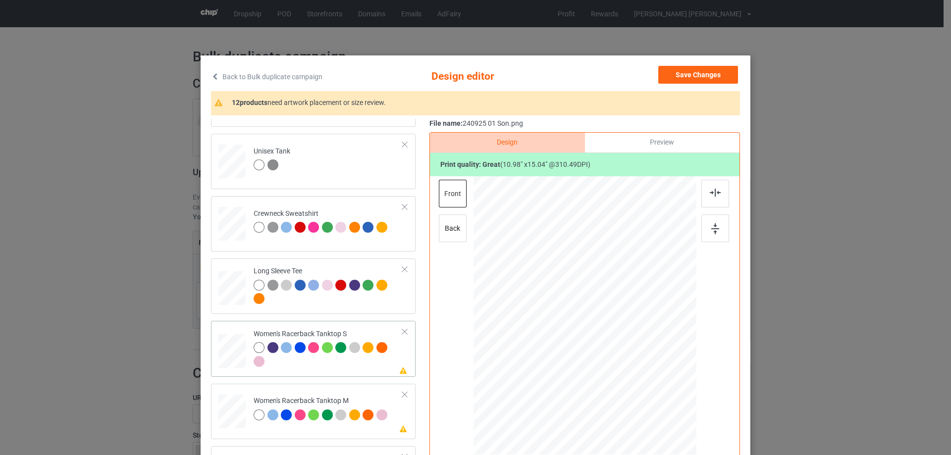
scroll to position [347, 0]
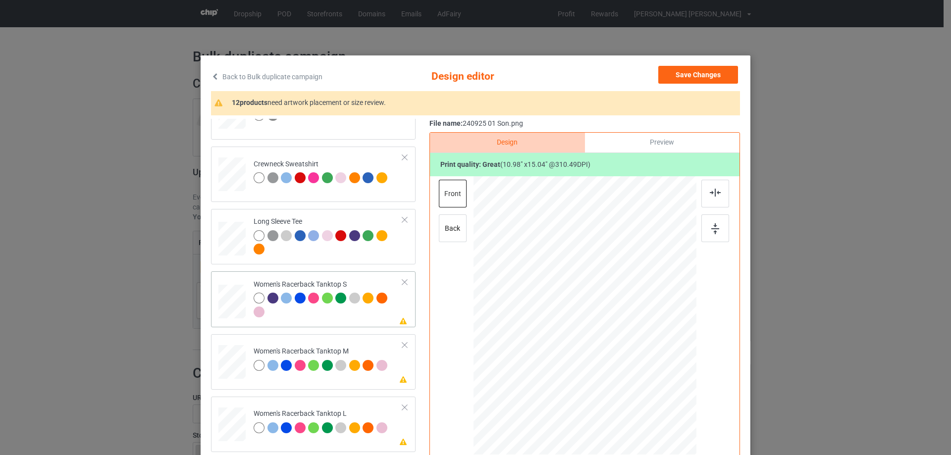
click at [229, 306] on div at bounding box center [232, 302] width 27 height 34
drag, startPoint x: 647, startPoint y: 405, endPoint x: 643, endPoint y: 383, distance: 22.2
click at [643, 383] on div at bounding box center [585, 315] width 217 height 279
drag, startPoint x: 585, startPoint y: 308, endPoint x: 586, endPoint y: 333, distance: 25.3
click at [586, 333] on div at bounding box center [586, 341] width 107 height 147
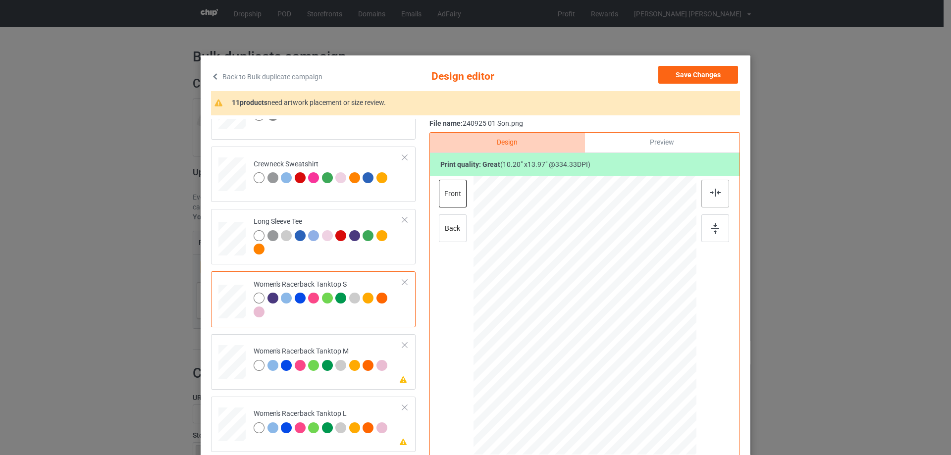
click at [715, 190] on img at bounding box center [715, 193] width 11 height 8
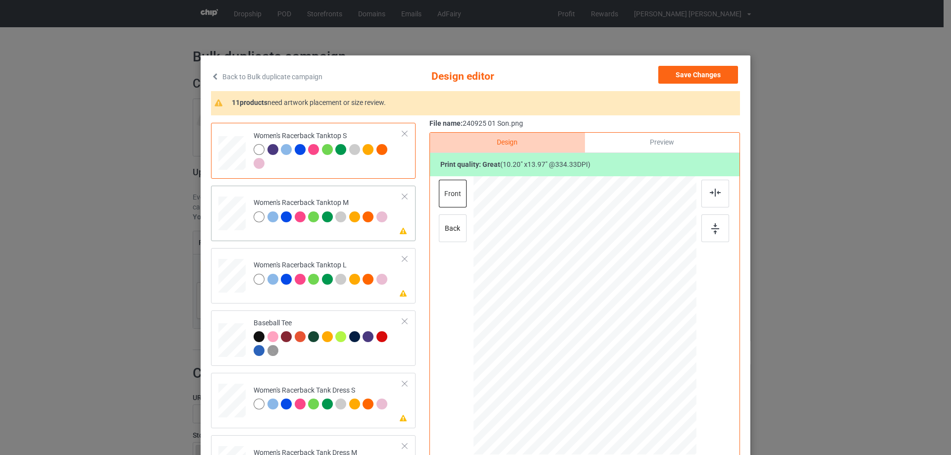
click at [239, 225] on div at bounding box center [231, 214] width 27 height 34
drag, startPoint x: 648, startPoint y: 408, endPoint x: 637, endPoint y: 385, distance: 25.7
click at [637, 385] on div at bounding box center [637, 387] width 8 height 8
drag, startPoint x: 585, startPoint y: 309, endPoint x: 585, endPoint y: 335, distance: 26.3
click at [585, 335] on div at bounding box center [585, 342] width 104 height 142
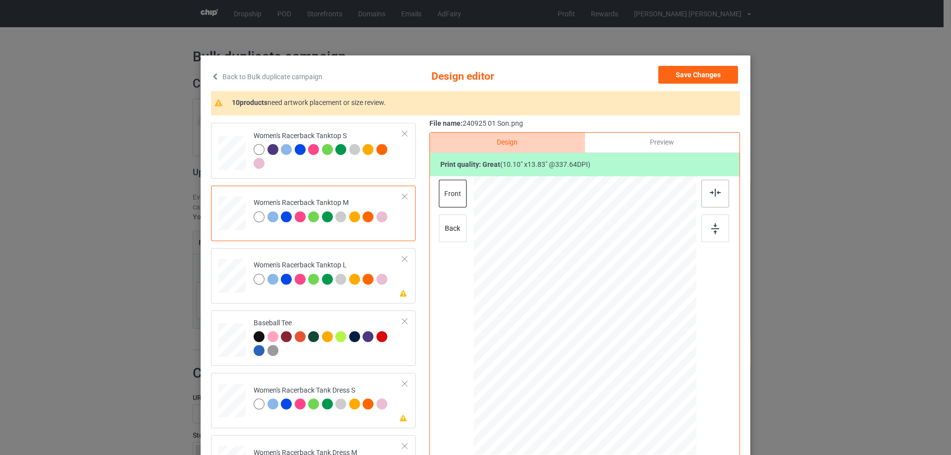
click at [710, 195] on img at bounding box center [715, 193] width 11 height 8
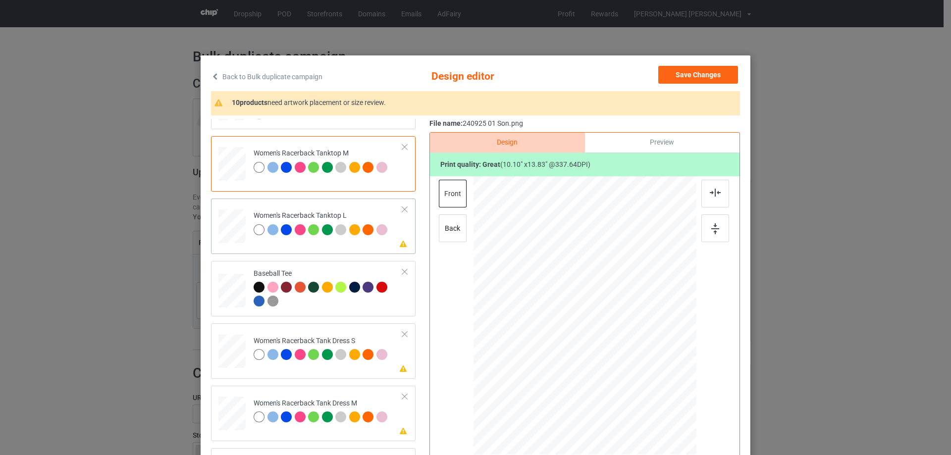
click at [231, 239] on div at bounding box center [231, 226] width 27 height 33
drag, startPoint x: 648, startPoint y: 409, endPoint x: 636, endPoint y: 382, distance: 29.5
click at [637, 382] on div at bounding box center [585, 316] width 223 height 266
drag, startPoint x: 591, startPoint y: 307, endPoint x: 591, endPoint y: 331, distance: 24.3
click at [591, 331] on div at bounding box center [585, 340] width 101 height 138
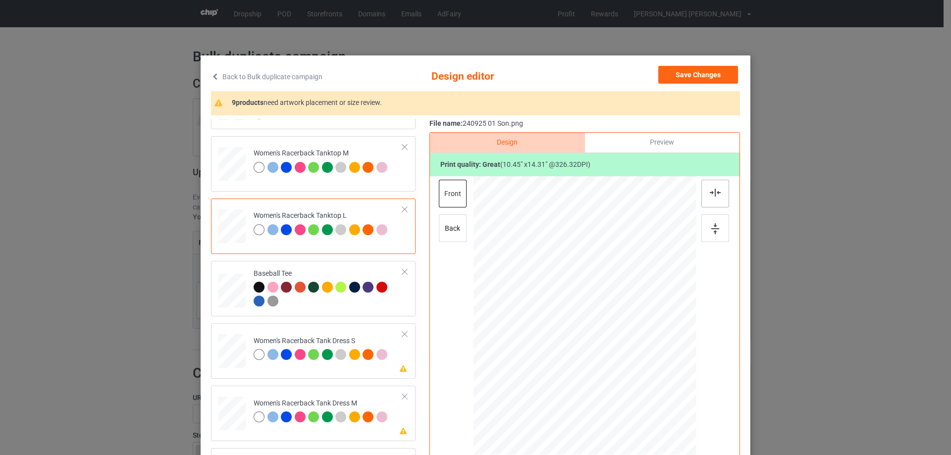
click at [711, 197] on img at bounding box center [715, 193] width 11 height 8
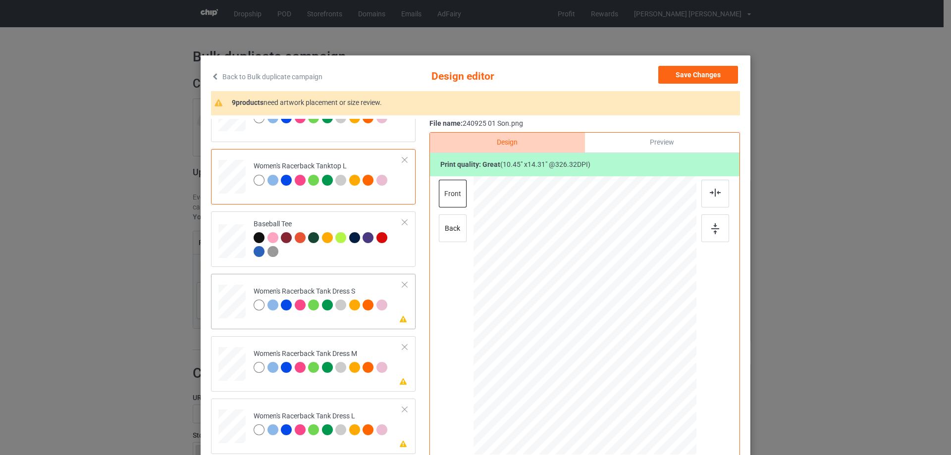
click at [233, 309] on div at bounding box center [232, 302] width 22 height 34
drag, startPoint x: 638, startPoint y: 391, endPoint x: 634, endPoint y: 385, distance: 7.6
click at [634, 385] on div at bounding box center [635, 385] width 8 height 8
drag, startPoint x: 613, startPoint y: 347, endPoint x: 612, endPoint y: 353, distance: 6.0
click at [612, 353] on div at bounding box center [584, 321] width 101 height 139
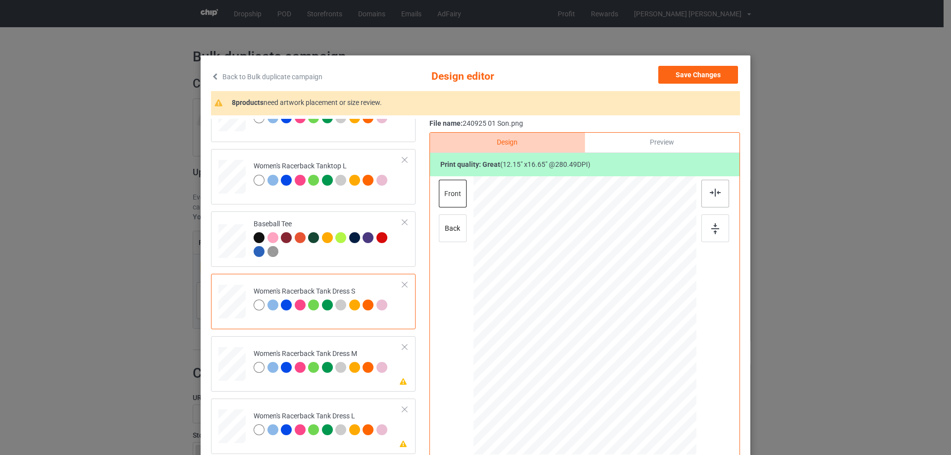
click at [713, 194] on img at bounding box center [715, 193] width 11 height 8
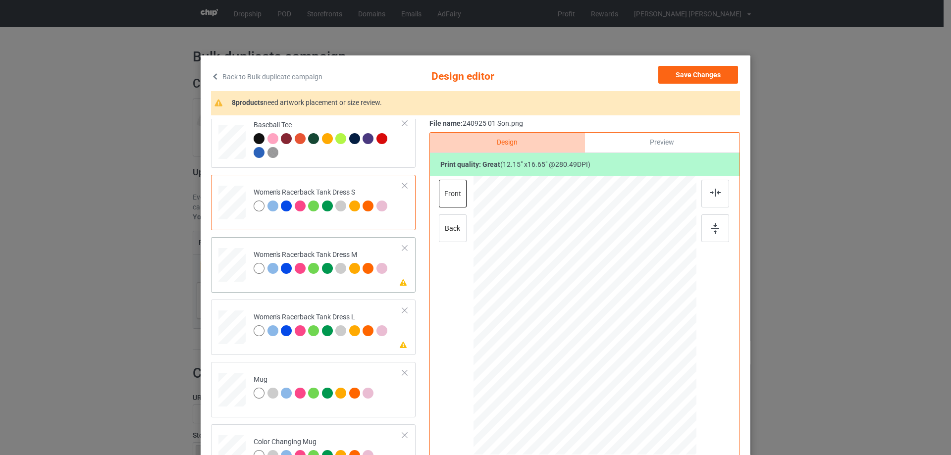
click at [228, 268] on div at bounding box center [231, 265] width 23 height 34
drag, startPoint x: 640, startPoint y: 392, endPoint x: 635, endPoint y: 386, distance: 8.1
click at [635, 386] on div at bounding box center [636, 386] width 8 height 8
drag, startPoint x: 600, startPoint y: 304, endPoint x: 600, endPoint y: 313, distance: 8.9
click at [600, 313] on div at bounding box center [585, 325] width 104 height 142
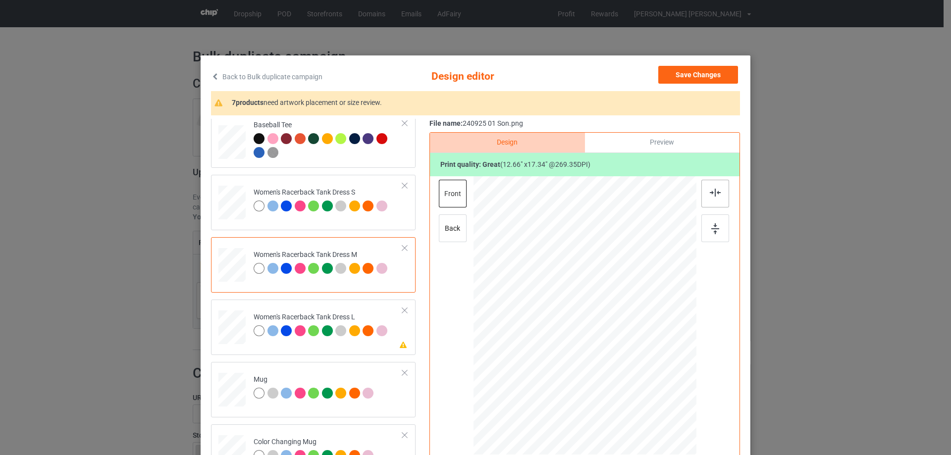
click at [716, 195] on img at bounding box center [715, 193] width 11 height 8
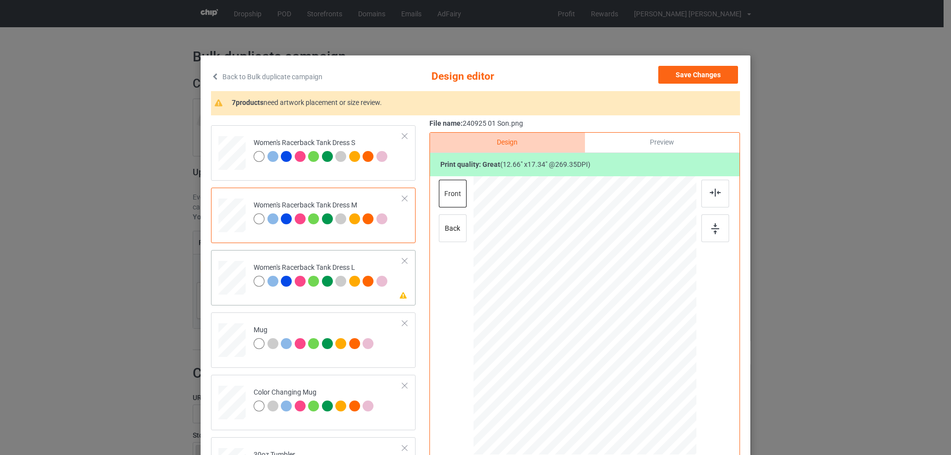
click at [237, 284] on div at bounding box center [232, 278] width 24 height 34
drag, startPoint x: 641, startPoint y: 397, endPoint x: 637, endPoint y: 384, distance: 13.6
click at [637, 384] on div at bounding box center [636, 386] width 8 height 8
drag, startPoint x: 592, startPoint y: 328, endPoint x: 593, endPoint y: 336, distance: 7.9
click at [593, 336] on div at bounding box center [586, 324] width 104 height 142
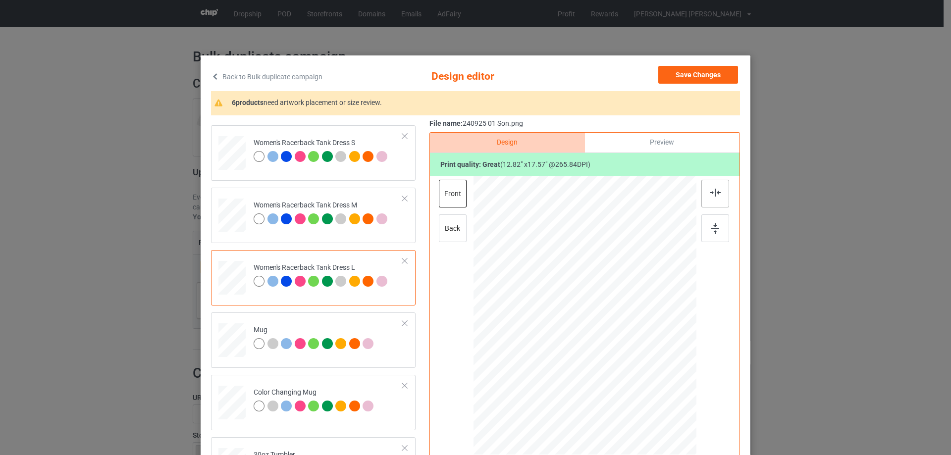
click at [712, 195] on img at bounding box center [715, 193] width 11 height 8
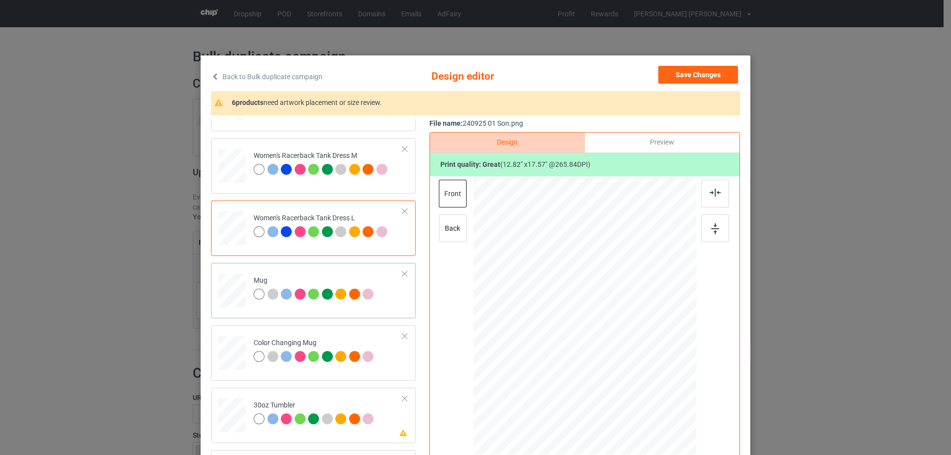
click at [231, 291] on div at bounding box center [231, 290] width 27 height 11
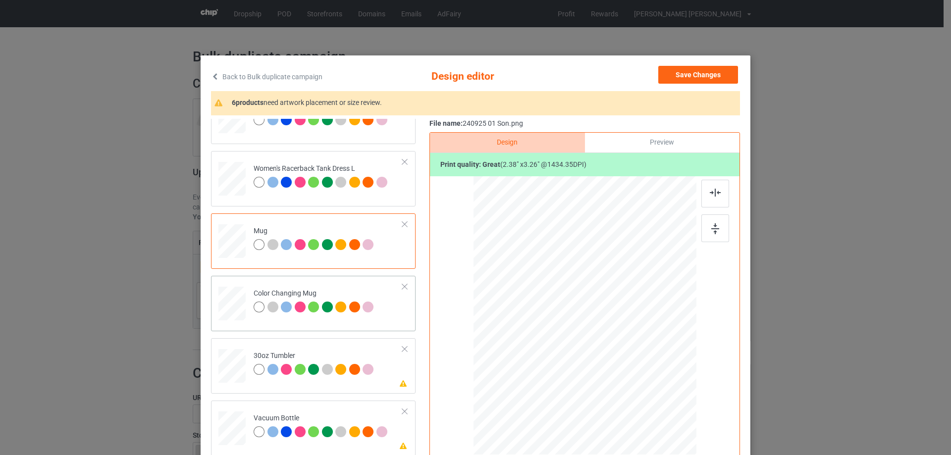
scroll to position [941, 0]
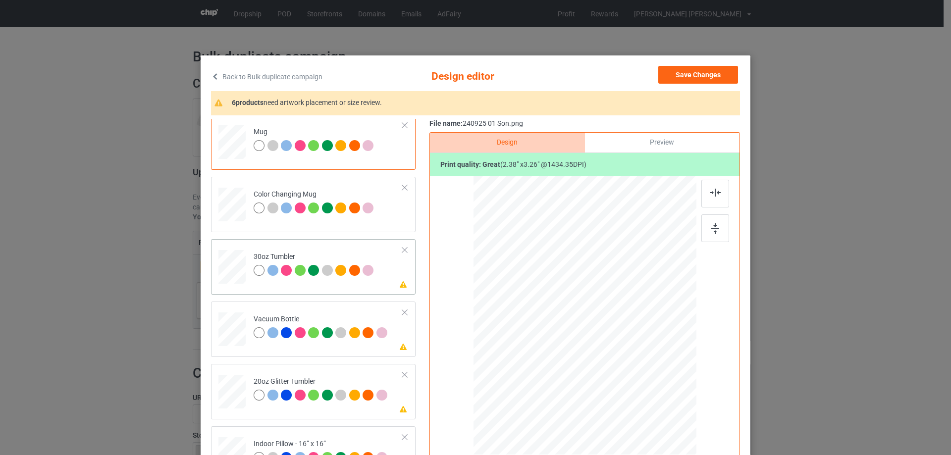
click at [228, 266] on div at bounding box center [232, 267] width 26 height 15
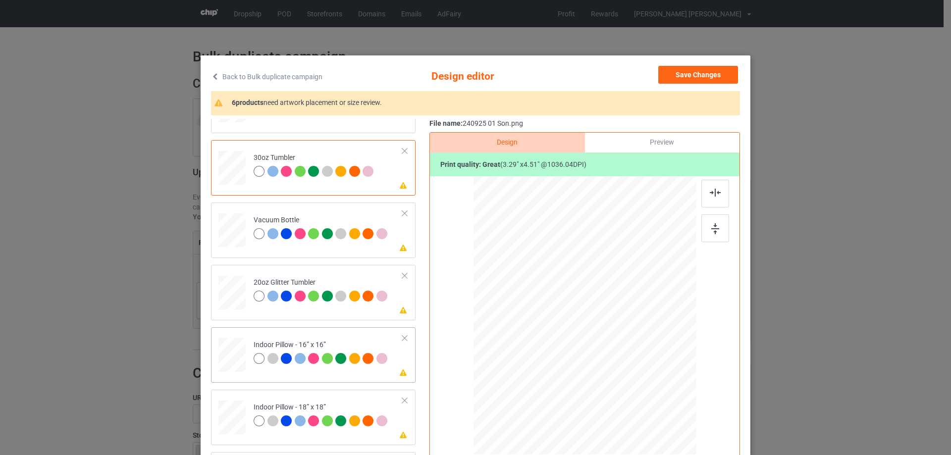
scroll to position [1090, 0]
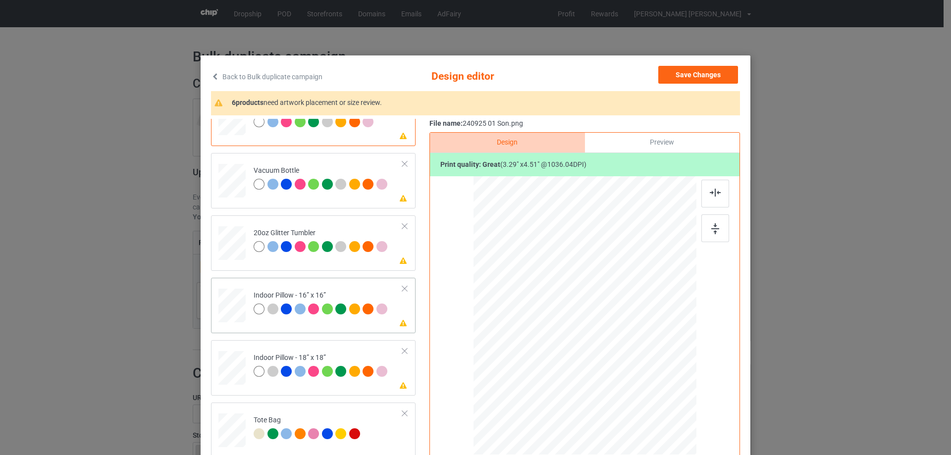
click at [236, 312] on div at bounding box center [231, 305] width 27 height 27
drag, startPoint x: 648, startPoint y: 407, endPoint x: 644, endPoint y: 390, distance: 17.2
click at [644, 390] on div at bounding box center [585, 316] width 223 height 222
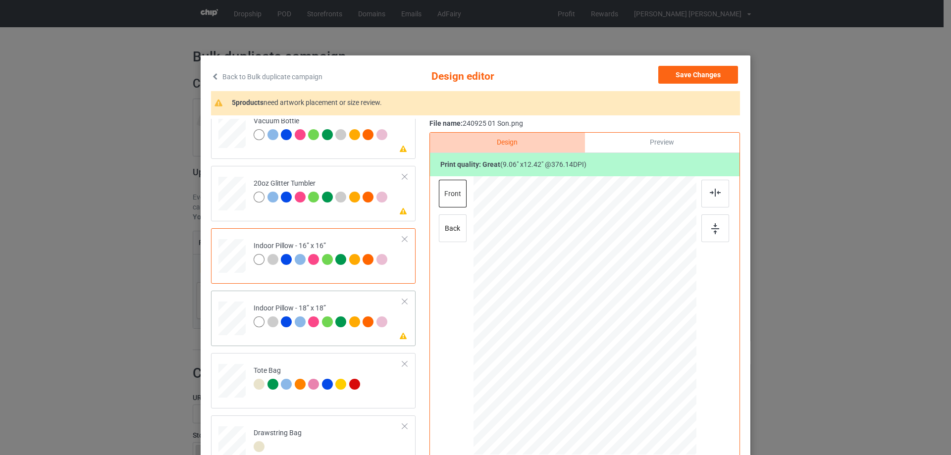
click at [236, 323] on div at bounding box center [231, 318] width 27 height 27
drag, startPoint x: 647, startPoint y: 407, endPoint x: 642, endPoint y: 392, distance: 16.1
click at [642, 392] on div at bounding box center [643, 395] width 8 height 8
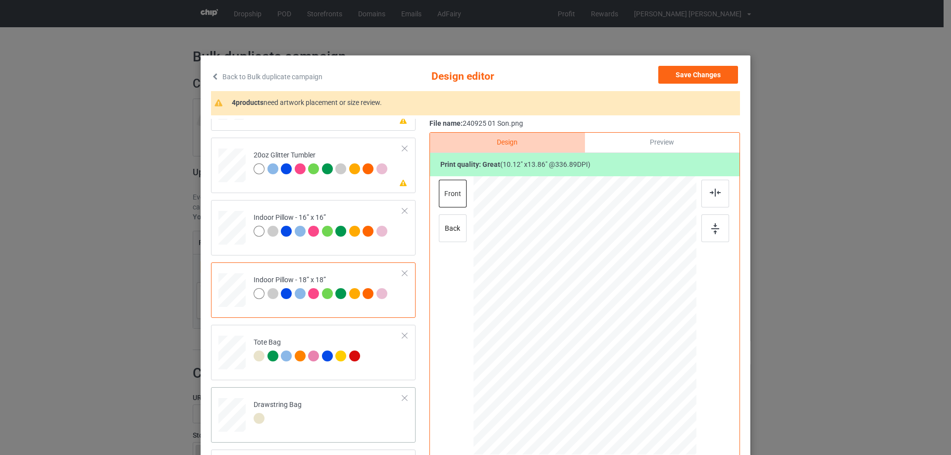
scroll to position [99, 0]
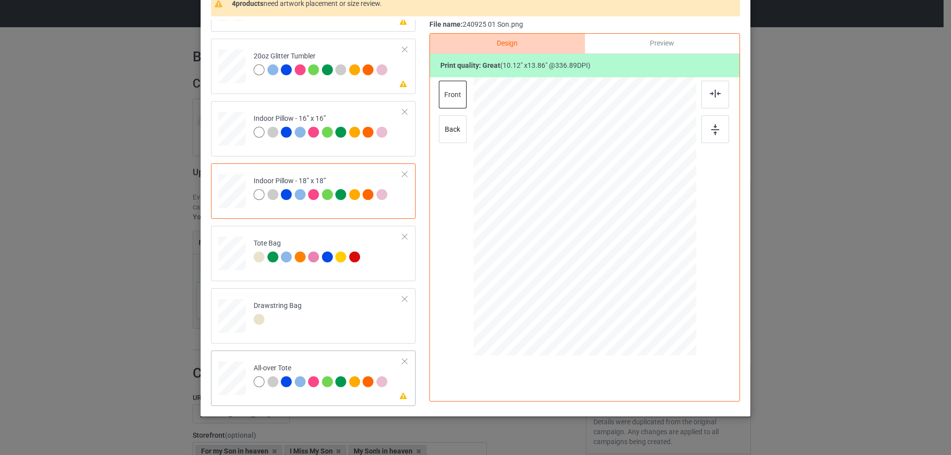
click at [232, 377] on div at bounding box center [231, 378] width 27 height 27
drag, startPoint x: 649, startPoint y: 309, endPoint x: 646, endPoint y: 299, distance: 10.2
click at [646, 299] on div at bounding box center [646, 300] width 8 height 8
click at [618, 284] on div at bounding box center [585, 216] width 123 height 168
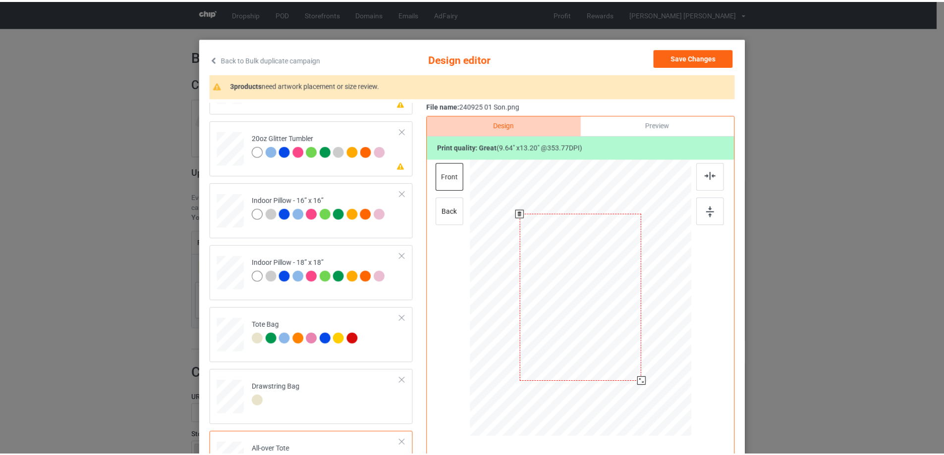
scroll to position [0, 0]
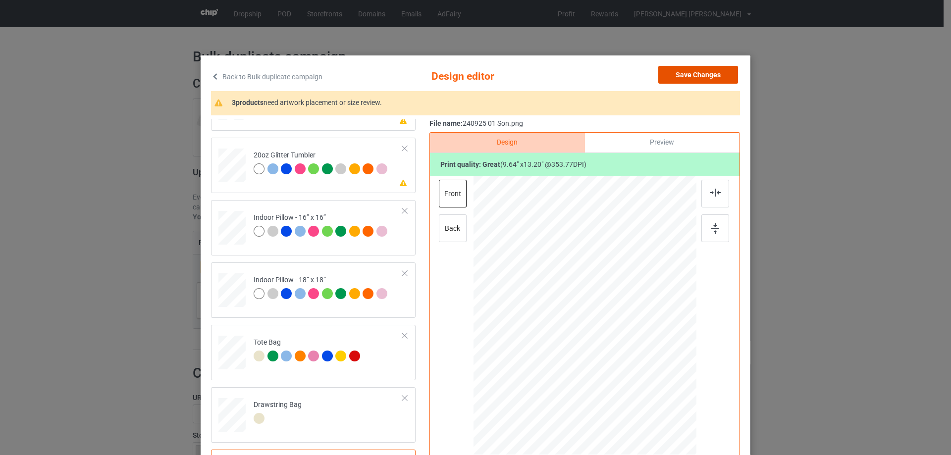
click at [705, 73] on button "Save Changes" at bounding box center [698, 75] width 80 height 18
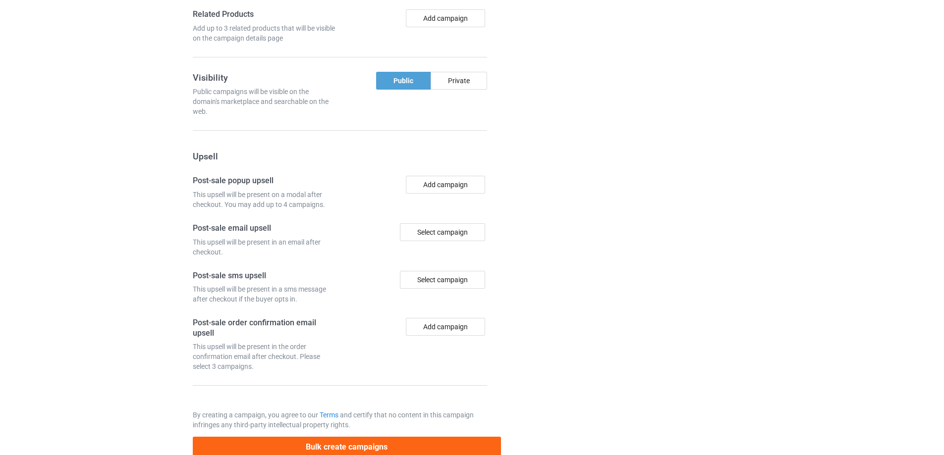
scroll to position [839, 0]
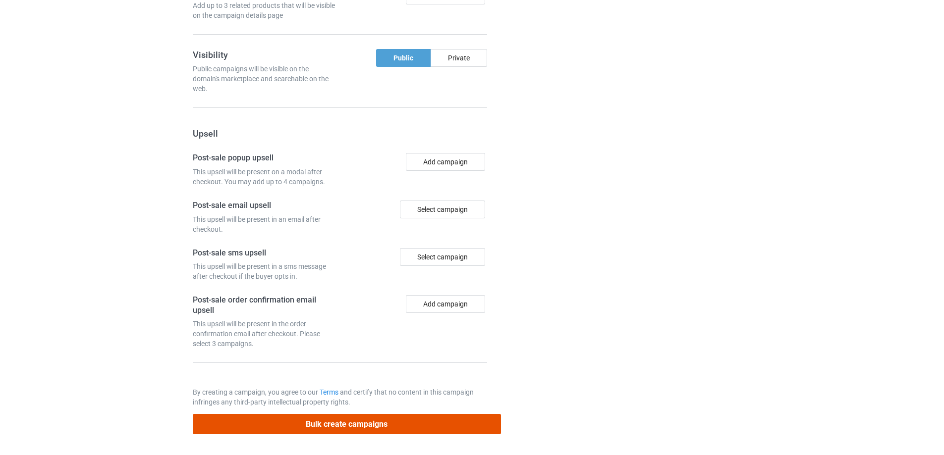
click at [372, 422] on button "Bulk create campaigns" at bounding box center [347, 424] width 308 height 20
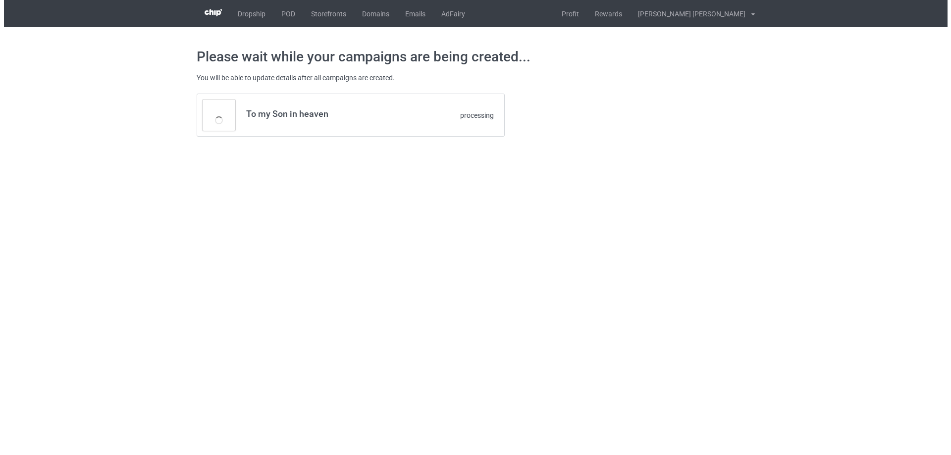
scroll to position [0, 0]
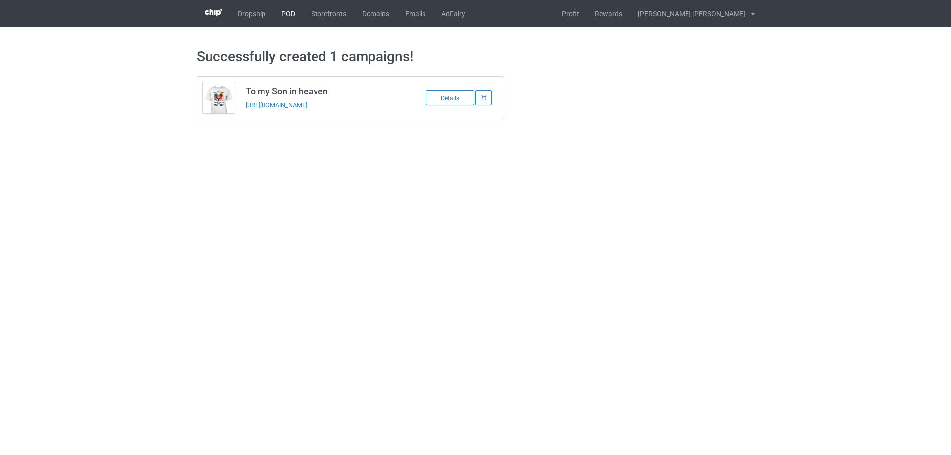
click at [289, 13] on link "POD" at bounding box center [288, 13] width 30 height 27
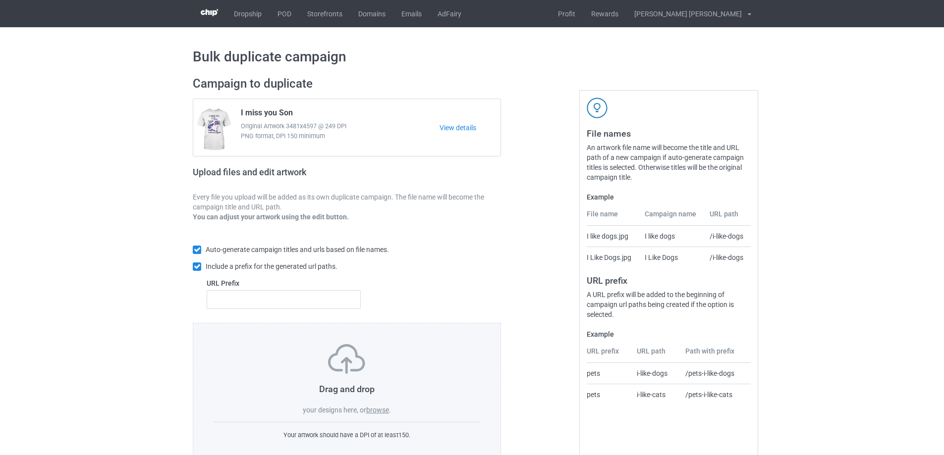
click at [382, 410] on label "browse" at bounding box center [377, 410] width 23 height 8
click at [0, 0] on input "browse" at bounding box center [0, 0] width 0 height 0
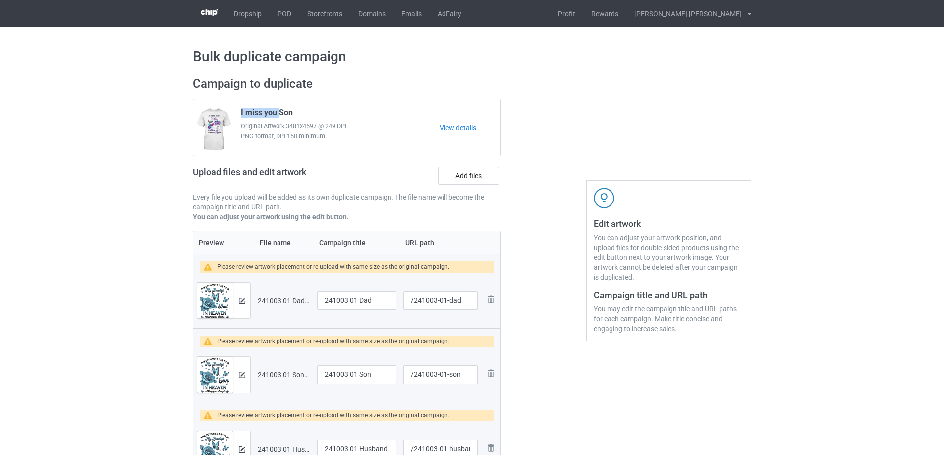
drag, startPoint x: 279, startPoint y: 15, endPoint x: 238, endPoint y: 114, distance: 107.7
click at [238, 114] on div "I miss you Son Original Artwork 3481x4597 @ 249 DPI PNG format, DPI 150 minimum" at bounding box center [337, 128] width 206 height 47
copy span "I miss you"
click at [355, 303] on input "241003 01 Dad" at bounding box center [356, 300] width 79 height 19
drag, startPoint x: 357, startPoint y: 302, endPoint x: 306, endPoint y: 305, distance: 51.1
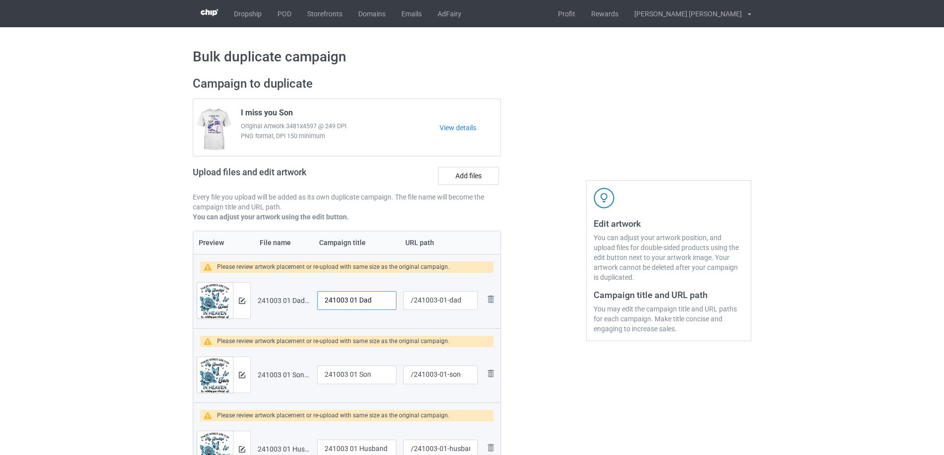
click at [306, 305] on tr "Preview and edit artwork 241003 01 Dad.png 241003 01 Dad /241003-01-dad Remove …" at bounding box center [346, 300] width 307 height 55
paste input "I miss you"
type input "I miss you Dad"
drag, startPoint x: 359, startPoint y: 377, endPoint x: 314, endPoint y: 374, distance: 45.2
click at [314, 374] on td "241003 01 Son" at bounding box center [357, 374] width 86 height 55
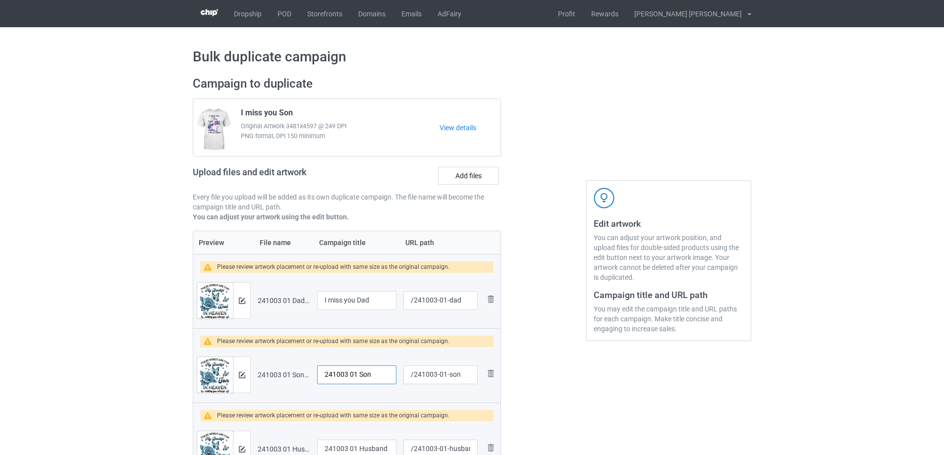
paste input "I miss you"
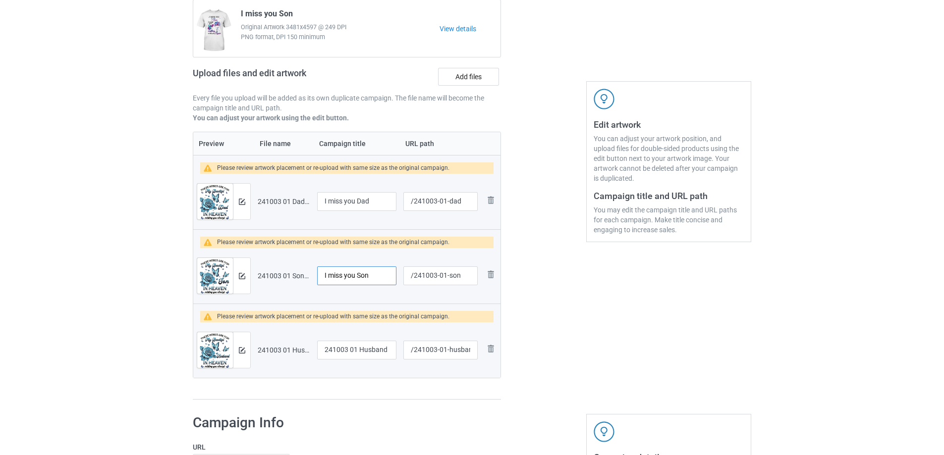
type input "I miss you Son"
drag, startPoint x: 359, startPoint y: 352, endPoint x: 281, endPoint y: 352, distance: 77.3
click at [281, 352] on tr "Preview and edit artwork 241003 01 Husband.png 241003 01 Husband /241003-01-hus…" at bounding box center [346, 349] width 307 height 55
paste input "I miss you"
type input "I miss you Husband"
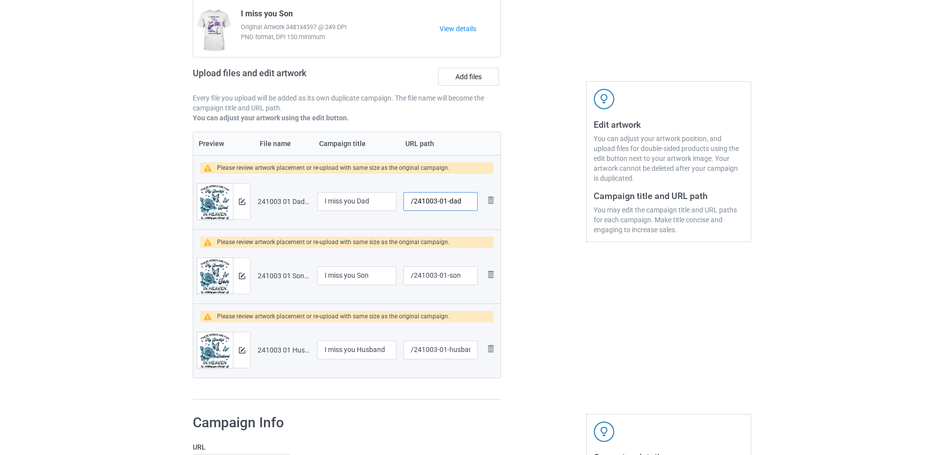
drag, startPoint x: 446, startPoint y: 203, endPoint x: 459, endPoint y: 203, distance: 12.4
click at [459, 203] on input "/241003-01-dad" at bounding box center [440, 201] width 74 height 19
type input "/241003-01"
drag, startPoint x: 443, startPoint y: 278, endPoint x: 463, endPoint y: 278, distance: 19.8
click at [463, 278] on input "/241003-01-son" at bounding box center [440, 276] width 74 height 19
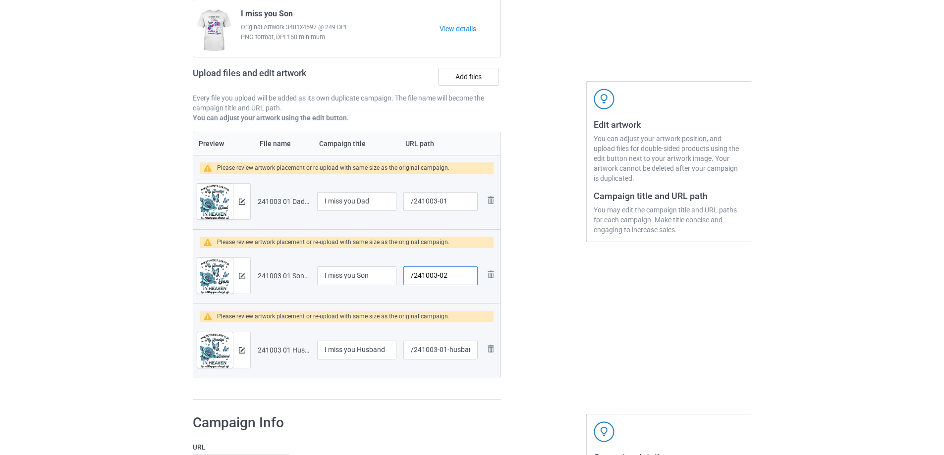
type input "/241003-02"
drag, startPoint x: 442, startPoint y: 352, endPoint x: 472, endPoint y: 351, distance: 29.2
click at [472, 351] on input "/241003-01-husband" at bounding box center [440, 350] width 74 height 19
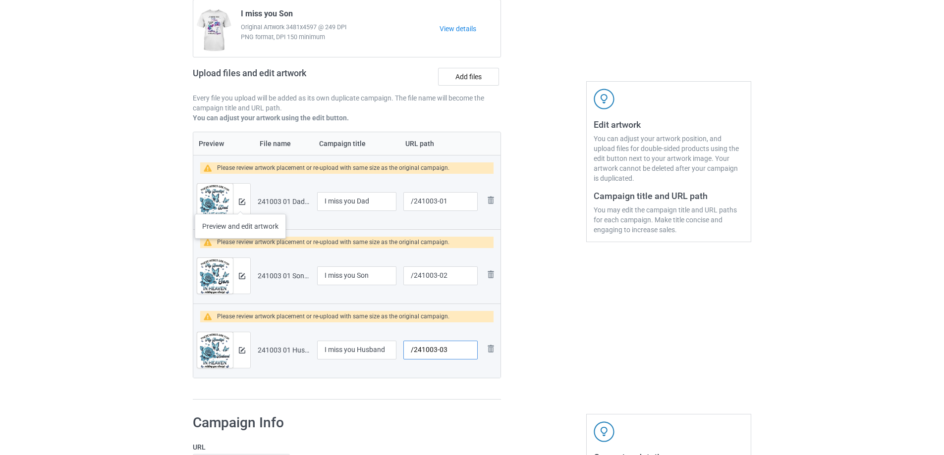
type input "/241003-03"
click at [242, 201] on img at bounding box center [242, 202] width 6 height 6
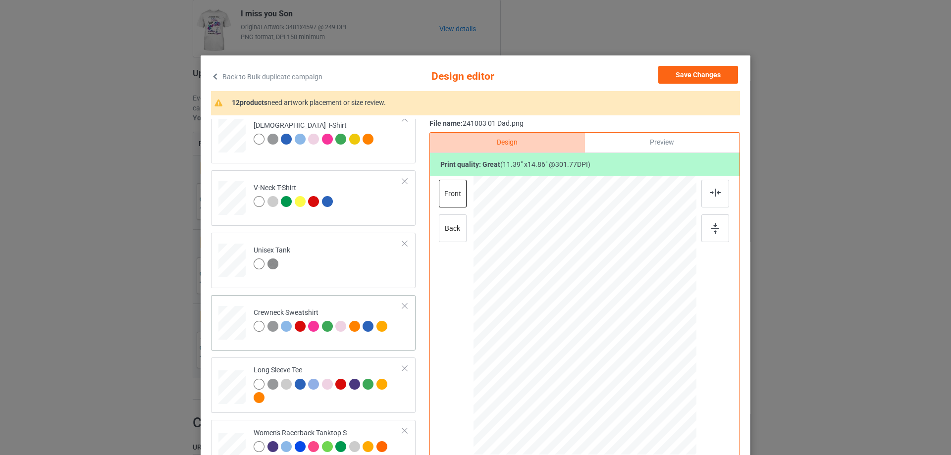
scroll to position [297, 0]
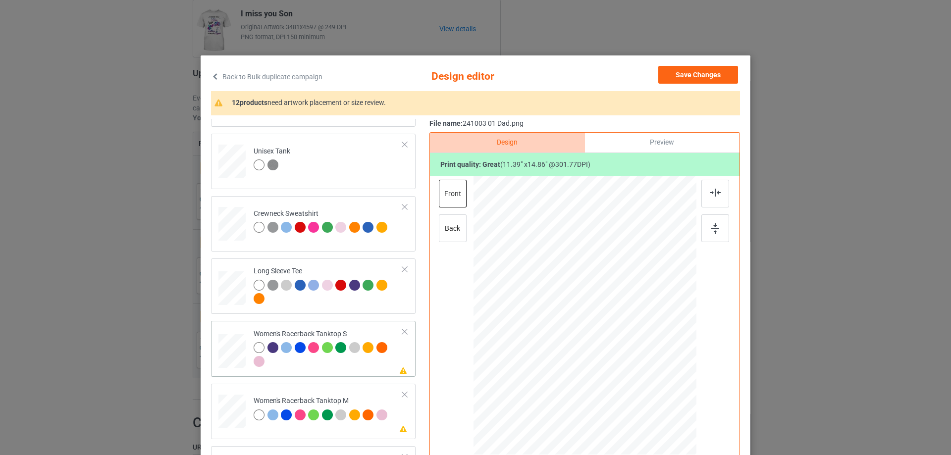
click at [228, 349] on div at bounding box center [232, 351] width 27 height 34
drag, startPoint x: 649, startPoint y: 402, endPoint x: 643, endPoint y: 385, distance: 17.4
click at [643, 385] on div at bounding box center [585, 315] width 217 height 279
drag, startPoint x: 614, startPoint y: 352, endPoint x: 617, endPoint y: 374, distance: 21.9
click at [617, 374] on div at bounding box center [587, 338] width 110 height 144
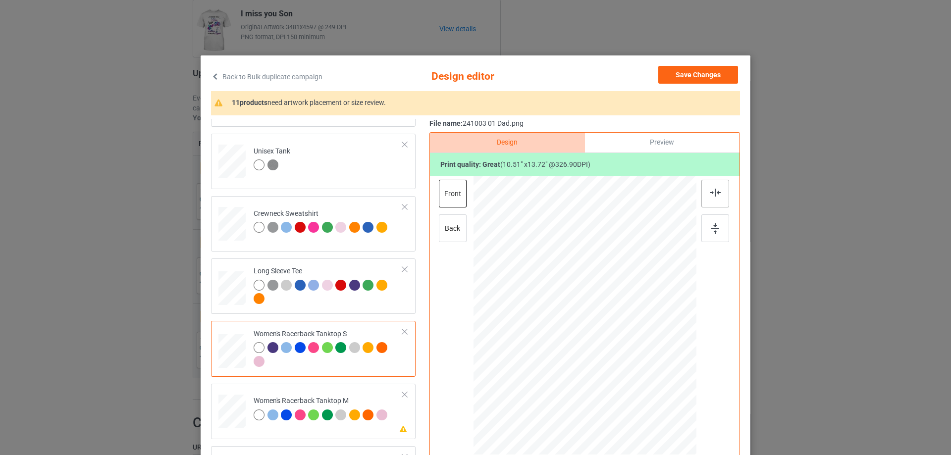
click at [719, 198] on div at bounding box center [715, 194] width 28 height 28
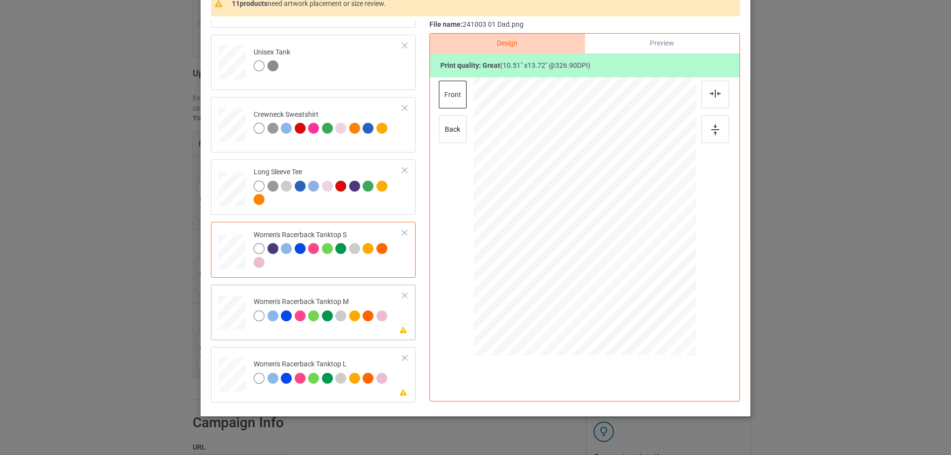
click at [234, 317] on div at bounding box center [231, 313] width 27 height 34
drag, startPoint x: 648, startPoint y: 307, endPoint x: 641, endPoint y: 290, distance: 18.4
click at [641, 290] on div at bounding box center [641, 290] width 8 height 8
click at [611, 279] on div at bounding box center [581, 240] width 112 height 147
click at [715, 98] on div at bounding box center [715, 95] width 28 height 28
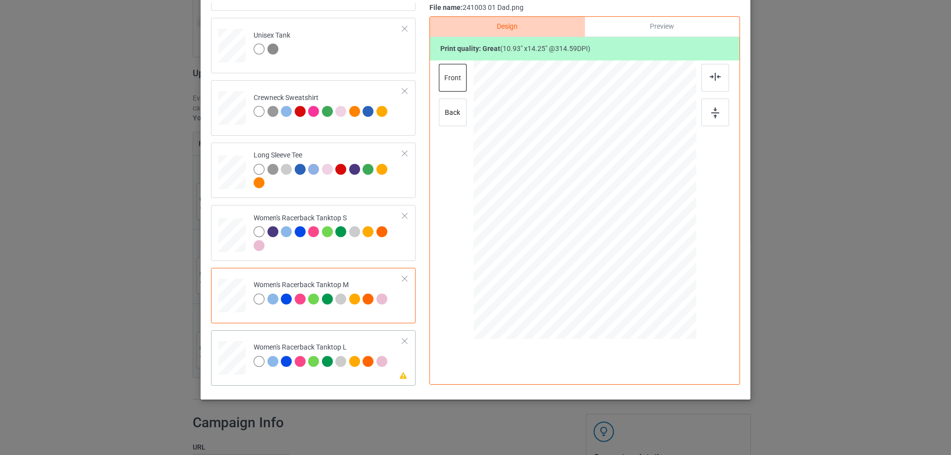
scroll to position [347, 0]
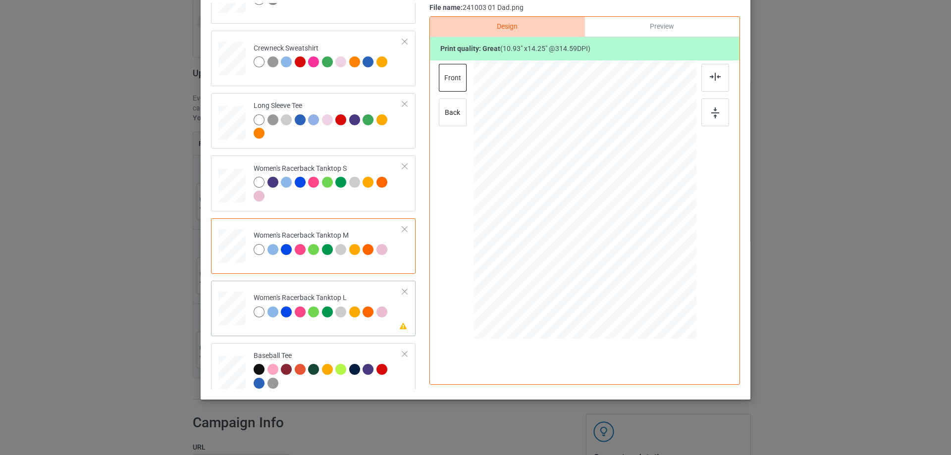
click at [225, 313] on div at bounding box center [231, 308] width 27 height 33
drag, startPoint x: 650, startPoint y: 287, endPoint x: 642, endPoint y: 273, distance: 15.7
click at [642, 273] on div at bounding box center [642, 275] width 8 height 8
drag, startPoint x: 611, startPoint y: 239, endPoint x: 610, endPoint y: 266, distance: 27.3
click at [610, 266] on div at bounding box center [584, 228] width 115 height 150
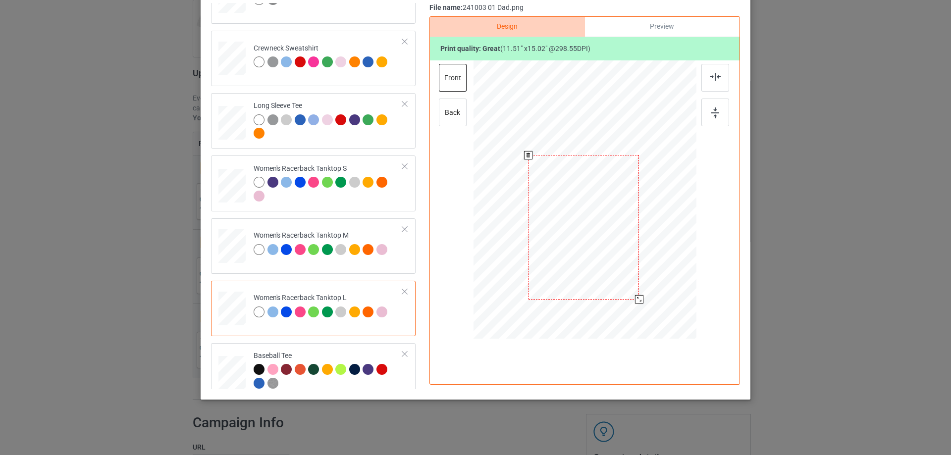
click at [637, 298] on div at bounding box center [639, 299] width 8 height 8
click at [712, 76] on img at bounding box center [715, 77] width 11 height 8
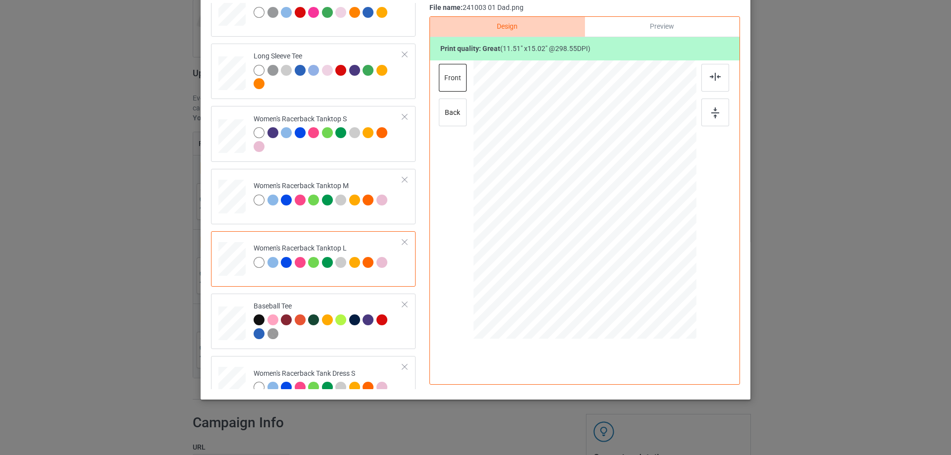
scroll to position [446, 0]
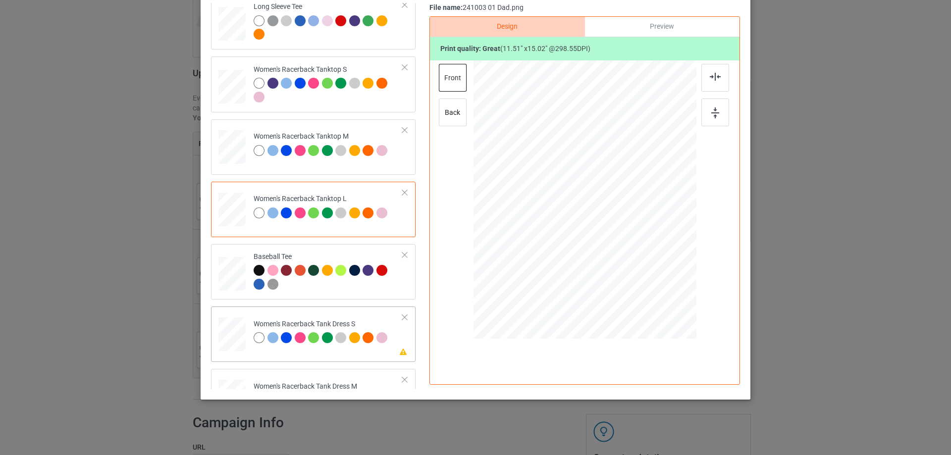
click at [239, 343] on div at bounding box center [232, 335] width 22 height 34
drag, startPoint x: 637, startPoint y: 271, endPoint x: 635, endPoint y: 265, distance: 6.3
click at [635, 265] on div at bounding box center [636, 267] width 8 height 8
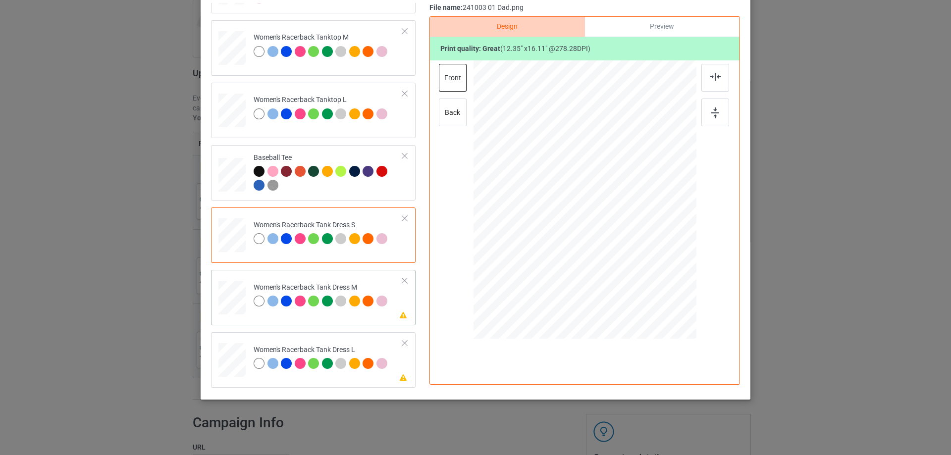
click at [248, 303] on td "Please review artwork placement Women's Racerback Tank Dress M" at bounding box center [328, 296] width 160 height 44
drag, startPoint x: 641, startPoint y: 274, endPoint x: 638, endPoint y: 267, distance: 8.0
click at [638, 267] on div at bounding box center [584, 199] width 188 height 279
click at [611, 242] on div at bounding box center [584, 202] width 104 height 136
click at [714, 70] on div at bounding box center [715, 78] width 28 height 28
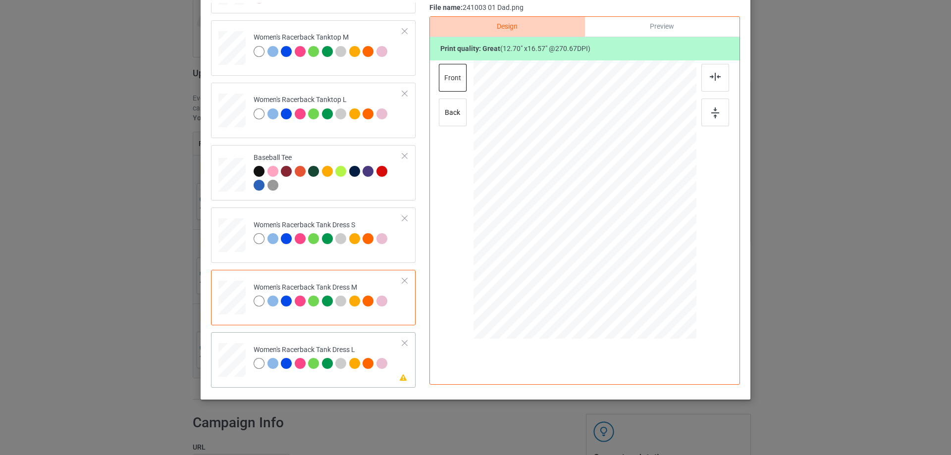
scroll to position [644, 0]
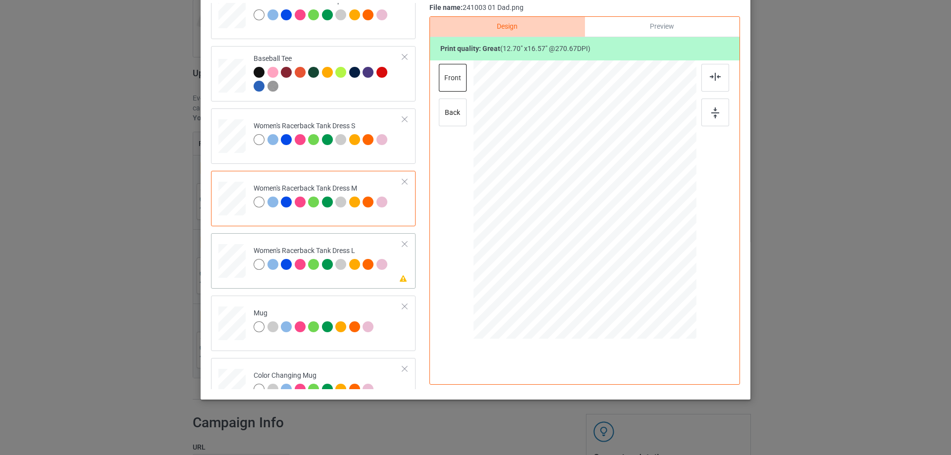
click at [238, 264] on div at bounding box center [232, 261] width 24 height 34
drag, startPoint x: 642, startPoint y: 279, endPoint x: 638, endPoint y: 268, distance: 11.6
click at [638, 268] on div at bounding box center [637, 269] width 8 height 8
drag, startPoint x: 624, startPoint y: 249, endPoint x: 624, endPoint y: 257, distance: 7.4
click at [624, 257] on div at bounding box center [585, 207] width 106 height 138
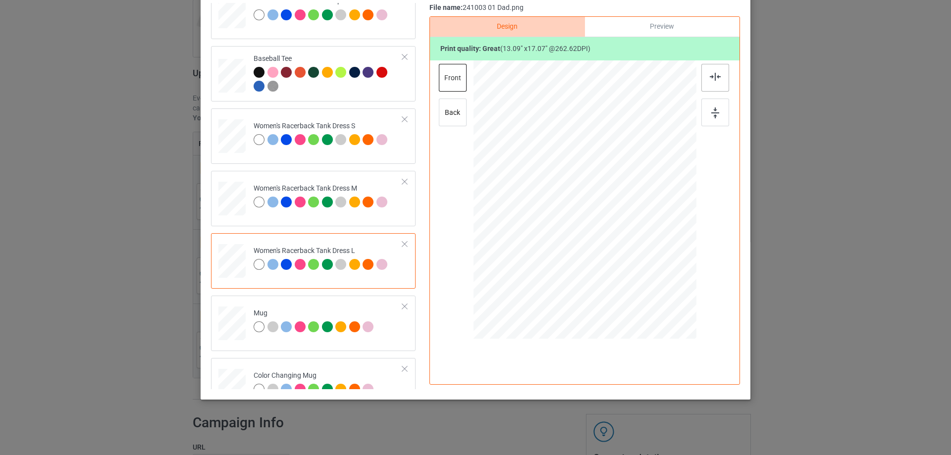
click at [710, 77] on img at bounding box center [715, 77] width 11 height 8
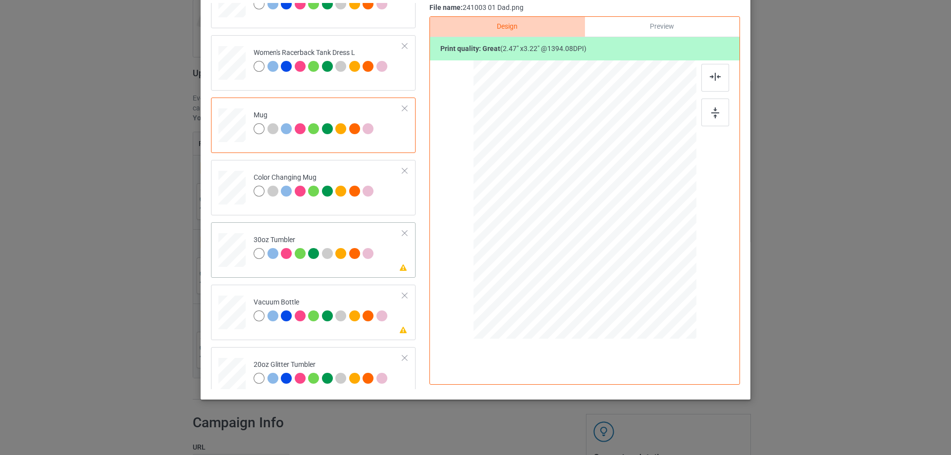
scroll to position [892, 0]
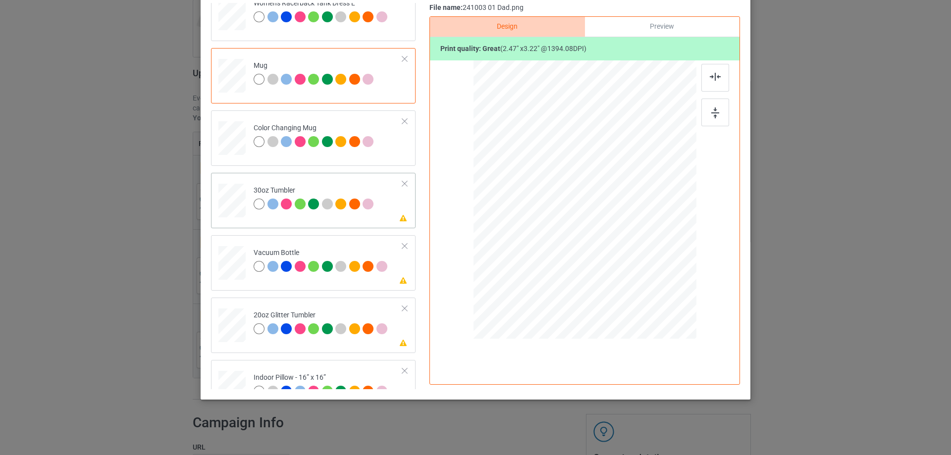
click at [235, 200] on div at bounding box center [232, 201] width 26 height 15
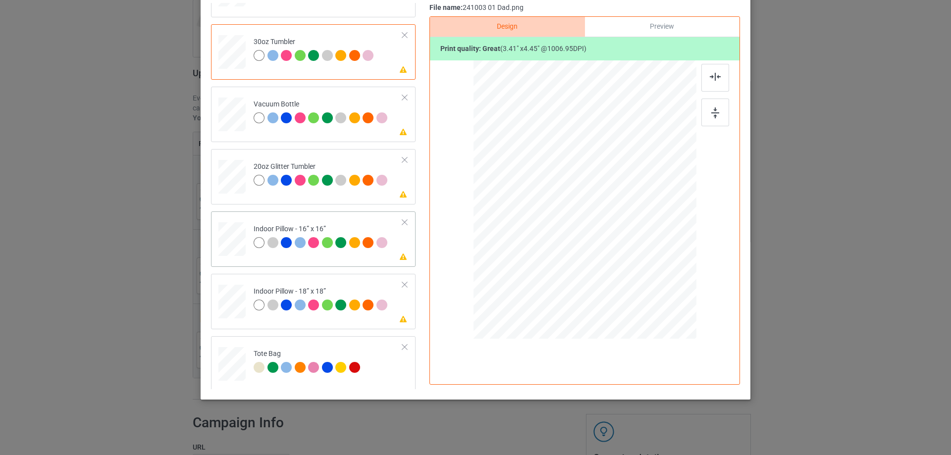
click at [236, 242] on div at bounding box center [231, 239] width 27 height 27
drag, startPoint x: 650, startPoint y: 287, endPoint x: 645, endPoint y: 278, distance: 10.0
click at [645, 278] on div at bounding box center [646, 279] width 8 height 8
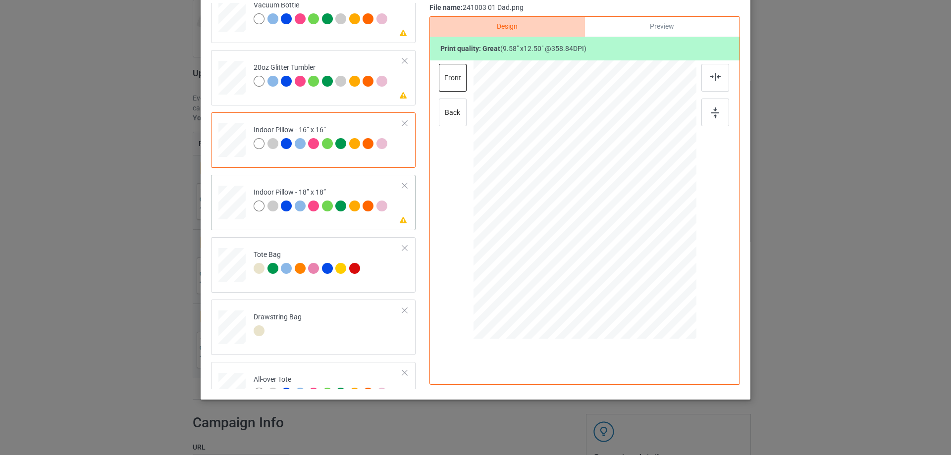
click at [222, 209] on div at bounding box center [231, 202] width 27 height 27
drag, startPoint x: 648, startPoint y: 287, endPoint x: 641, endPoint y: 279, distance: 10.5
click at [641, 279] on div at bounding box center [645, 278] width 8 height 8
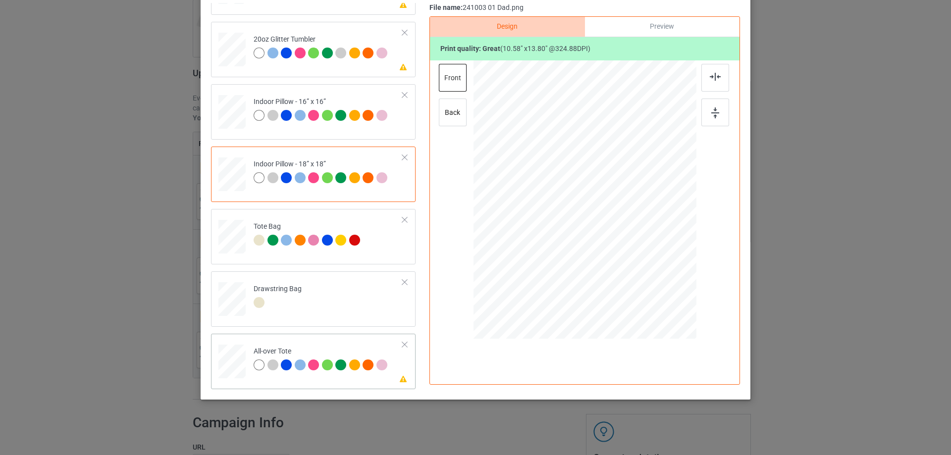
click at [229, 360] on div at bounding box center [231, 361] width 27 height 27
drag, startPoint x: 649, startPoint y: 286, endPoint x: 648, endPoint y: 280, distance: 6.0
click at [648, 280] on div at bounding box center [648, 282] width 8 height 8
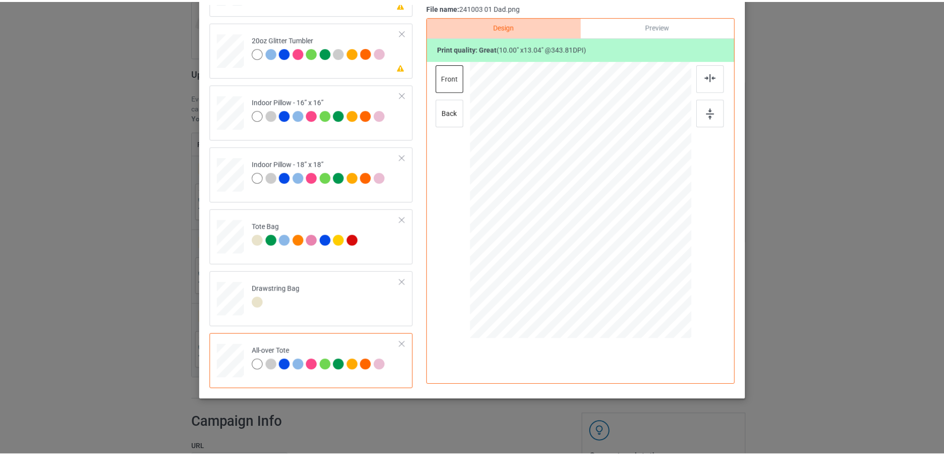
scroll to position [0, 0]
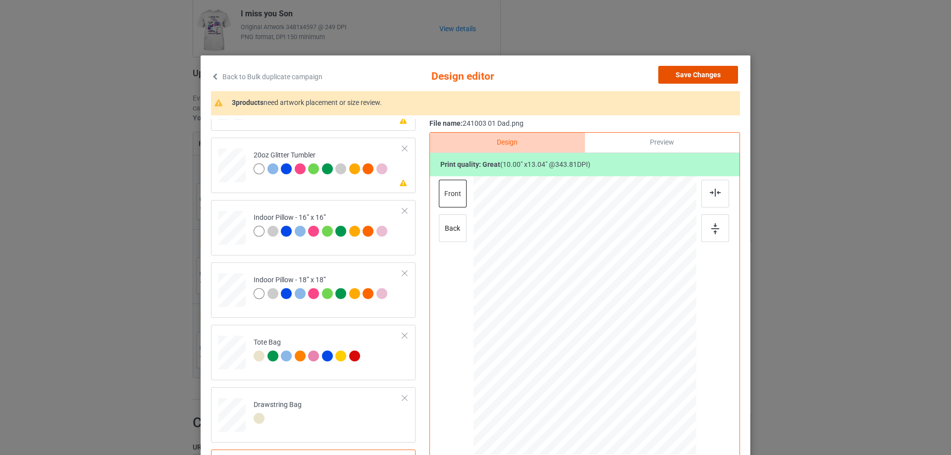
click at [712, 73] on button "Save Changes" at bounding box center [698, 75] width 80 height 18
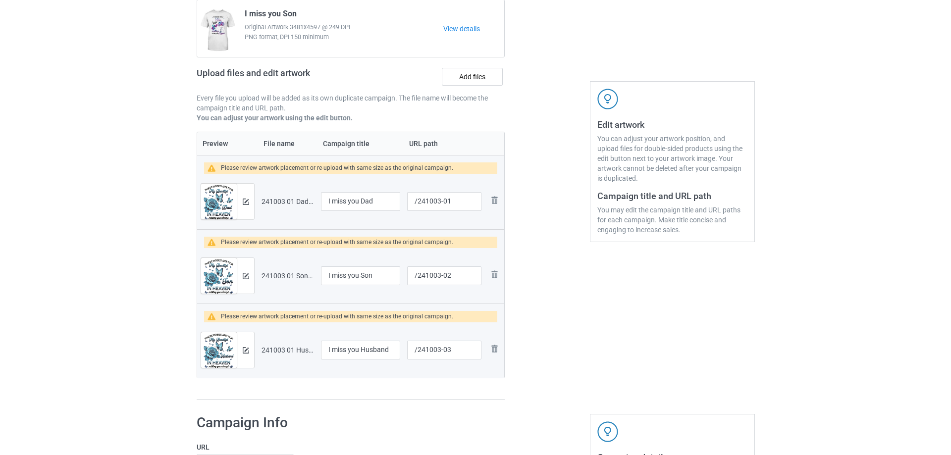
scroll to position [149, 0]
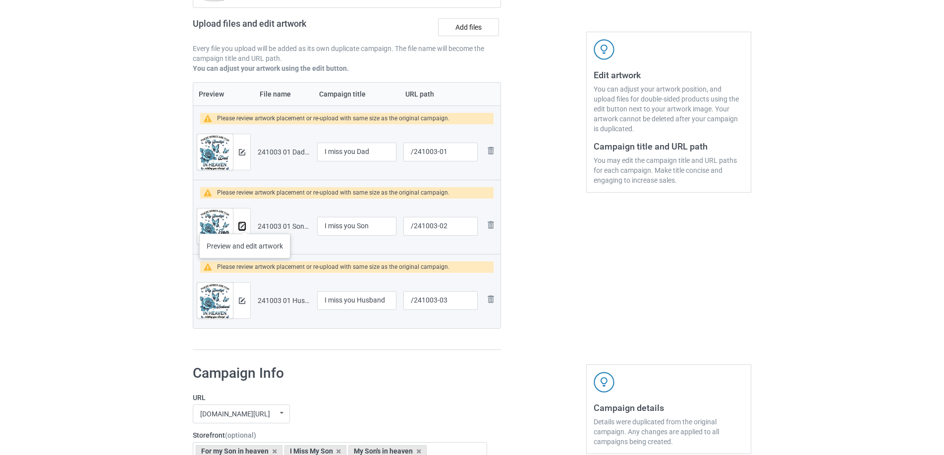
click at [245, 224] on img at bounding box center [242, 226] width 6 height 6
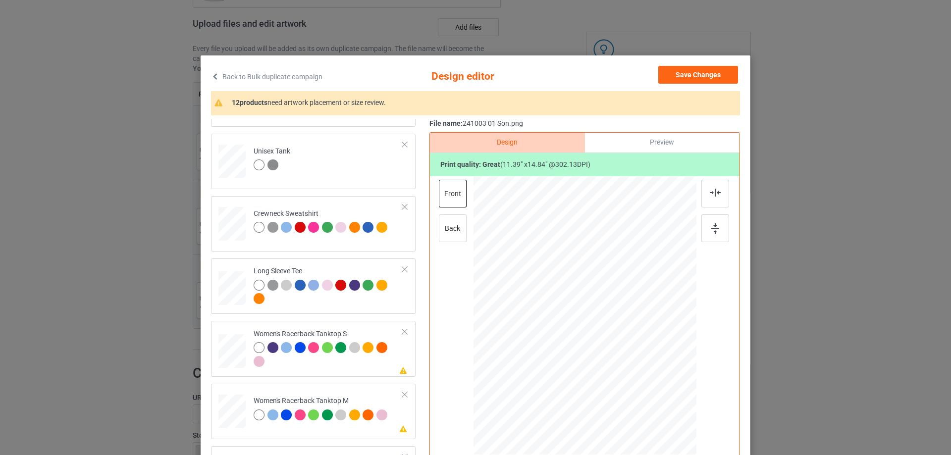
scroll to position [446, 0]
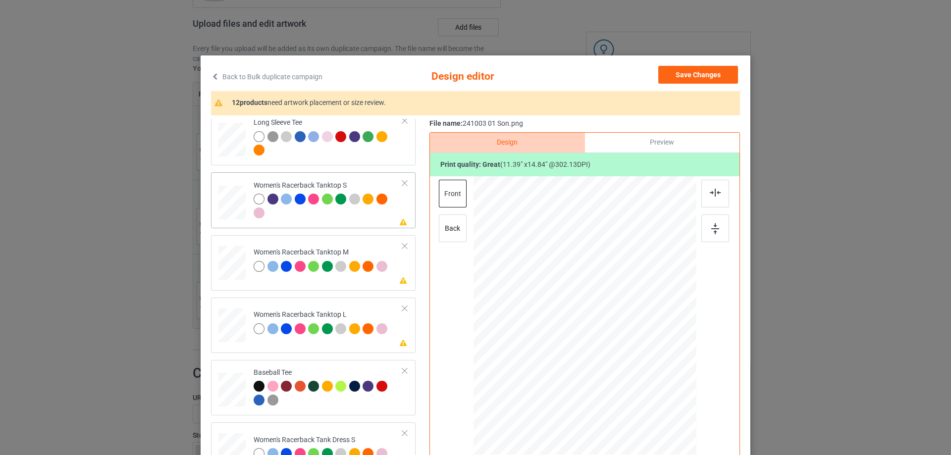
click at [231, 203] on div at bounding box center [232, 203] width 27 height 34
drag, startPoint x: 647, startPoint y: 401, endPoint x: 629, endPoint y: 375, distance: 31.6
click at [635, 378] on div at bounding box center [635, 381] width 8 height 8
drag, startPoint x: 607, startPoint y: 349, endPoint x: 607, endPoint y: 367, distance: 17.8
click at [607, 367] on div at bounding box center [584, 333] width 99 height 129
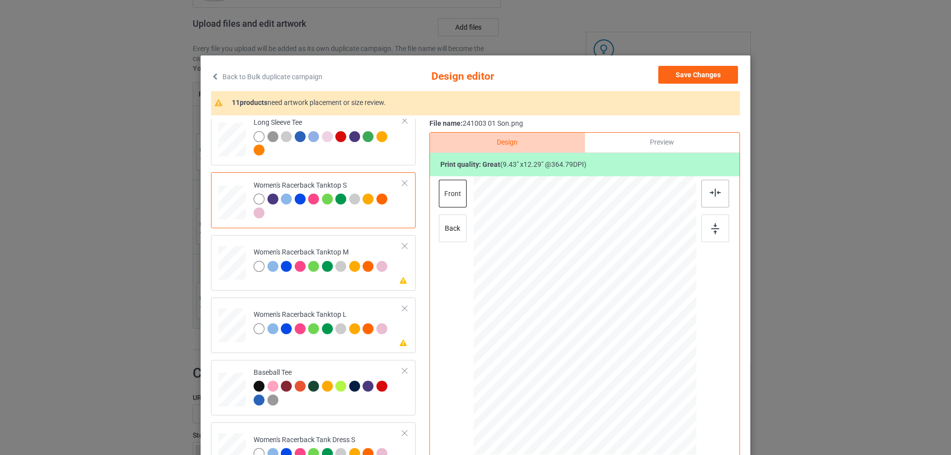
click at [710, 193] on img at bounding box center [715, 193] width 11 height 8
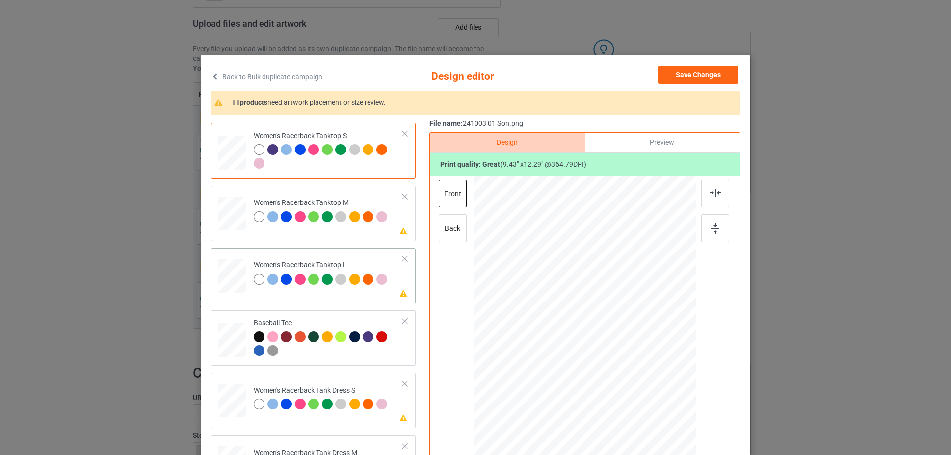
scroll to position [545, 0]
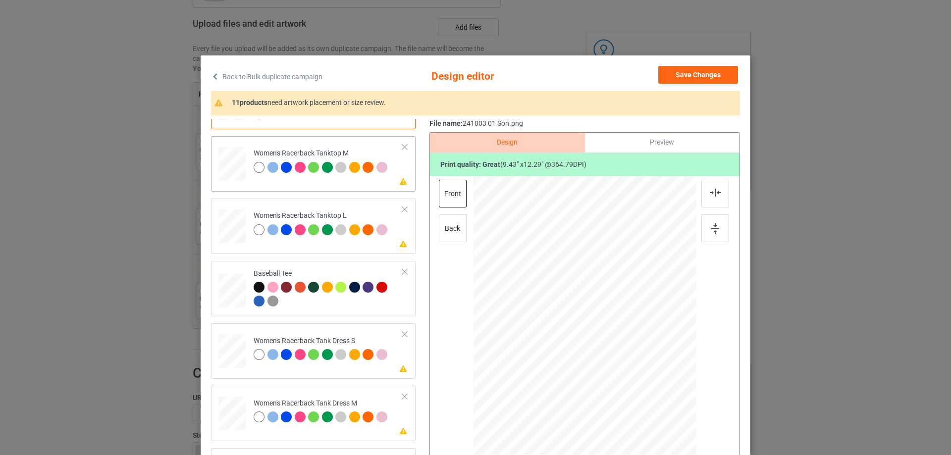
click at [231, 177] on div at bounding box center [231, 164] width 27 height 34
drag, startPoint x: 648, startPoint y: 404, endPoint x: 600, endPoint y: 350, distance: 72.3
click at [635, 386] on div at bounding box center [639, 386] width 8 height 8
drag, startPoint x: 600, startPoint y: 350, endPoint x: 603, endPoint y: 371, distance: 21.5
click at [603, 371] on div at bounding box center [587, 337] width 107 height 140
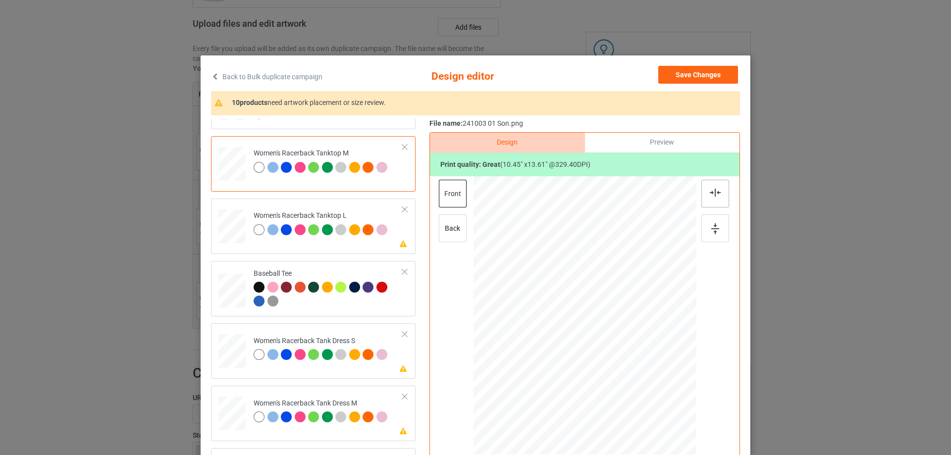
click at [718, 197] on div at bounding box center [715, 194] width 28 height 28
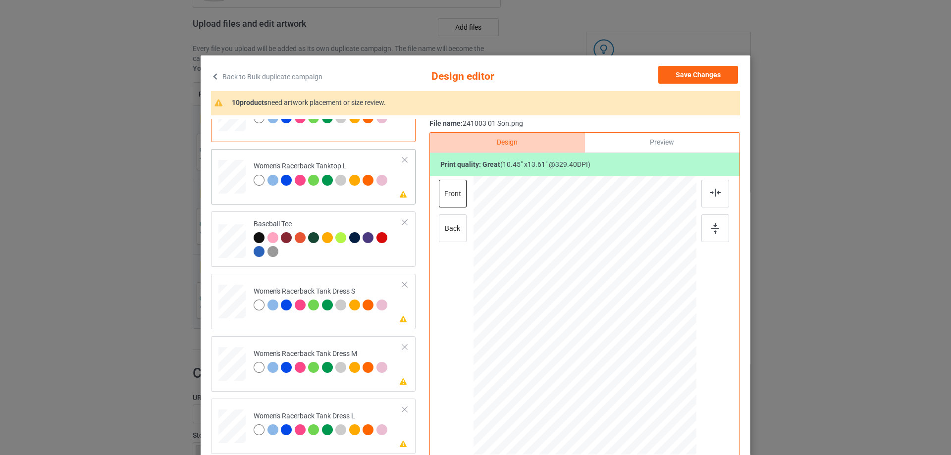
click at [230, 179] on div at bounding box center [231, 177] width 27 height 33
drag, startPoint x: 649, startPoint y: 406, endPoint x: 611, endPoint y: 358, distance: 61.0
click at [635, 383] on div at bounding box center [636, 382] width 8 height 8
click at [611, 381] on div at bounding box center [585, 337] width 102 height 133
click at [714, 195] on img at bounding box center [715, 193] width 11 height 8
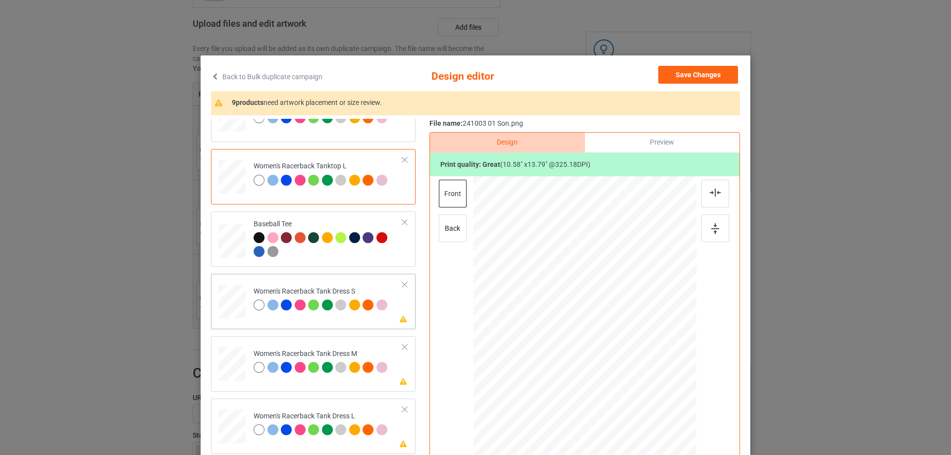
scroll to position [694, 0]
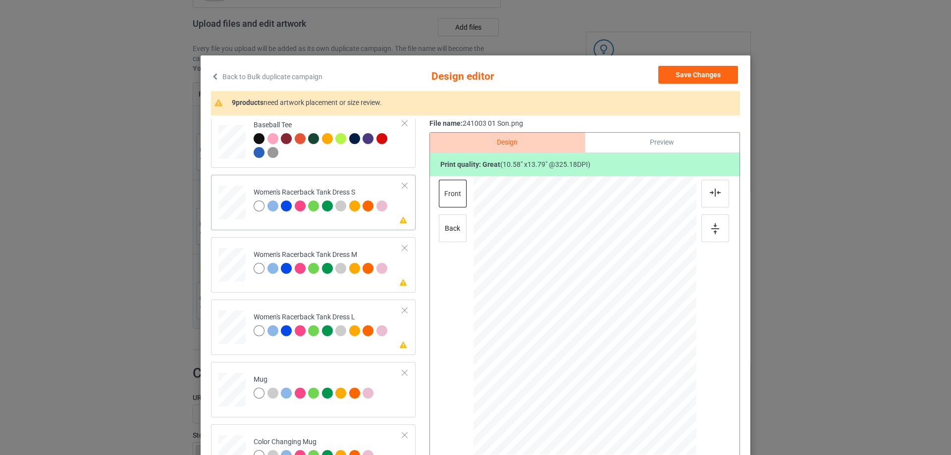
click at [223, 201] on div at bounding box center [232, 203] width 22 height 34
drag, startPoint x: 638, startPoint y: 390, endPoint x: 630, endPoint y: 380, distance: 12.4
click at [630, 380] on div at bounding box center [632, 378] width 8 height 8
drag, startPoint x: 603, startPoint y: 354, endPoint x: 647, endPoint y: 311, distance: 61.3
click at [603, 351] on div at bounding box center [583, 312] width 95 height 124
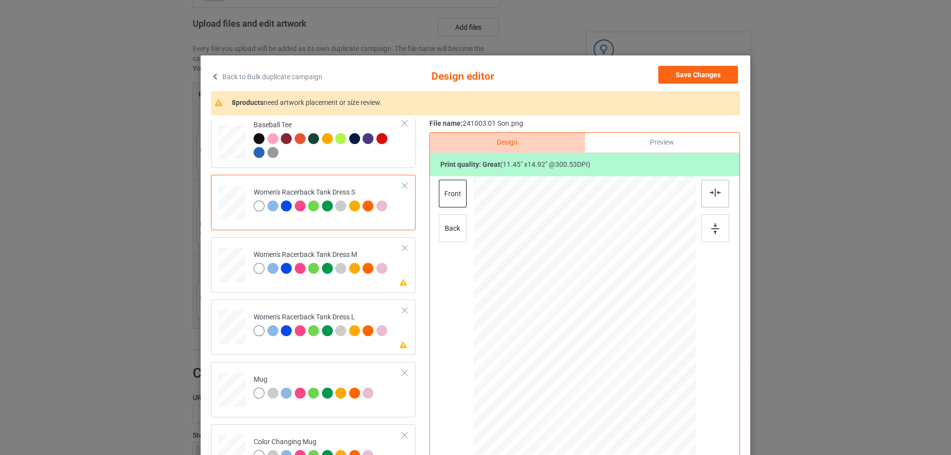
click at [718, 194] on div at bounding box center [715, 194] width 28 height 28
click at [228, 272] on div at bounding box center [231, 265] width 23 height 34
drag, startPoint x: 636, startPoint y: 388, endPoint x: 614, endPoint y: 357, distance: 38.2
click at [633, 380] on div at bounding box center [636, 383] width 8 height 8
click at [615, 361] on div at bounding box center [586, 320] width 103 height 134
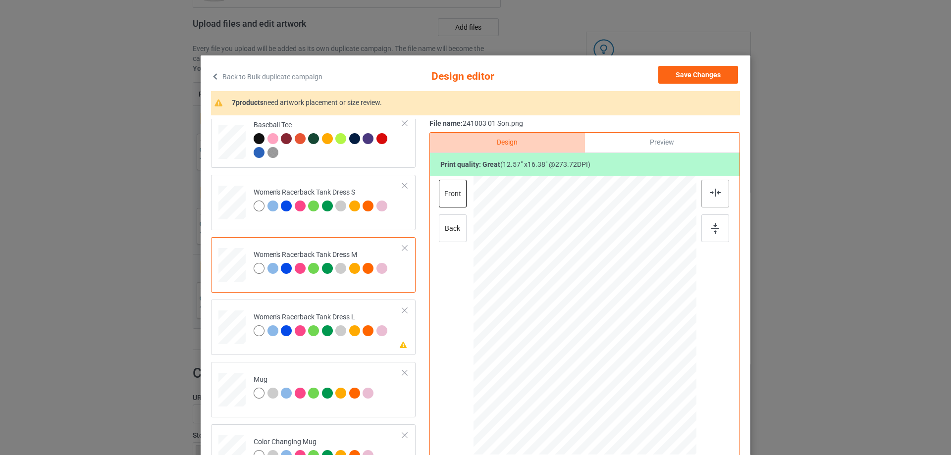
click at [716, 195] on img at bounding box center [715, 193] width 11 height 8
click at [231, 327] on div at bounding box center [232, 328] width 24 height 34
drag, startPoint x: 642, startPoint y: 394, endPoint x: 639, endPoint y: 386, distance: 8.7
click at [639, 386] on div at bounding box center [639, 386] width 8 height 8
drag, startPoint x: 605, startPoint y: 339, endPoint x: 605, endPoint y: 349, distance: 9.9
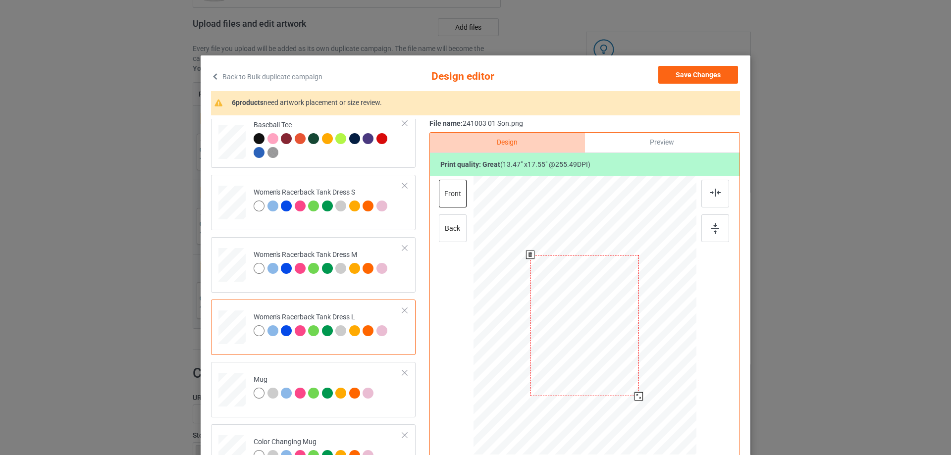
click at [605, 349] on div at bounding box center [585, 326] width 108 height 142
click at [712, 193] on img at bounding box center [715, 193] width 11 height 8
click at [716, 195] on img at bounding box center [715, 193] width 11 height 8
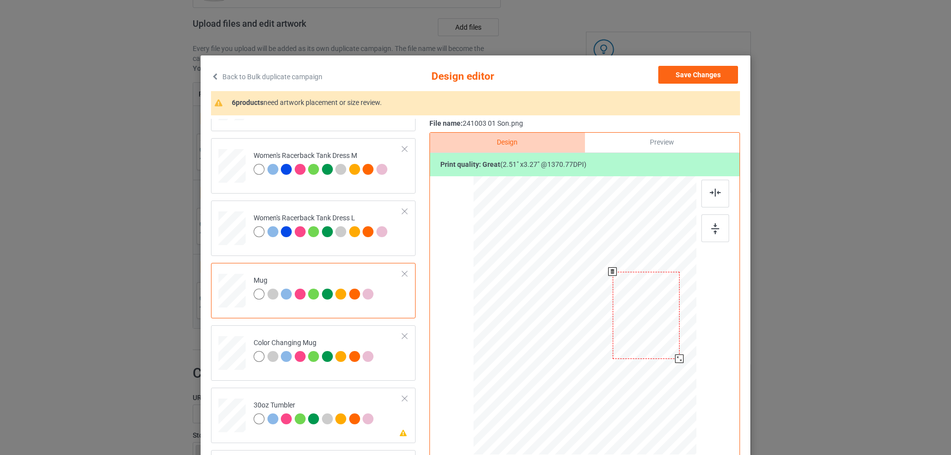
click at [676, 360] on div at bounding box center [679, 359] width 8 height 8
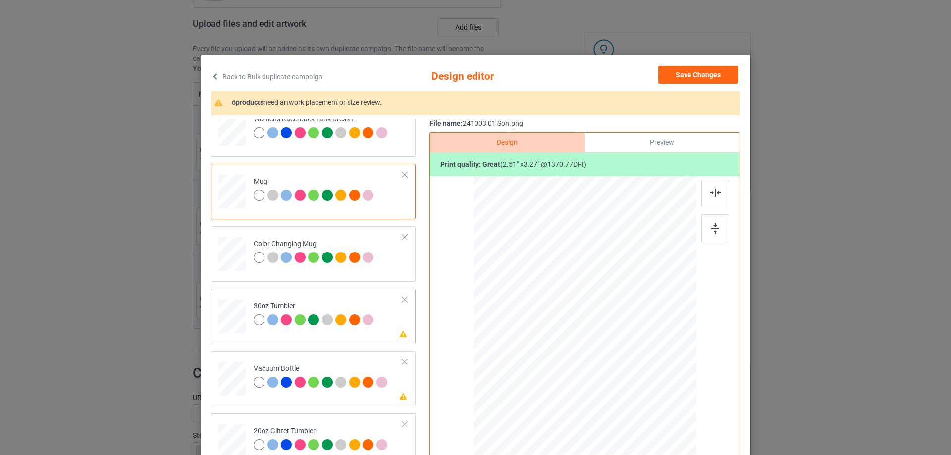
scroll to position [941, 0]
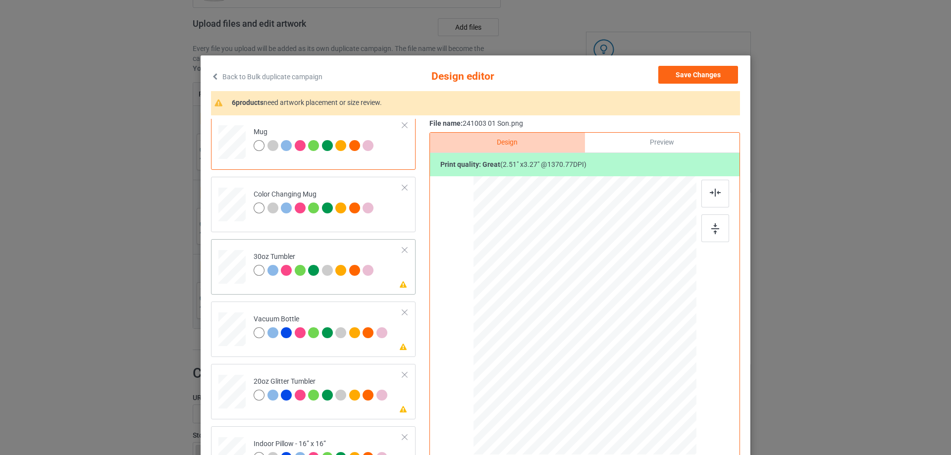
click at [232, 268] on div at bounding box center [232, 267] width 26 height 15
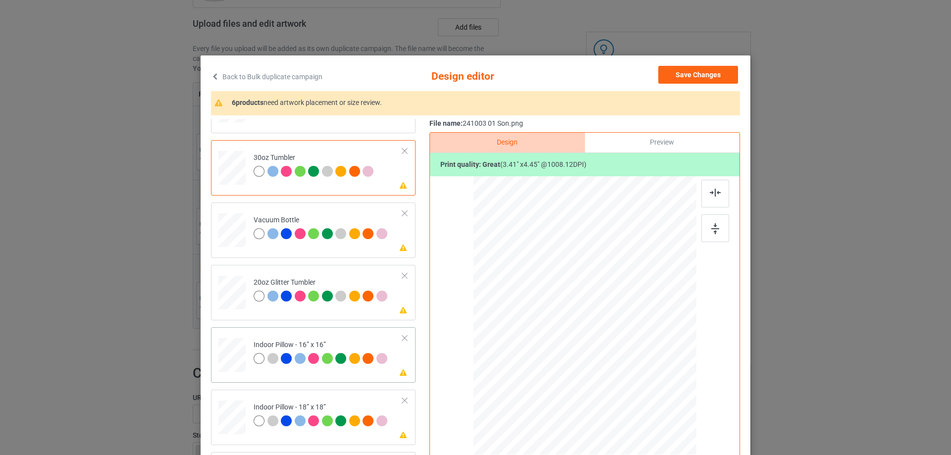
scroll to position [1090, 0]
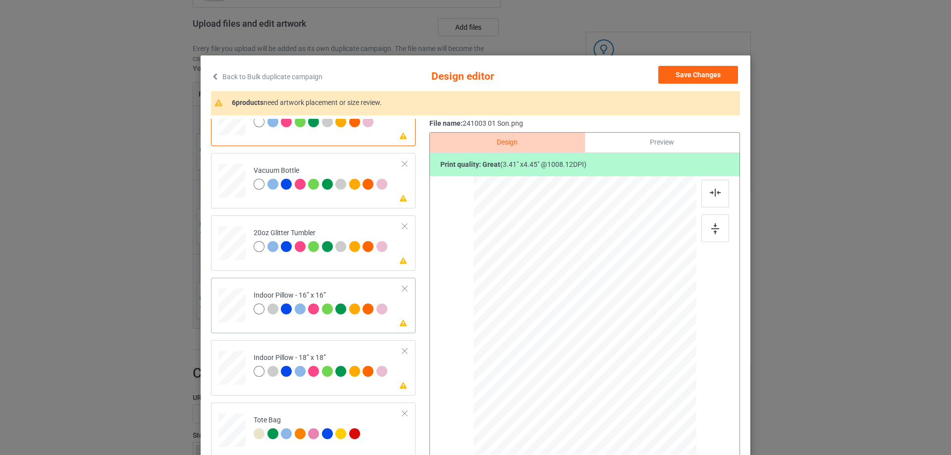
click at [238, 305] on div at bounding box center [231, 305] width 27 height 27
drag, startPoint x: 648, startPoint y: 401, endPoint x: 646, endPoint y: 391, distance: 10.7
click at [646, 391] on div at bounding box center [585, 316] width 223 height 222
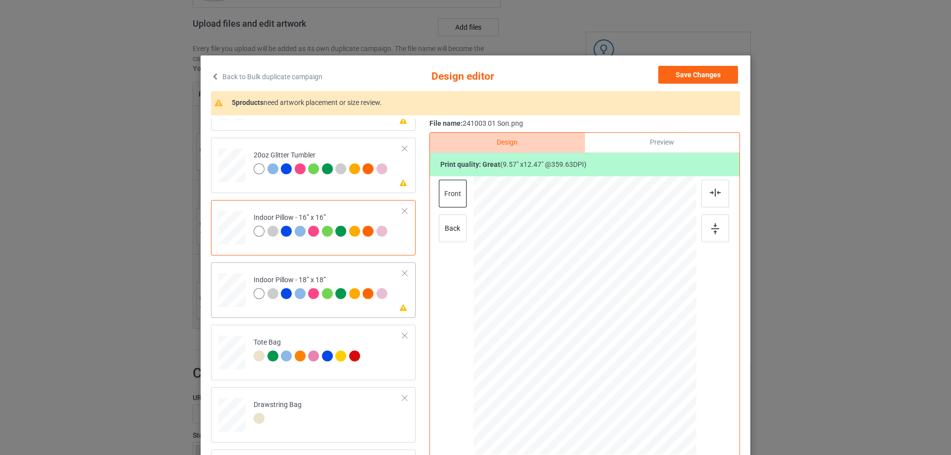
click at [236, 296] on div at bounding box center [231, 290] width 27 height 27
drag, startPoint x: 650, startPoint y: 403, endPoint x: 647, endPoint y: 397, distance: 6.2
click at [647, 397] on div at bounding box center [647, 398] width 8 height 8
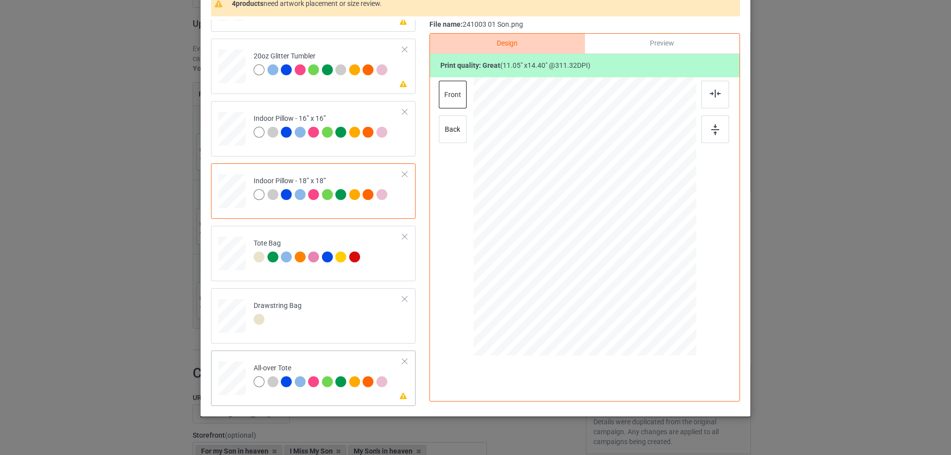
click at [232, 387] on div at bounding box center [231, 378] width 27 height 27
drag, startPoint x: 649, startPoint y: 302, endPoint x: 226, endPoint y: 321, distance: 423.0
click at [645, 297] on div at bounding box center [648, 299] width 8 height 8
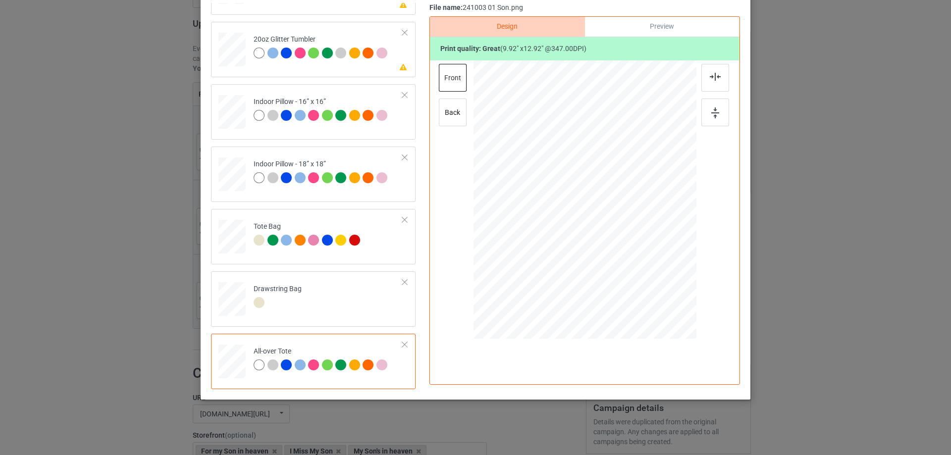
scroll to position [0, 0]
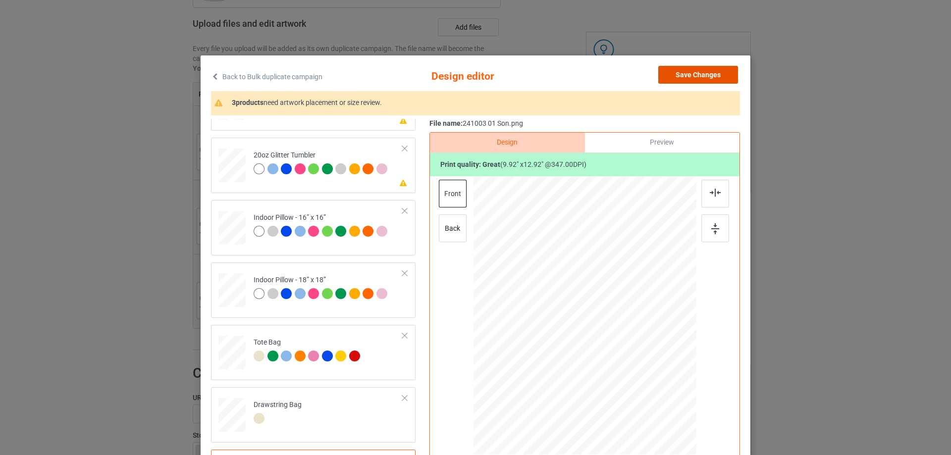
click at [708, 73] on button "Save Changes" at bounding box center [698, 75] width 80 height 18
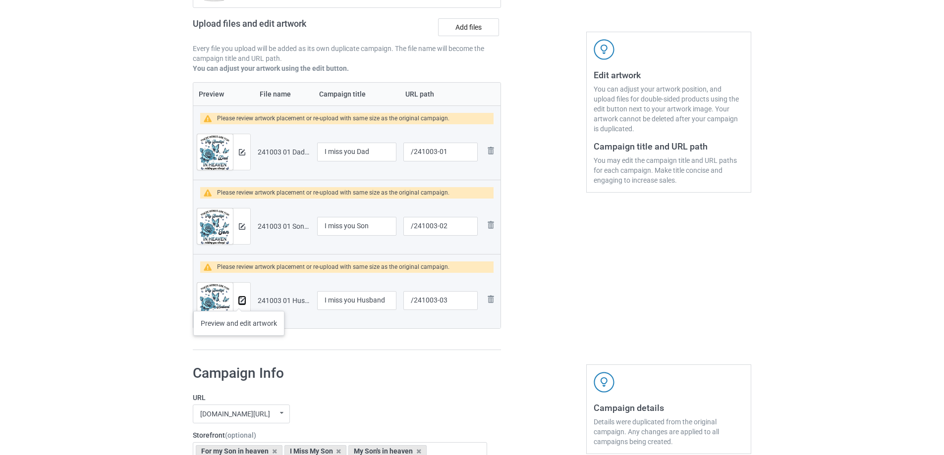
click at [240, 301] on img at bounding box center [242, 301] width 6 height 6
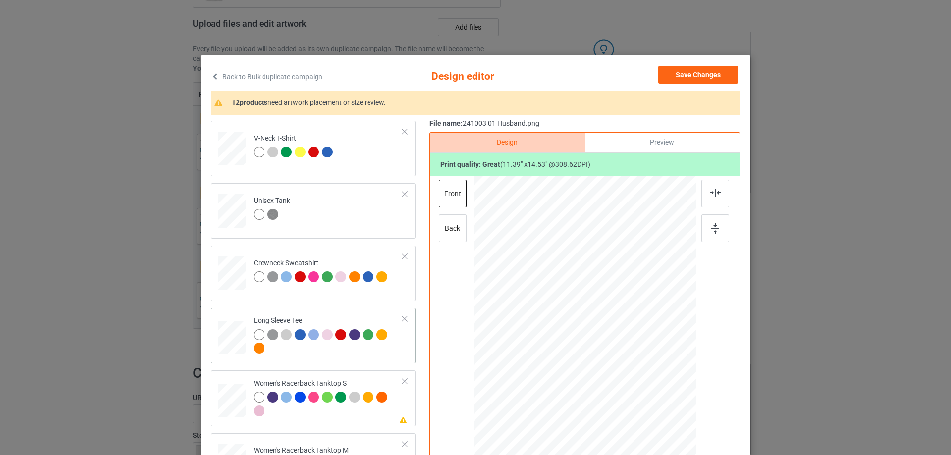
scroll to position [347, 0]
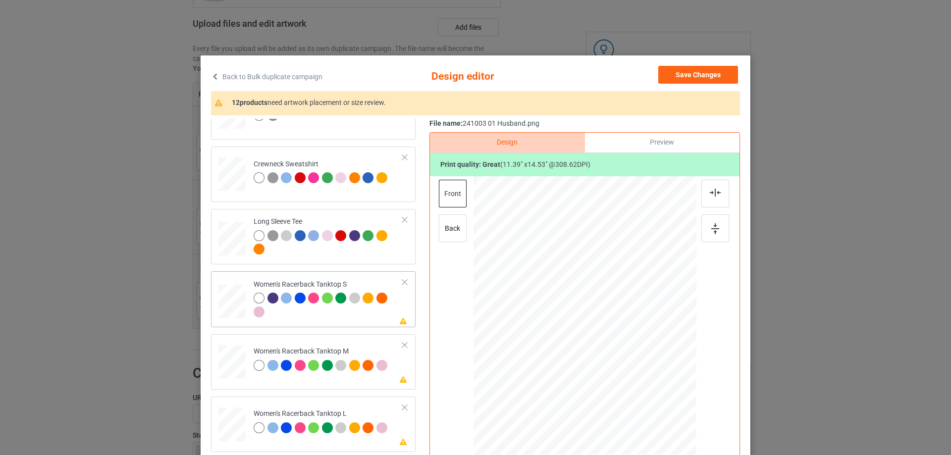
click at [222, 315] on div at bounding box center [232, 302] width 27 height 34
drag, startPoint x: 646, startPoint y: 399, endPoint x: 633, endPoint y: 377, distance: 25.2
click at [633, 377] on div at bounding box center [634, 379] width 8 height 8
drag, startPoint x: 598, startPoint y: 348, endPoint x: 599, endPoint y: 364, distance: 15.9
click at [599, 364] on div at bounding box center [586, 331] width 99 height 126
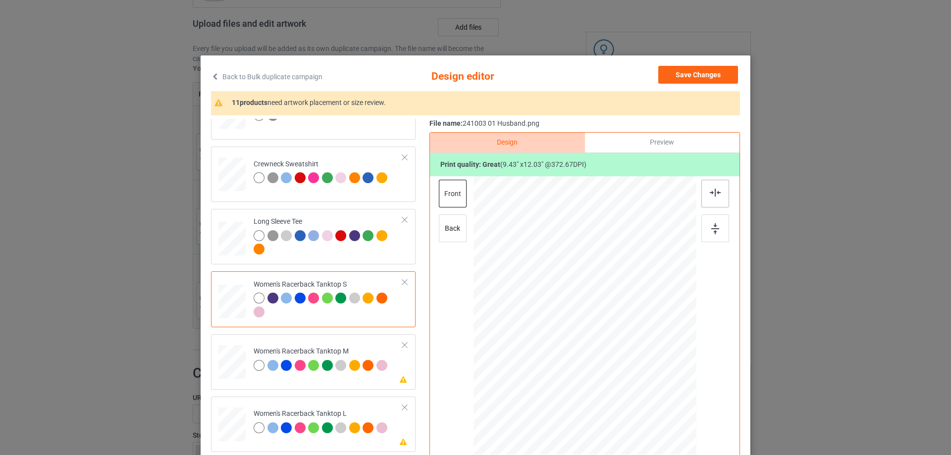
click at [712, 198] on div at bounding box center [715, 194] width 28 height 28
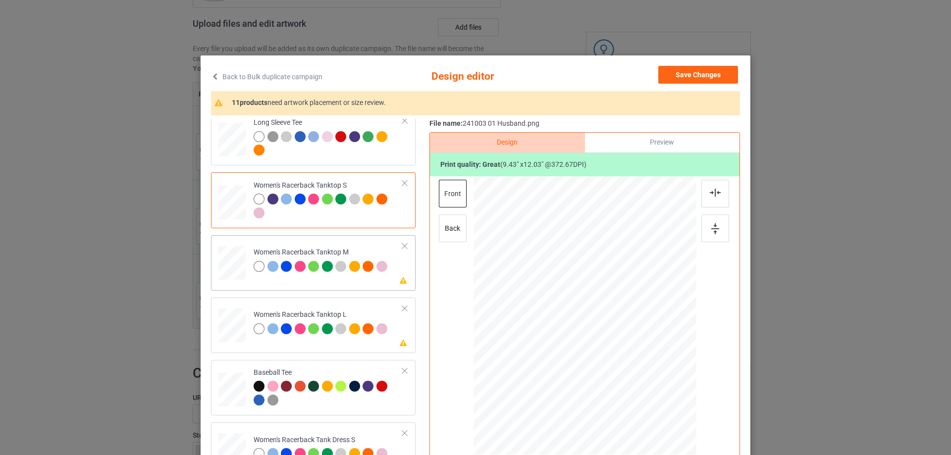
click at [236, 266] on div at bounding box center [231, 263] width 27 height 34
drag, startPoint x: 648, startPoint y: 403, endPoint x: 605, endPoint y: 354, distance: 65.6
click at [639, 379] on div at bounding box center [585, 315] width 223 height 279
drag, startPoint x: 605, startPoint y: 354, endPoint x: 604, endPoint y: 372, distance: 17.4
click at [604, 372] on div at bounding box center [584, 333] width 104 height 132
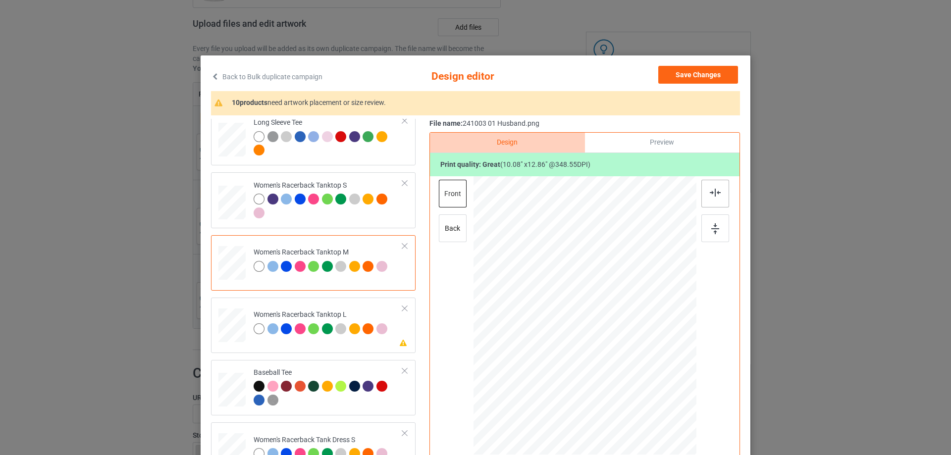
click at [716, 193] on img at bounding box center [715, 193] width 11 height 8
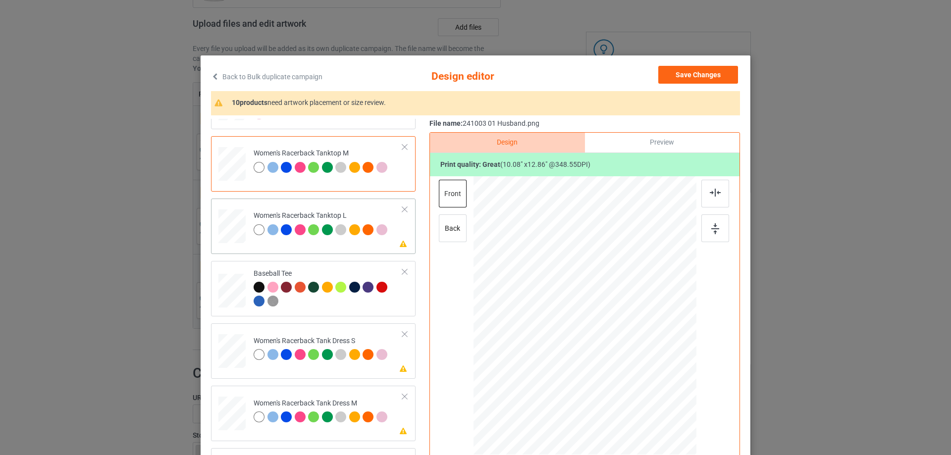
click at [227, 228] on div at bounding box center [231, 226] width 27 height 33
drag, startPoint x: 648, startPoint y: 404, endPoint x: 636, endPoint y: 384, distance: 23.4
click at [636, 384] on div at bounding box center [638, 383] width 8 height 8
drag, startPoint x: 605, startPoint y: 358, endPoint x: 605, endPoint y: 379, distance: 21.8
click at [605, 379] on div at bounding box center [585, 337] width 106 height 135
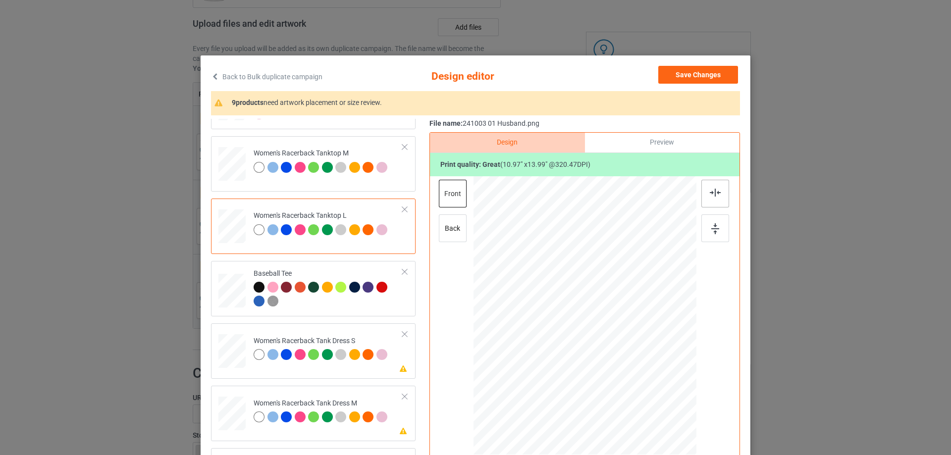
click at [712, 198] on div at bounding box center [715, 194] width 28 height 28
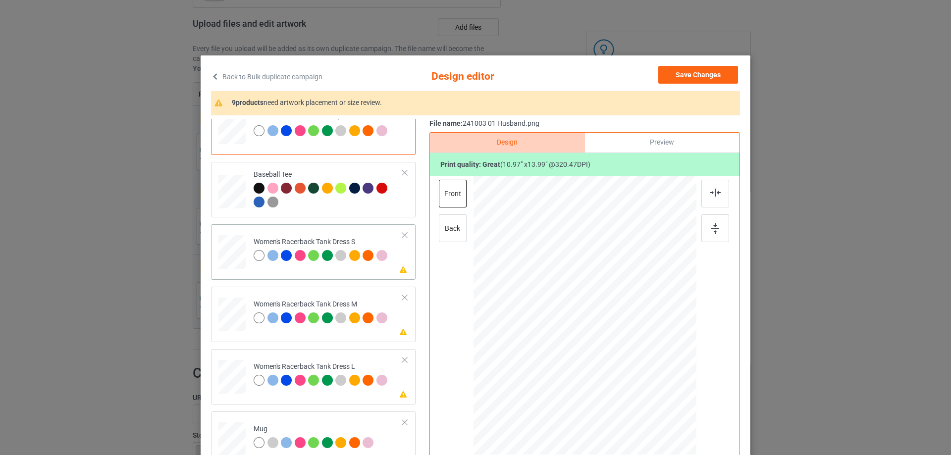
click at [227, 259] on div at bounding box center [232, 252] width 22 height 34
drag, startPoint x: 637, startPoint y: 387, endPoint x: 635, endPoint y: 381, distance: 6.7
click at [635, 381] on div at bounding box center [636, 381] width 8 height 8
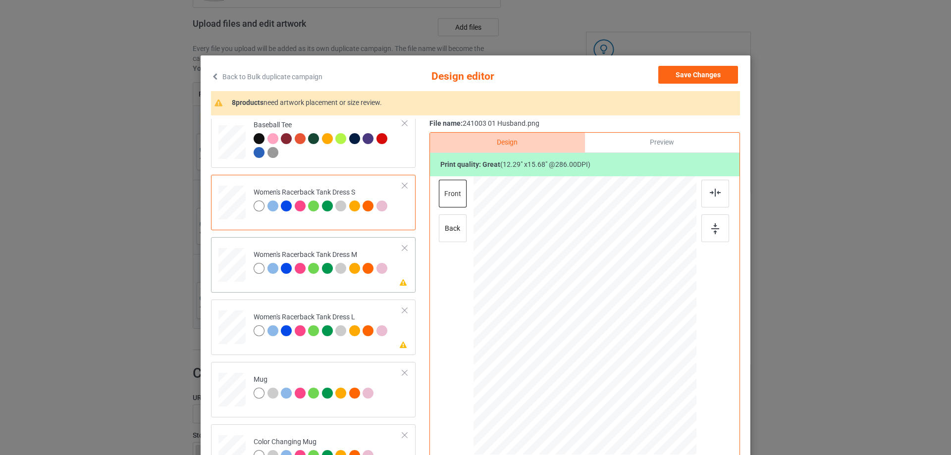
click at [248, 276] on td "Please review artwork placement Women's Racerback Tank Dress M" at bounding box center [328, 263] width 160 height 44
drag, startPoint x: 637, startPoint y: 388, endPoint x: 632, endPoint y: 381, distance: 8.9
click at [632, 381] on div at bounding box center [636, 380] width 8 height 8
click at [237, 332] on div at bounding box center [232, 328] width 24 height 34
drag, startPoint x: 640, startPoint y: 395, endPoint x: 636, endPoint y: 379, distance: 16.0
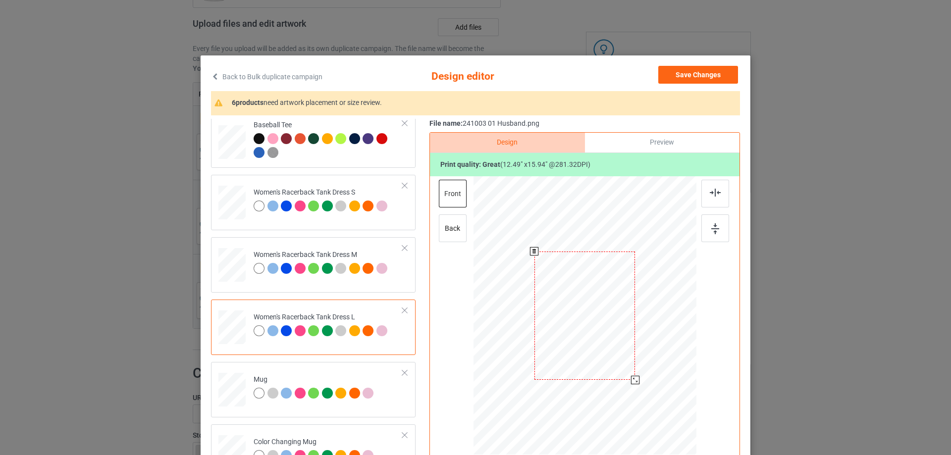
click at [636, 379] on div at bounding box center [635, 380] width 8 height 8
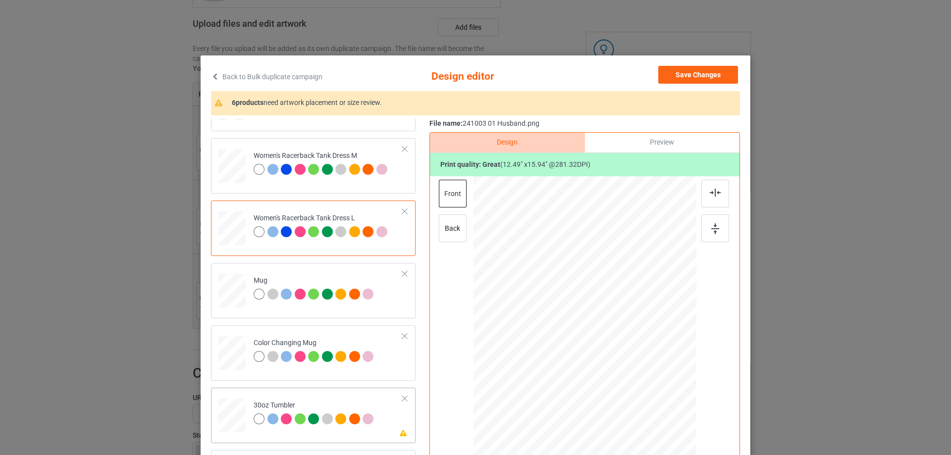
scroll to position [892, 0]
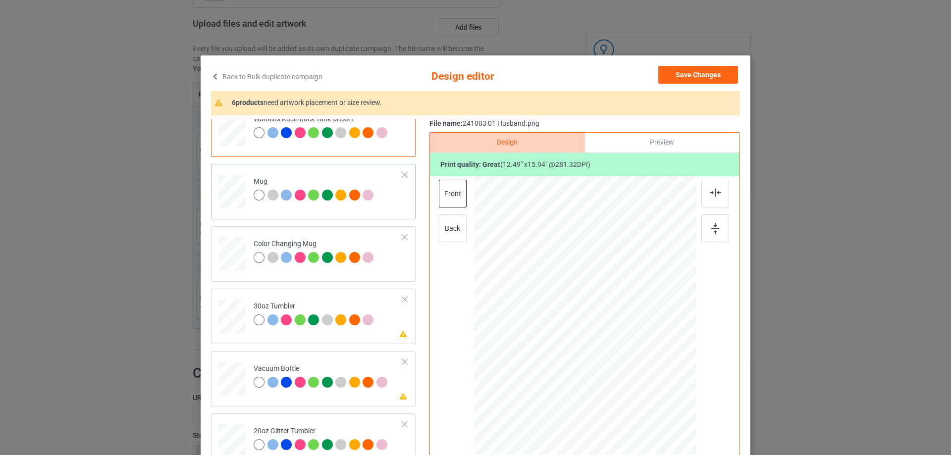
click at [232, 171] on td at bounding box center [233, 190] width 30 height 44
click at [680, 361] on div at bounding box center [680, 359] width 8 height 8
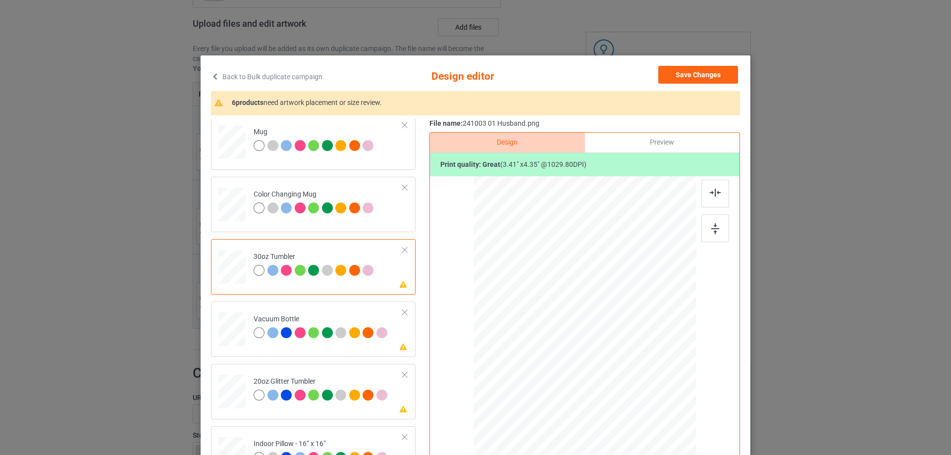
scroll to position [1090, 0]
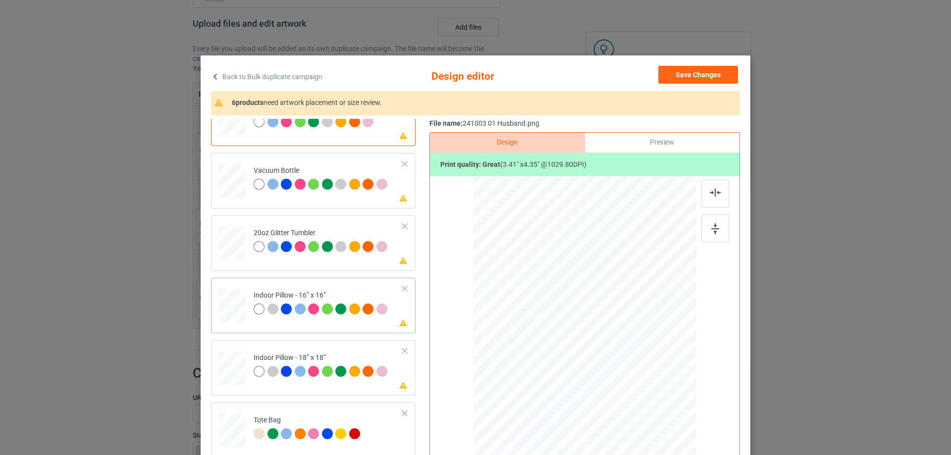
click at [230, 307] on div at bounding box center [231, 305] width 27 height 27
drag, startPoint x: 650, startPoint y: 401, endPoint x: 646, endPoint y: 391, distance: 10.2
click at [646, 391] on div at bounding box center [585, 316] width 223 height 222
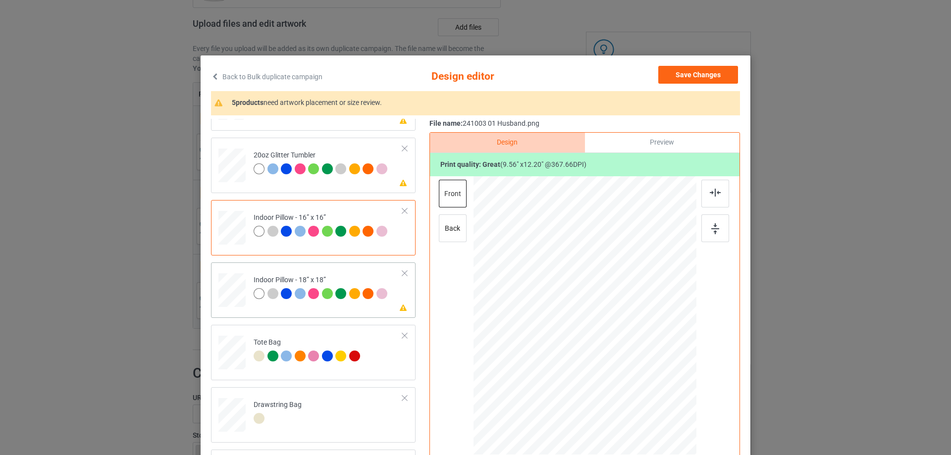
click at [230, 298] on div at bounding box center [231, 290] width 27 height 27
drag, startPoint x: 647, startPoint y: 402, endPoint x: 645, endPoint y: 394, distance: 8.2
click at [645, 394] on div at bounding box center [647, 395] width 8 height 8
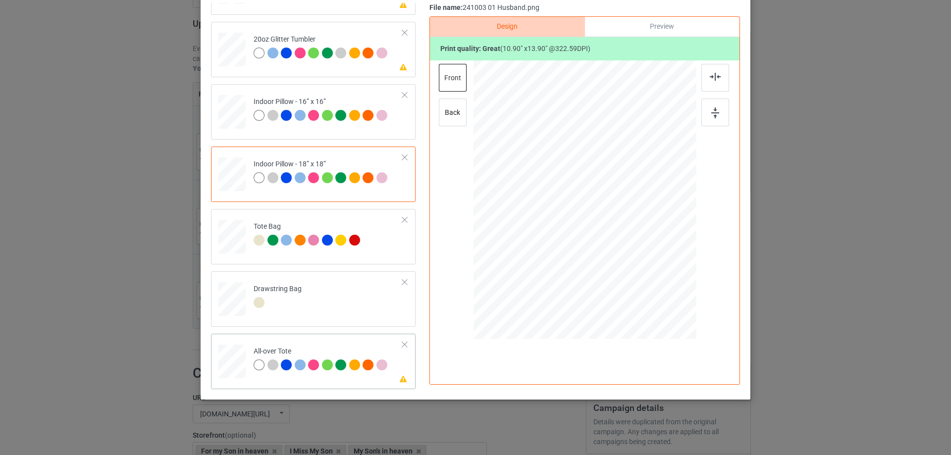
click at [236, 361] on div at bounding box center [231, 361] width 27 height 27
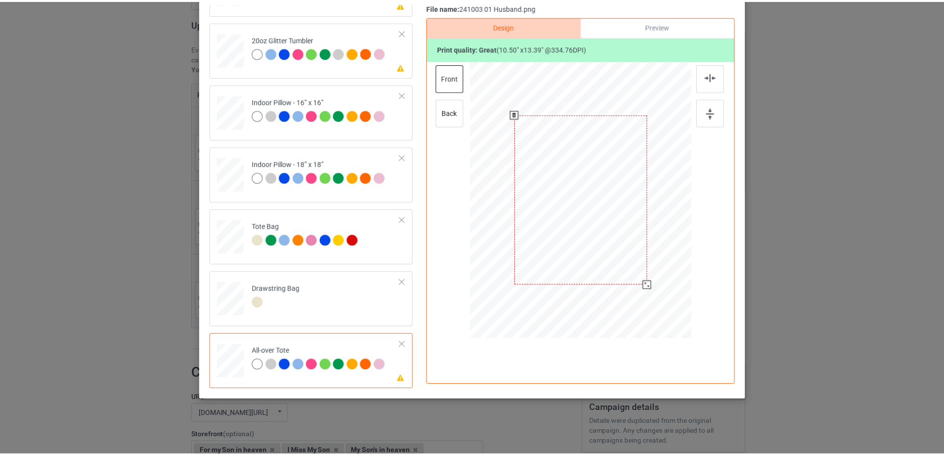
scroll to position [0, 0]
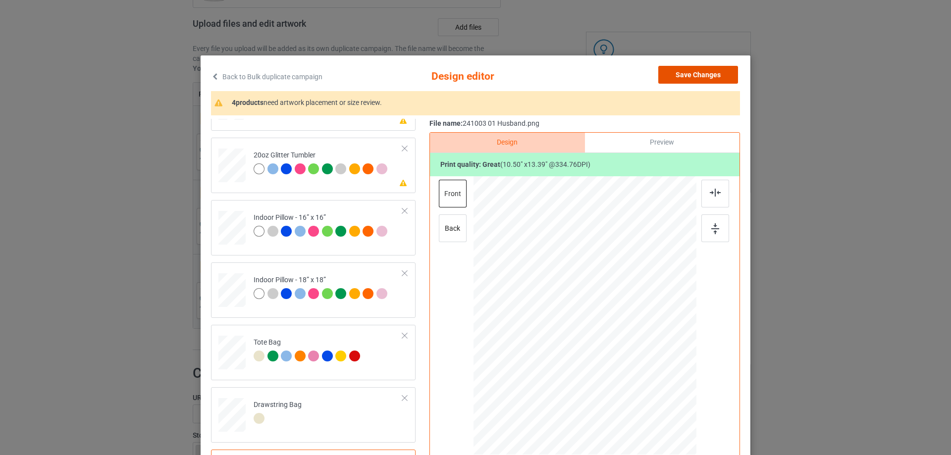
click at [712, 73] on button "Save Changes" at bounding box center [698, 75] width 80 height 18
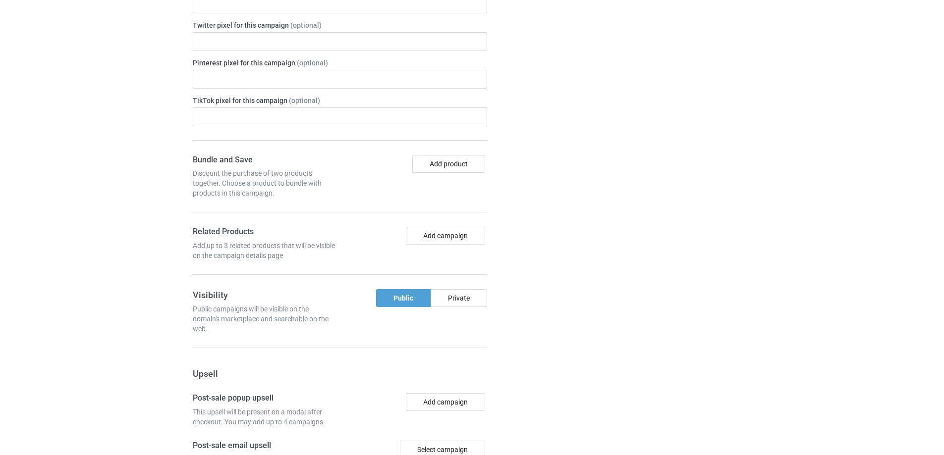
scroll to position [988, 0]
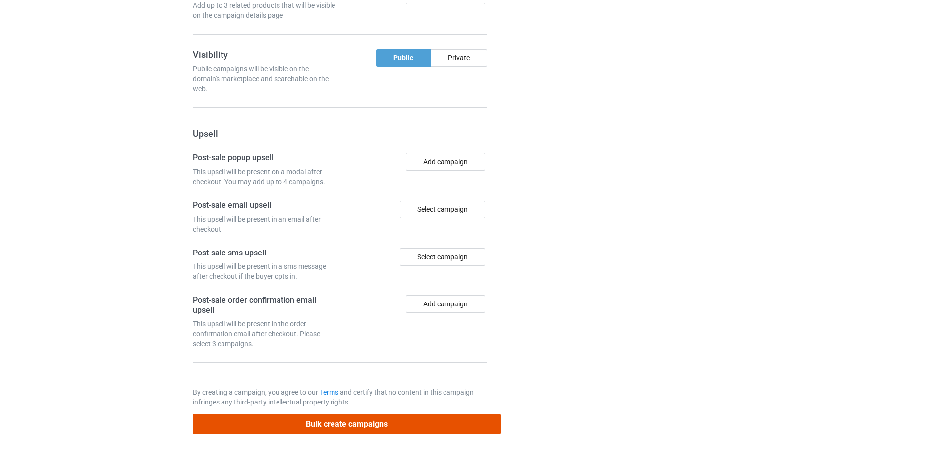
click at [374, 424] on button "Bulk create campaigns" at bounding box center [347, 424] width 308 height 20
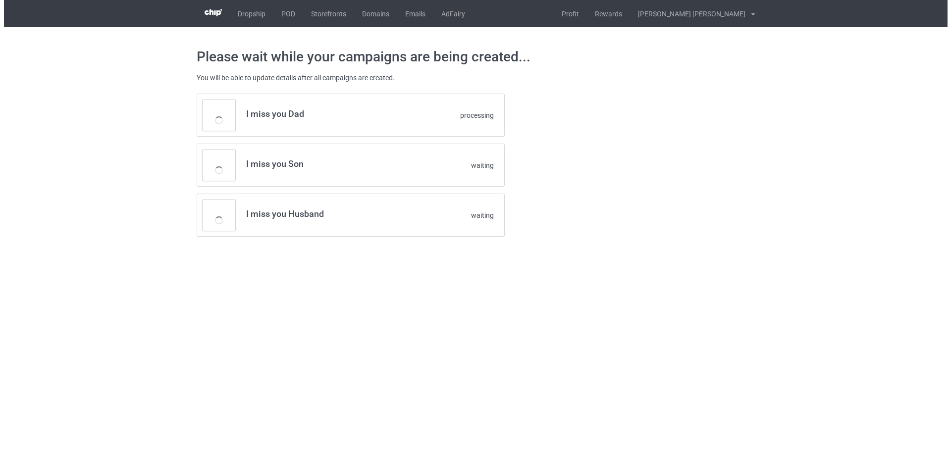
scroll to position [0, 0]
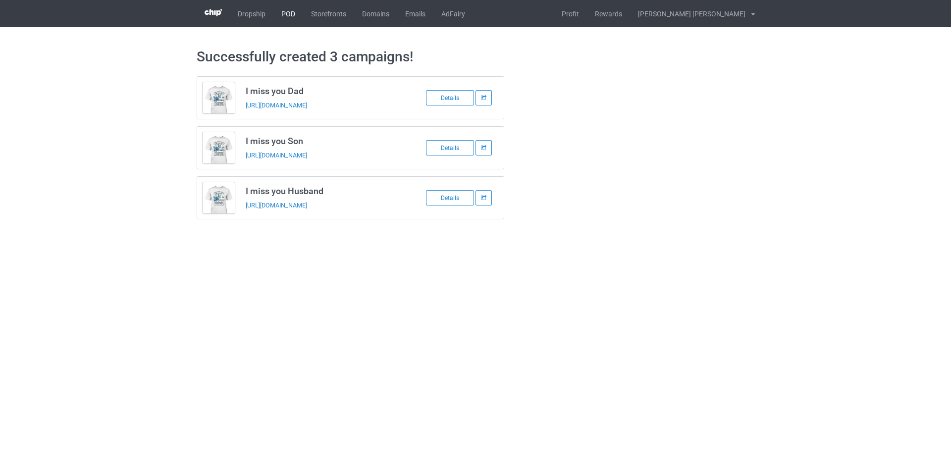
click at [295, 16] on link "POD" at bounding box center [288, 13] width 30 height 27
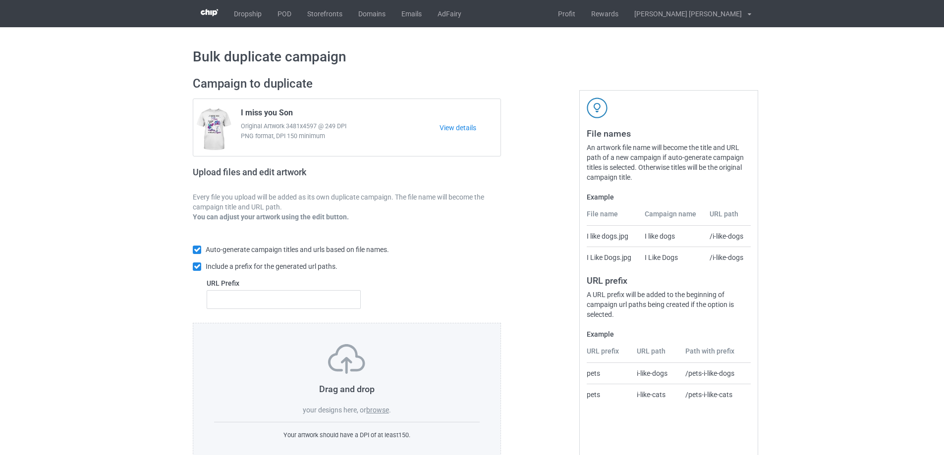
click at [382, 411] on label "browse" at bounding box center [377, 410] width 23 height 8
click at [0, 0] on input "browse" at bounding box center [0, 0] width 0 height 0
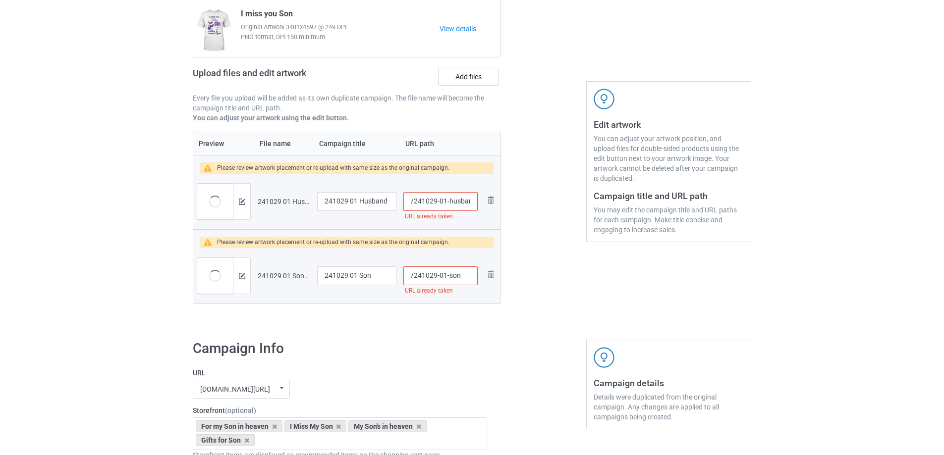
scroll to position [0, 4]
drag, startPoint x: 445, startPoint y: 203, endPoint x: 474, endPoint y: 204, distance: 29.2
click at [474, 204] on input "/241029-01-husband" at bounding box center [440, 201] width 74 height 19
type input "/241029-01"
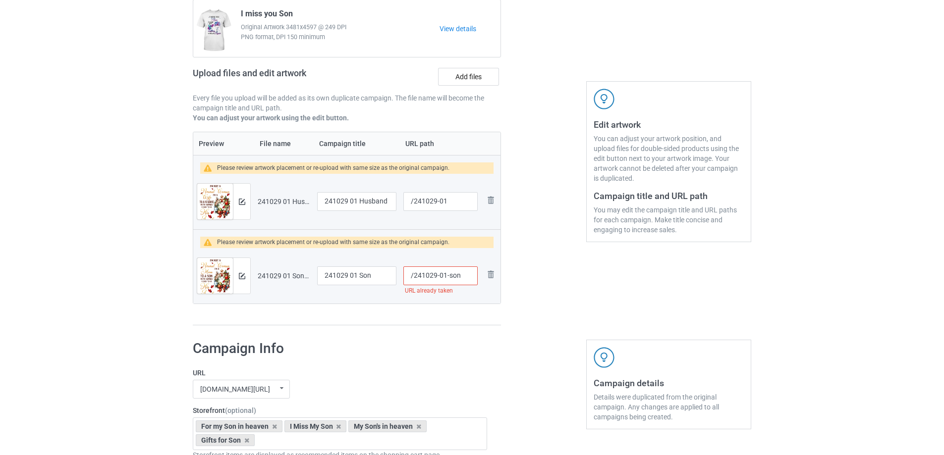
drag, startPoint x: 445, startPoint y: 278, endPoint x: 467, endPoint y: 277, distance: 21.8
click at [467, 277] on input "/241029-01-son" at bounding box center [440, 276] width 74 height 19
drag, startPoint x: 442, startPoint y: 276, endPoint x: 452, endPoint y: 278, distance: 9.7
click at [452, 278] on input "/241029-01" at bounding box center [440, 276] width 74 height 19
type input "/241029-02"
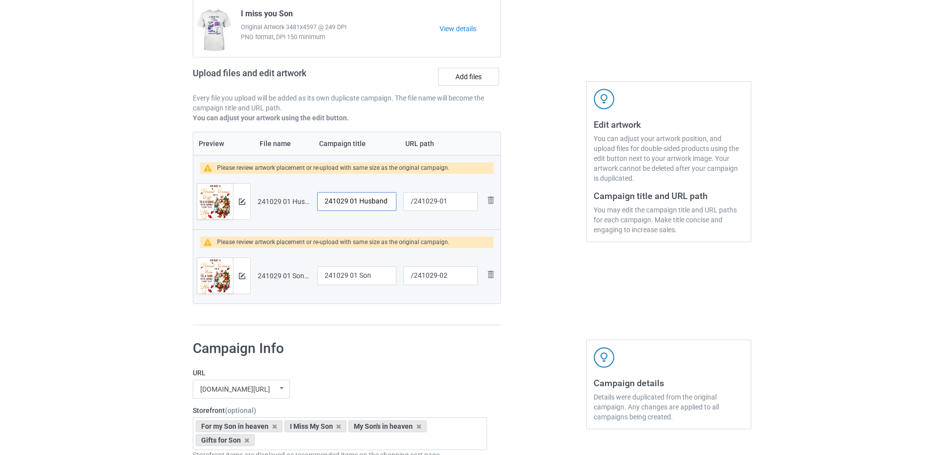
drag, startPoint x: 357, startPoint y: 203, endPoint x: 323, endPoint y: 203, distance: 34.2
click at [323, 203] on input "241029 01 Husband" at bounding box center [356, 201] width 79 height 19
drag, startPoint x: 355, startPoint y: 202, endPoint x: 303, endPoint y: 202, distance: 52.0
click at [303, 202] on tr "Preview and edit artwork 241029 01 Husband.png I miss my Husband /241029-01 Rem…" at bounding box center [346, 201] width 307 height 55
type input "I miss my Husband"
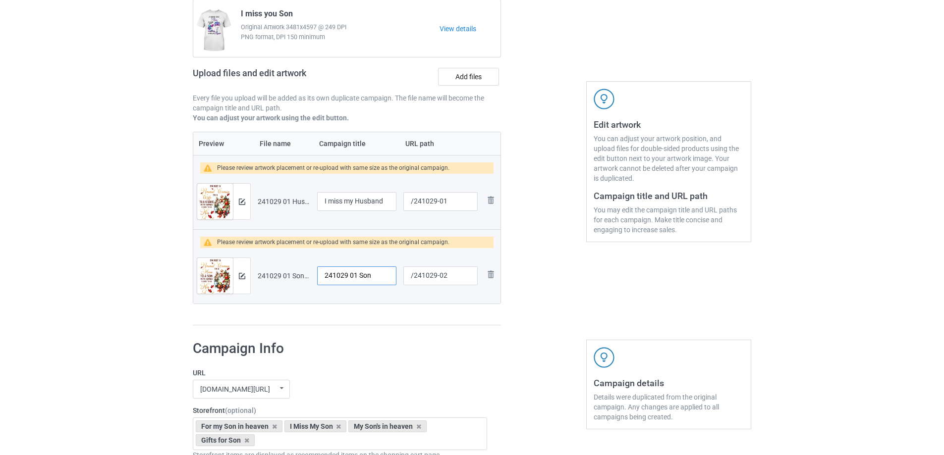
drag, startPoint x: 357, startPoint y: 275, endPoint x: 253, endPoint y: 275, distance: 104.0
click at [254, 275] on tr "Preview and edit artwork 241029 01 Son.png 241029 01 Son /241029-02 Remove file" at bounding box center [346, 275] width 307 height 55
paste input "I miss my"
type input "I miss my Son"
click at [243, 202] on img at bounding box center [242, 202] width 6 height 6
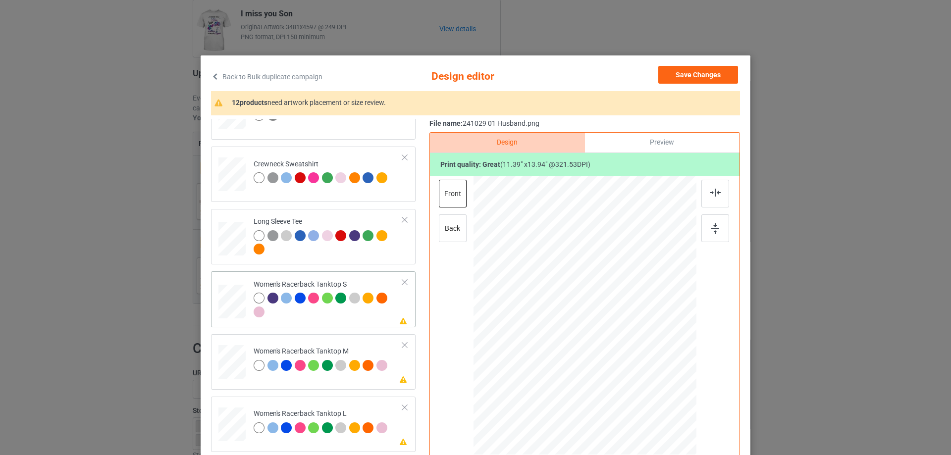
scroll to position [446, 0]
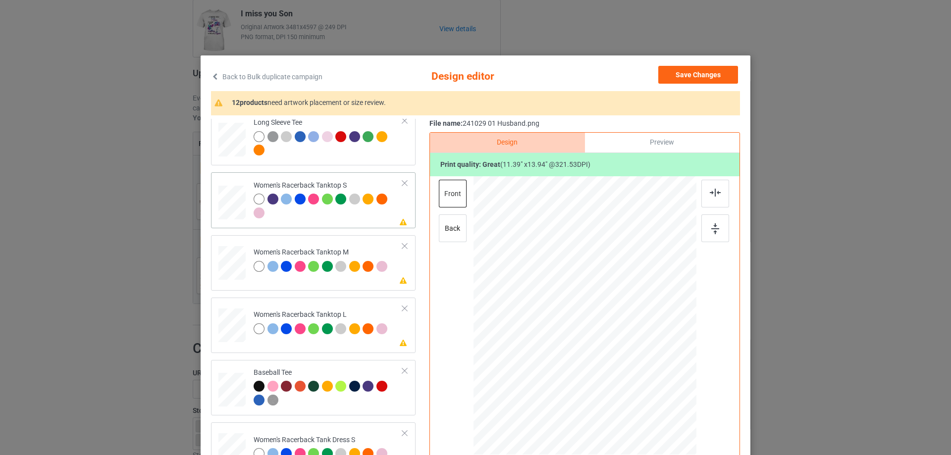
click at [227, 211] on div at bounding box center [232, 203] width 27 height 34
drag, startPoint x: 647, startPoint y: 397, endPoint x: 618, endPoint y: 355, distance: 51.9
click at [642, 382] on div at bounding box center [585, 315] width 217 height 279
drag, startPoint x: 618, startPoint y: 355, endPoint x: 620, endPoint y: 375, distance: 20.4
click at [620, 375] on div at bounding box center [587, 336] width 111 height 136
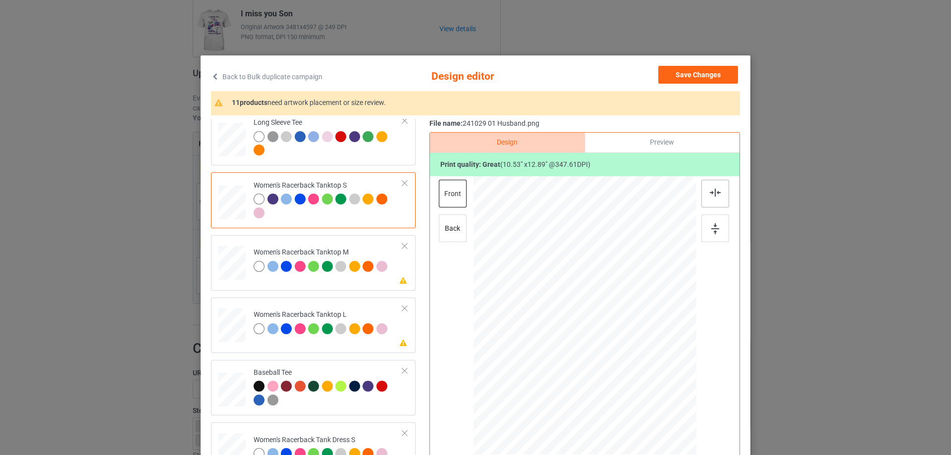
click at [710, 192] on img at bounding box center [715, 193] width 11 height 8
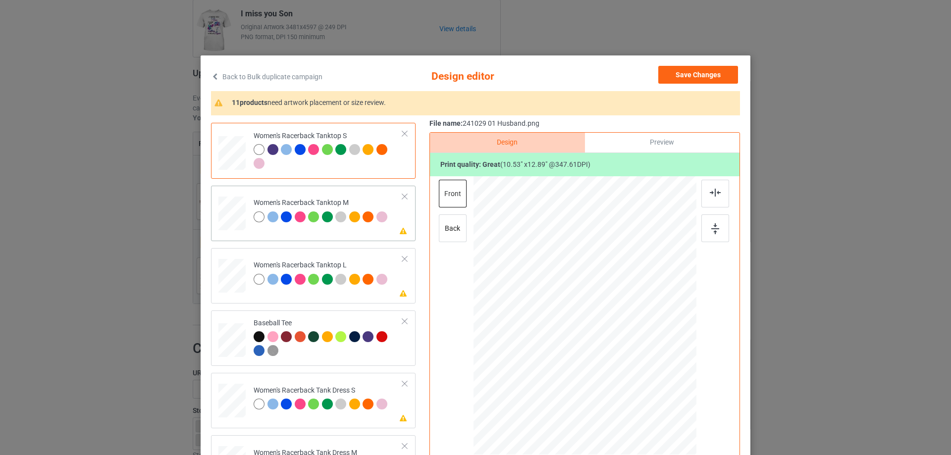
click at [220, 216] on div at bounding box center [231, 214] width 27 height 34
drag, startPoint x: 648, startPoint y: 398, endPoint x: 642, endPoint y: 383, distance: 15.4
click at [642, 383] on div at bounding box center [643, 386] width 8 height 8
drag, startPoint x: 620, startPoint y: 356, endPoint x: 623, endPoint y: 382, distance: 26.9
click at [623, 382] on div at bounding box center [587, 342] width 115 height 141
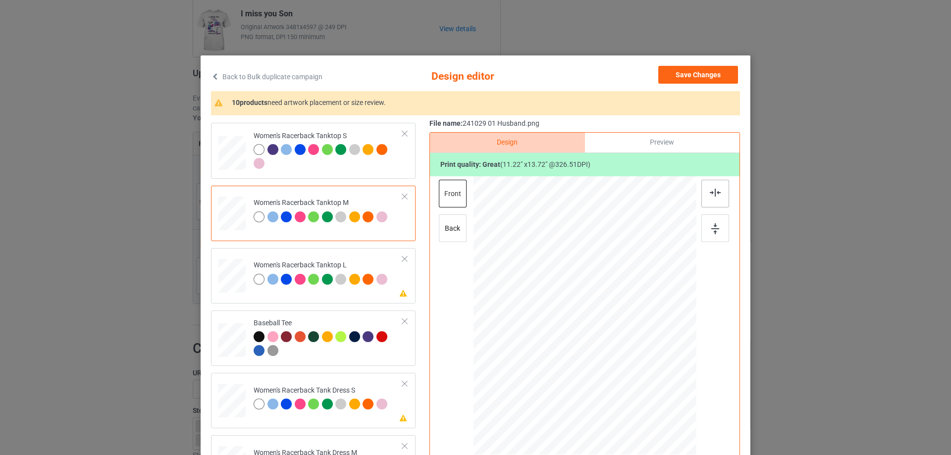
click at [716, 197] on img at bounding box center [715, 193] width 11 height 8
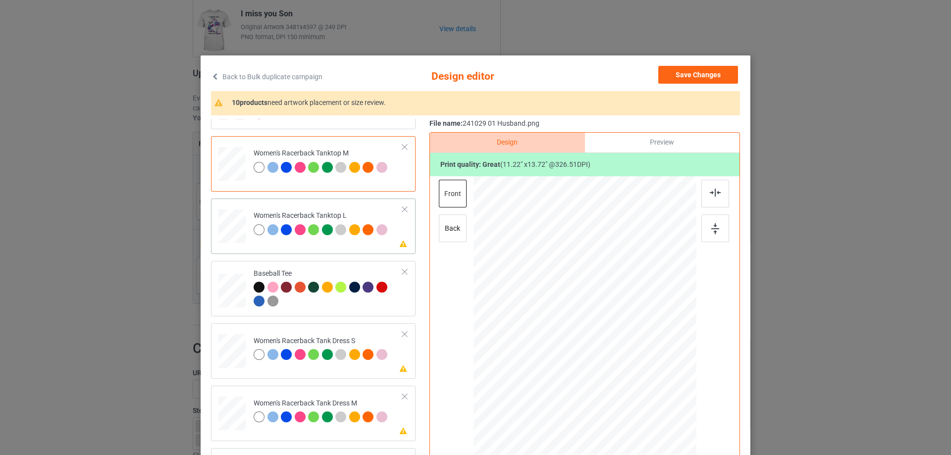
click at [231, 230] on div at bounding box center [231, 226] width 27 height 33
drag, startPoint x: 646, startPoint y: 399, endPoint x: 619, endPoint y: 363, distance: 45.6
click at [647, 394] on div at bounding box center [651, 398] width 8 height 8
drag, startPoint x: 607, startPoint y: 344, endPoint x: 608, endPoint y: 373, distance: 28.8
click at [608, 373] on div at bounding box center [586, 344] width 121 height 149
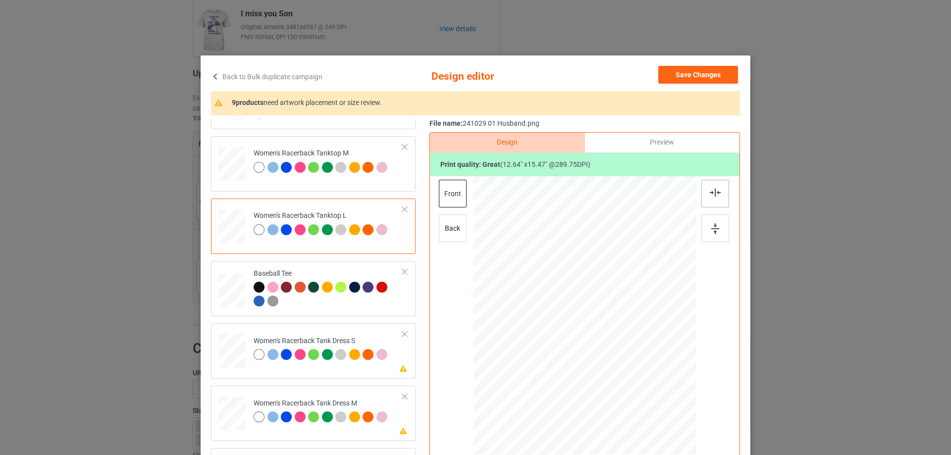
click at [709, 202] on div at bounding box center [715, 194] width 28 height 28
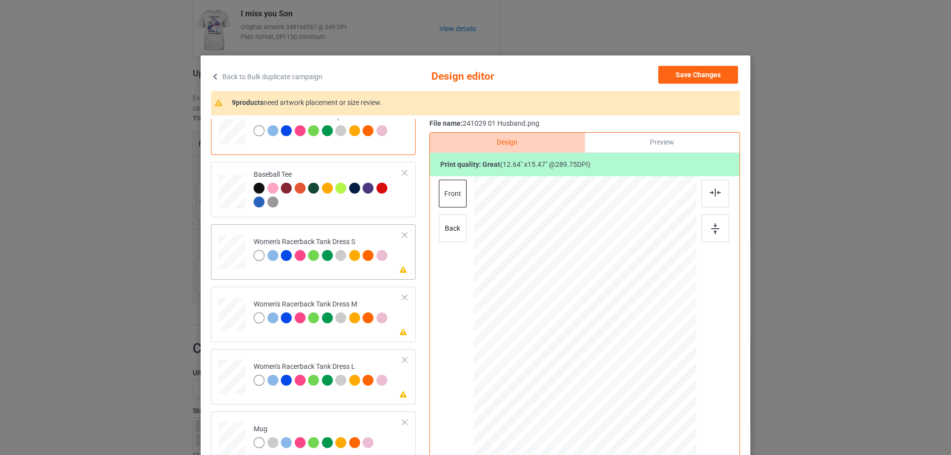
click at [229, 257] on div at bounding box center [232, 252] width 22 height 34
drag, startPoint x: 639, startPoint y: 383, endPoint x: 633, endPoint y: 379, distance: 7.1
click at [633, 379] on div at bounding box center [635, 378] width 8 height 8
click at [612, 328] on div at bounding box center [586, 312] width 102 height 124
click at [231, 320] on div at bounding box center [231, 315] width 23 height 34
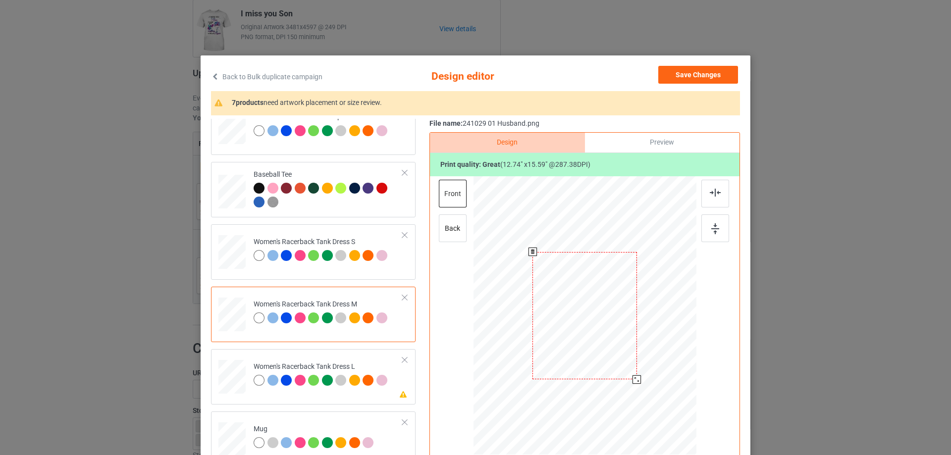
drag, startPoint x: 639, startPoint y: 385, endPoint x: 637, endPoint y: 378, distance: 7.7
click at [637, 378] on div at bounding box center [637, 379] width 8 height 8
click at [235, 370] on div at bounding box center [232, 377] width 24 height 34
drag, startPoint x: 642, startPoint y: 391, endPoint x: 635, endPoint y: 379, distance: 14.7
click at [635, 379] on div at bounding box center [635, 377] width 8 height 8
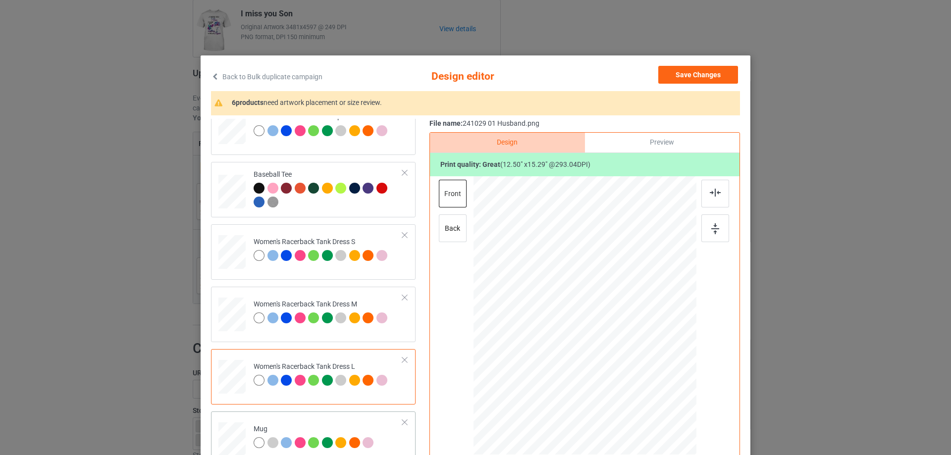
scroll to position [743, 0]
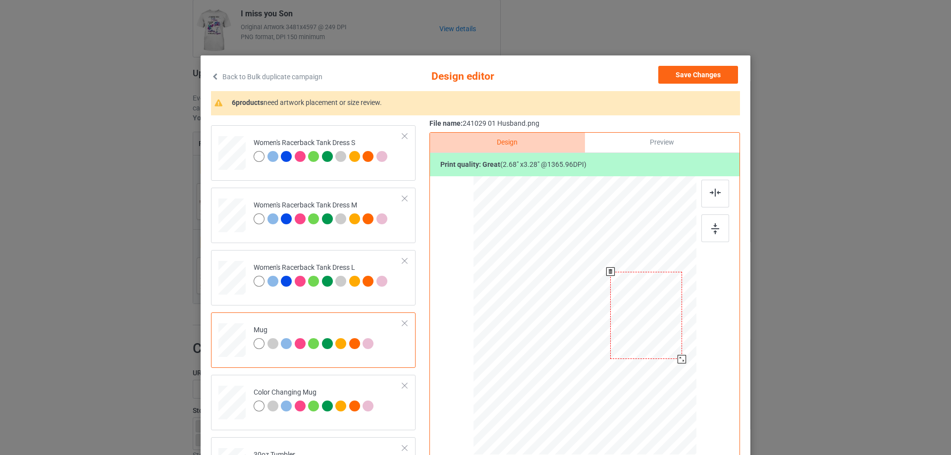
click at [683, 360] on div at bounding box center [682, 359] width 8 height 8
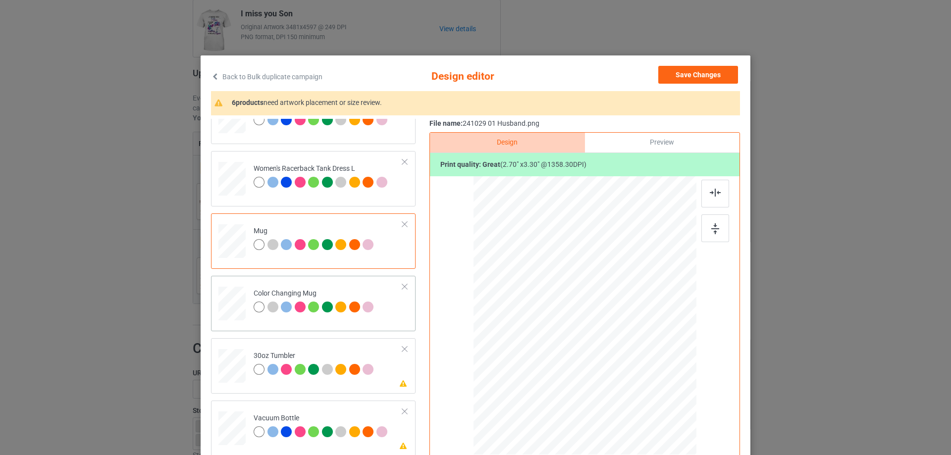
click at [223, 310] on div at bounding box center [231, 303] width 27 height 11
click at [223, 374] on div at bounding box center [232, 366] width 26 height 15
click at [562, 357] on div at bounding box center [566, 356] width 8 height 8
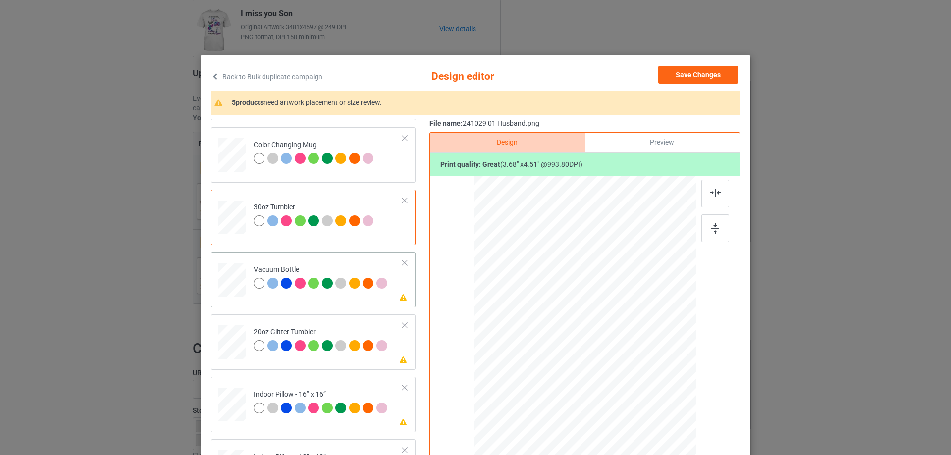
click at [219, 285] on div at bounding box center [232, 280] width 26 height 14
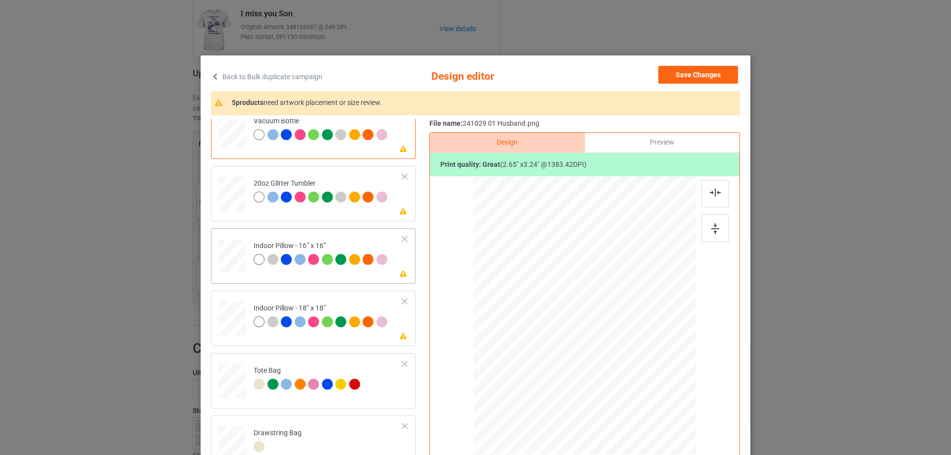
click at [234, 268] on div at bounding box center [231, 256] width 27 height 27
drag, startPoint x: 650, startPoint y: 396, endPoint x: 648, endPoint y: 390, distance: 6.9
click at [648, 390] on div at bounding box center [647, 392] width 8 height 8
click at [231, 317] on div at bounding box center [231, 318] width 27 height 27
click at [647, 393] on div at bounding box center [651, 397] width 8 height 8
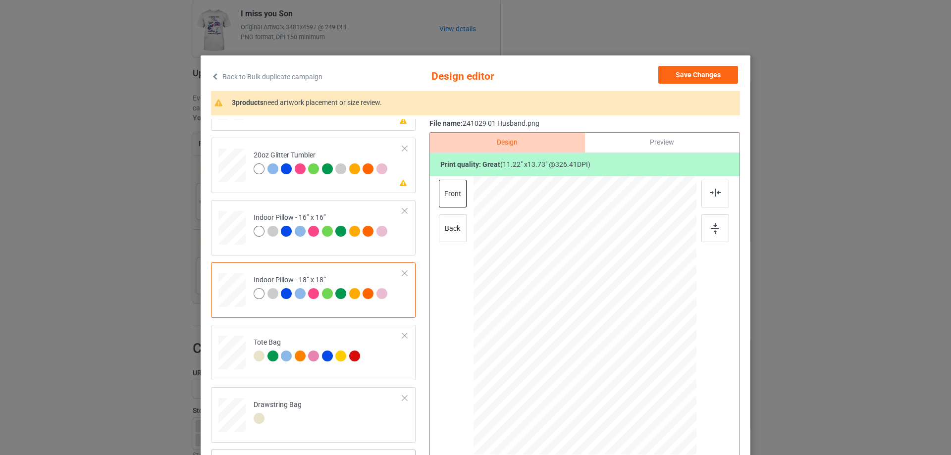
scroll to position [116, 0]
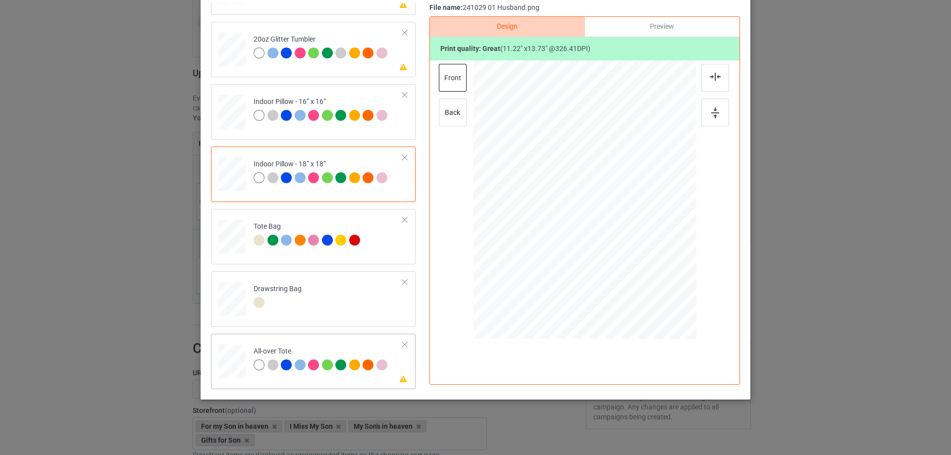
click at [232, 366] on div at bounding box center [231, 361] width 27 height 27
click at [649, 281] on div at bounding box center [653, 283] width 8 height 8
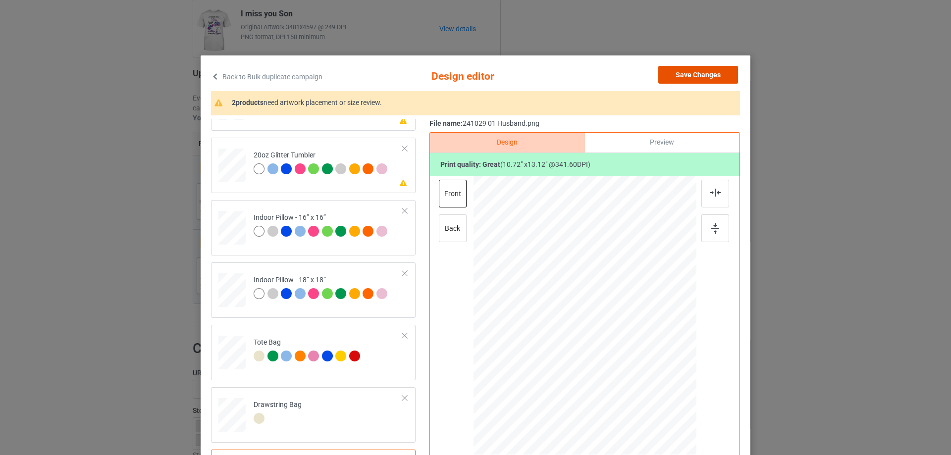
click at [700, 74] on button "Save Changes" at bounding box center [698, 75] width 80 height 18
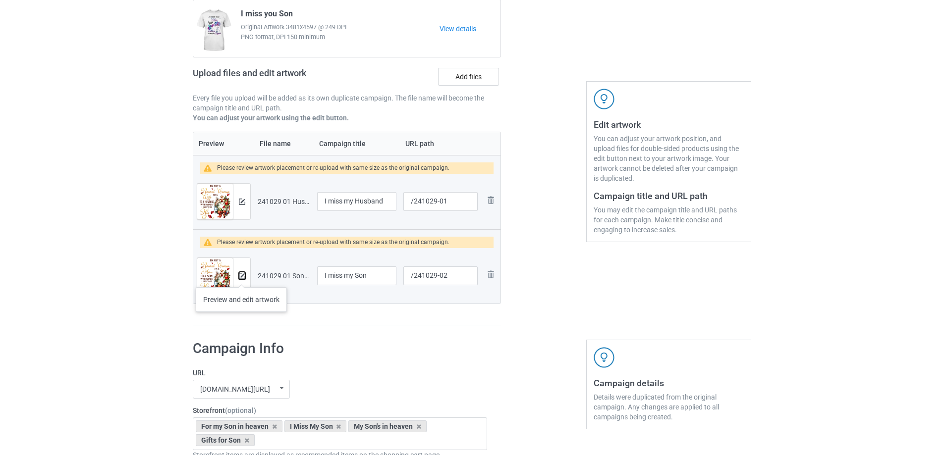
click at [241, 277] on img at bounding box center [242, 276] width 6 height 6
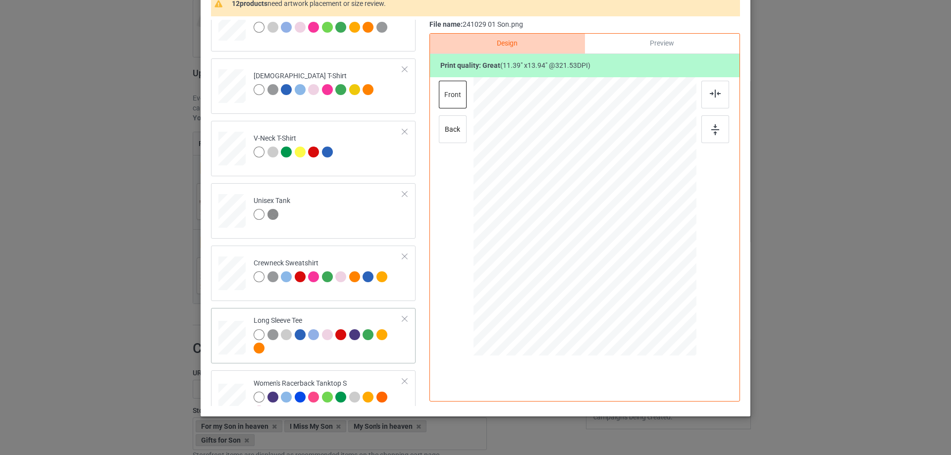
scroll to position [297, 0]
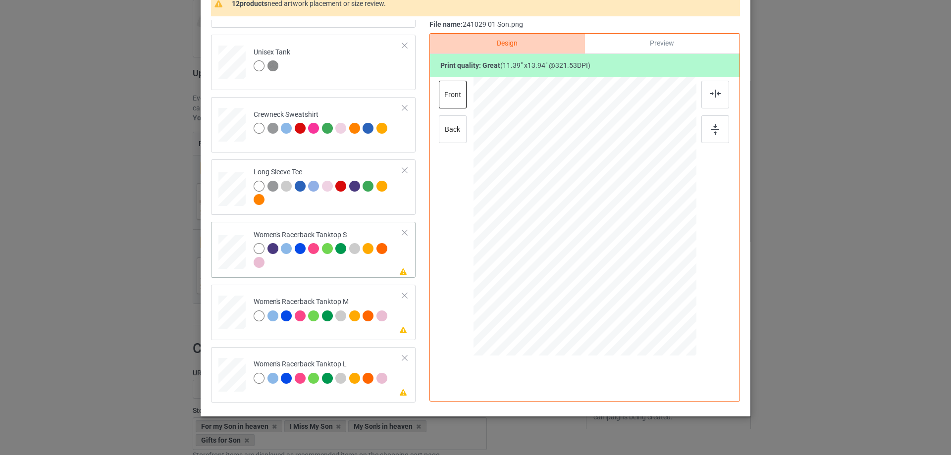
click at [235, 249] on div at bounding box center [232, 252] width 27 height 34
drag, startPoint x: 646, startPoint y: 298, endPoint x: 641, endPoint y: 281, distance: 18.3
click at [641, 281] on div at bounding box center [585, 216] width 217 height 279
drag, startPoint x: 612, startPoint y: 229, endPoint x: 611, endPoint y: 249, distance: 19.9
click at [611, 249] on div at bounding box center [583, 236] width 109 height 133
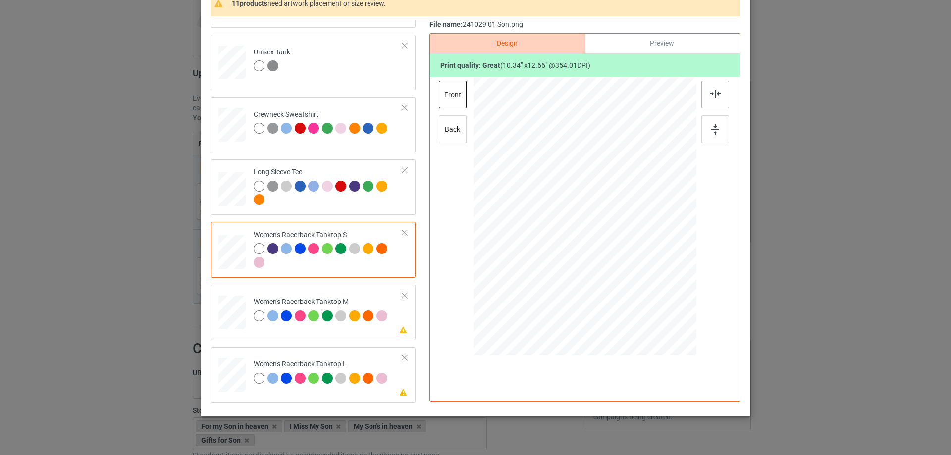
click at [712, 95] on img at bounding box center [715, 94] width 11 height 8
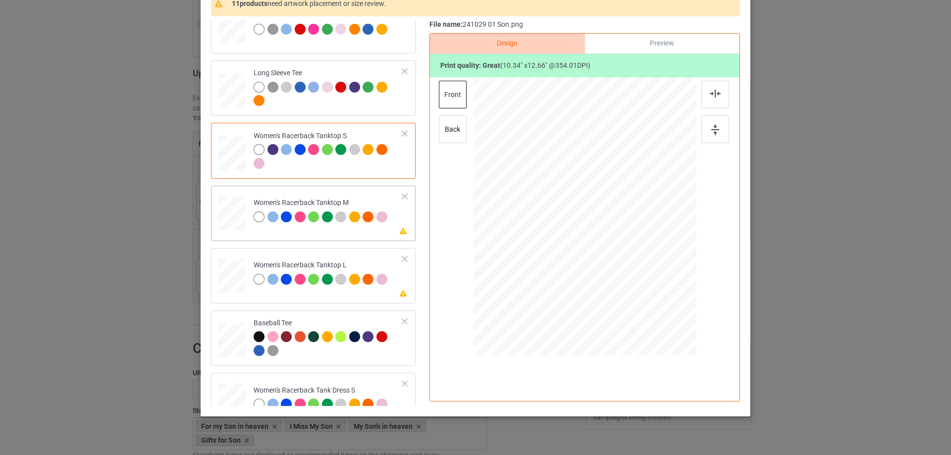
click at [230, 214] on div at bounding box center [231, 214] width 27 height 34
drag, startPoint x: 648, startPoint y: 298, endPoint x: 641, endPoint y: 280, distance: 19.6
click at [641, 280] on div at bounding box center [585, 216] width 223 height 279
drag, startPoint x: 621, startPoint y: 241, endPoint x: 621, endPoint y: 259, distance: 18.3
click at [621, 259] on div at bounding box center [585, 234] width 110 height 135
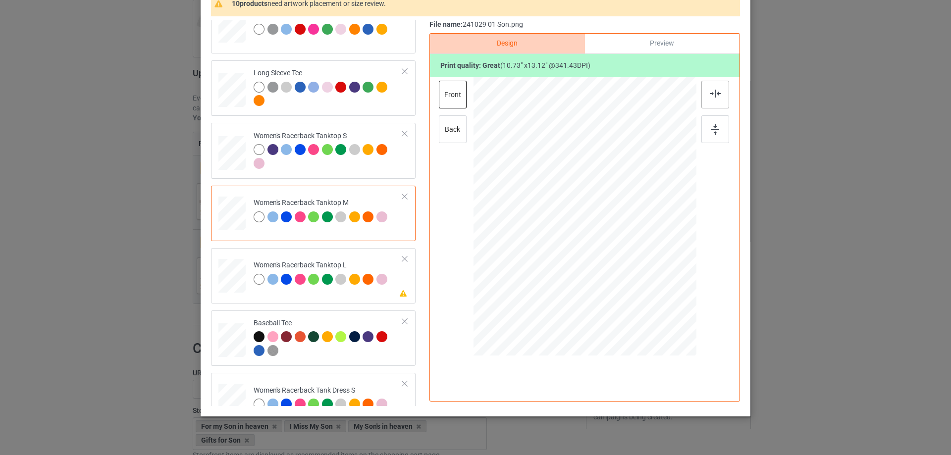
click at [710, 94] on img at bounding box center [715, 94] width 11 height 8
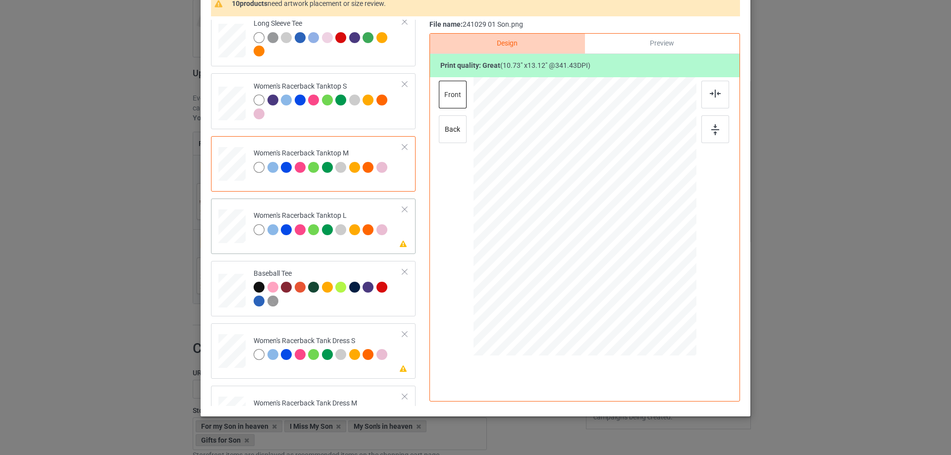
click at [230, 227] on div at bounding box center [231, 226] width 27 height 33
drag, startPoint x: 648, startPoint y: 299, endPoint x: 635, endPoint y: 275, distance: 27.1
click at [635, 275] on div at bounding box center [635, 278] width 8 height 8
drag, startPoint x: 600, startPoint y: 233, endPoint x: 601, endPoint y: 251, distance: 17.4
click at [601, 251] on div at bounding box center [586, 234] width 100 height 122
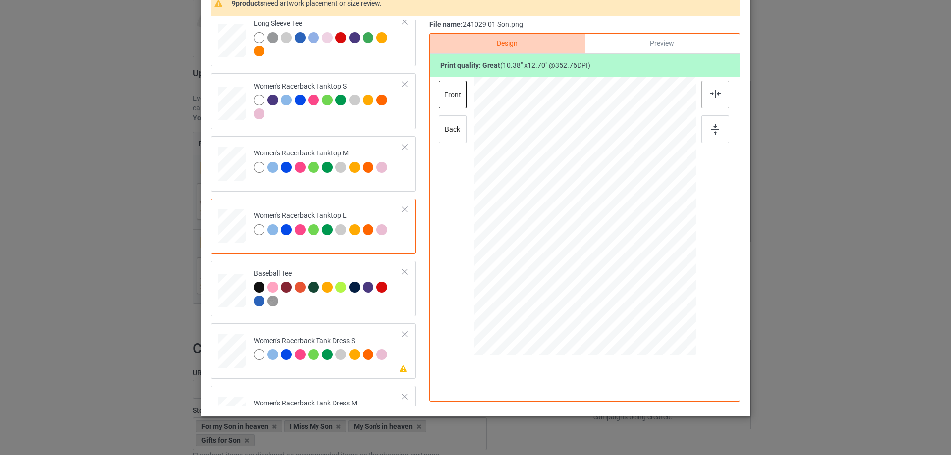
click at [710, 95] on img at bounding box center [715, 94] width 11 height 8
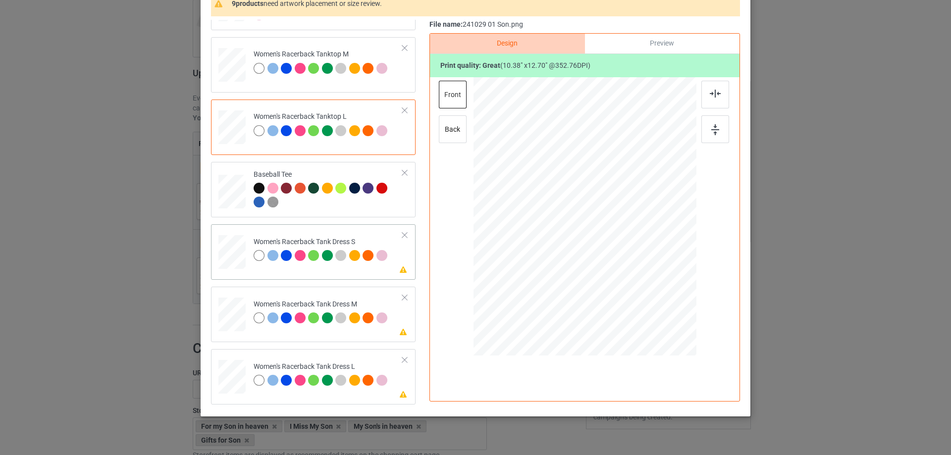
click at [235, 252] on div at bounding box center [232, 252] width 22 height 34
drag, startPoint x: 634, startPoint y: 284, endPoint x: 633, endPoint y: 277, distance: 6.5
click at [633, 277] on div at bounding box center [636, 279] width 8 height 8
click at [604, 236] on div at bounding box center [585, 214] width 103 height 126
click at [227, 311] on div at bounding box center [231, 315] width 23 height 34
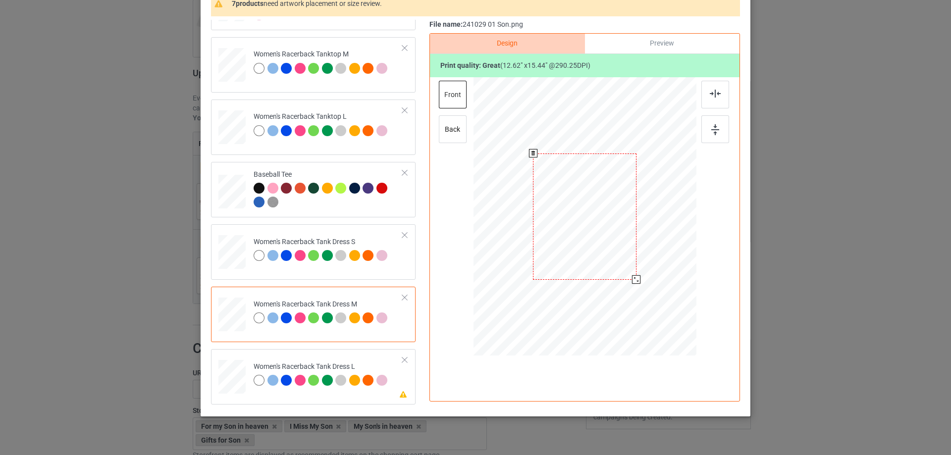
drag, startPoint x: 638, startPoint y: 288, endPoint x: 636, endPoint y: 279, distance: 9.0
click at [636, 279] on div at bounding box center [636, 279] width 8 height 8
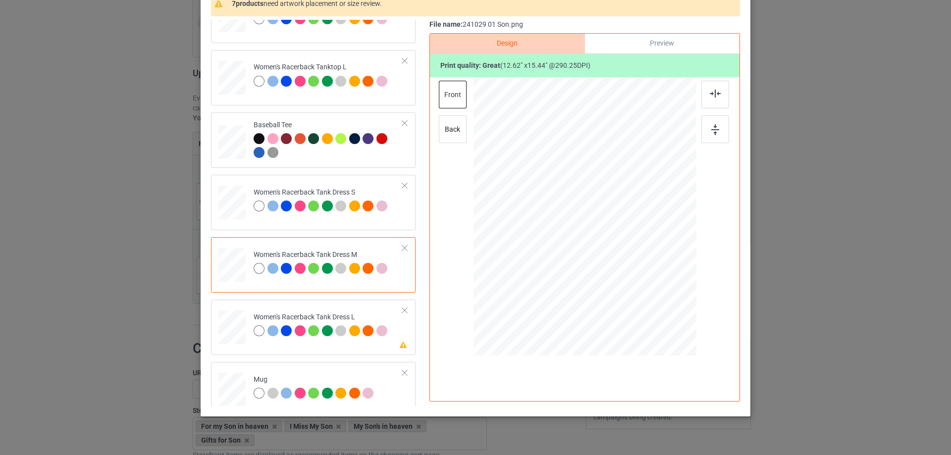
scroll to position [644, 0]
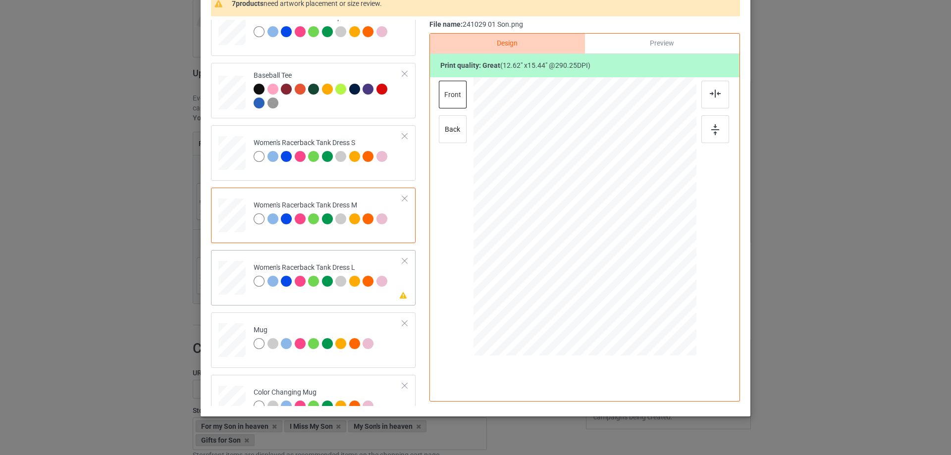
click at [235, 281] on div at bounding box center [232, 278] width 24 height 34
drag, startPoint x: 642, startPoint y: 290, endPoint x: 637, endPoint y: 275, distance: 15.0
click at [637, 275] on div at bounding box center [585, 216] width 198 height 279
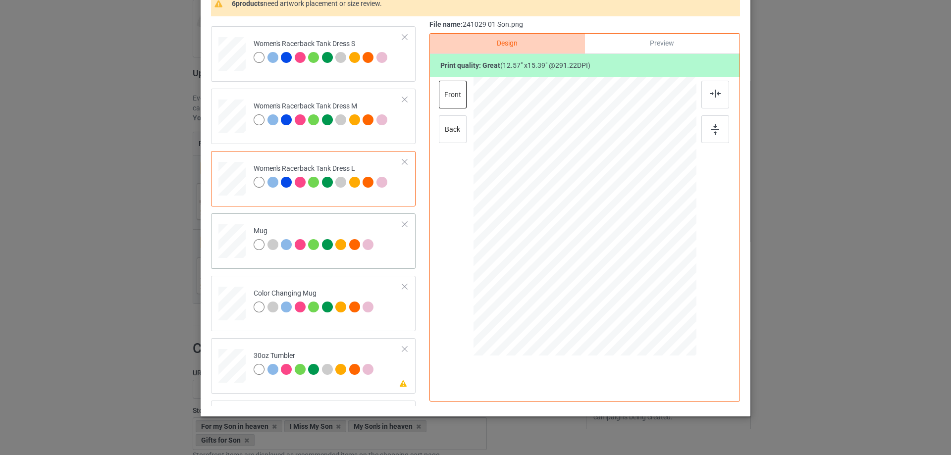
click at [230, 238] on div at bounding box center [231, 241] width 27 height 11
click at [677, 262] on div at bounding box center [681, 259] width 8 height 8
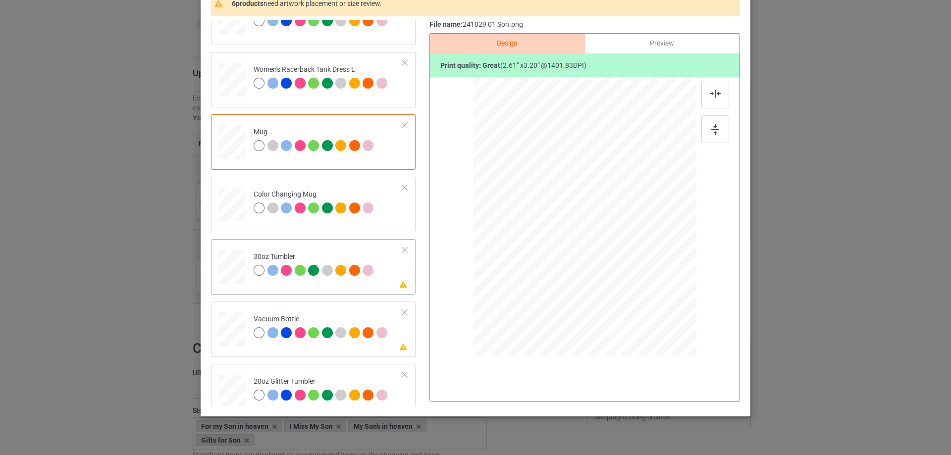
click at [235, 269] on div at bounding box center [232, 267] width 26 height 15
drag, startPoint x: 560, startPoint y: 256, endPoint x: 563, endPoint y: 266, distance: 10.8
click at [566, 266] on div at bounding box center [570, 262] width 8 height 8
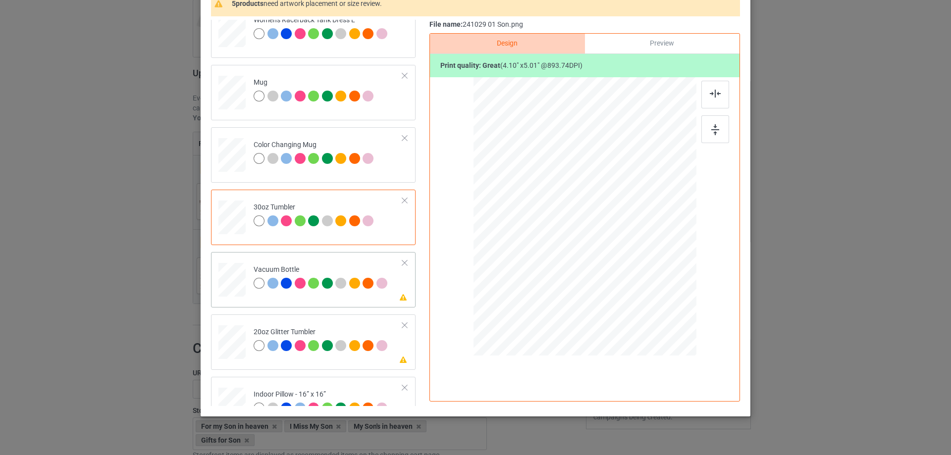
click at [235, 285] on div at bounding box center [232, 280] width 26 height 14
drag, startPoint x: 563, startPoint y: 254, endPoint x: 565, endPoint y: 261, distance: 7.1
click at [565, 261] on div at bounding box center [568, 260] width 8 height 8
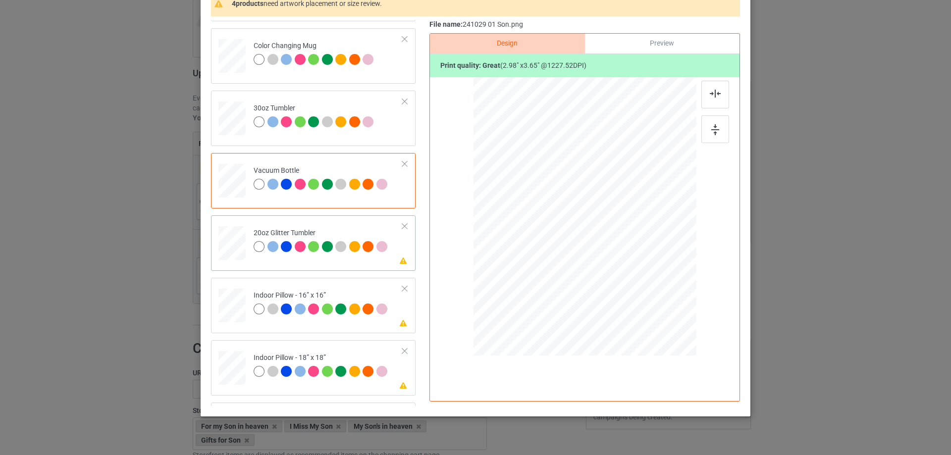
click at [232, 239] on div at bounding box center [232, 243] width 26 height 22
click at [229, 315] on div at bounding box center [231, 305] width 27 height 27
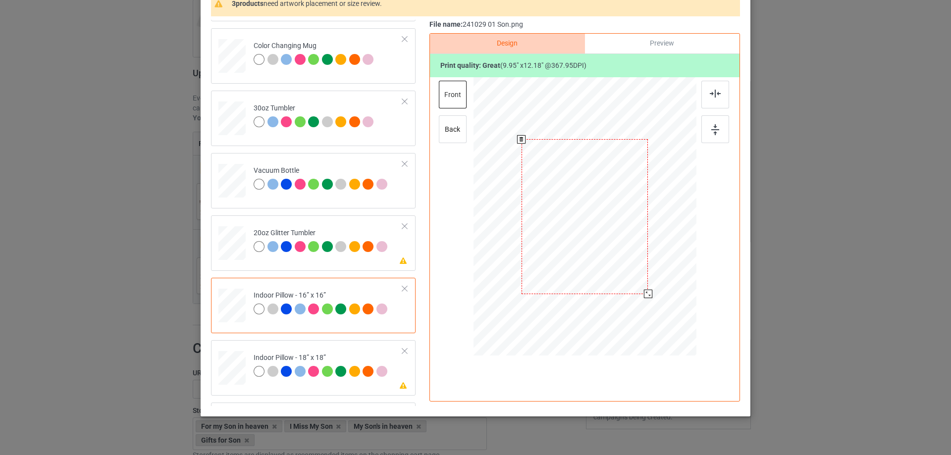
drag, startPoint x: 648, startPoint y: 301, endPoint x: 647, endPoint y: 295, distance: 6.5
click at [647, 295] on div at bounding box center [648, 294] width 8 height 8
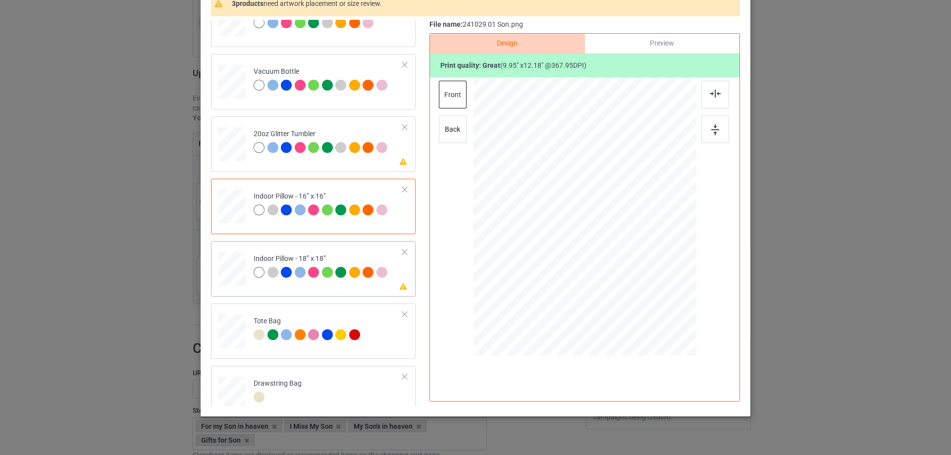
click at [232, 261] on div at bounding box center [231, 269] width 27 height 27
drag, startPoint x: 650, startPoint y: 298, endPoint x: 650, endPoint y: 289, distance: 8.9
click at [650, 289] on div at bounding box center [585, 217] width 222 height 222
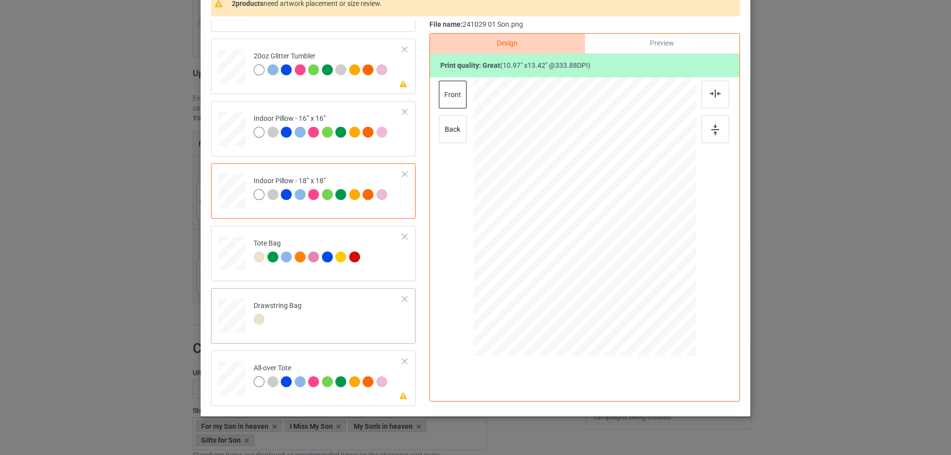
scroll to position [116, 0]
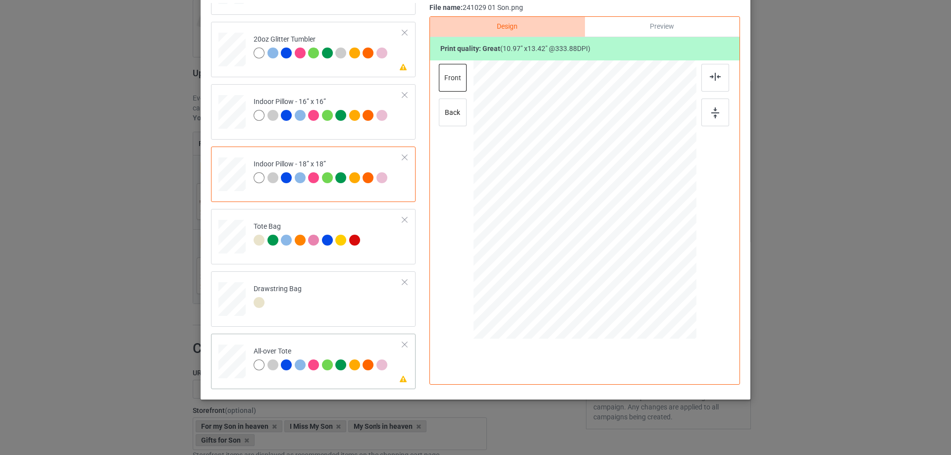
click at [229, 363] on div at bounding box center [231, 361] width 27 height 27
drag, startPoint x: 650, startPoint y: 281, endPoint x: 654, endPoint y: 284, distance: 5.4
click at [654, 284] on div at bounding box center [655, 285] width 8 height 8
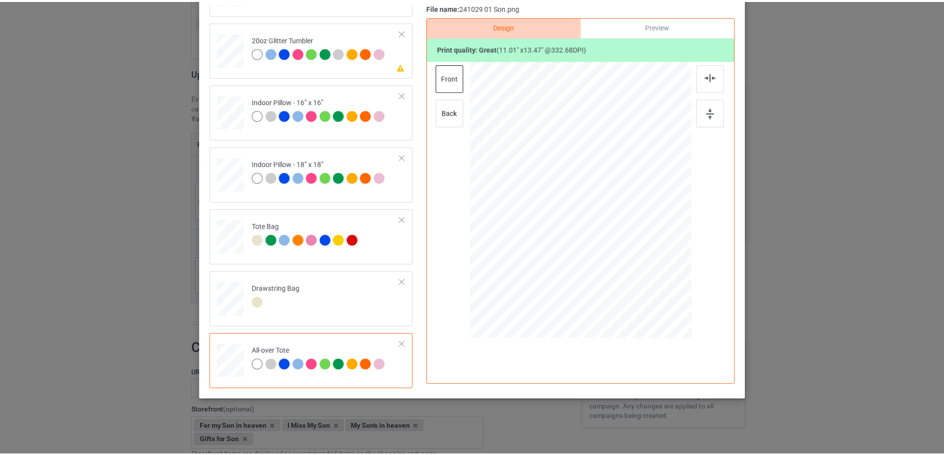
scroll to position [17, 0]
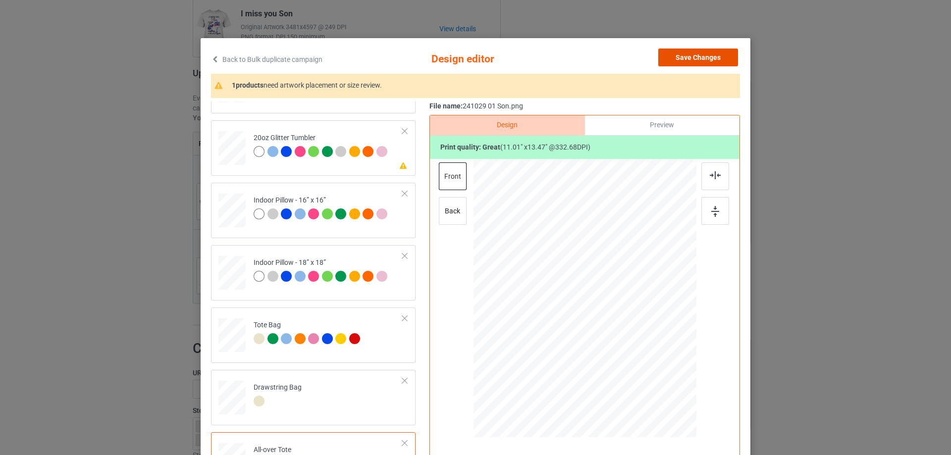
click at [706, 57] on button "Save Changes" at bounding box center [698, 58] width 80 height 18
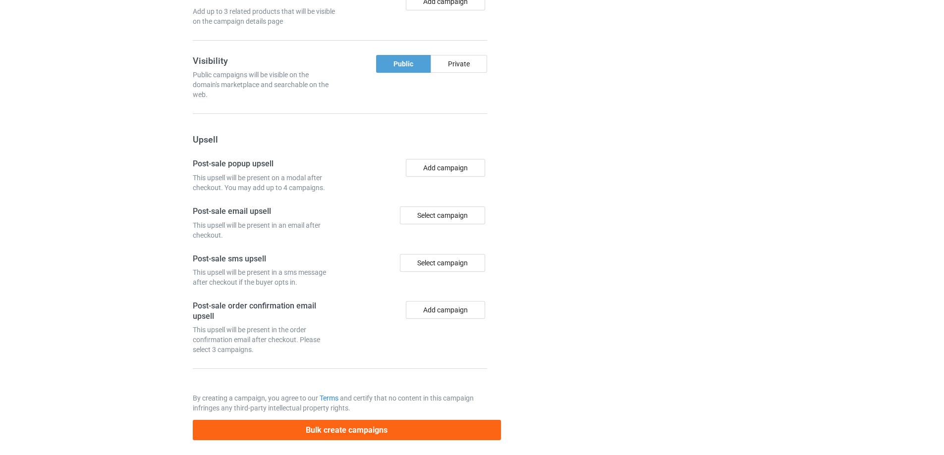
scroll to position [913, 0]
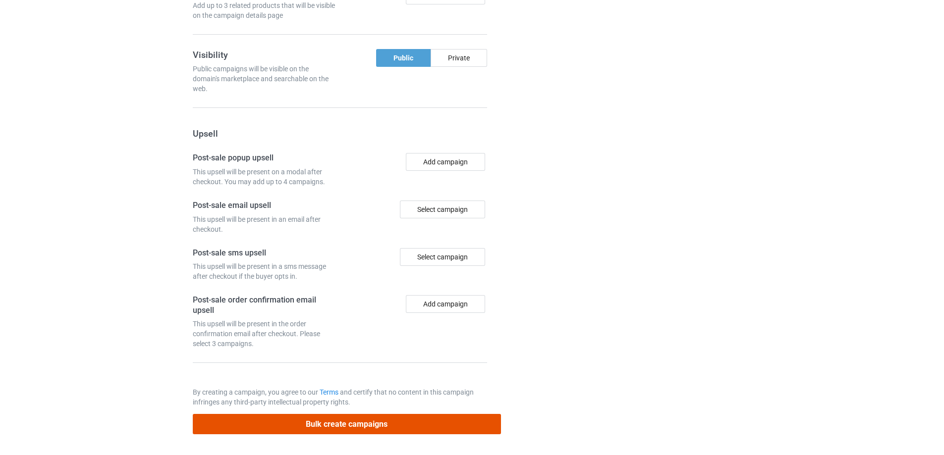
click at [399, 427] on button "Bulk create campaigns" at bounding box center [347, 424] width 308 height 20
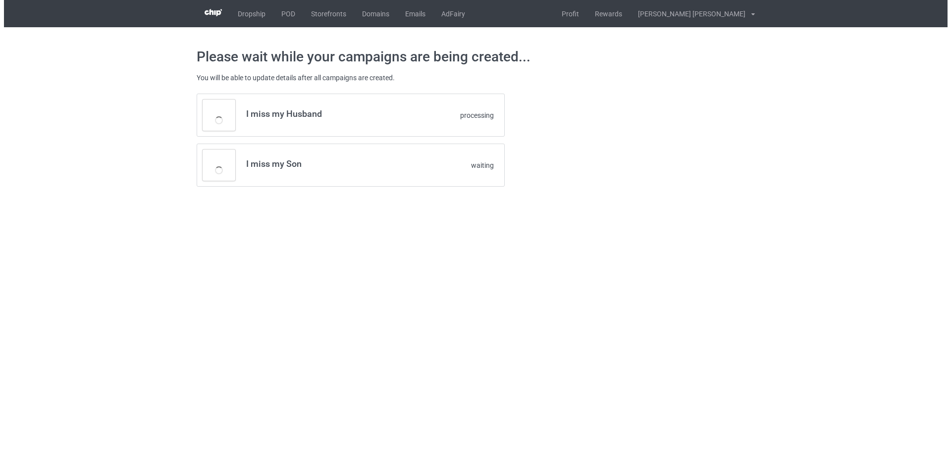
scroll to position [0, 0]
